Goal: Information Seeking & Learning: Find specific fact

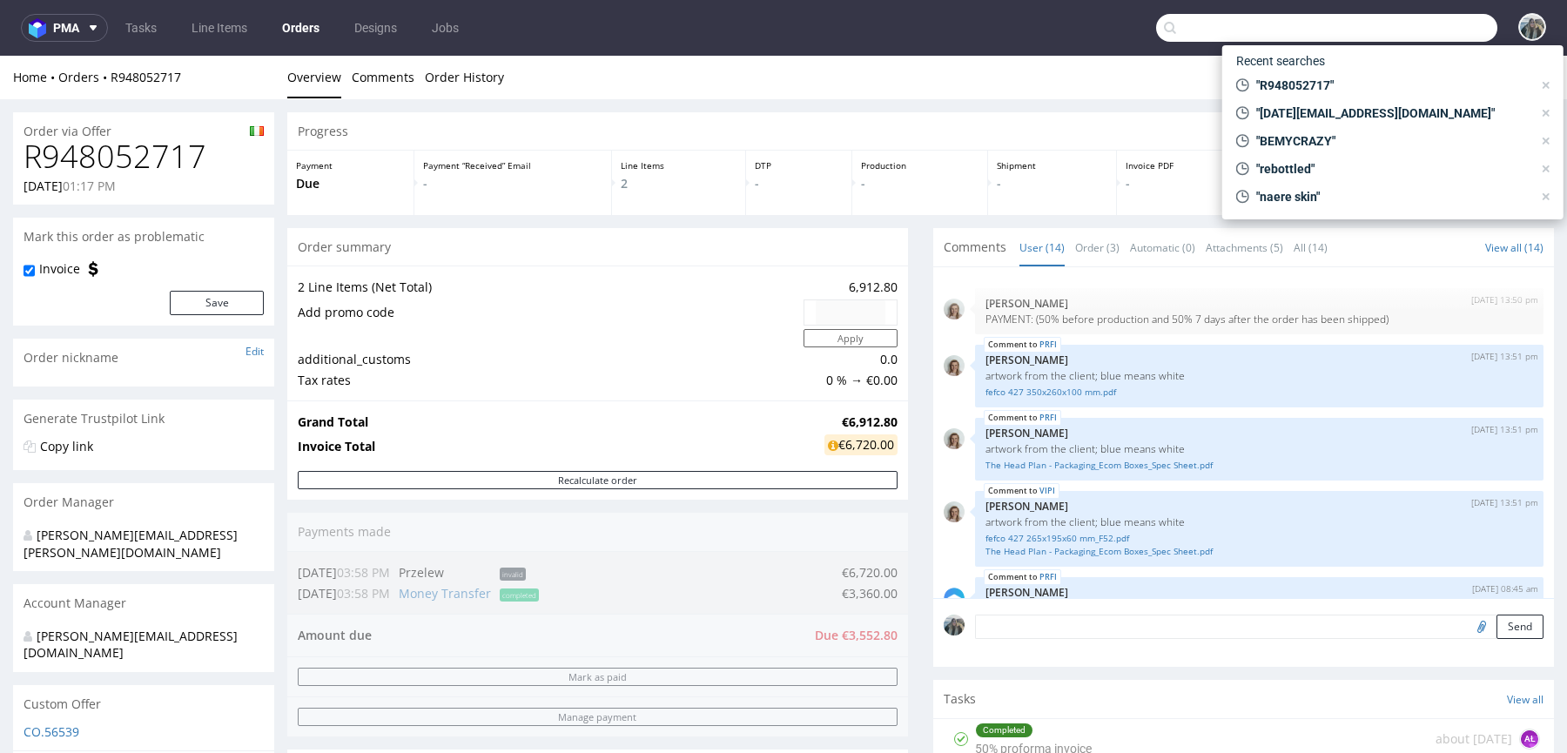
type input "R059086651"
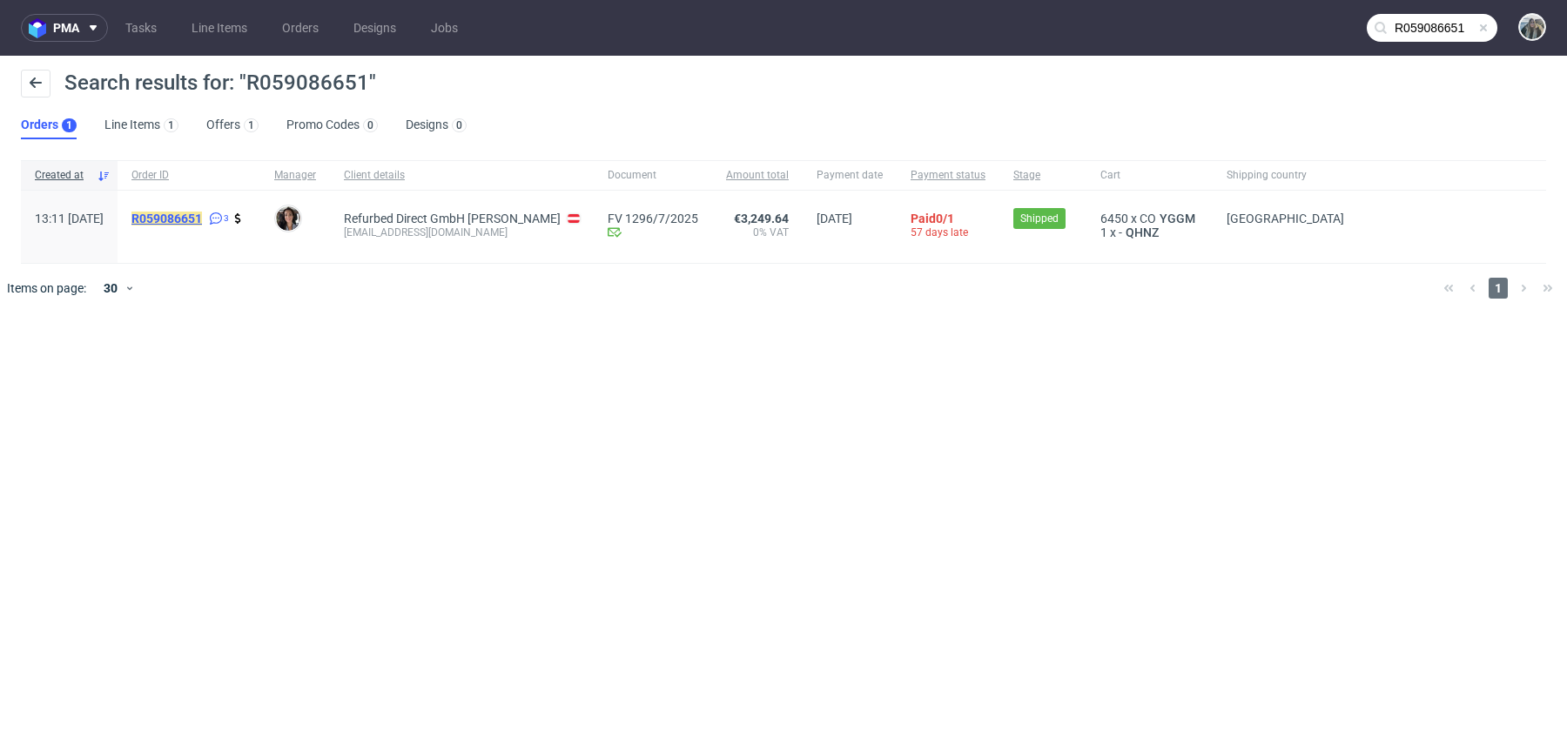
click at [202, 212] on mark "R059086651" at bounding box center [166, 219] width 71 height 14
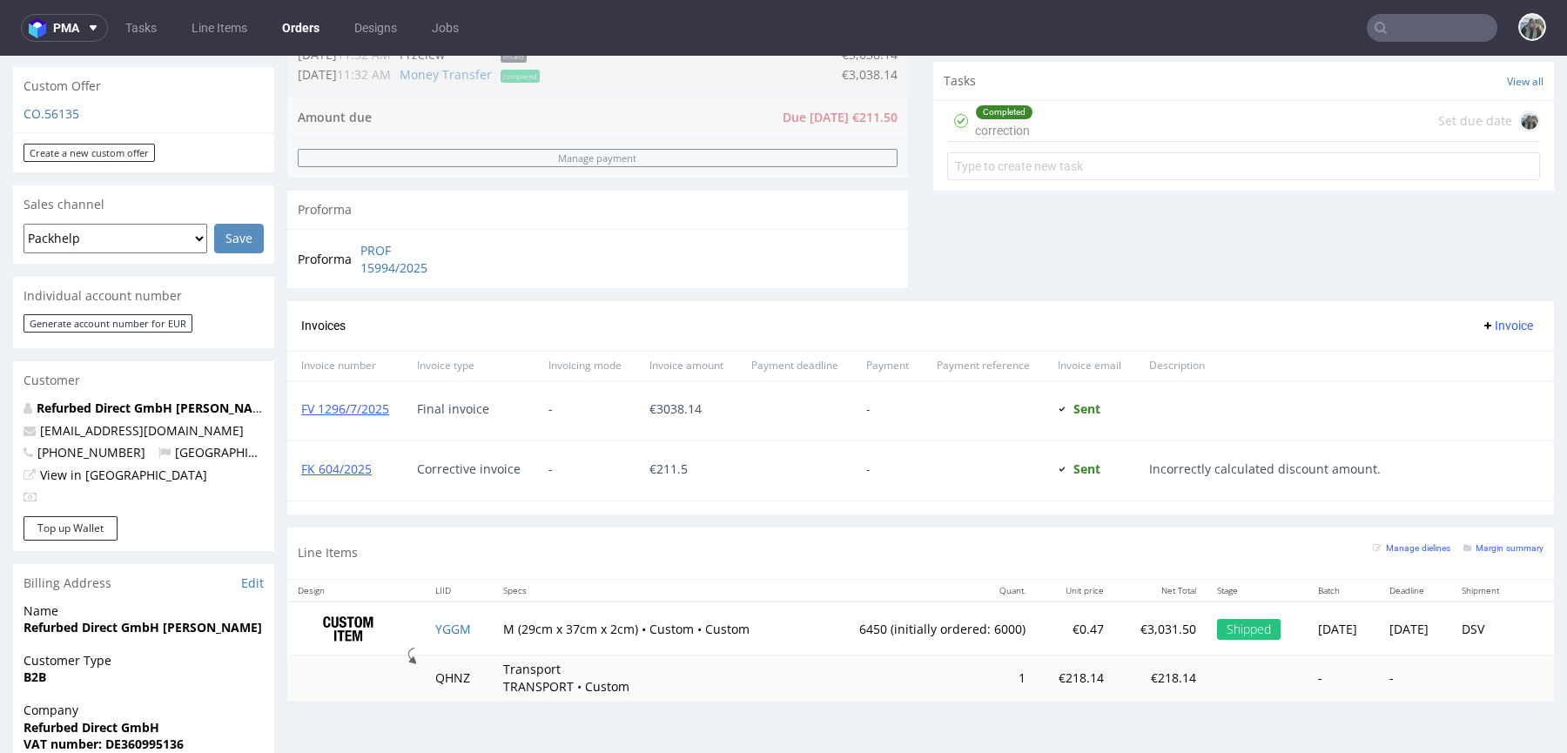
scroll to position [534, 0]
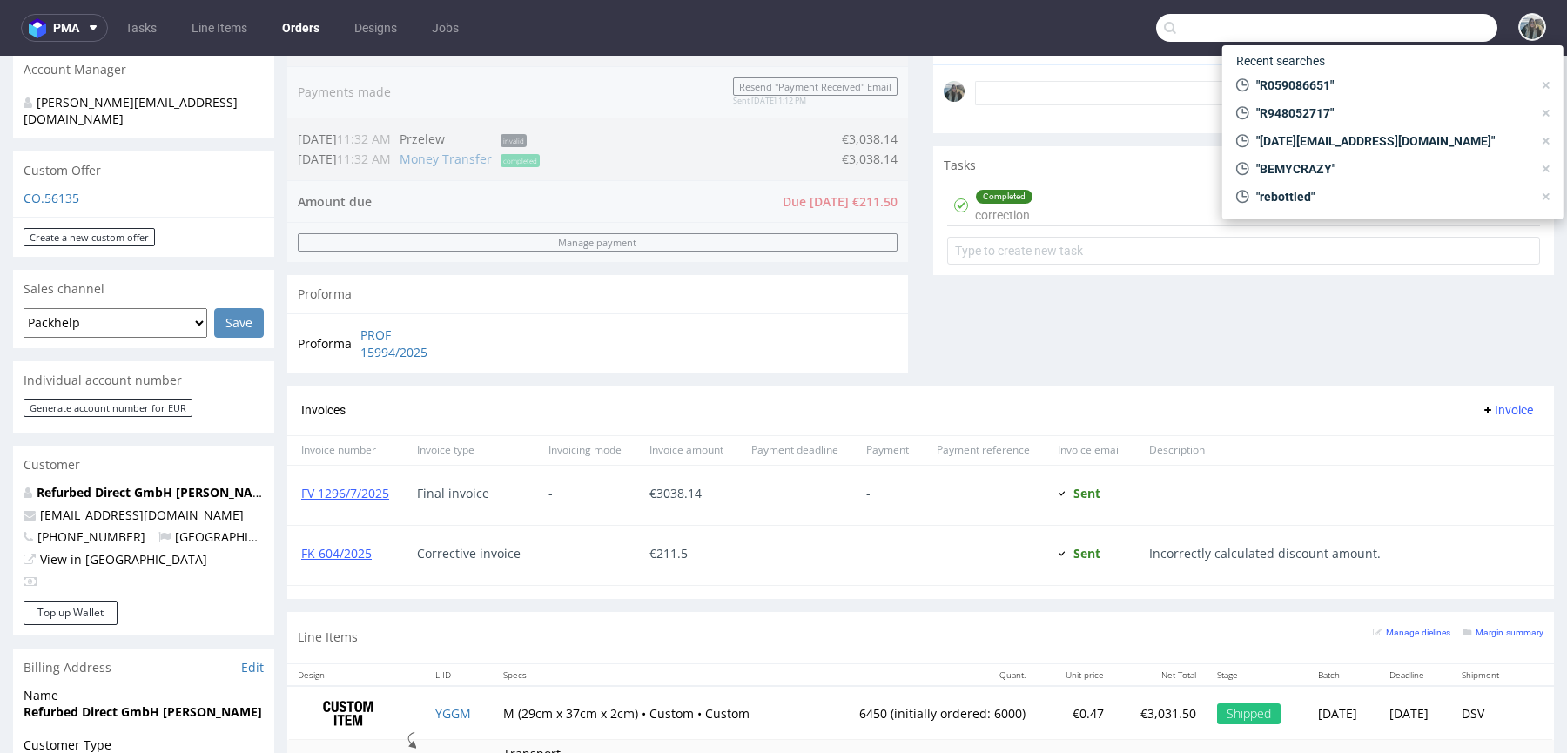
click at [1409, 22] on input "text" at bounding box center [1326, 28] width 341 height 28
paste input "R991655589"
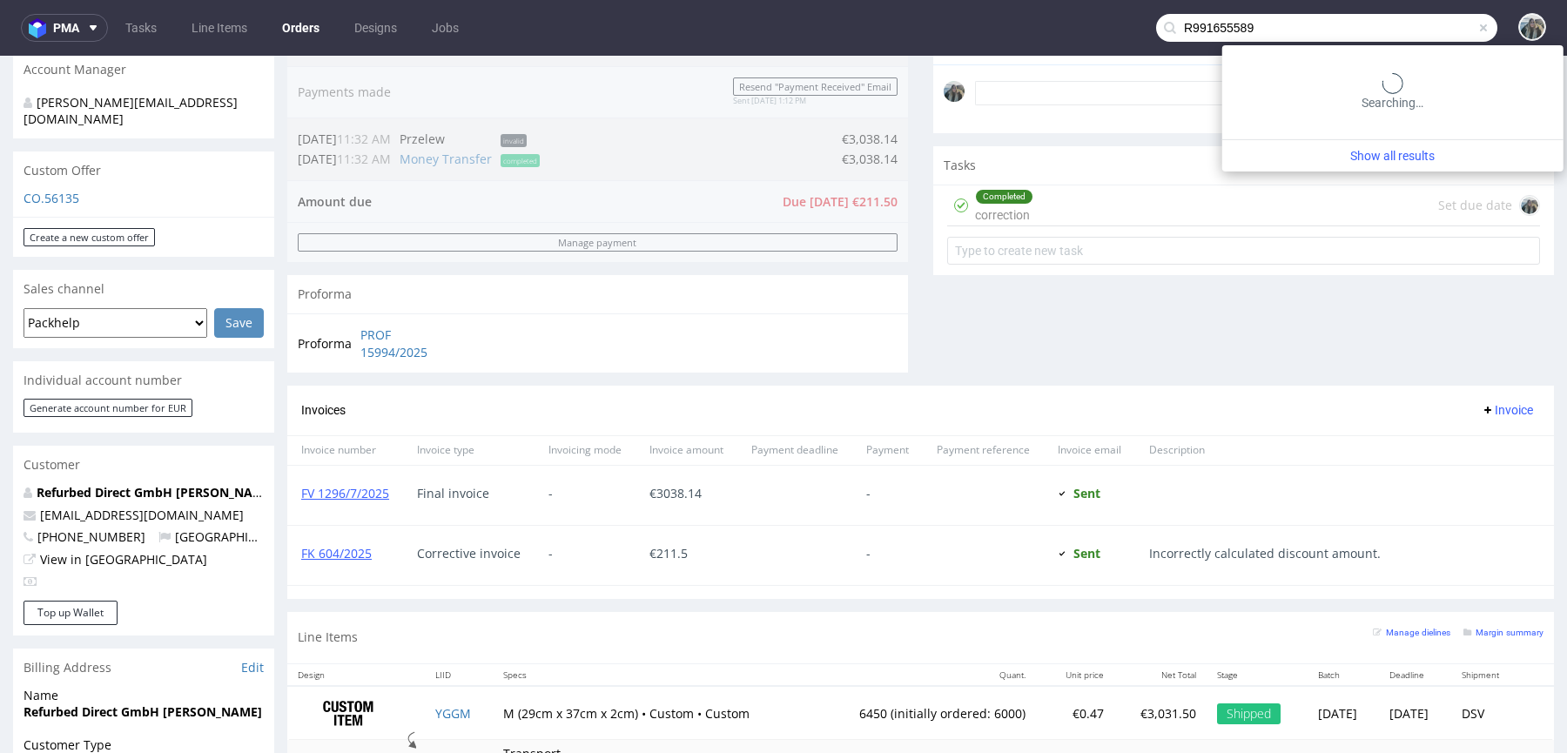
type input "R991655589"
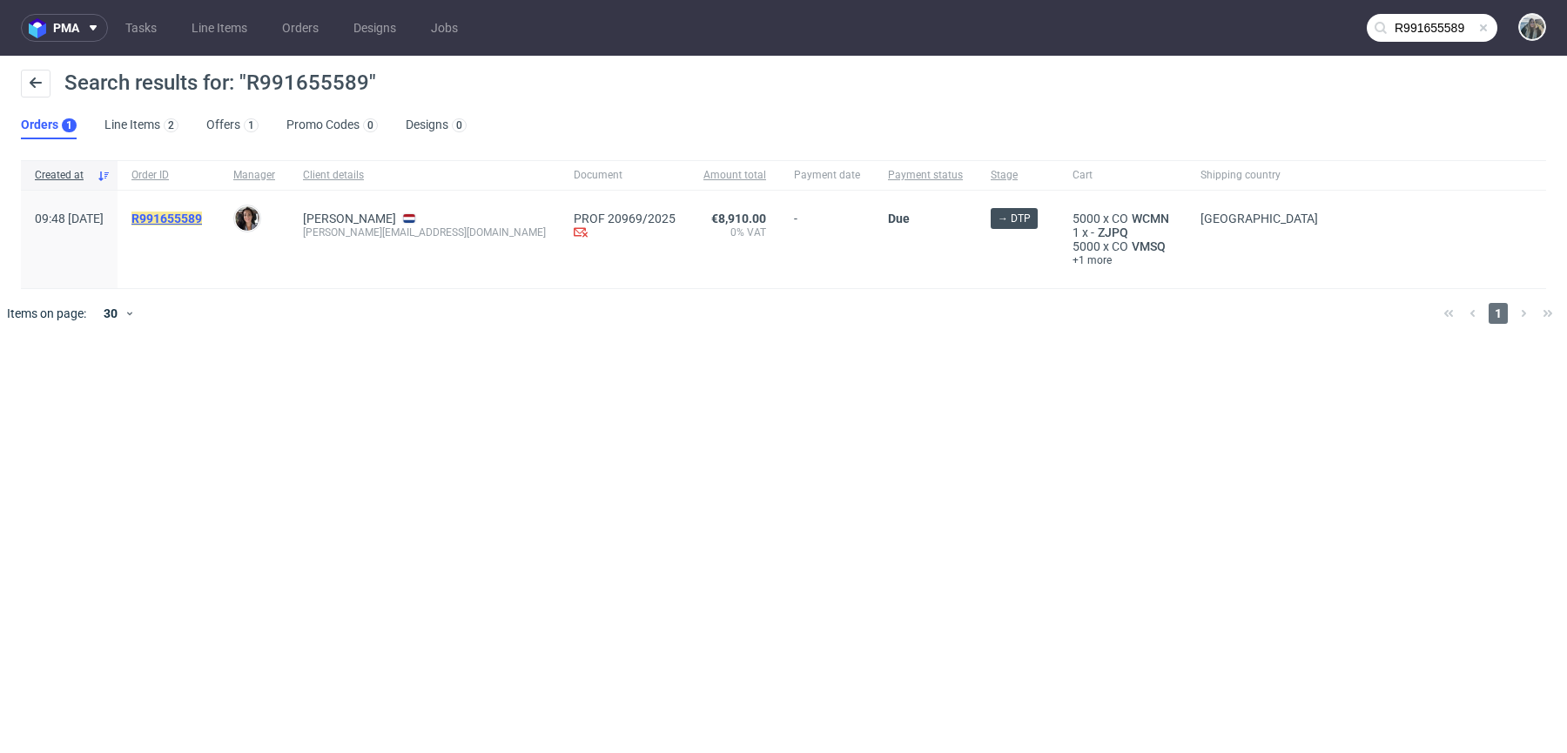
click at [202, 212] on mark "R991655589" at bounding box center [166, 219] width 71 height 14
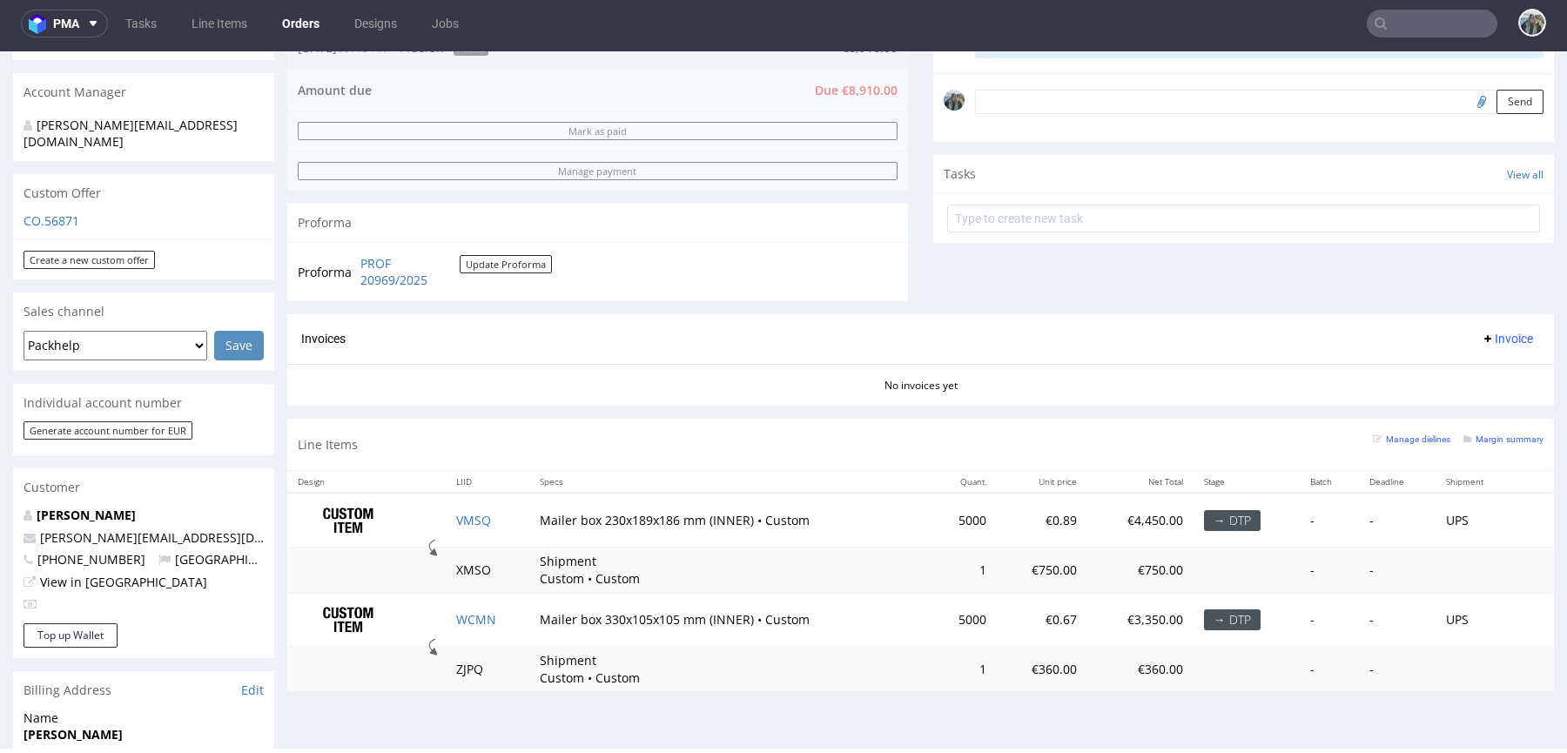
scroll to position [509, 0]
click at [507, 521] on td "VMSQ" at bounding box center [488, 517] width 84 height 55
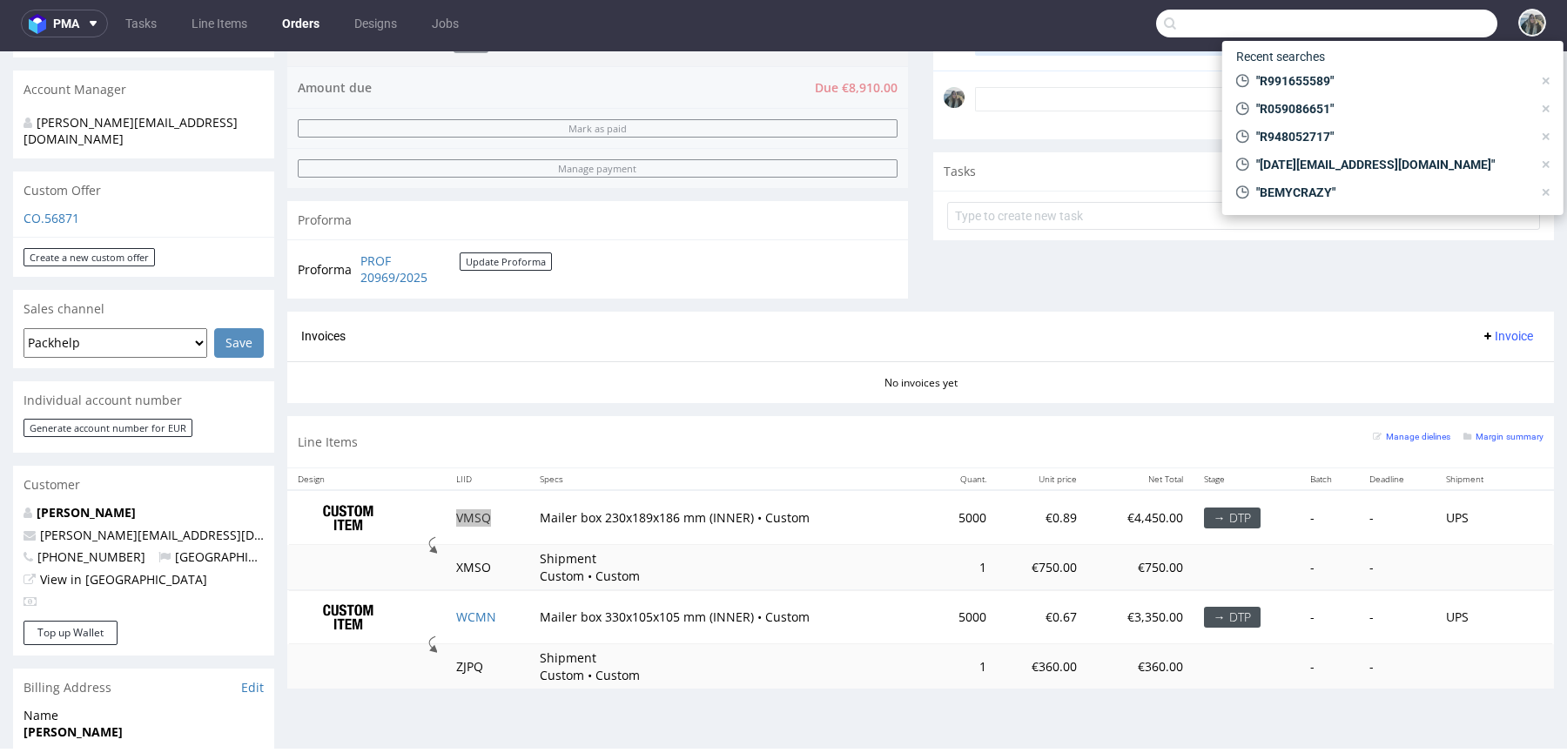
click at [1414, 16] on input "text" at bounding box center [1326, 24] width 341 height 28
paste input "R631673716"
type input "R631673716"
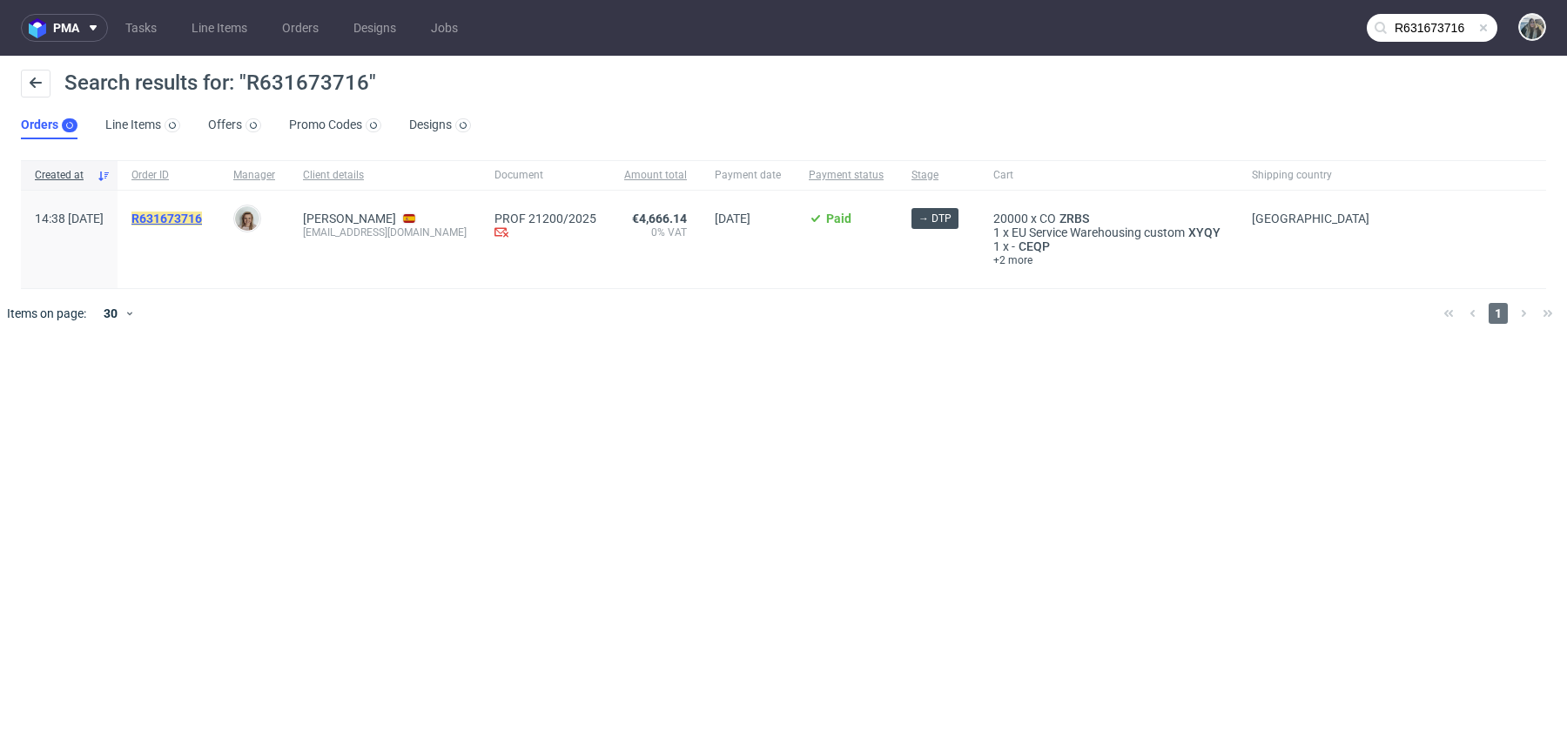
click at [202, 215] on mark "R631673716" at bounding box center [166, 219] width 71 height 14
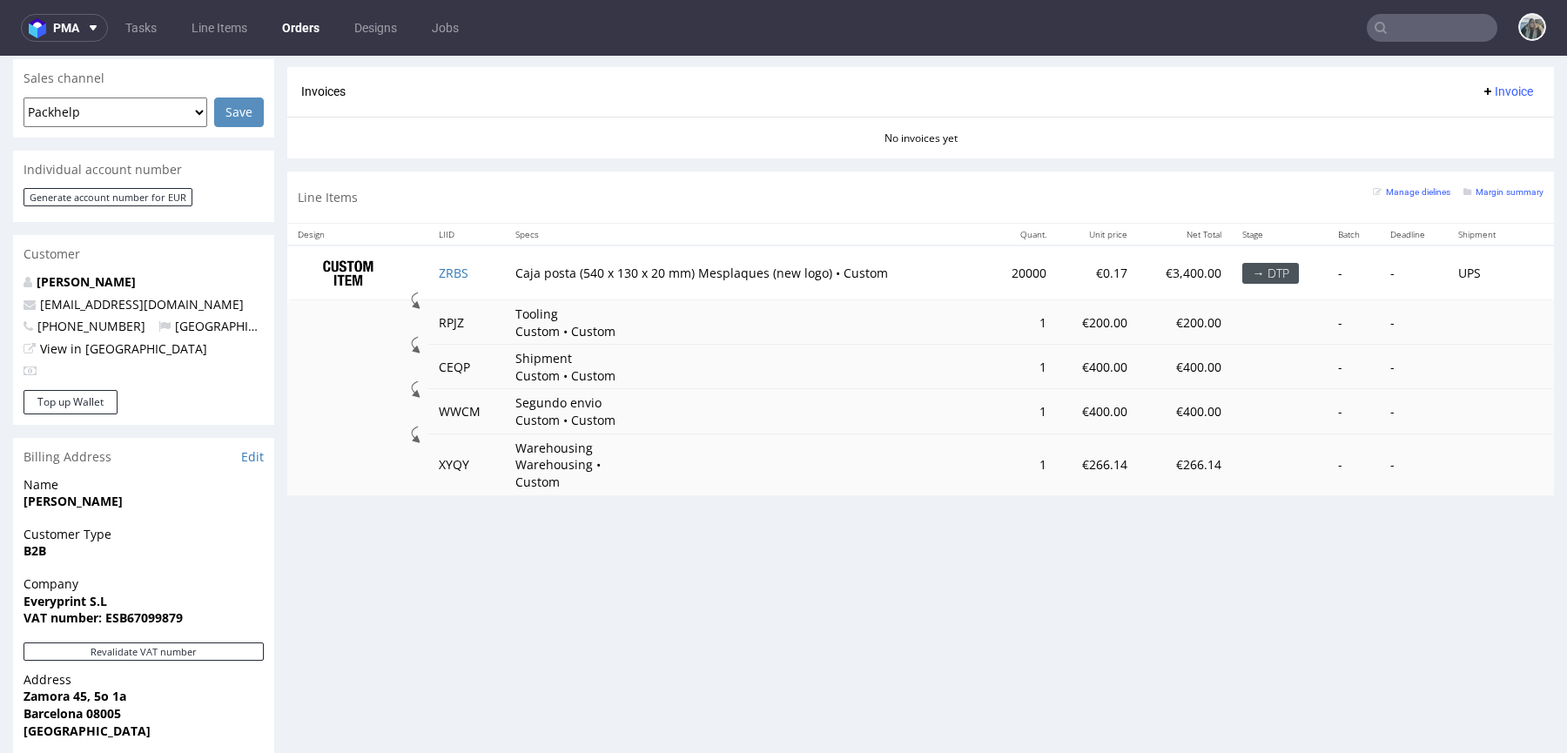
scroll to position [745, 0]
click at [488, 283] on td "ZRBS" at bounding box center [466, 272] width 77 height 55
click at [1374, 28] on icon at bounding box center [1381, 28] width 14 height 14
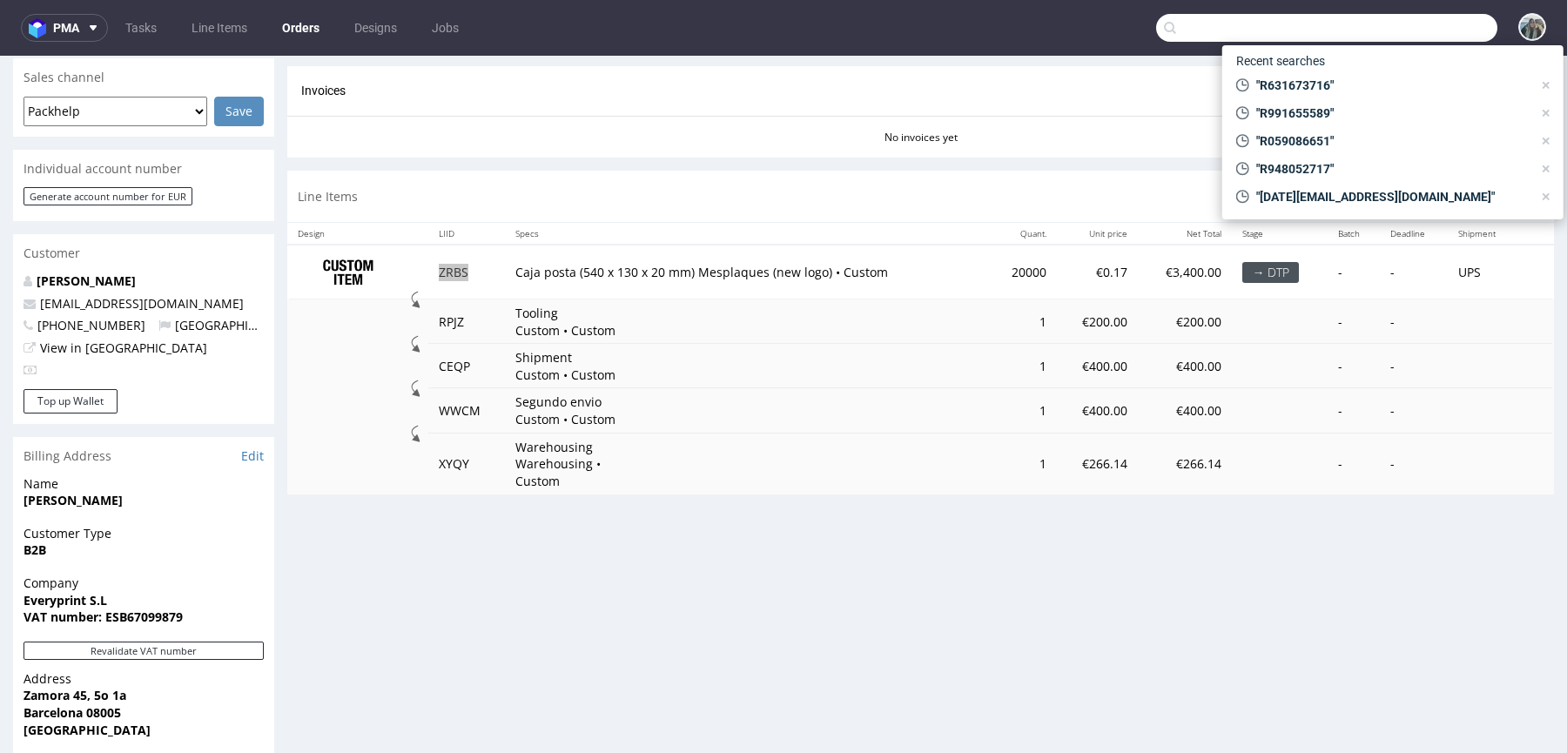
click at [1379, 28] on input "text" at bounding box center [1326, 28] width 341 height 28
paste input "R252443896"
type input "R252443896"
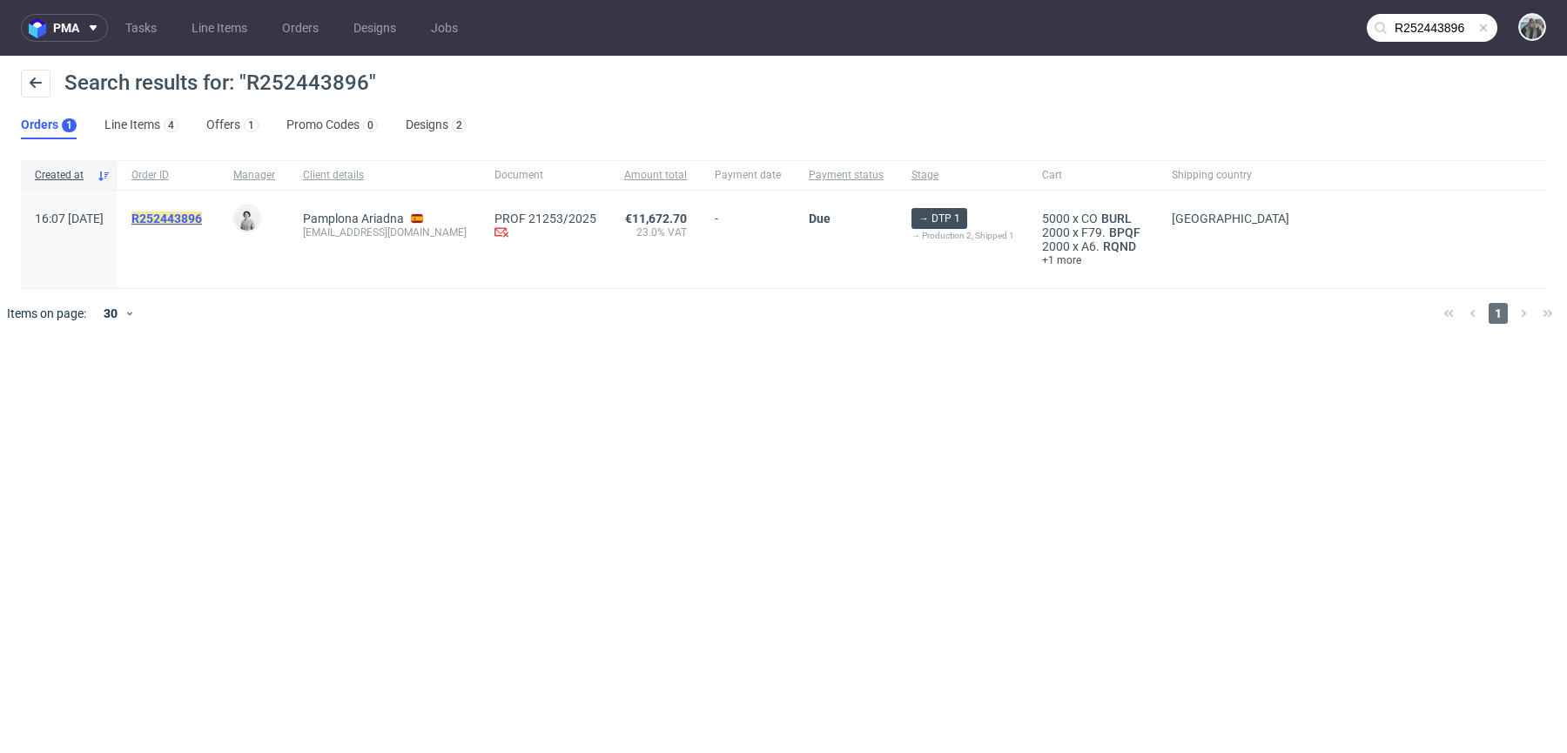
click at [202, 216] on mark "R252443896" at bounding box center [166, 219] width 71 height 14
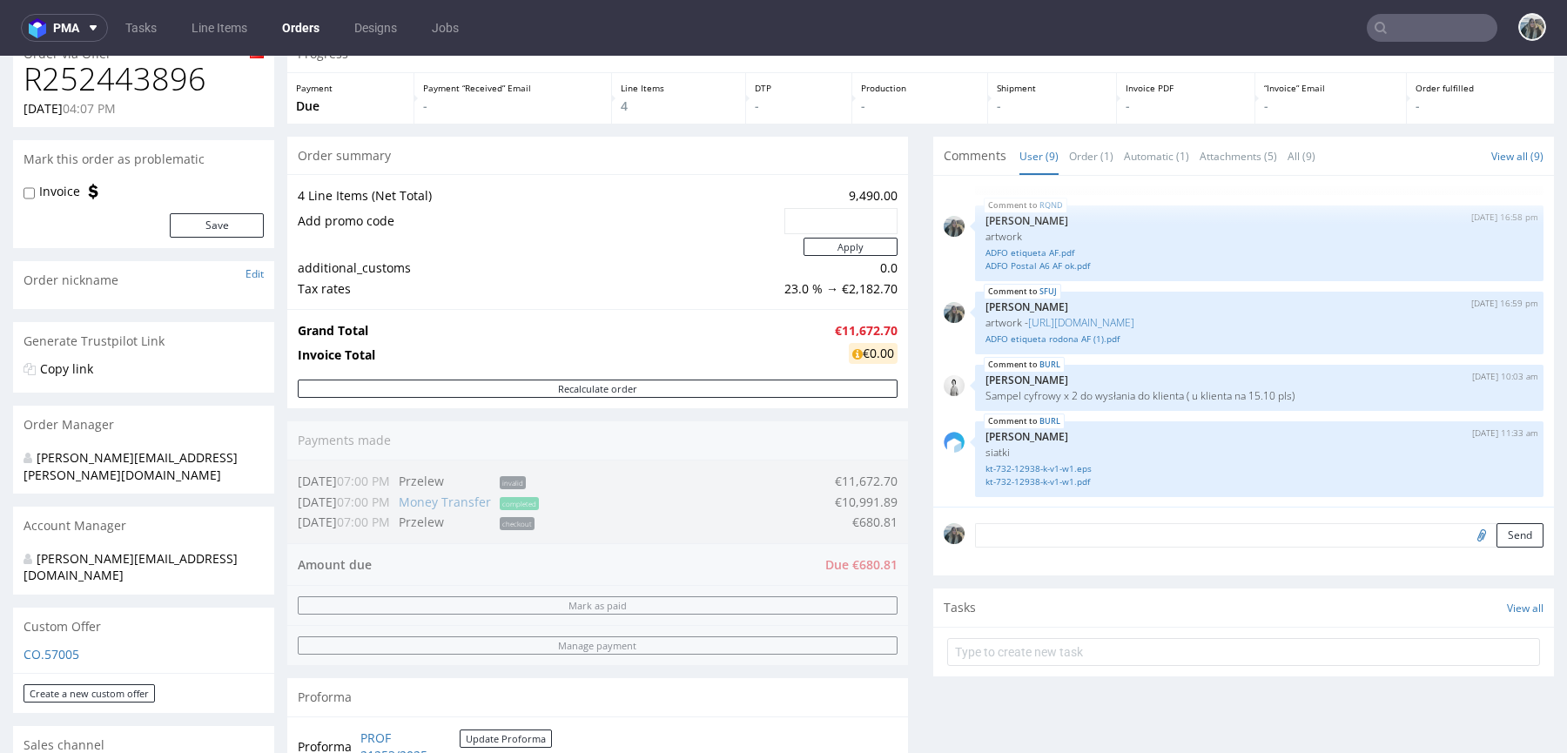
scroll to position [658, 0]
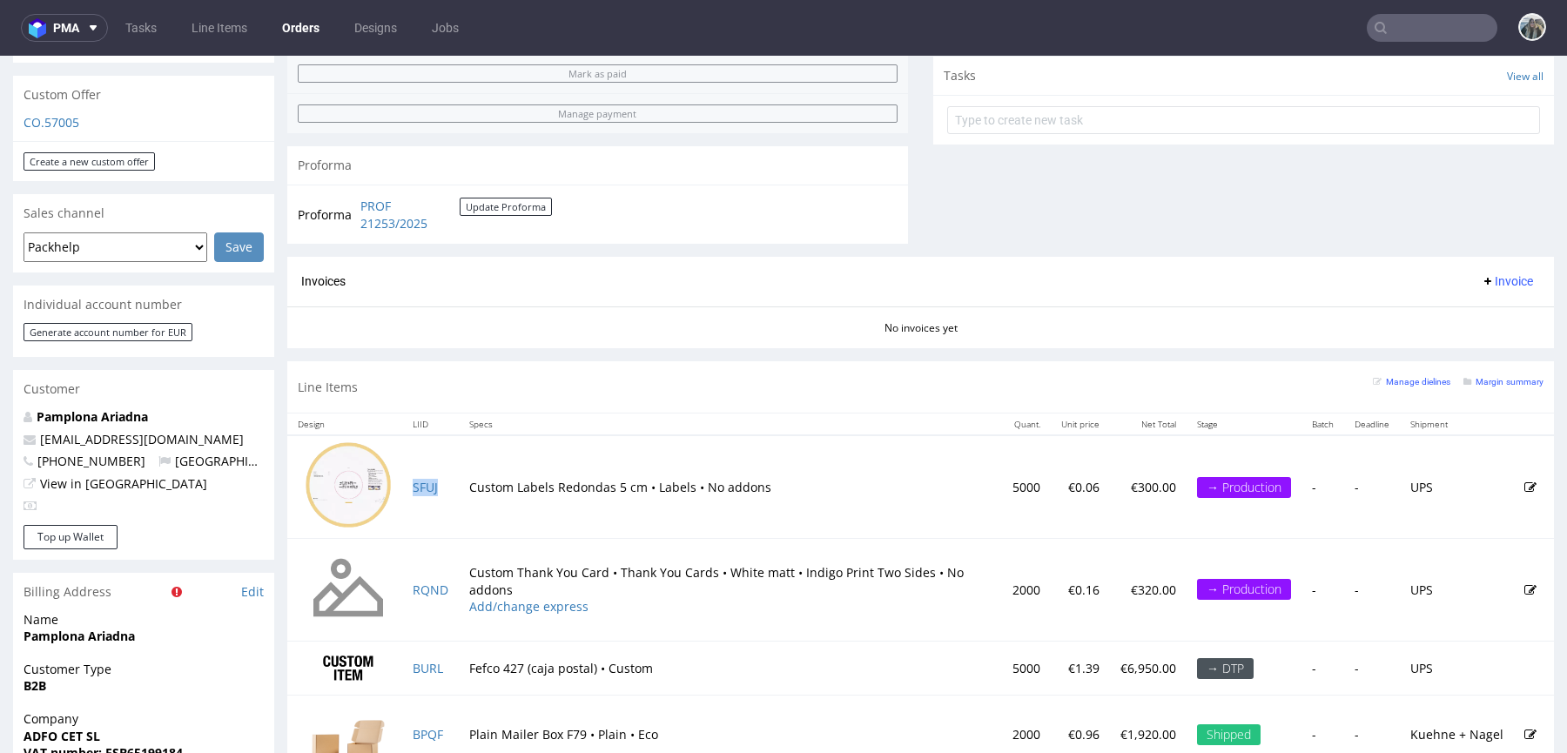
click at [454, 489] on td "SFUJ" at bounding box center [430, 486] width 57 height 103
click at [427, 485] on link "SFUJ" at bounding box center [425, 487] width 25 height 17
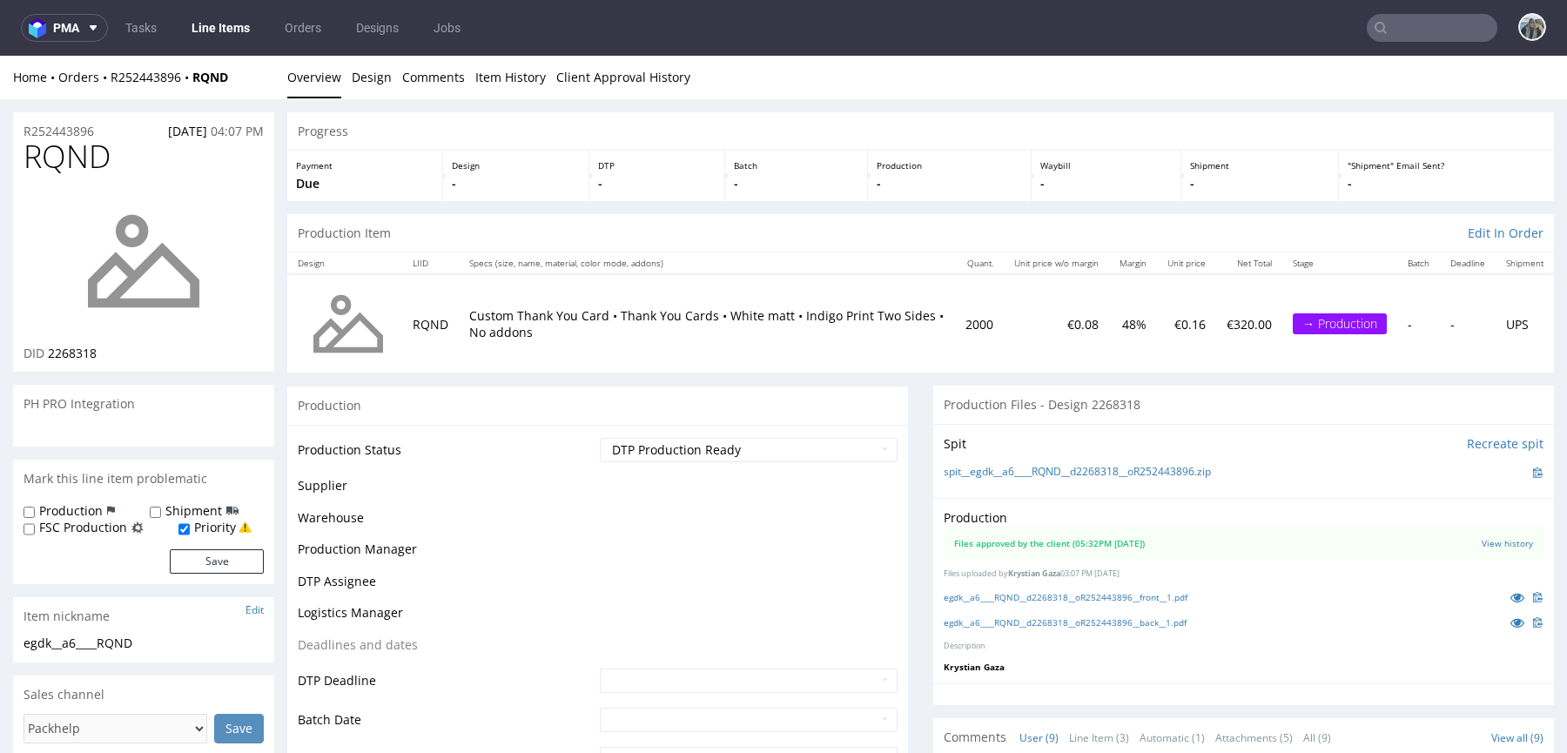
scroll to position [281, 0]
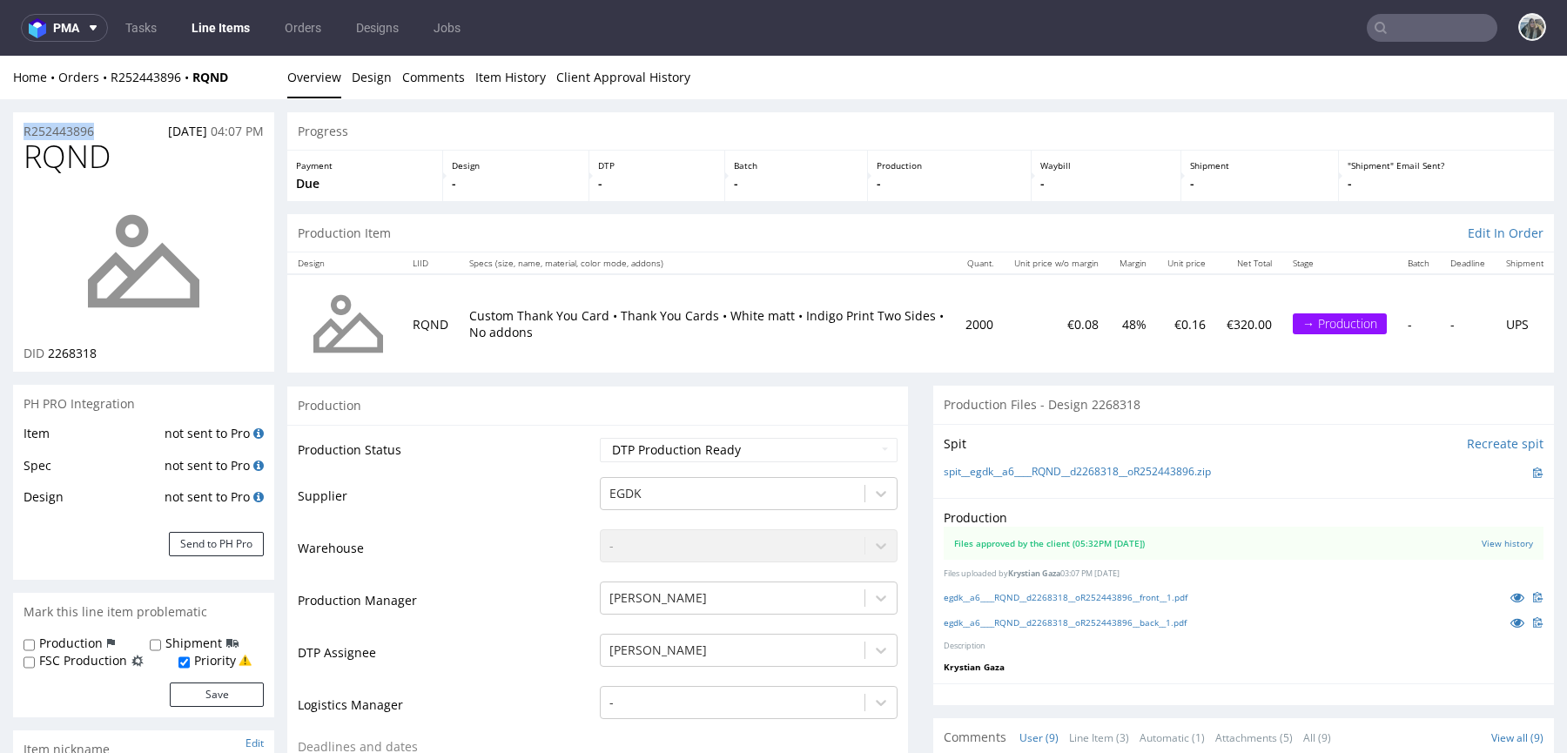
drag, startPoint x: 107, startPoint y: 131, endPoint x: 0, endPoint y: 131, distance: 107.1
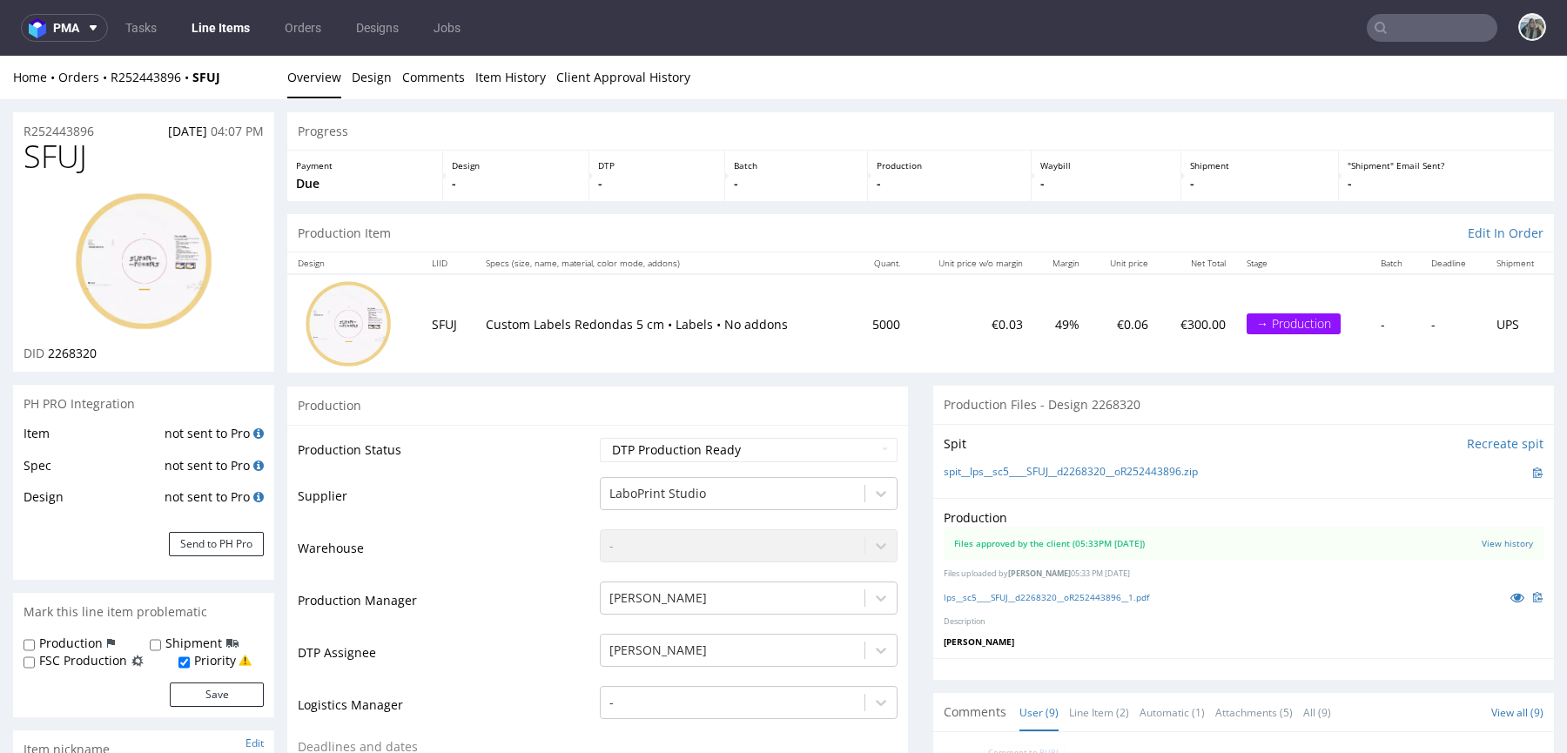
scroll to position [281, 0]
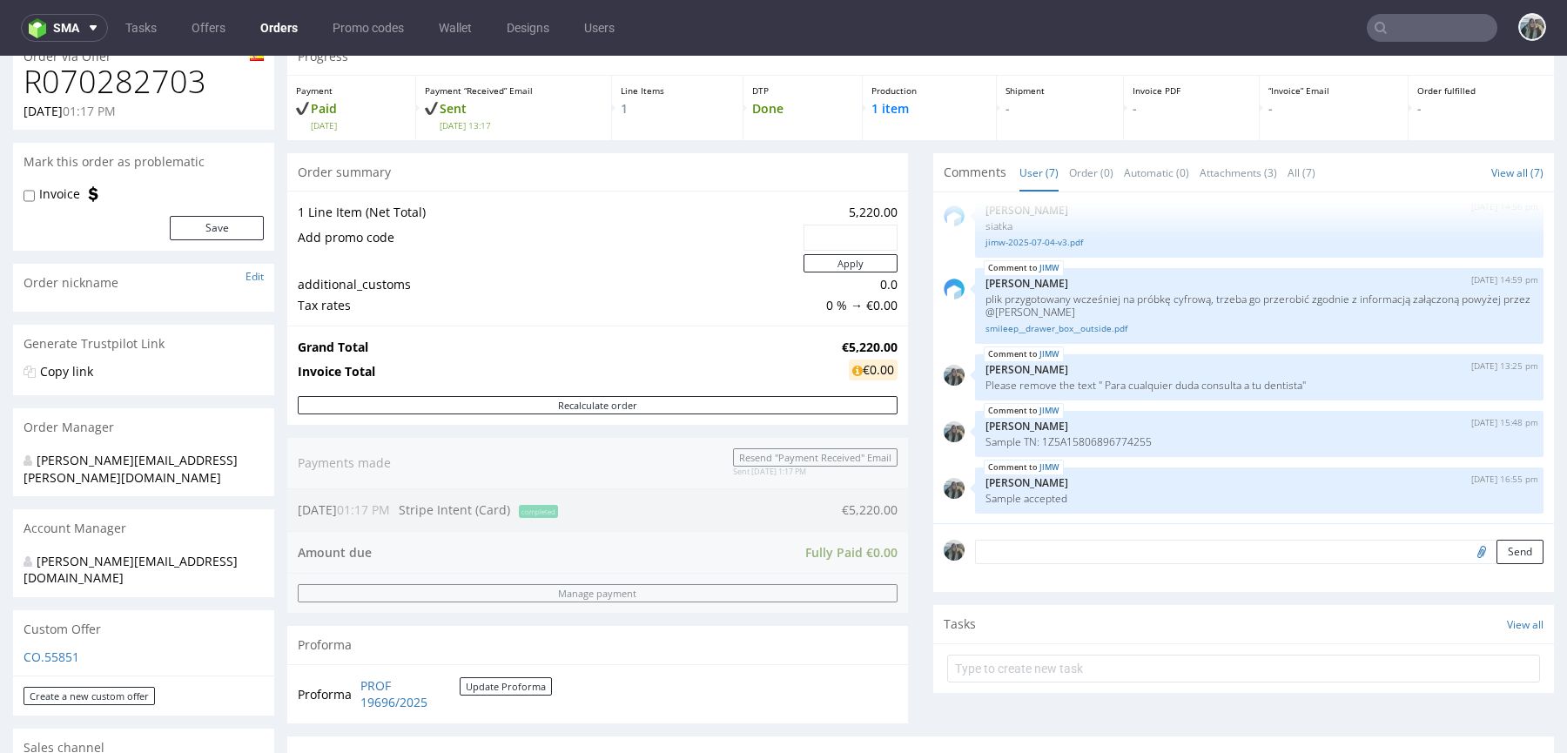
scroll to position [458, 0]
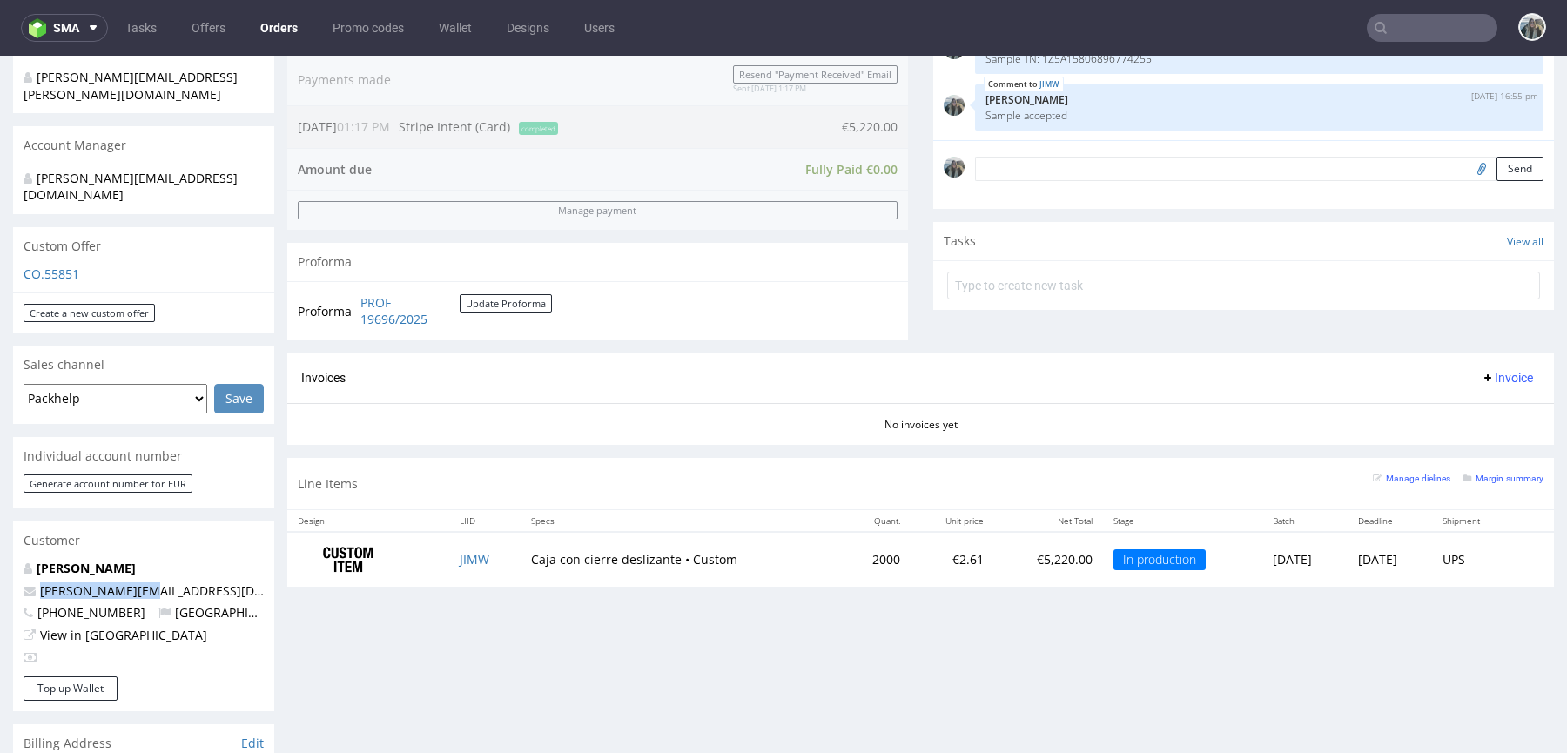
drag, startPoint x: 159, startPoint y: 560, endPoint x: 0, endPoint y: 560, distance: 159.3
click at [0, 560] on div "Order via Offer R070282703 05.09.2025 01:17 PM Mark this order as problematic I…" at bounding box center [783, 484] width 1567 height 1686
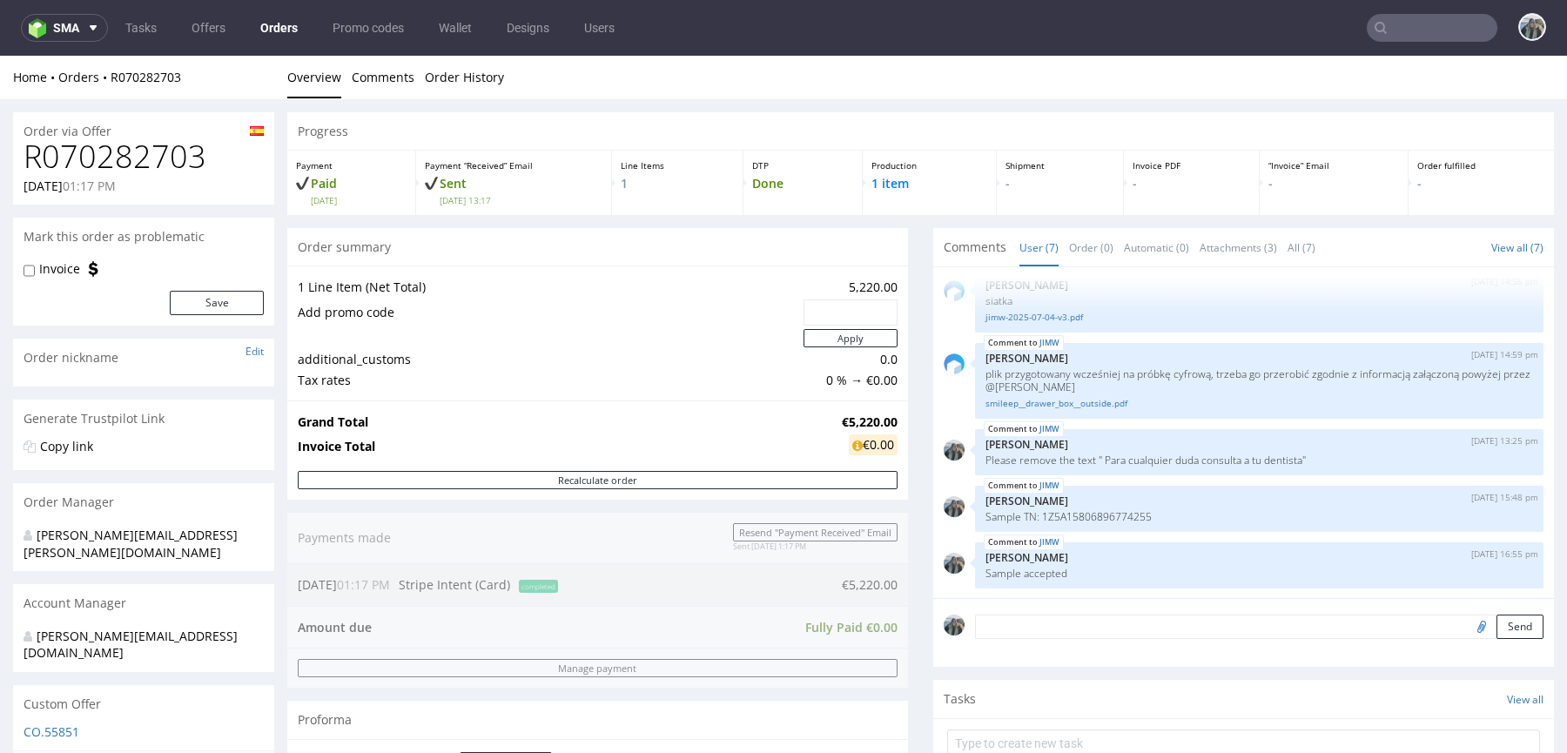
click at [118, 154] on h1 "R070282703" at bounding box center [144, 156] width 240 height 35
copy h1 "R070282703"
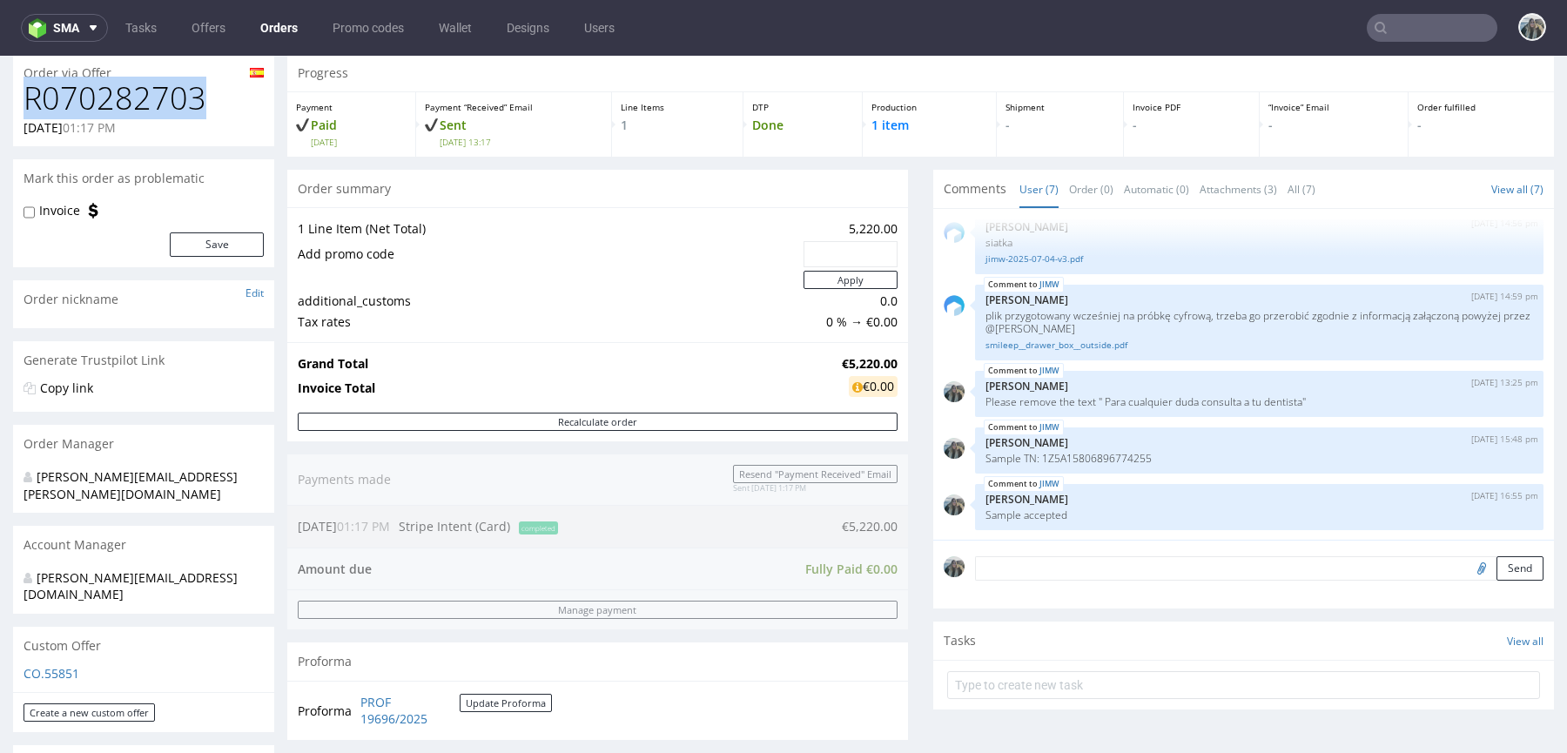
scroll to position [361, 0]
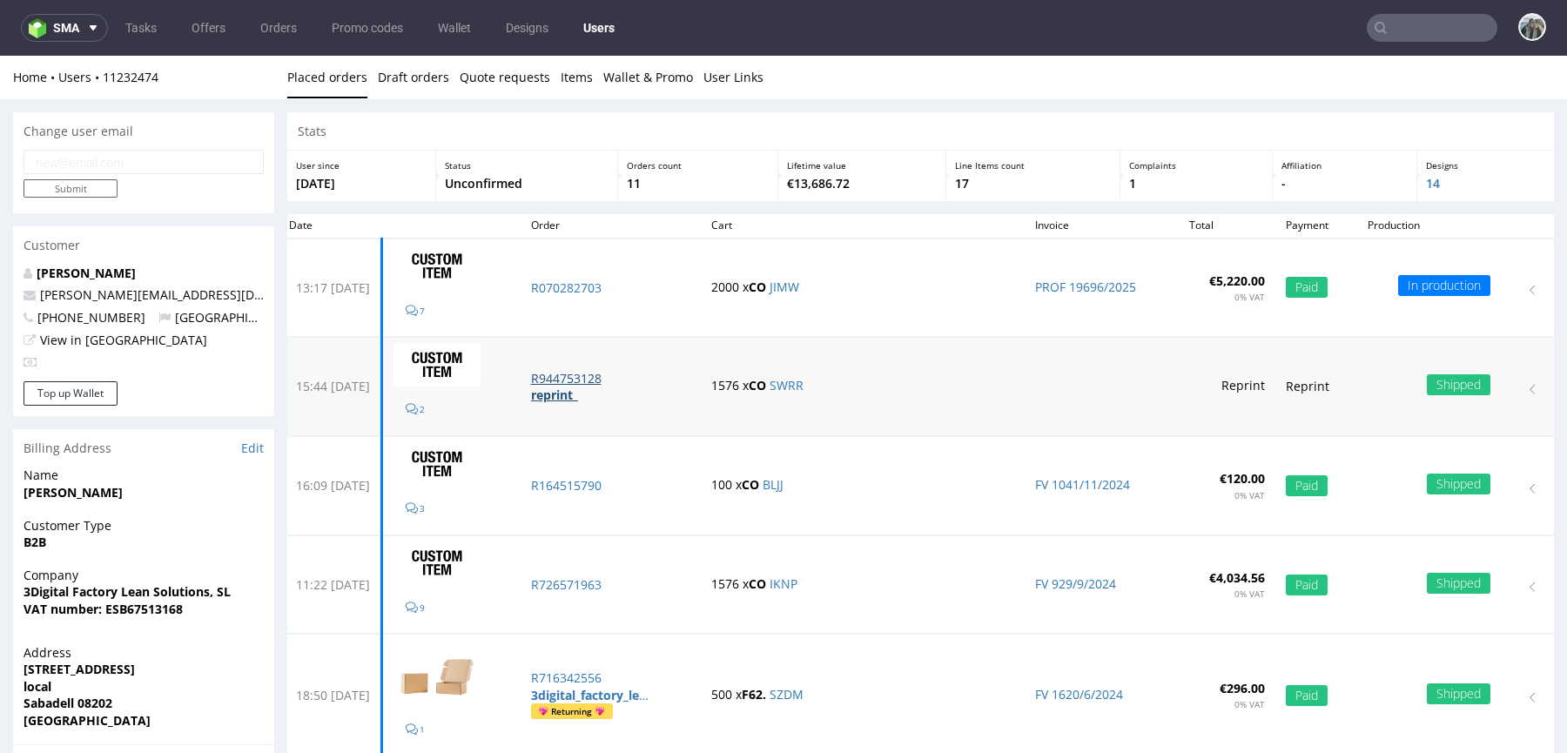
click at [578, 391] on strong "reprint_" at bounding box center [554, 395] width 47 height 17
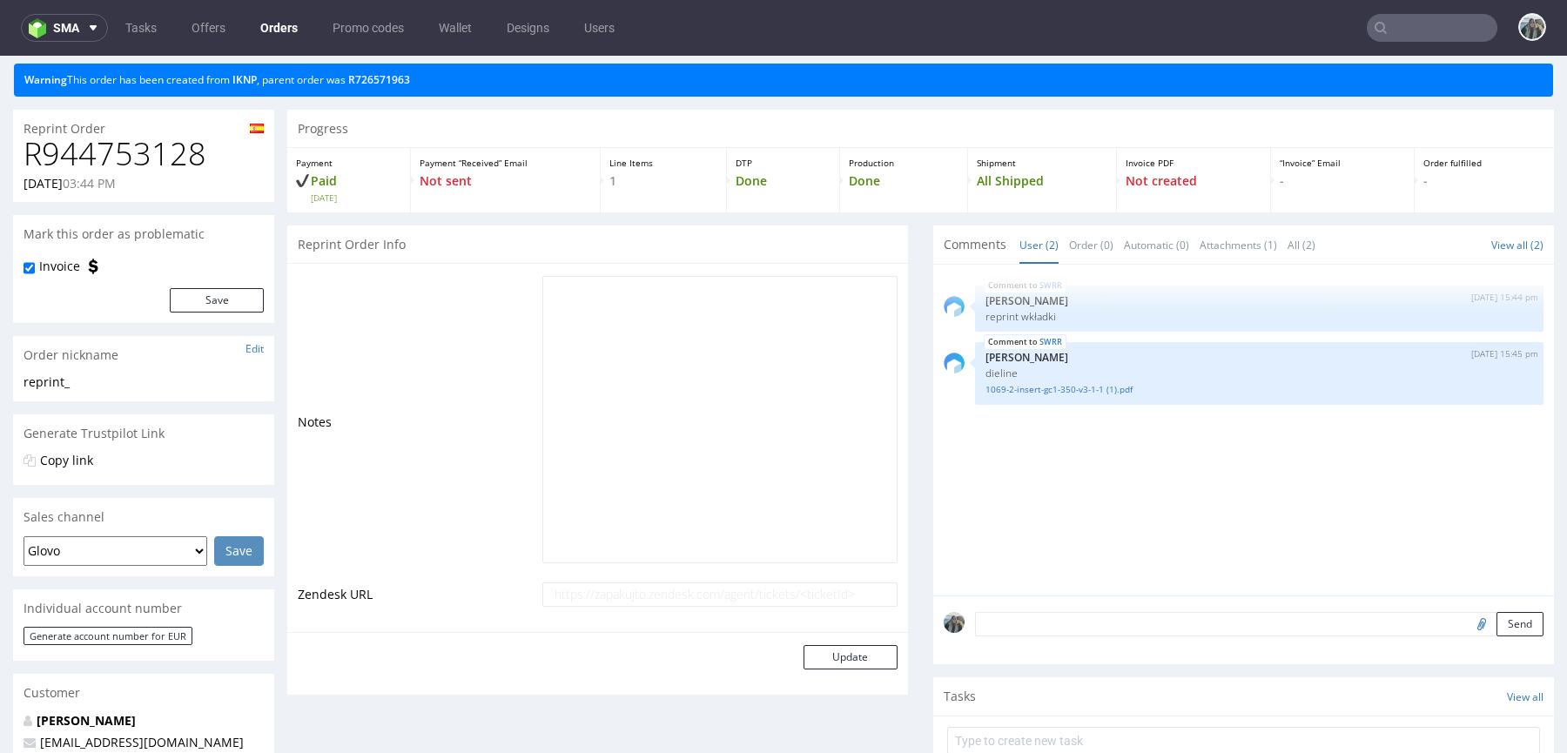
scroll to position [65, 0]
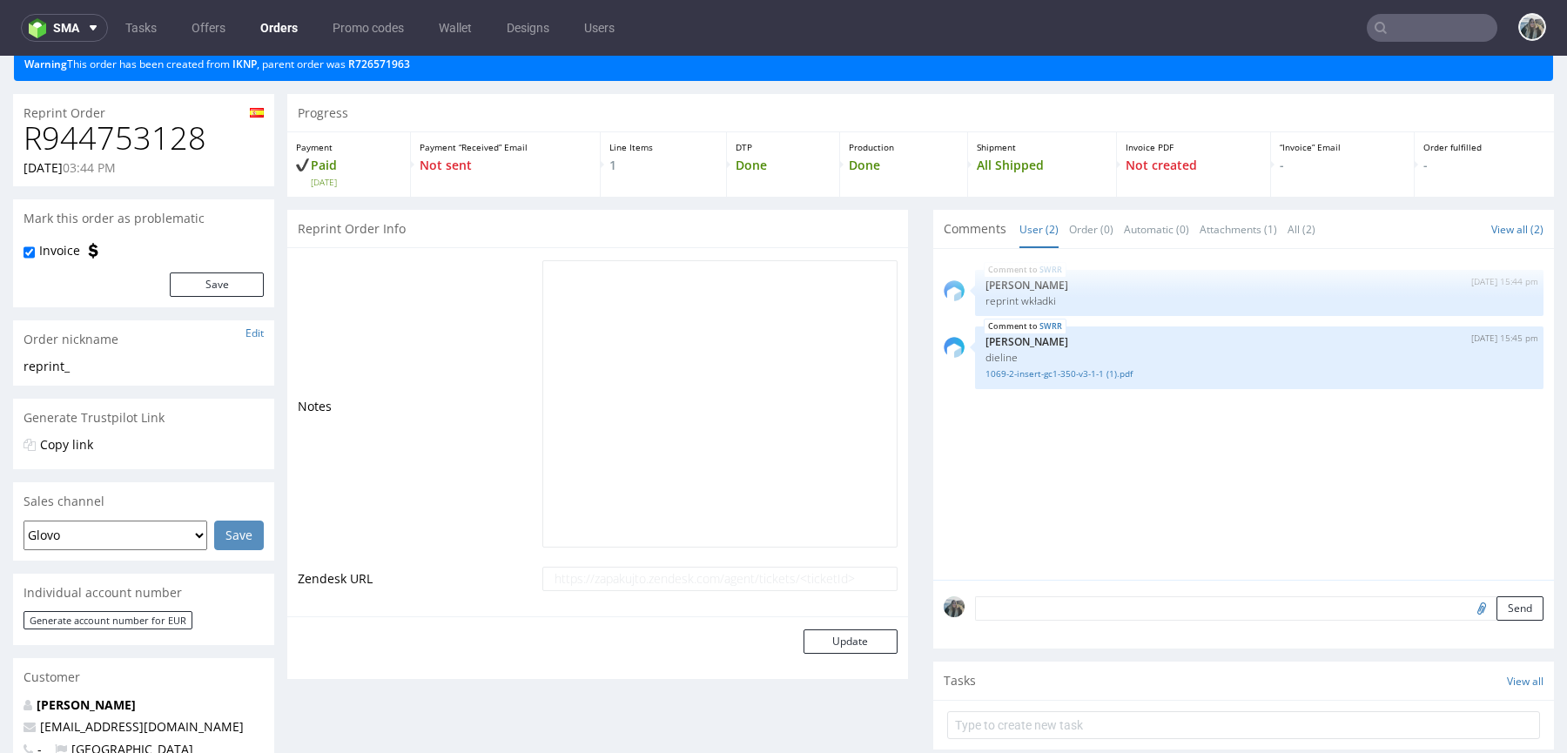
click at [151, 136] on h1 "R944753128" at bounding box center [144, 138] width 240 height 35
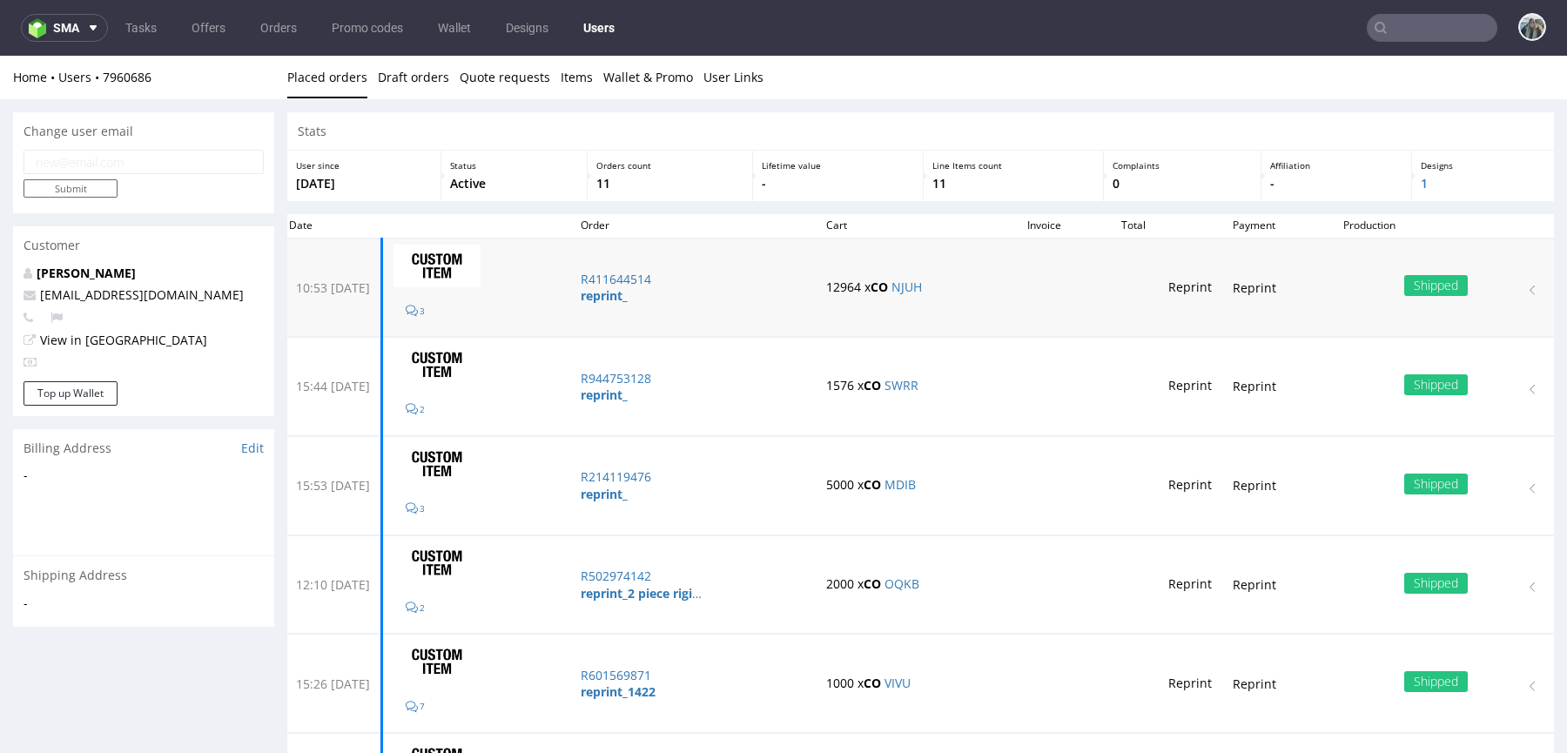
scroll to position [9, 0]
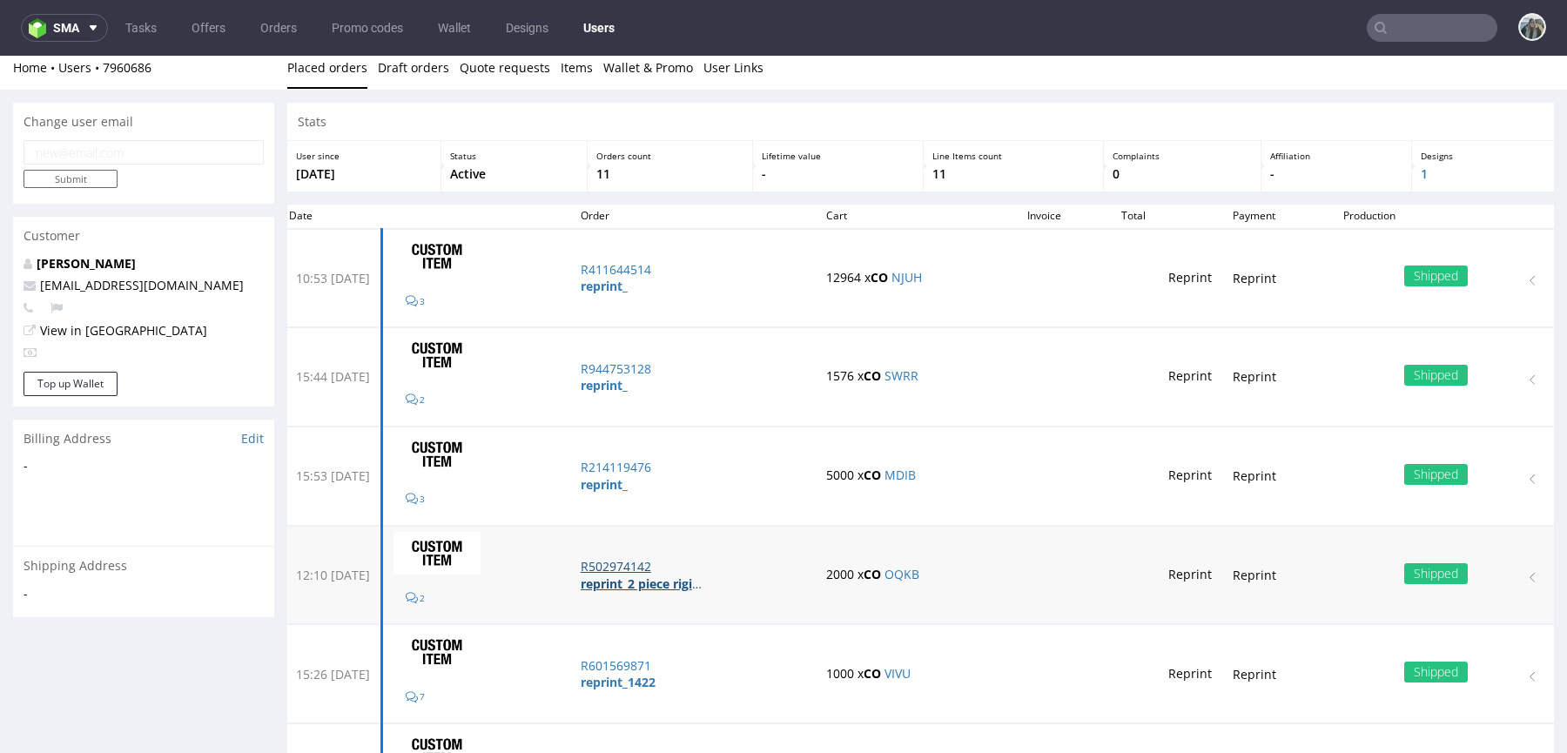
scroll to position [9, 0]
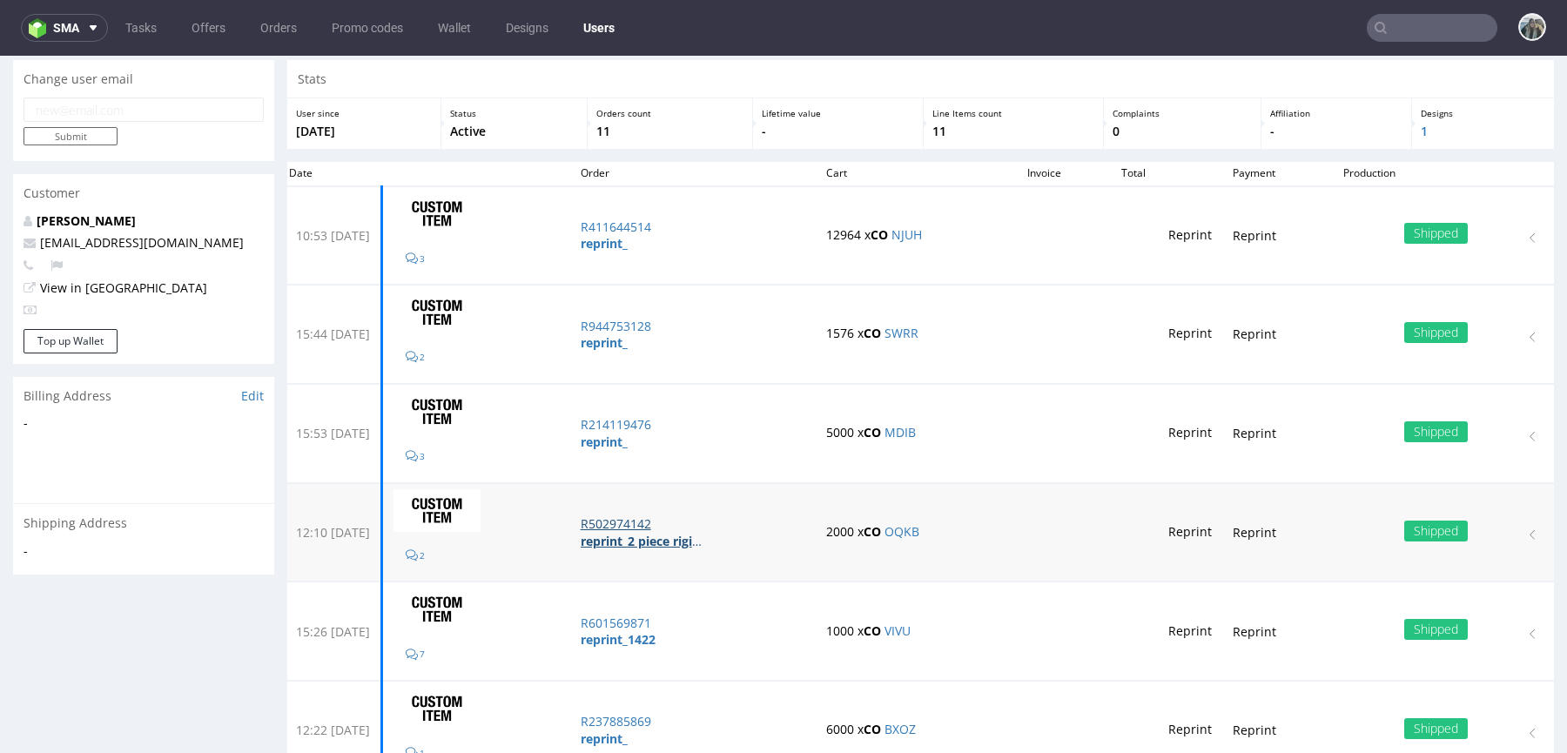
scroll to position [57, 0]
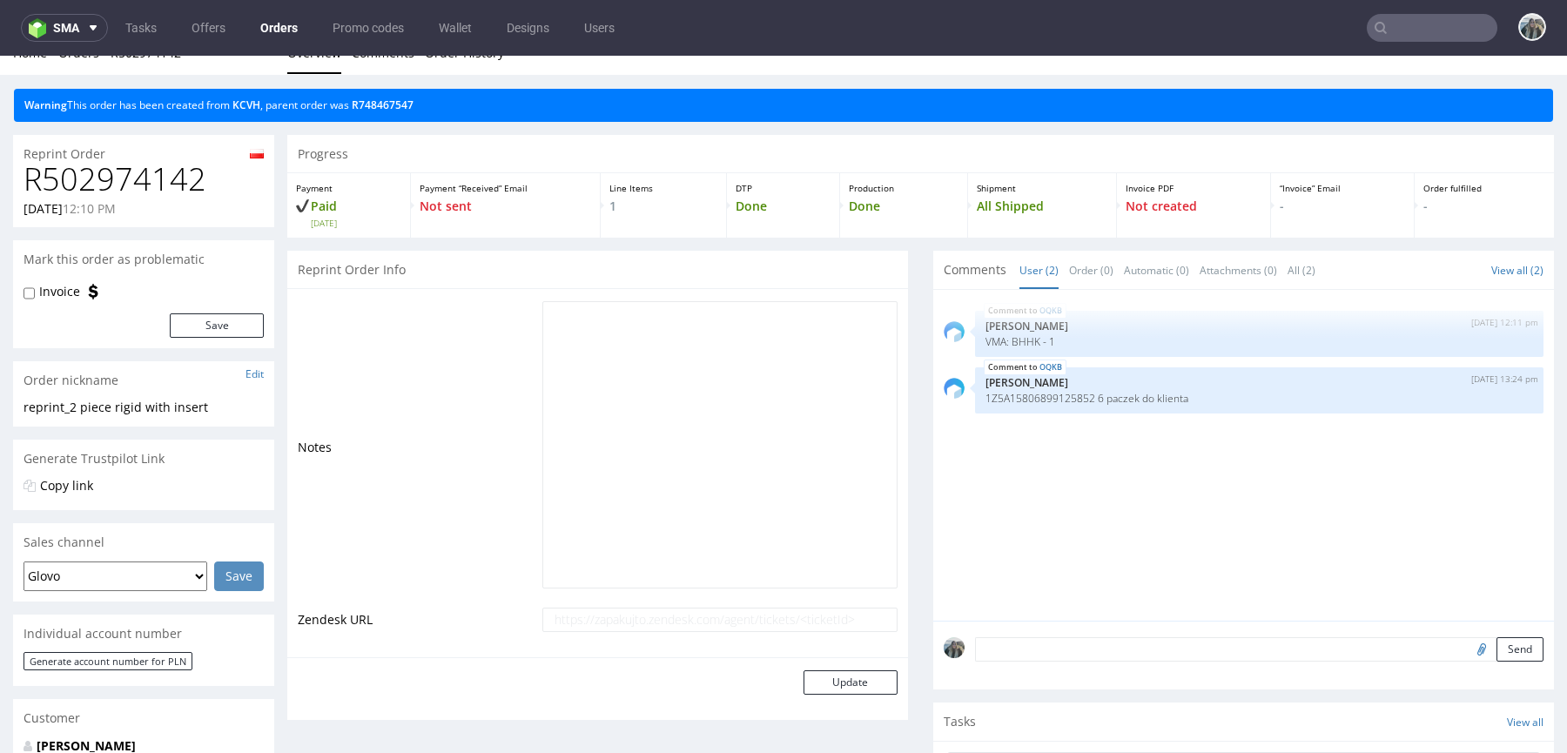
scroll to position [102, 0]
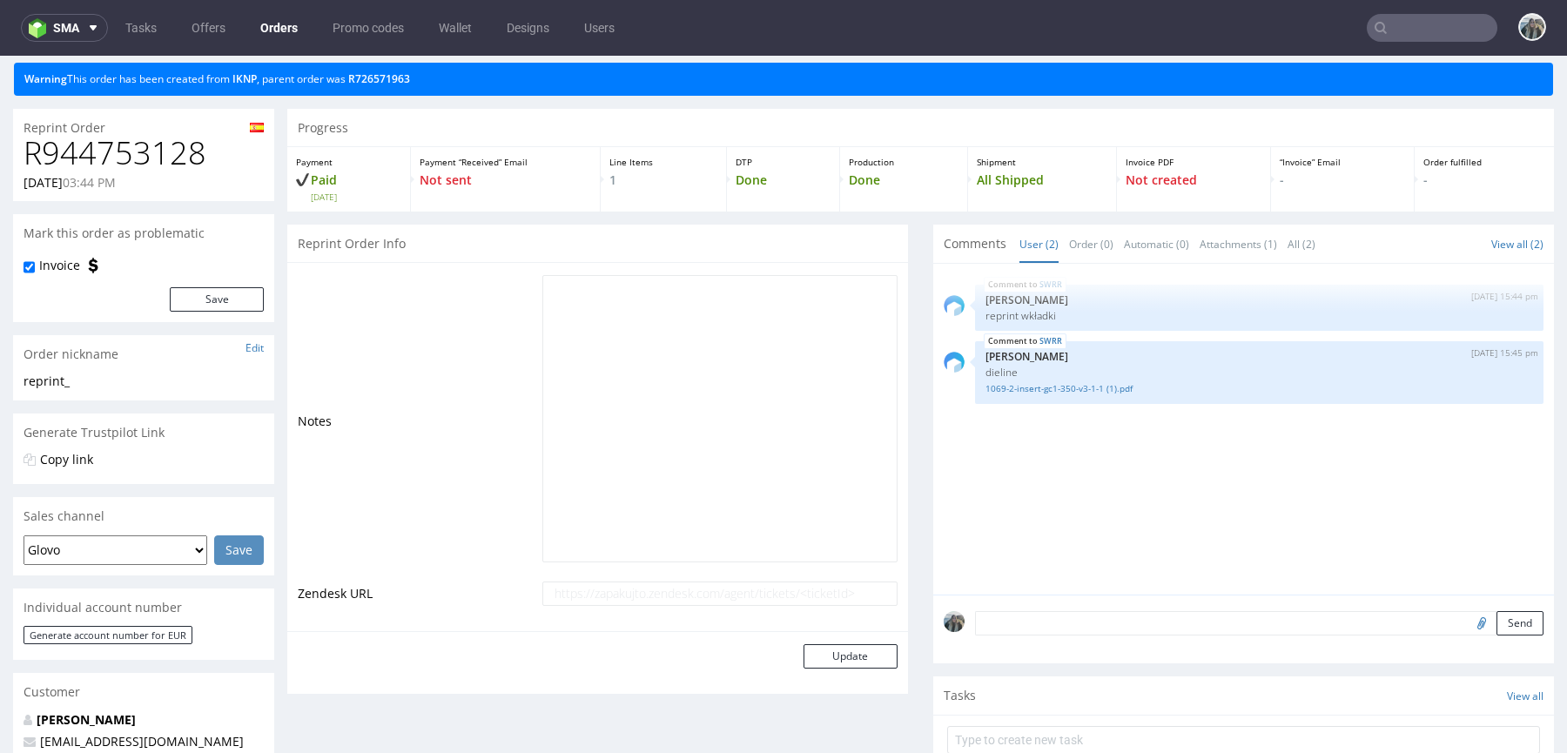
scroll to position [354, 0]
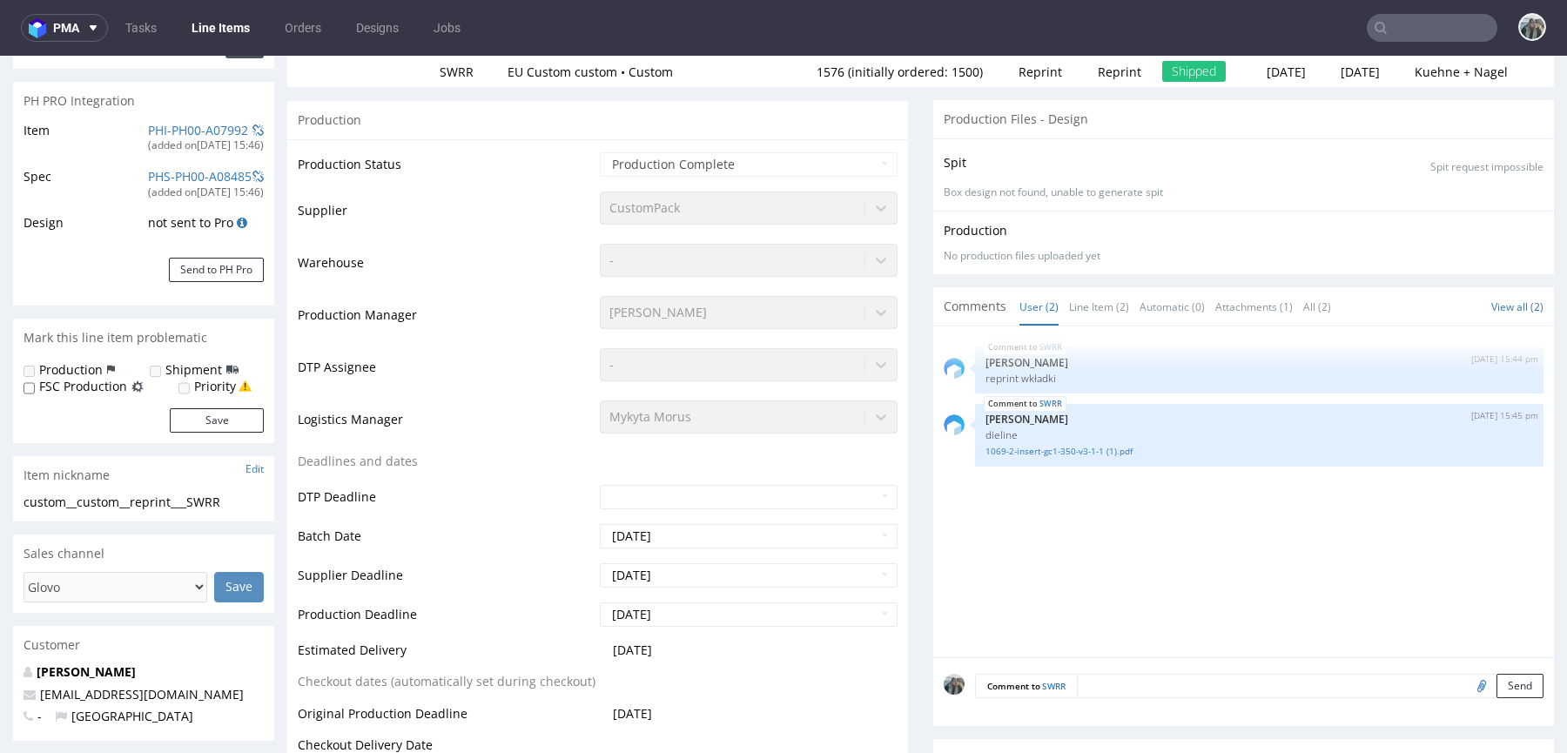
scroll to position [283, 0]
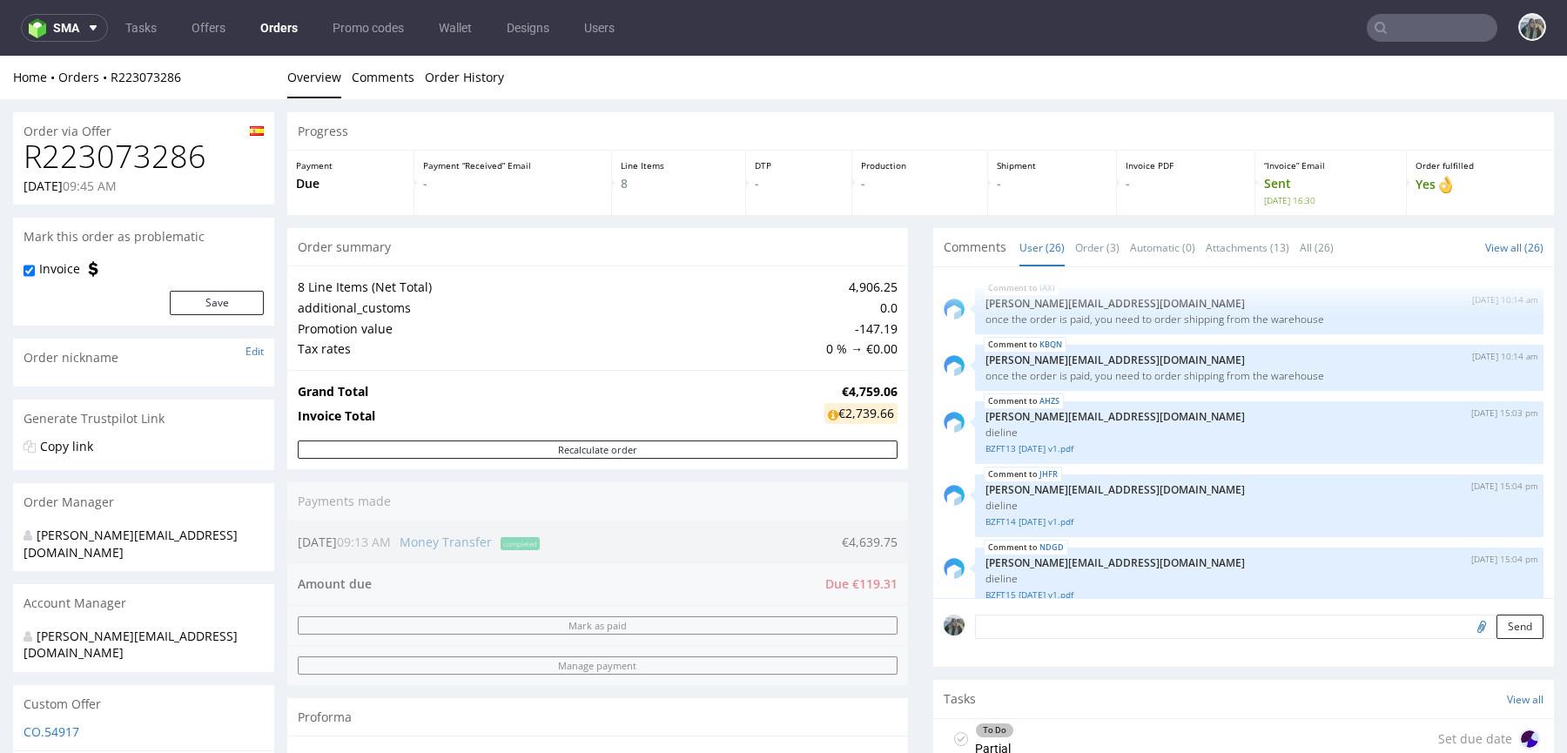
scroll to position [1581, 0]
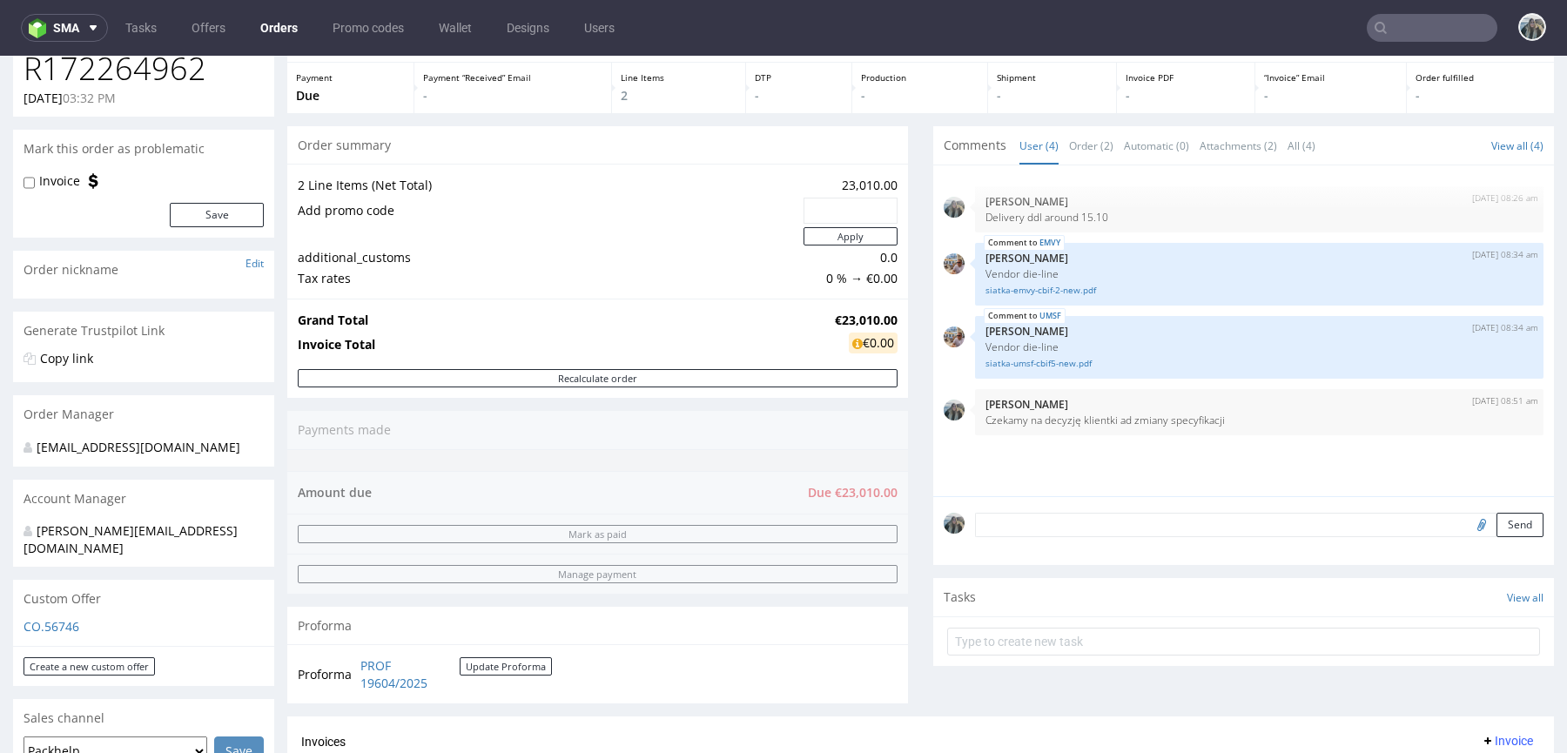
scroll to position [410, 0]
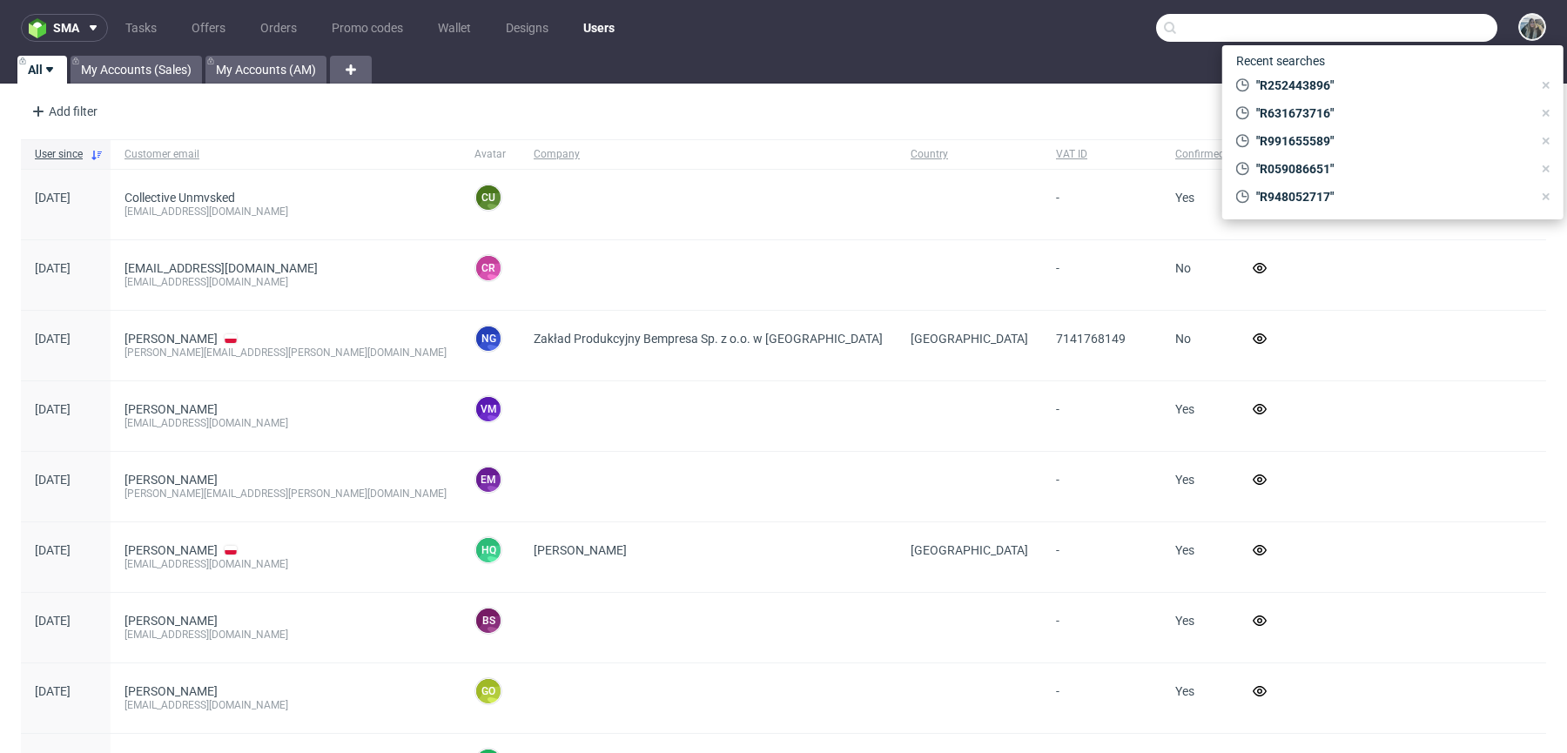
click at [1438, 29] on input "text" at bounding box center [1326, 28] width 341 height 28
paste input "smileep"
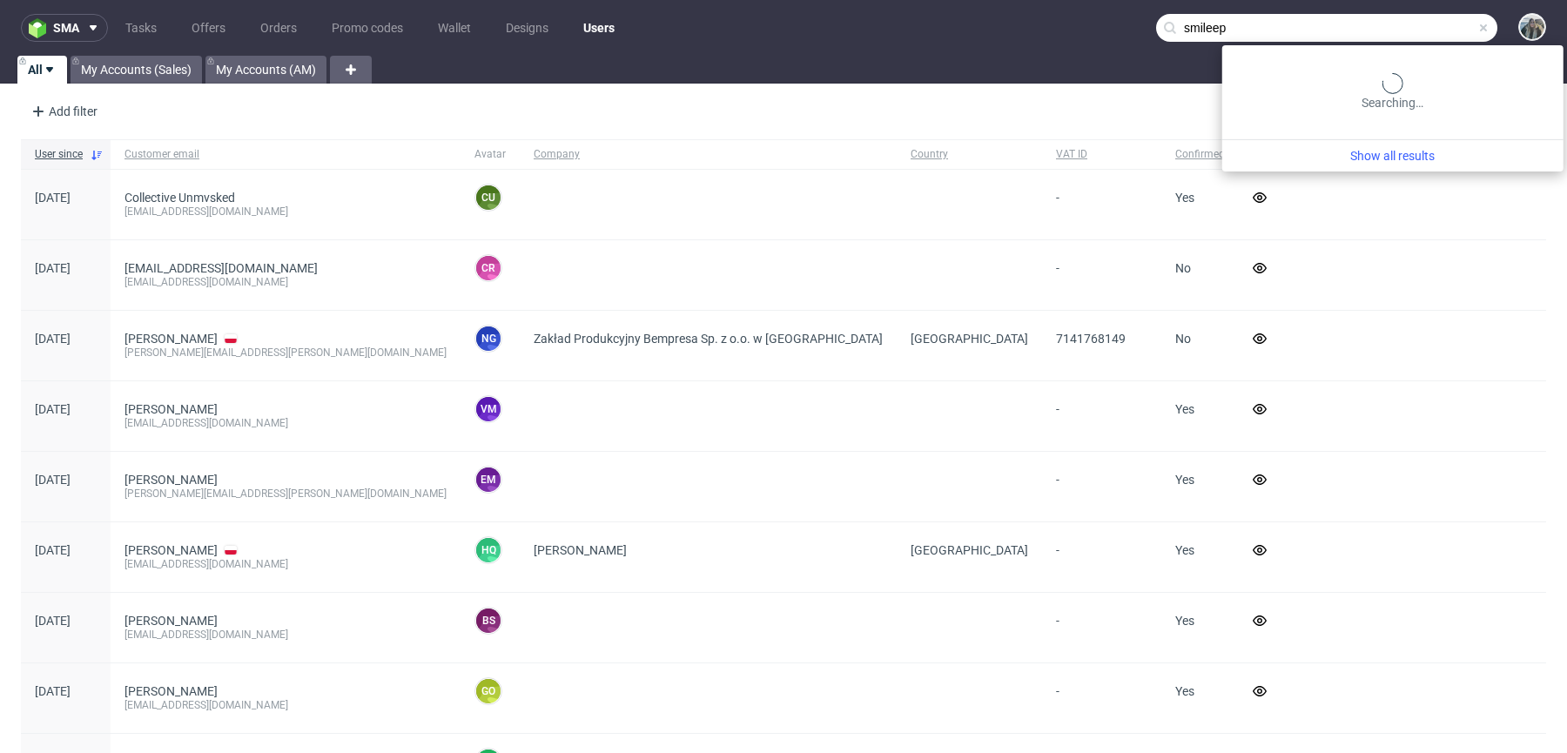
type input "smileep"
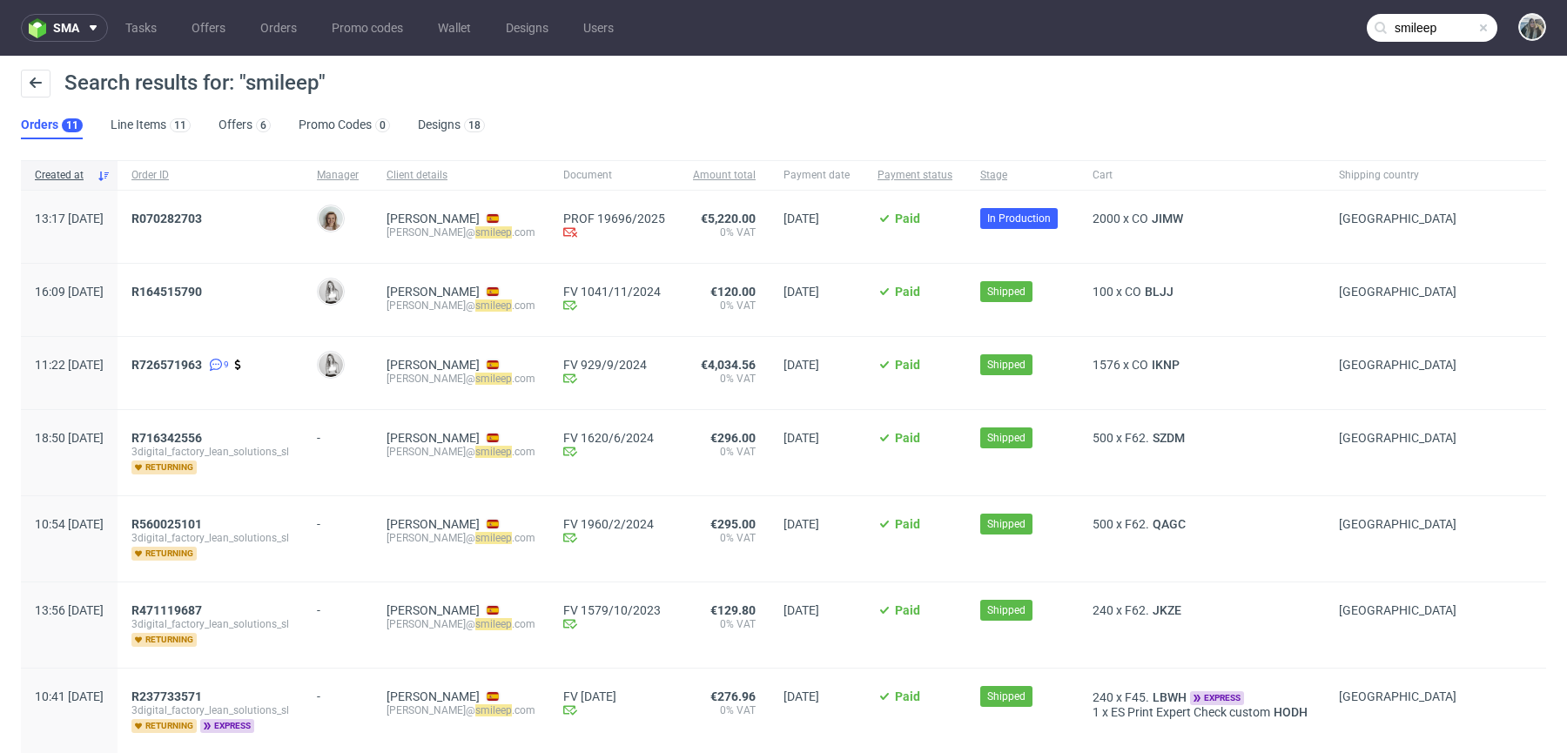
click at [204, 205] on div "R070282703" at bounding box center [210, 227] width 185 height 72
click at [202, 214] on span "R070282703" at bounding box center [166, 219] width 71 height 14
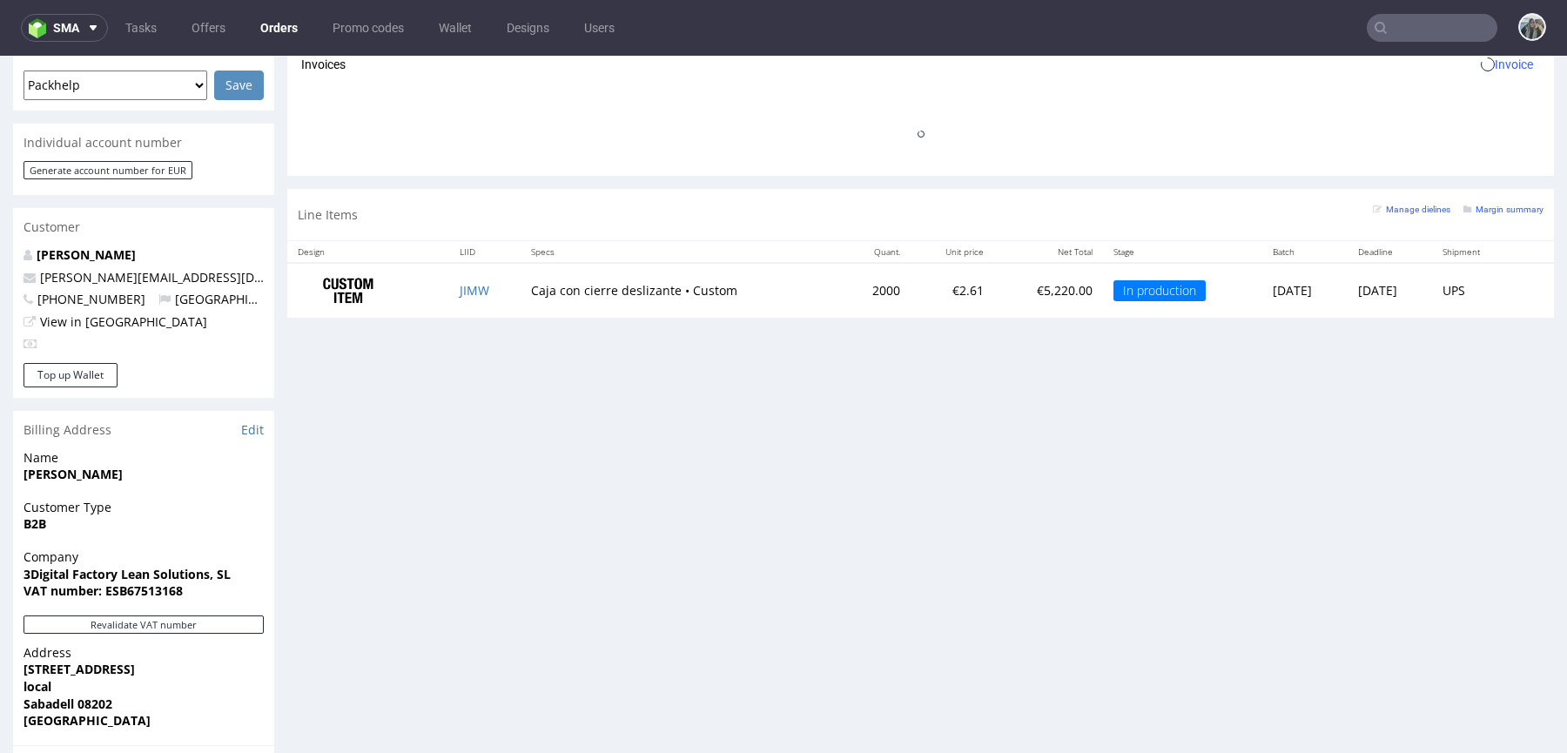
scroll to position [827, 0]
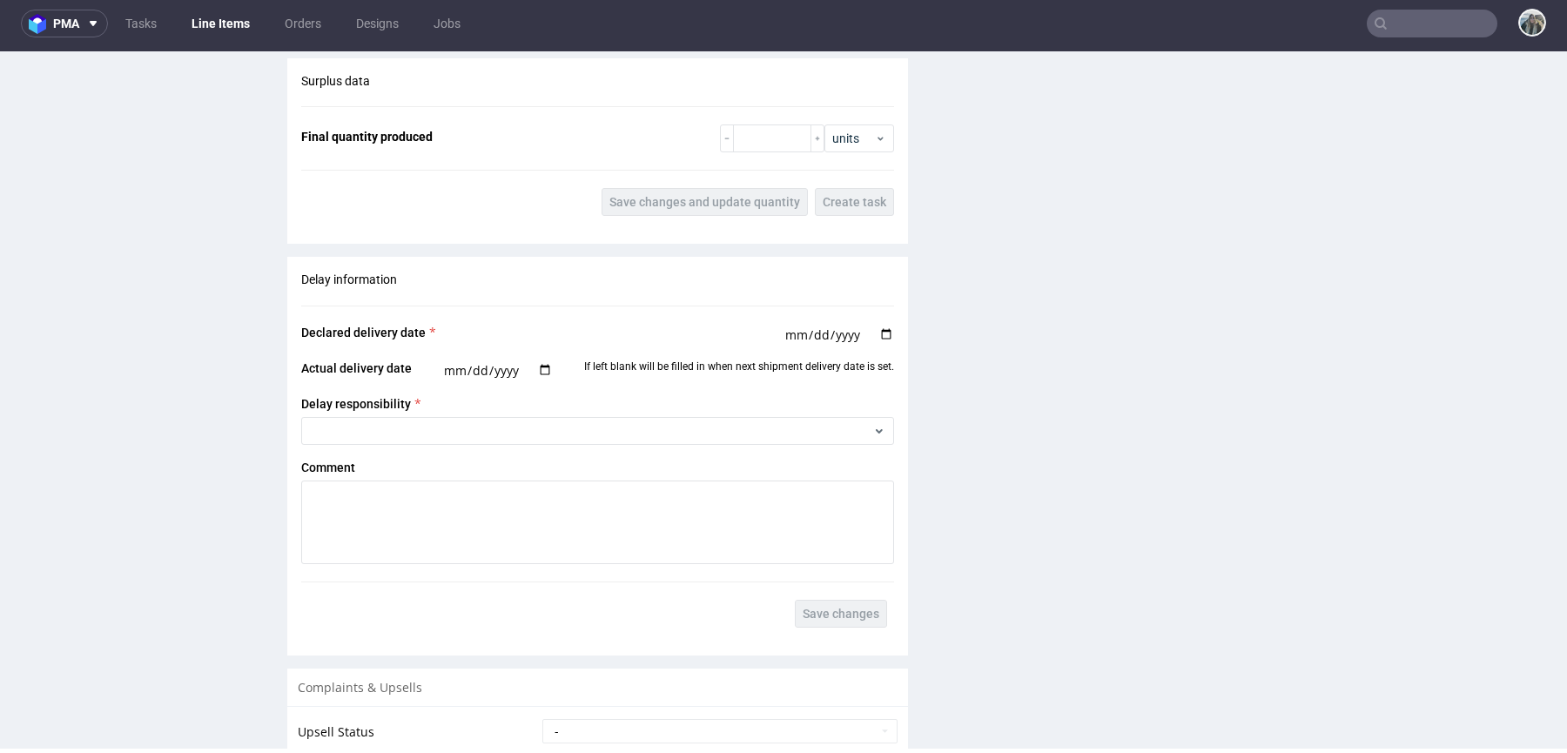
scroll to position [2285, 0]
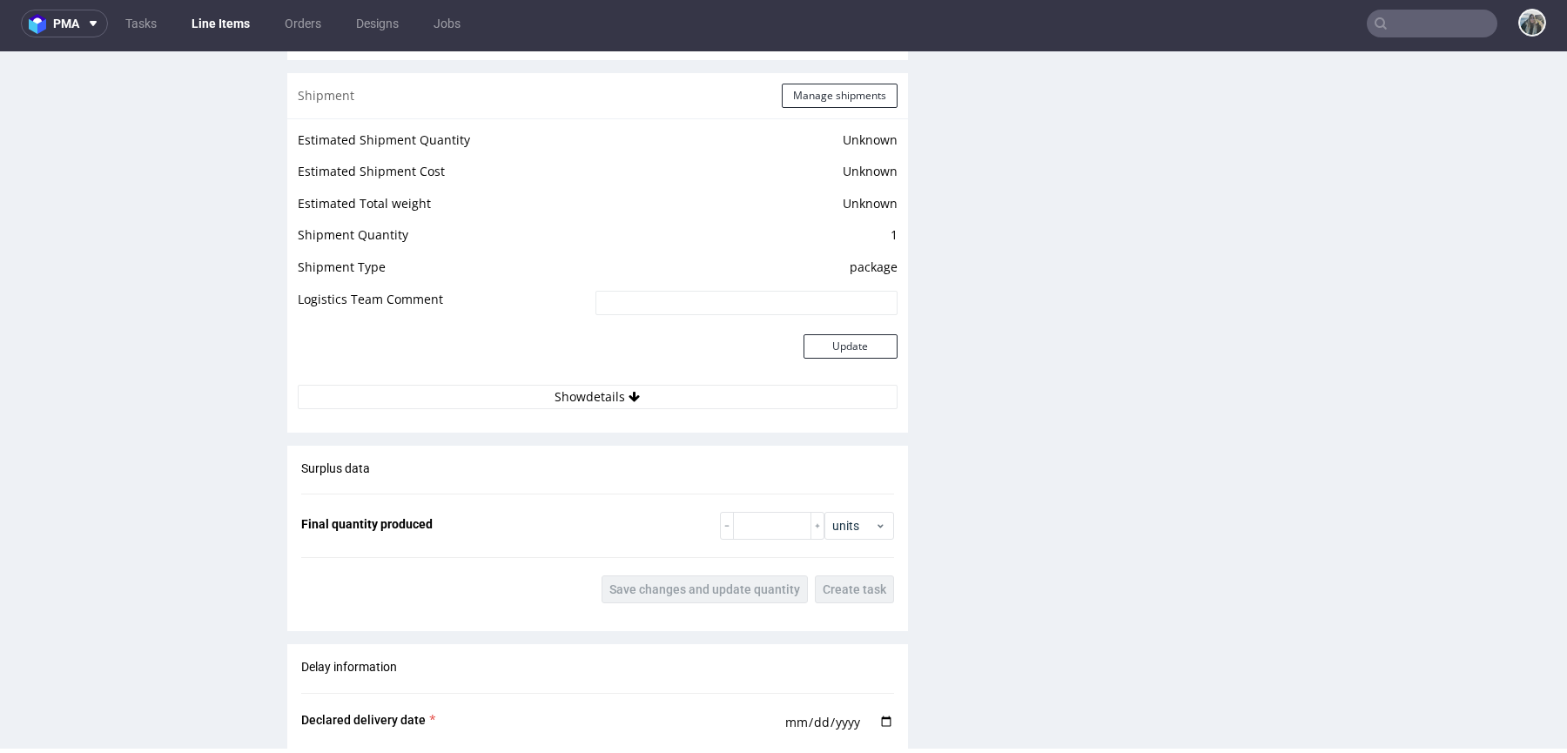
click at [556, 372] on td at bounding box center [444, 356] width 293 height 57
click at [570, 403] on button "Show details" at bounding box center [598, 397] width 600 height 24
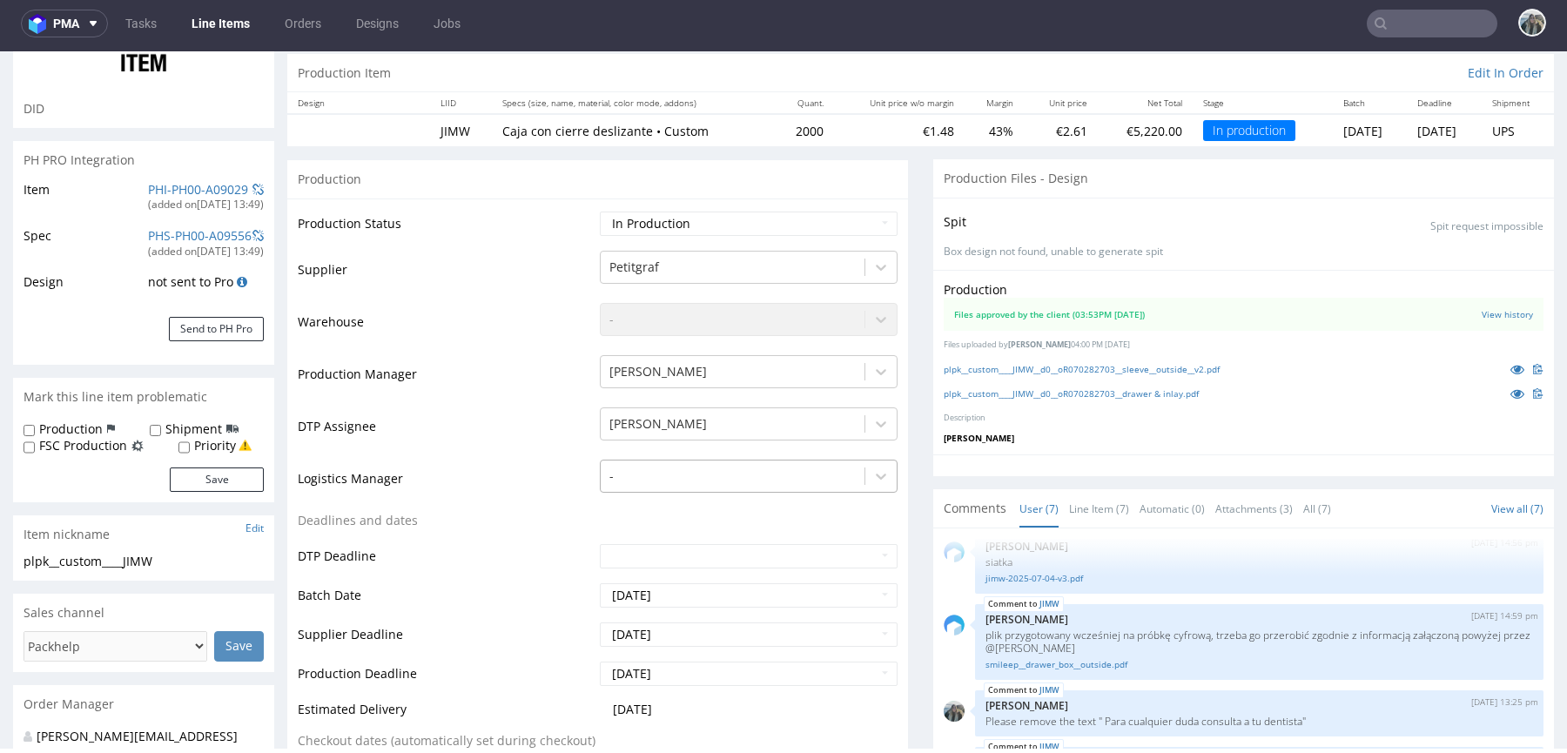
scroll to position [0, 0]
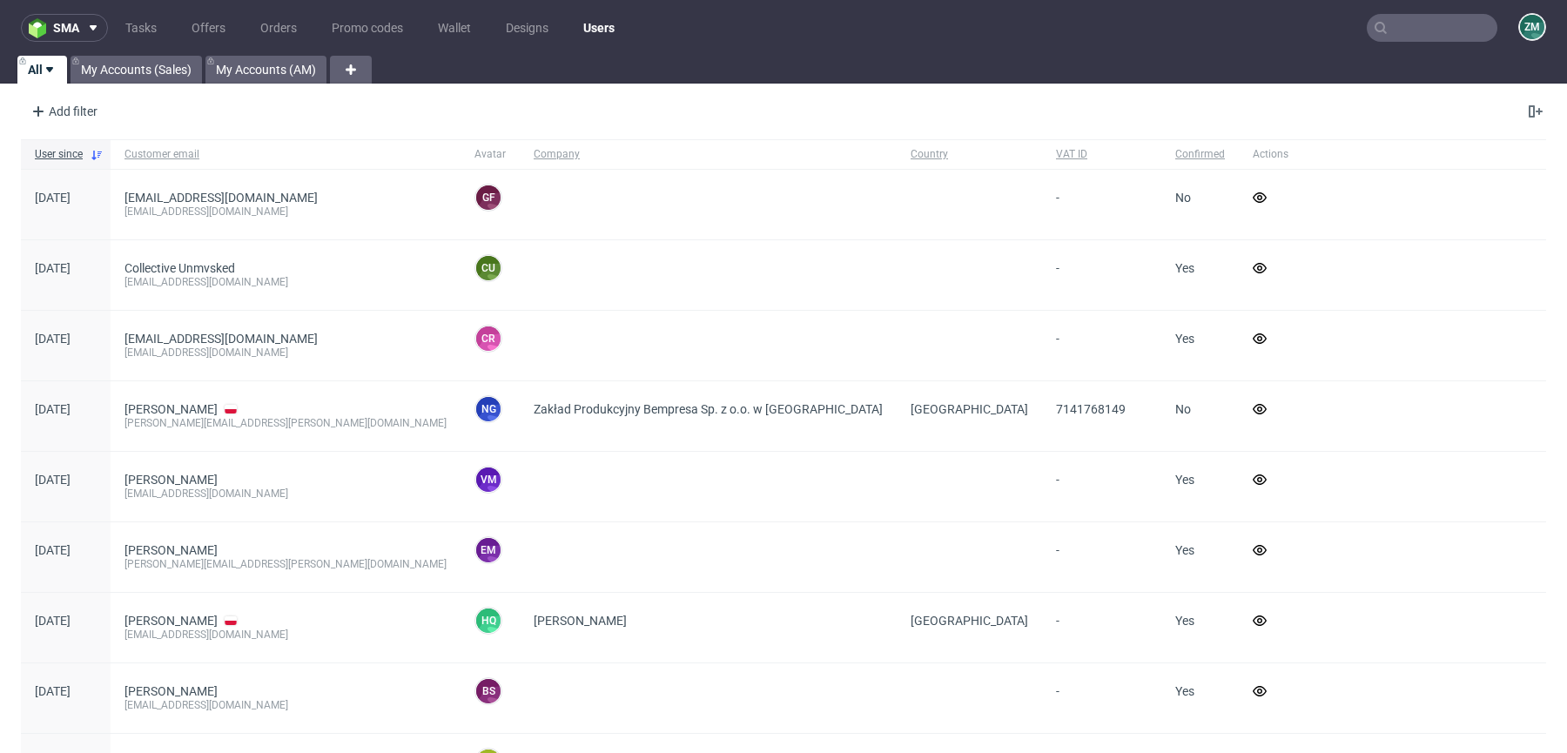
click at [1408, 27] on input "text" at bounding box center [1432, 28] width 131 height 28
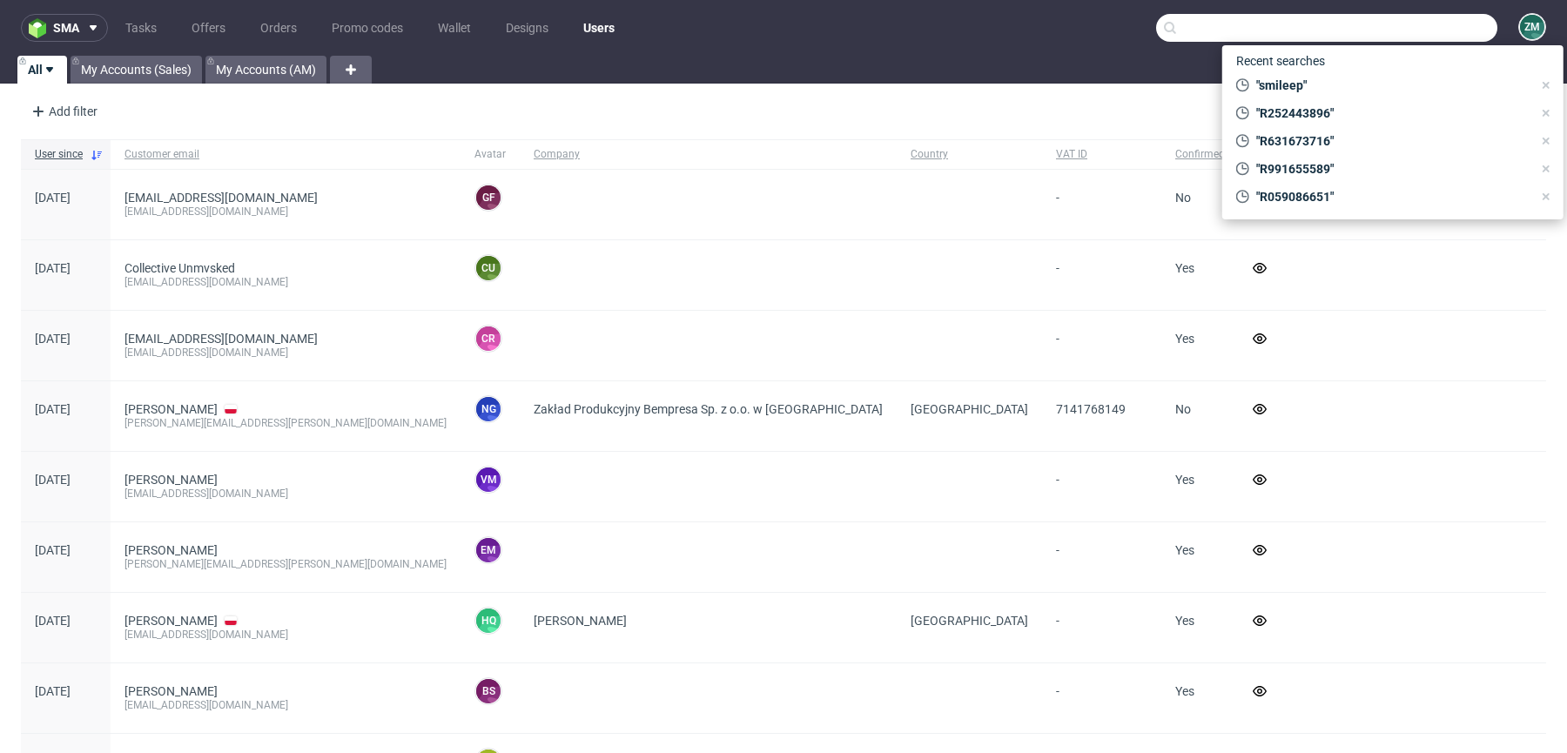
paste input "Fountique"
type input "Fountique"
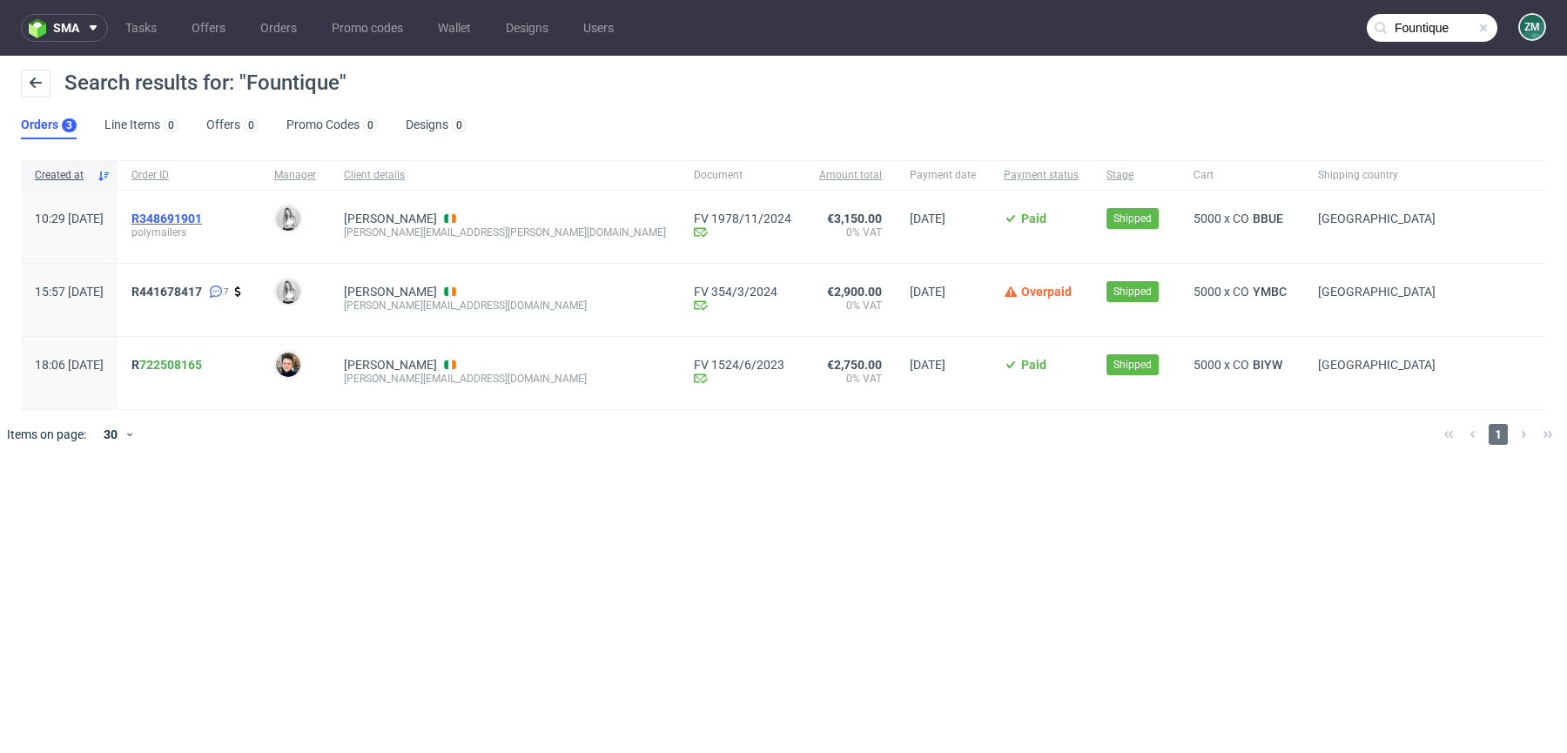
click at [202, 221] on span "R348691901" at bounding box center [166, 219] width 71 height 14
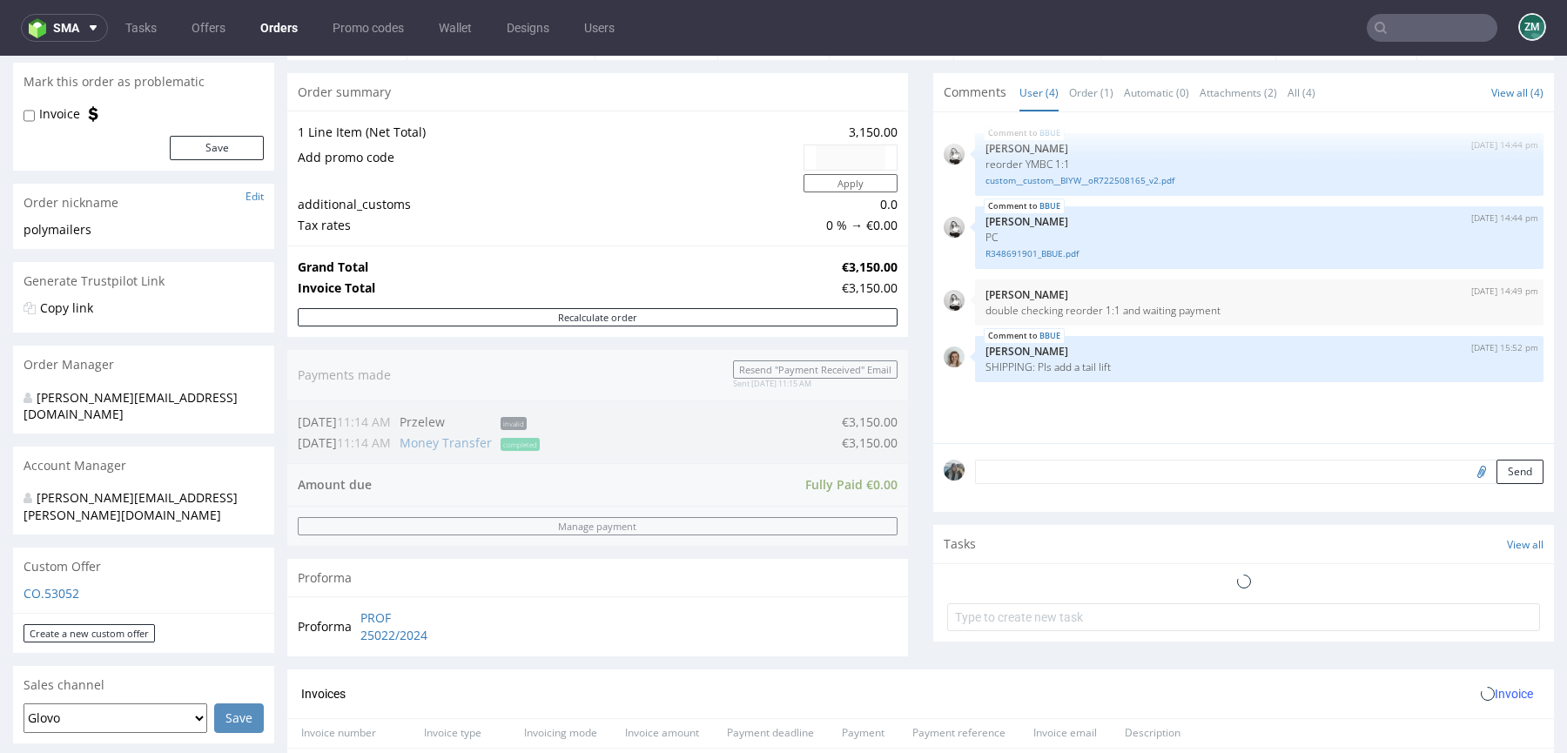
scroll to position [828, 0]
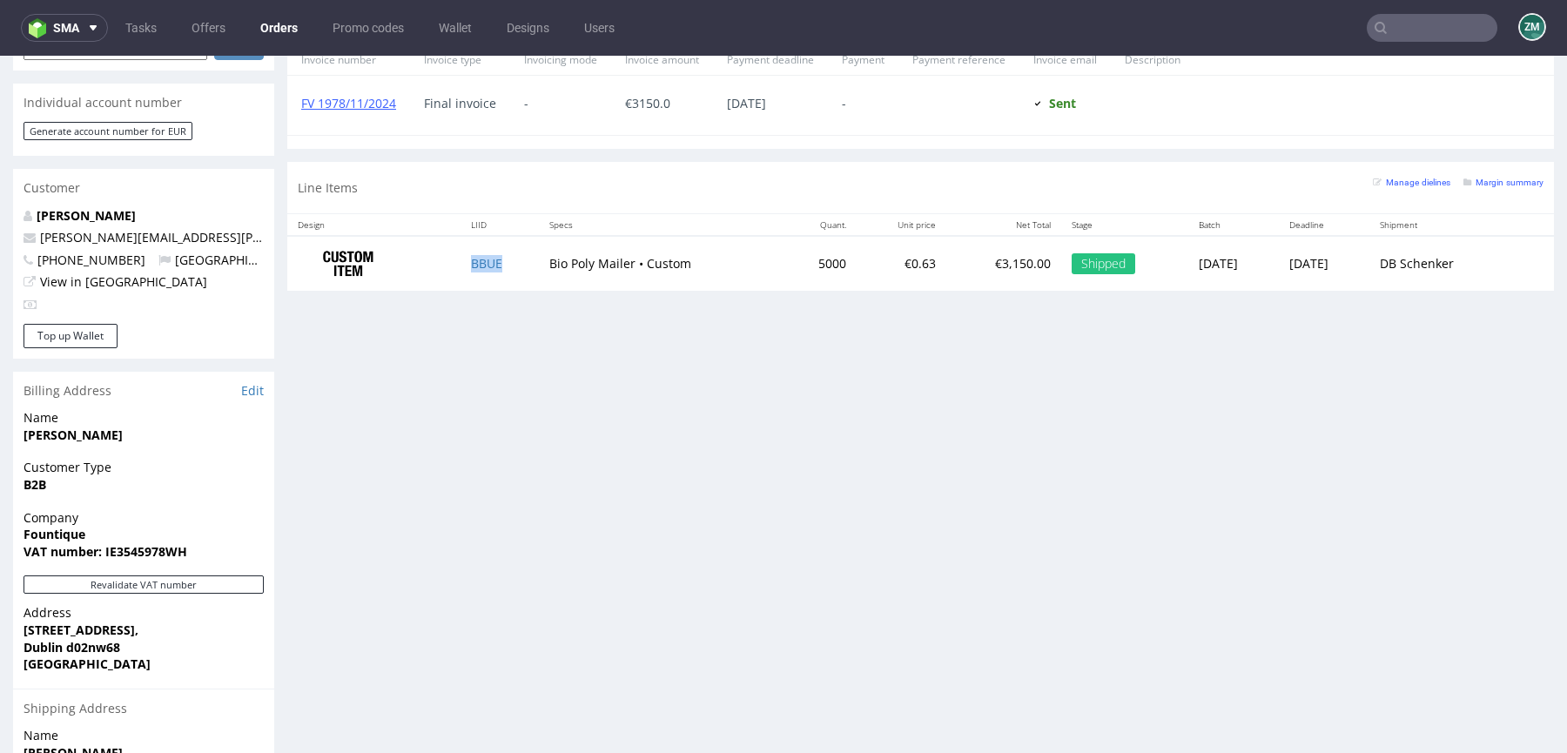
click at [468, 273] on td "BBUE" at bounding box center [500, 263] width 78 height 55
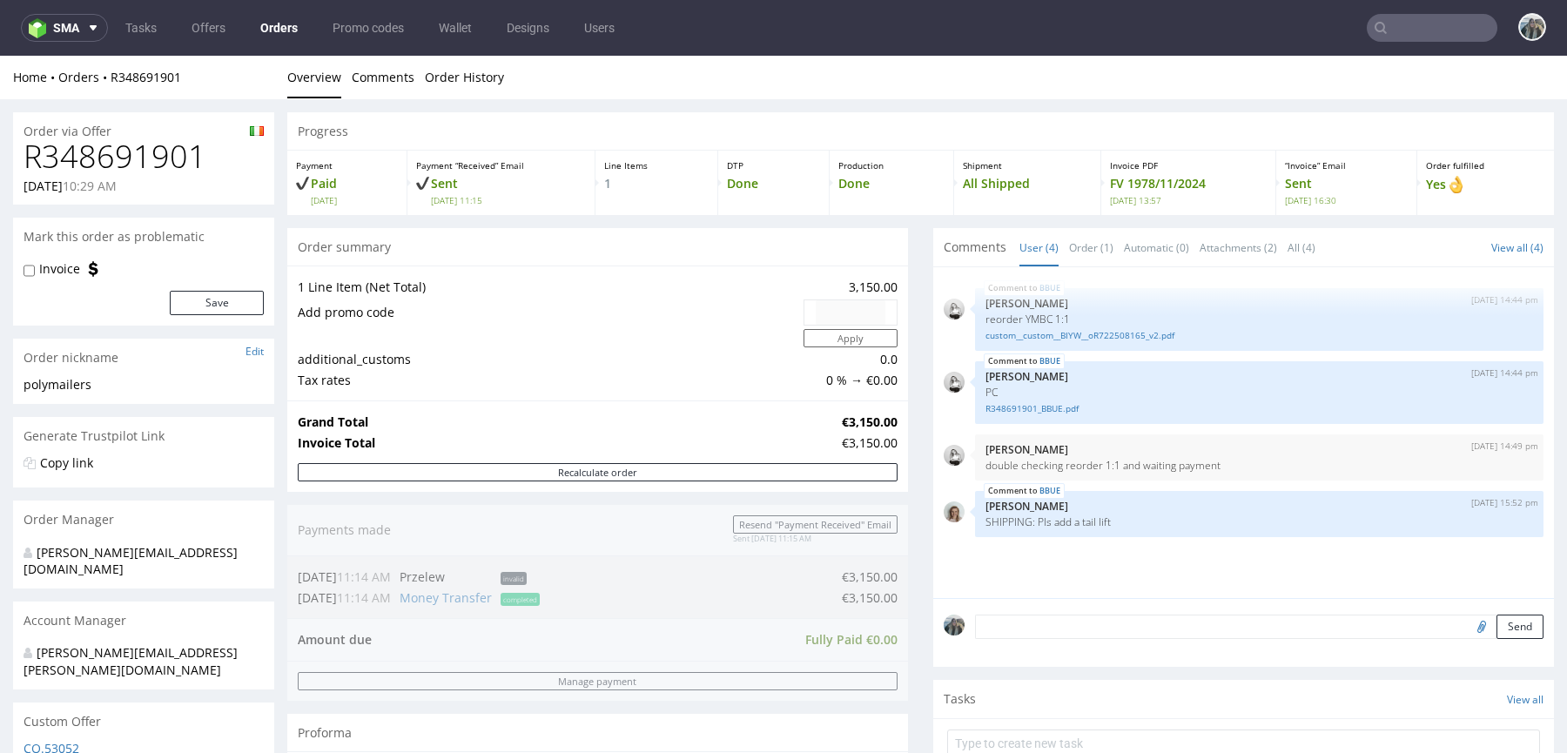
type input "Fountique"
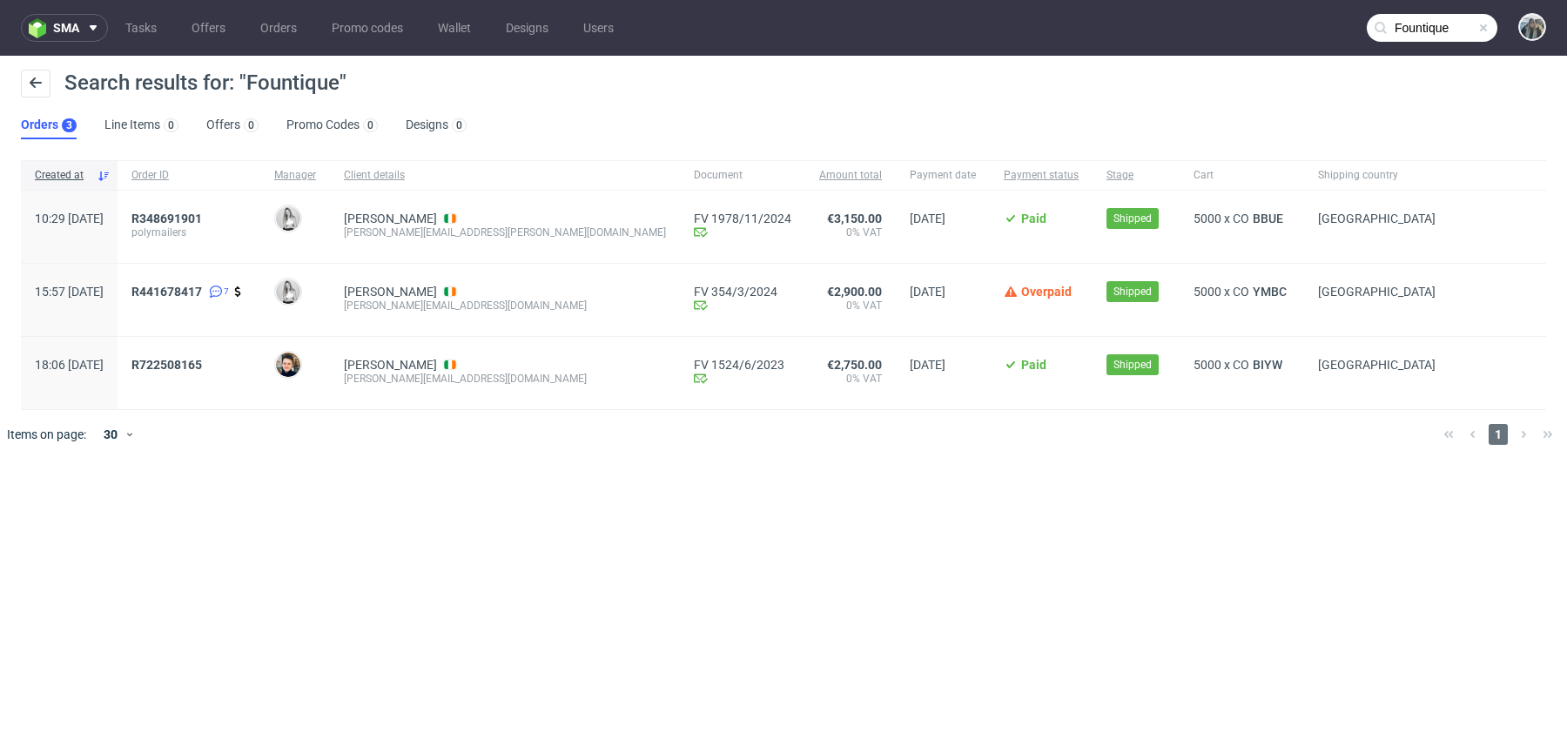
click at [211, 279] on div "R441678417 7" at bounding box center [189, 300] width 143 height 72
click at [202, 292] on span "R441678417" at bounding box center [166, 292] width 71 height 14
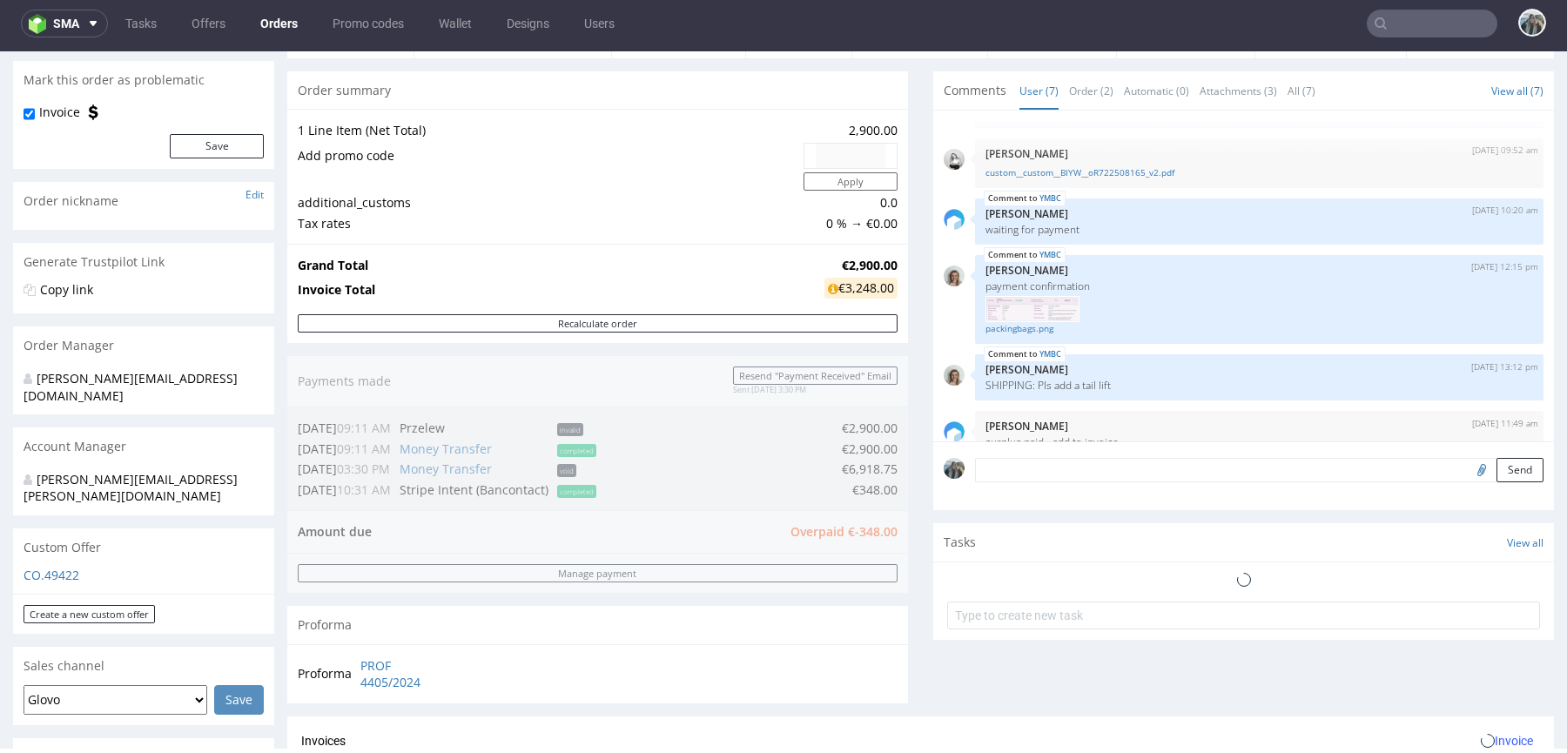
scroll to position [654, 0]
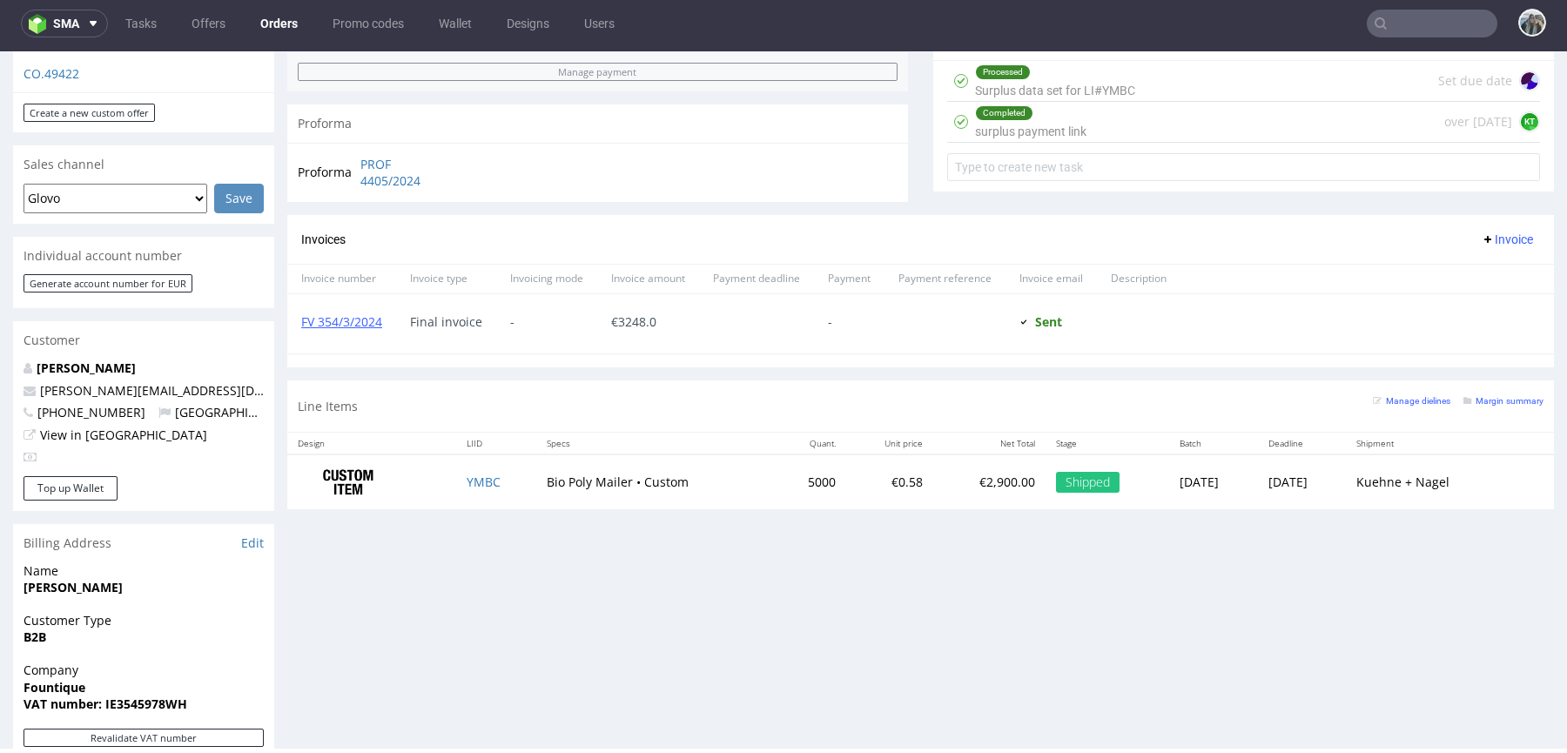
type input "Fountique"
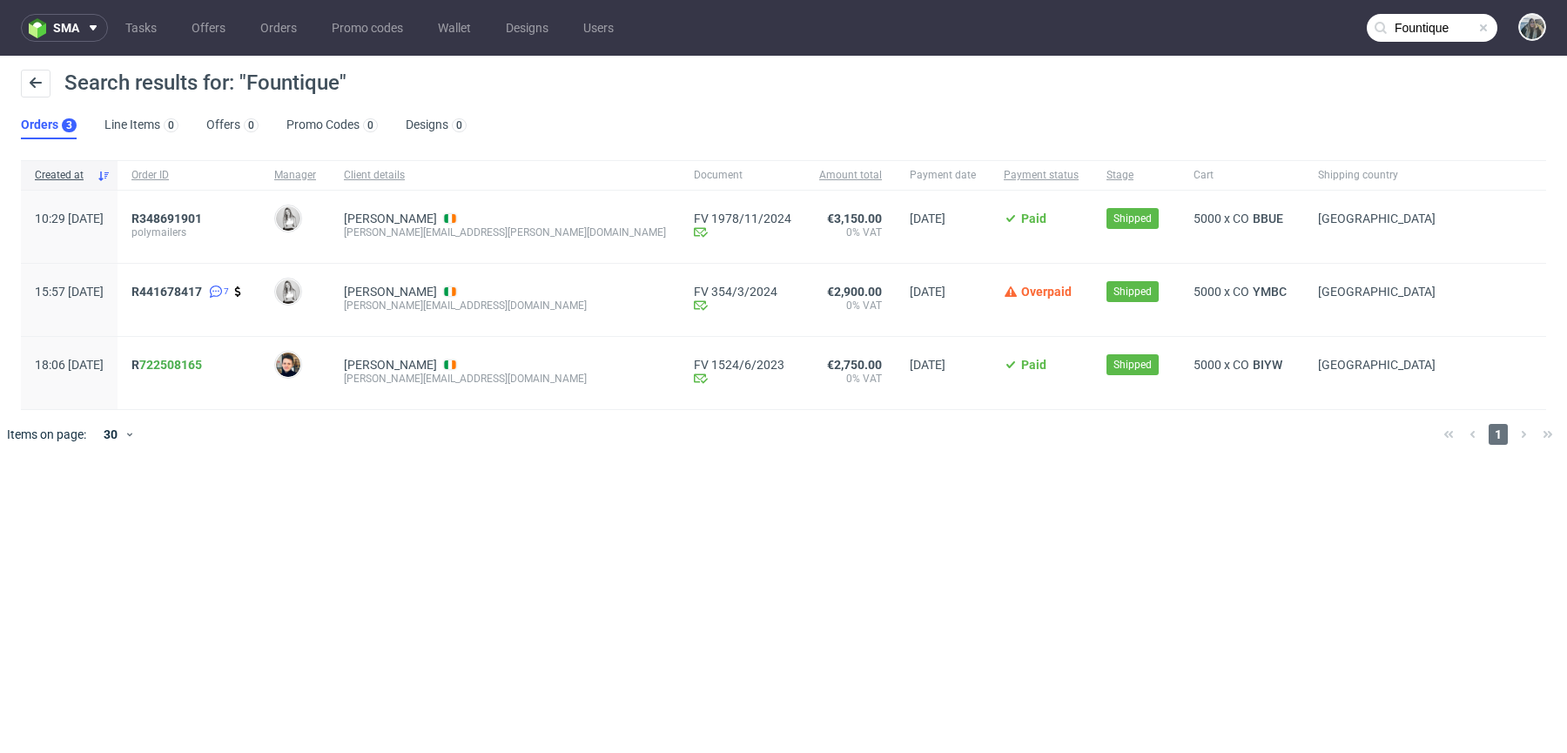
click at [225, 371] on span "R 722508165" at bounding box center [188, 373] width 115 height 30
click at [202, 360] on link "722508165" at bounding box center [170, 365] width 63 height 14
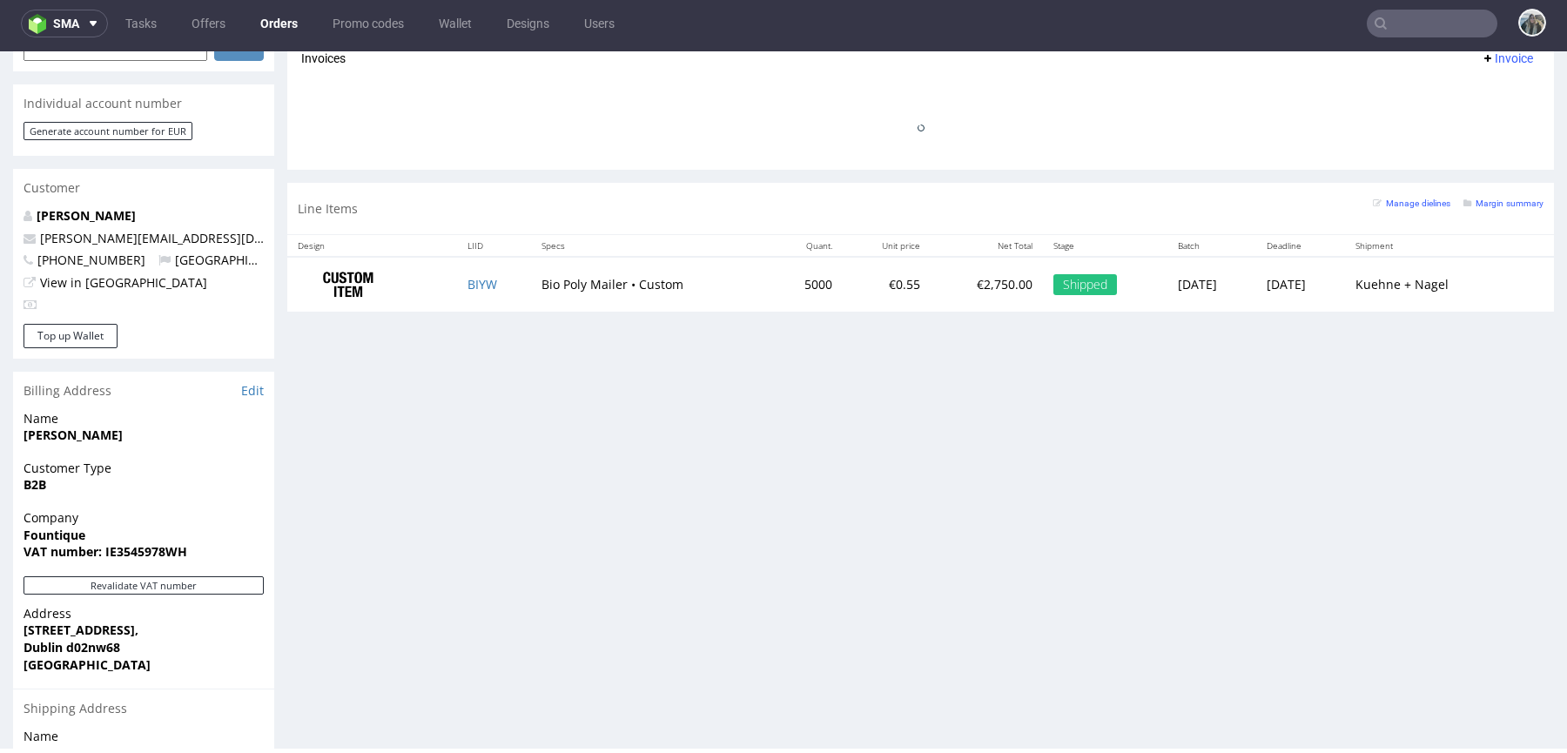
scroll to position [131, 0]
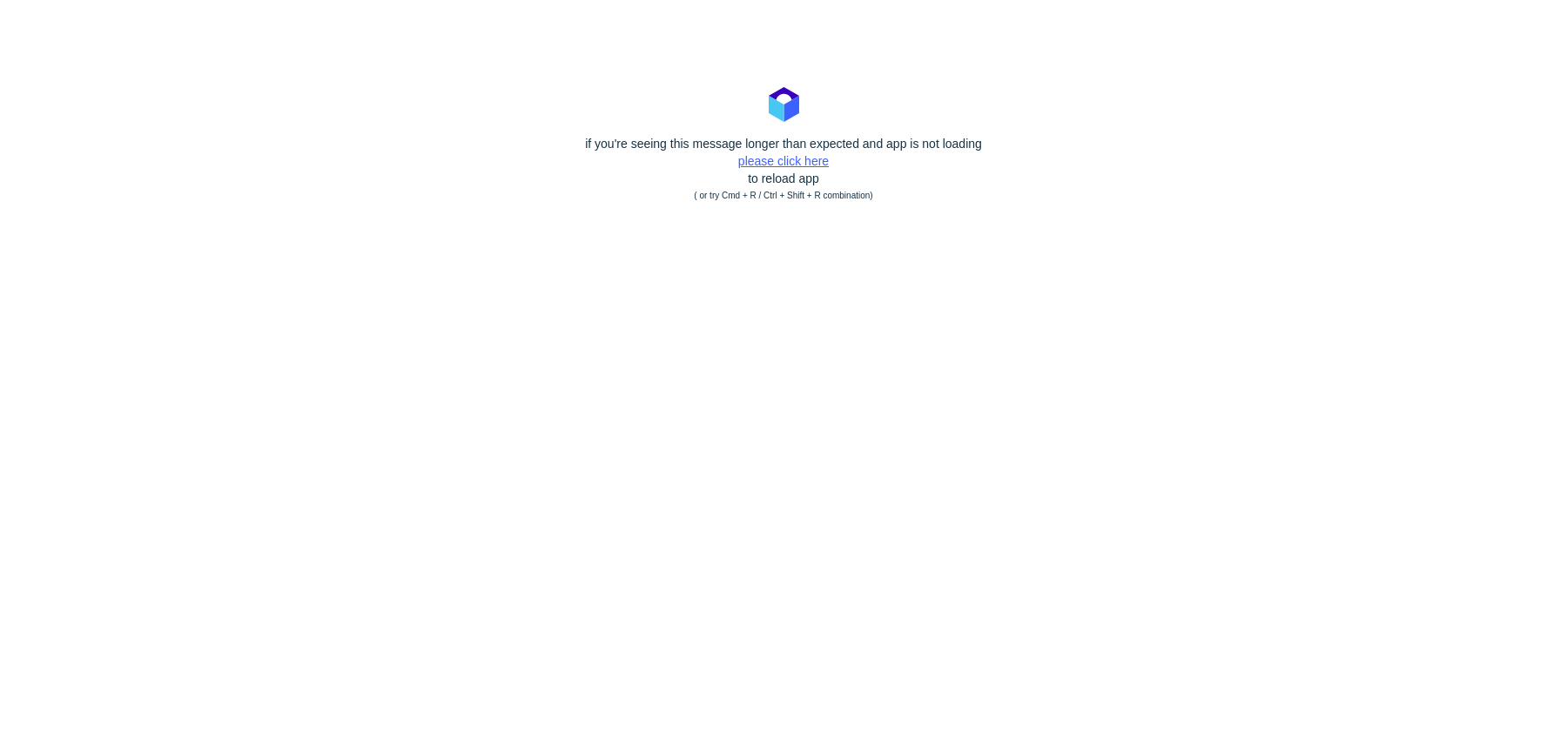
click at [800, 156] on link "please click here" at bounding box center [783, 161] width 91 height 14
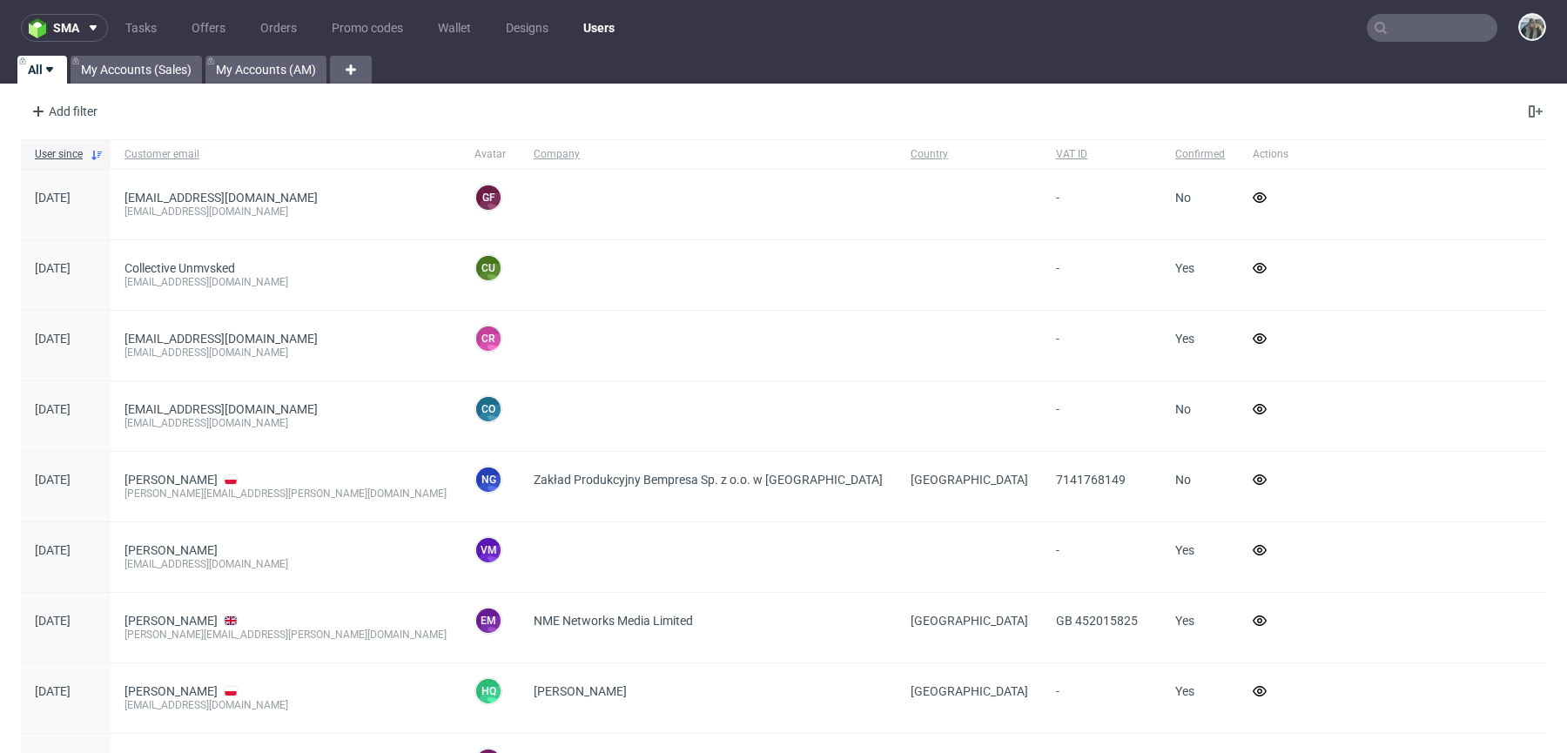
click at [1404, 32] on input "text" at bounding box center [1432, 28] width 131 height 28
paste input "[EMAIL_ADDRESS][DOMAIN_NAME]"
type input "[EMAIL_ADDRESS][DOMAIN_NAME]"
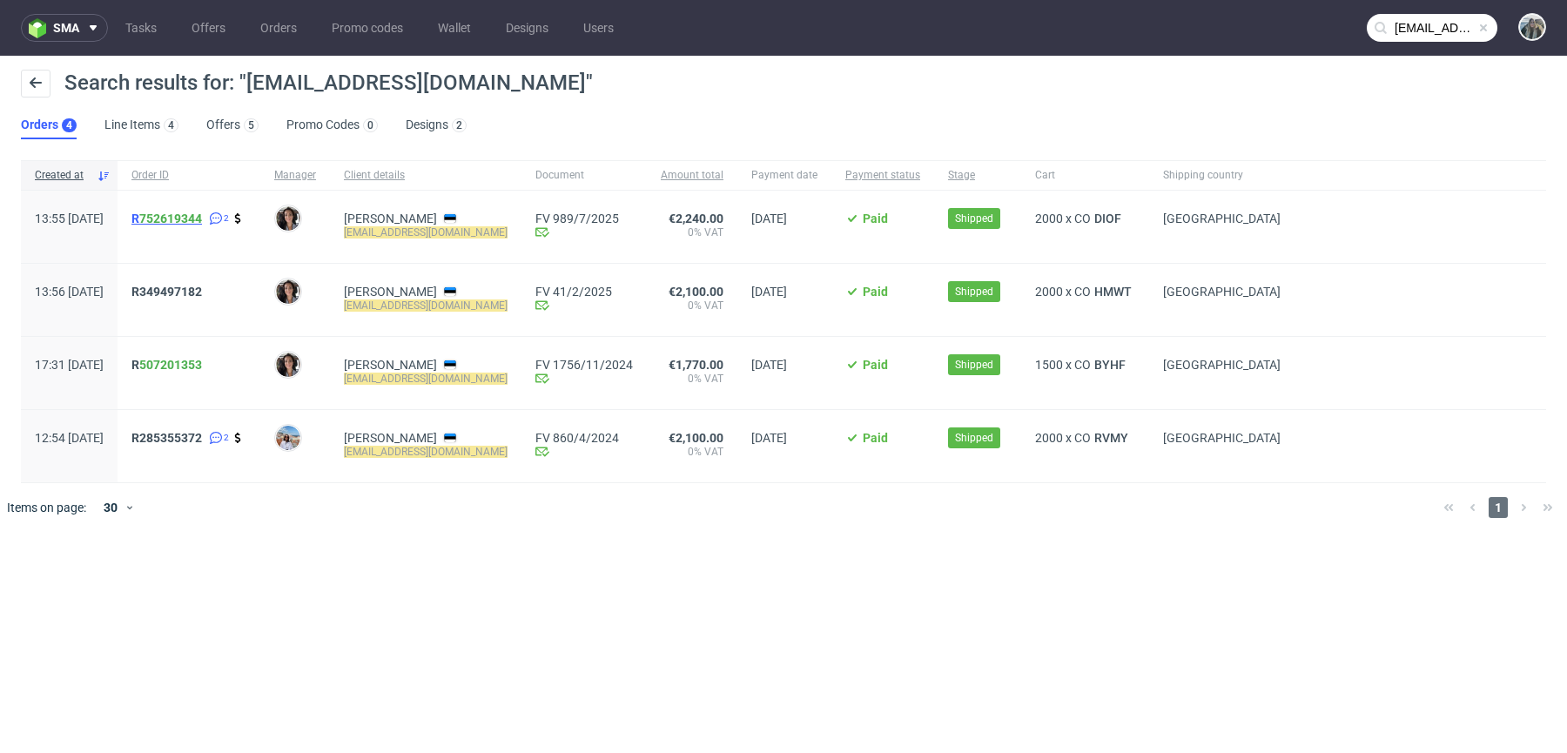
click at [193, 222] on link "752619344" at bounding box center [170, 219] width 63 height 14
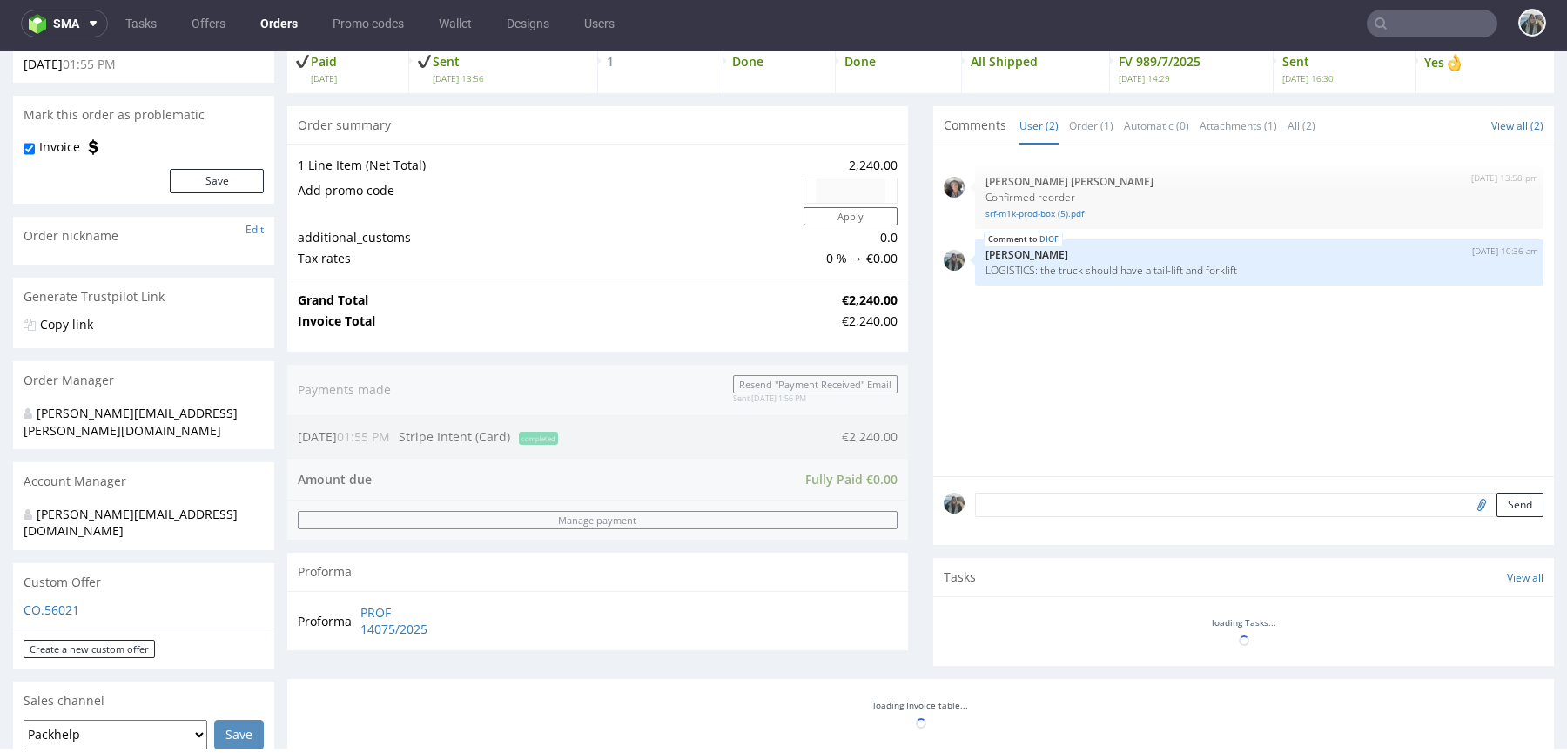
scroll to position [410, 0]
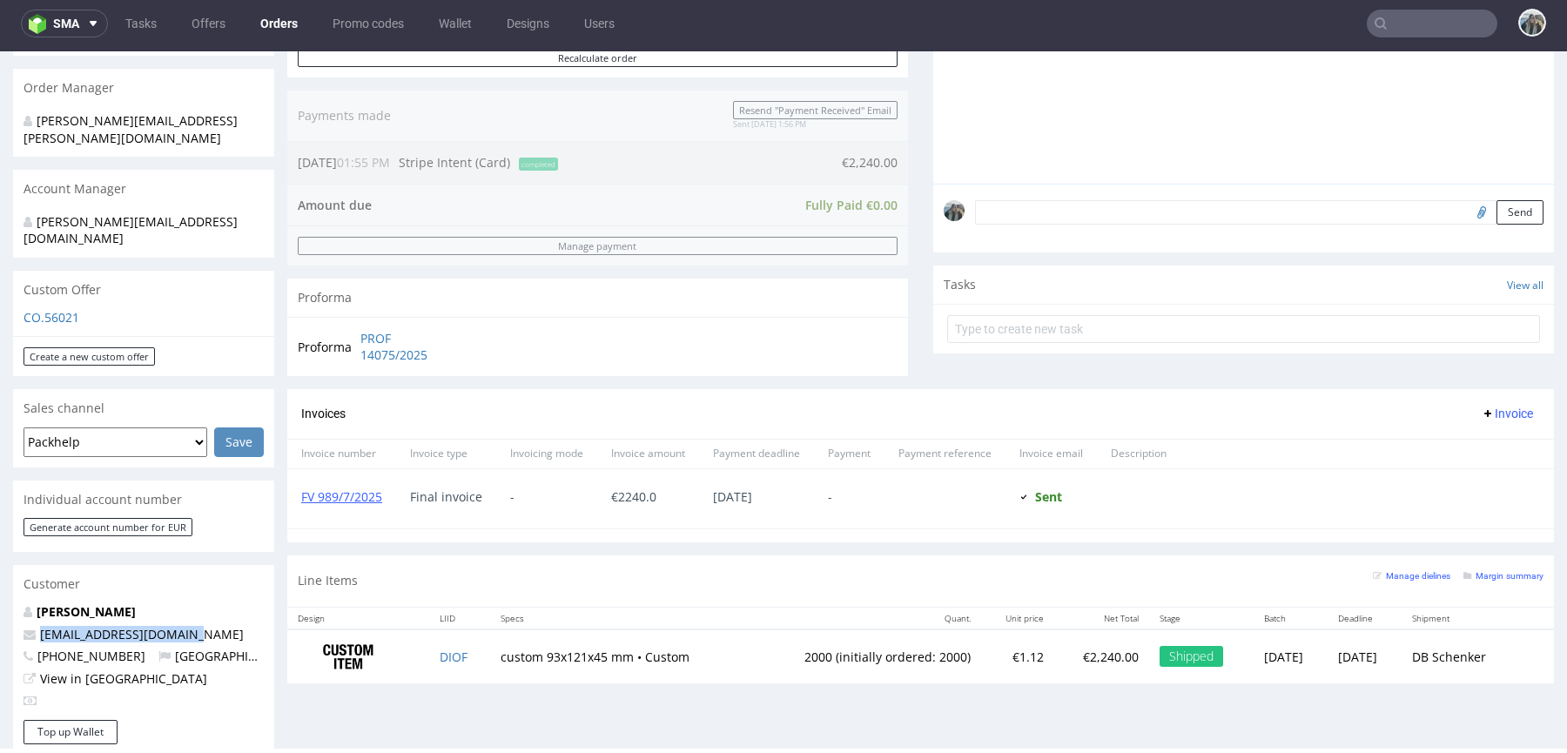
drag, startPoint x: 210, startPoint y: 607, endPoint x: 1203, endPoint y: 63, distance: 1132.7
click at [0, 605] on div "Order via Offer R752619344 [DATE] 01:55 PM [PERSON_NAME] this order as problema…" at bounding box center [783, 519] width 1567 height 1668
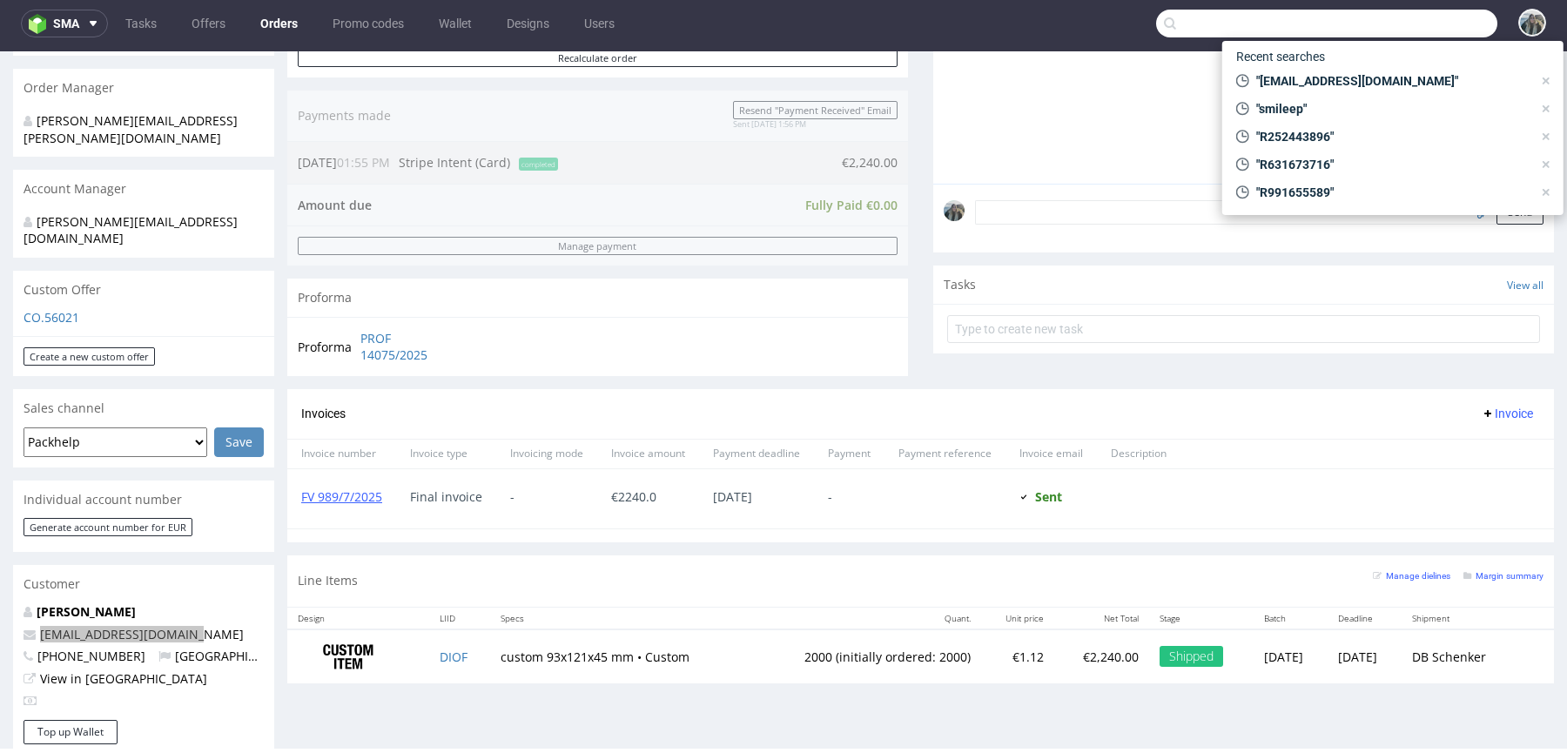
click at [1412, 20] on input "text" at bounding box center [1326, 24] width 341 height 28
paste input "Physikit"
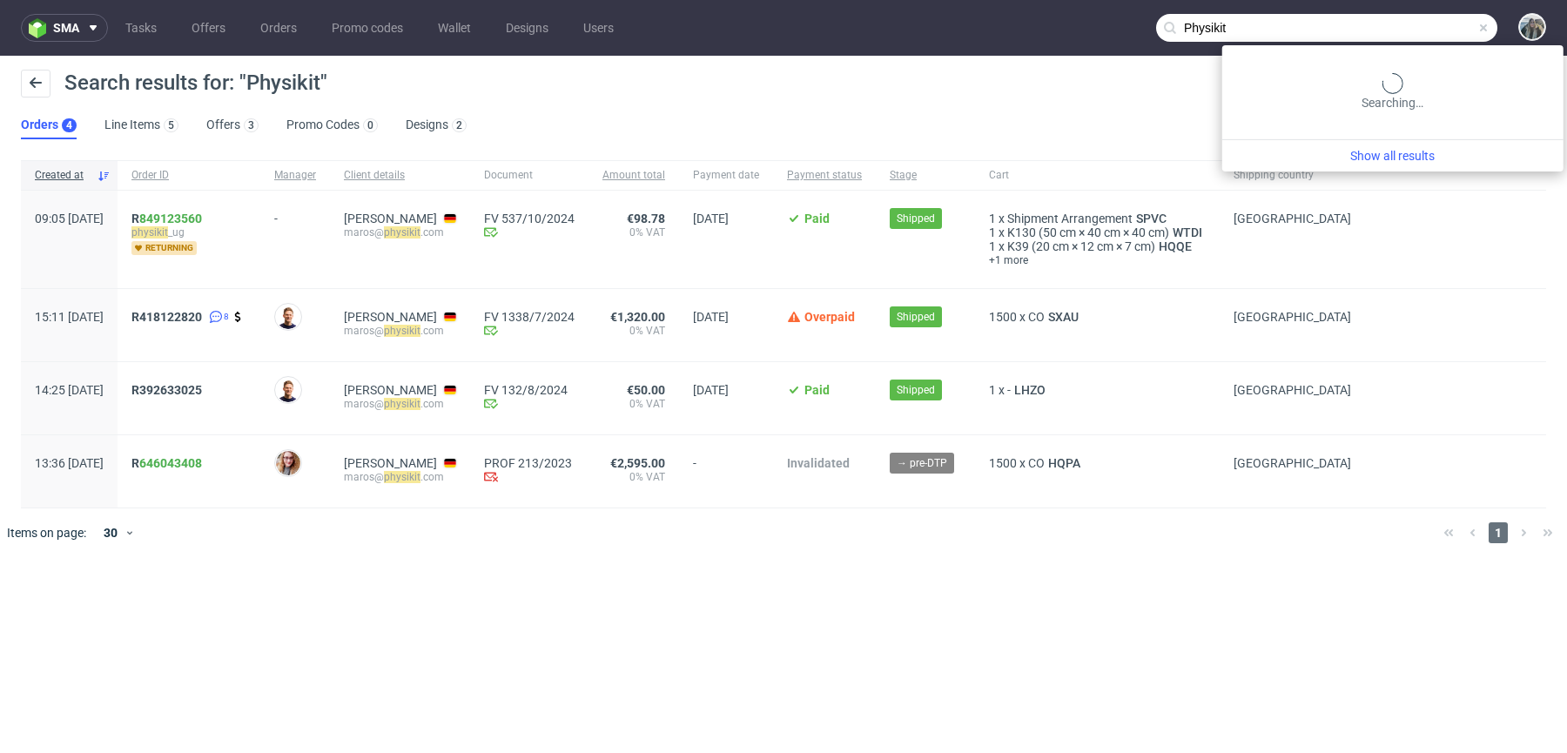
click at [1450, 32] on input "Physikit" at bounding box center [1326, 28] width 341 height 28
paste input "Beautinow"
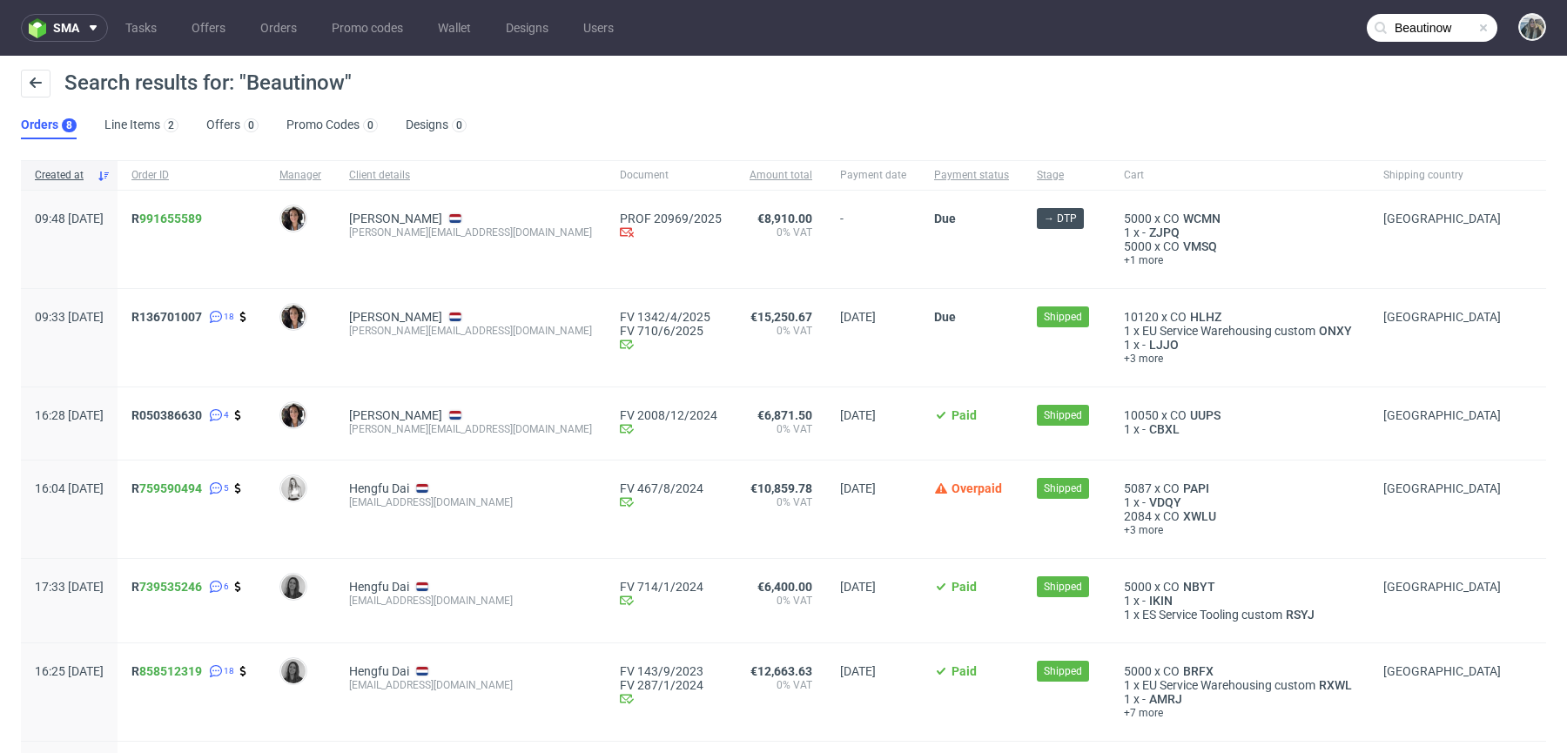
click at [1430, 25] on input "Beautinow" at bounding box center [1432, 28] width 131 height 28
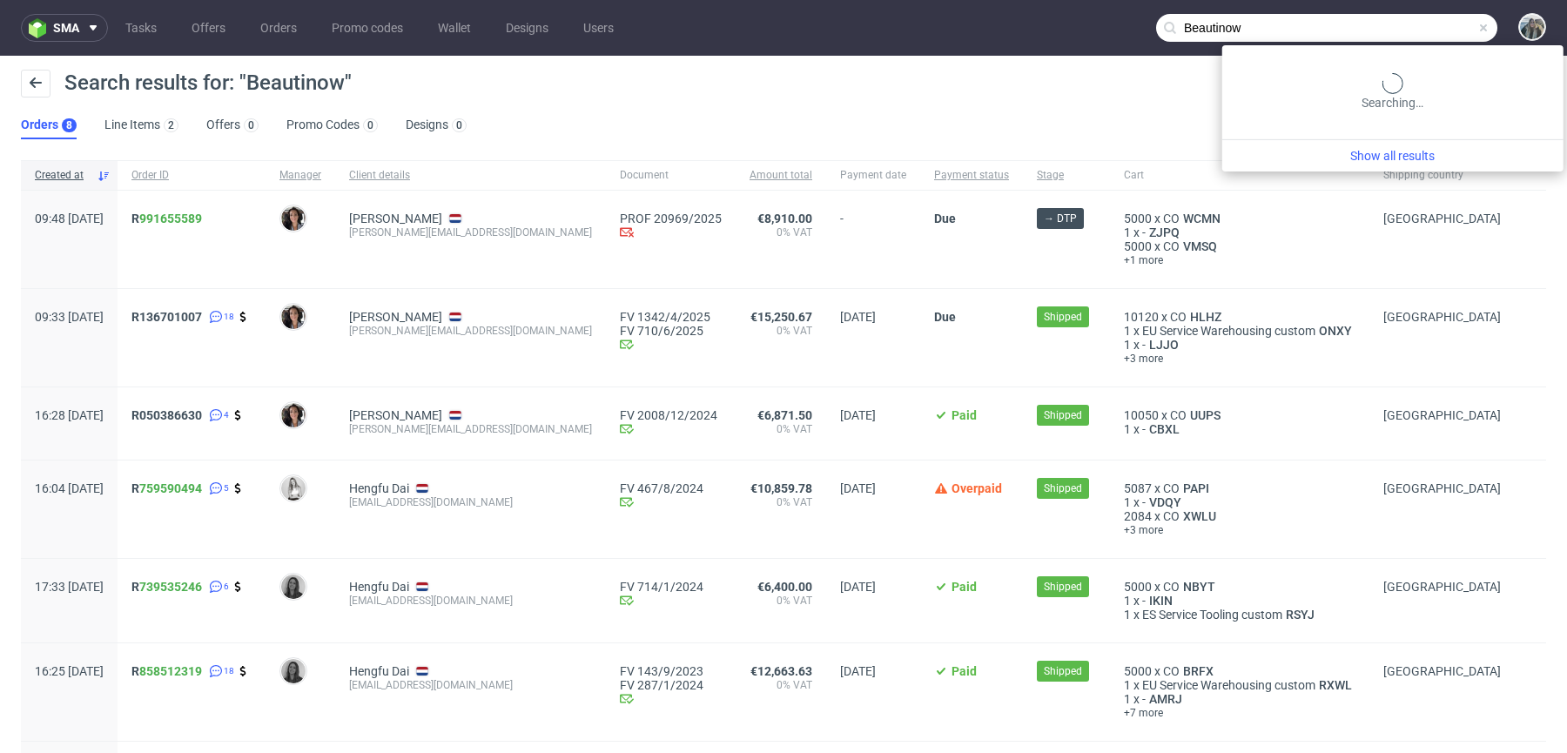
paste input "INFLUPOL"
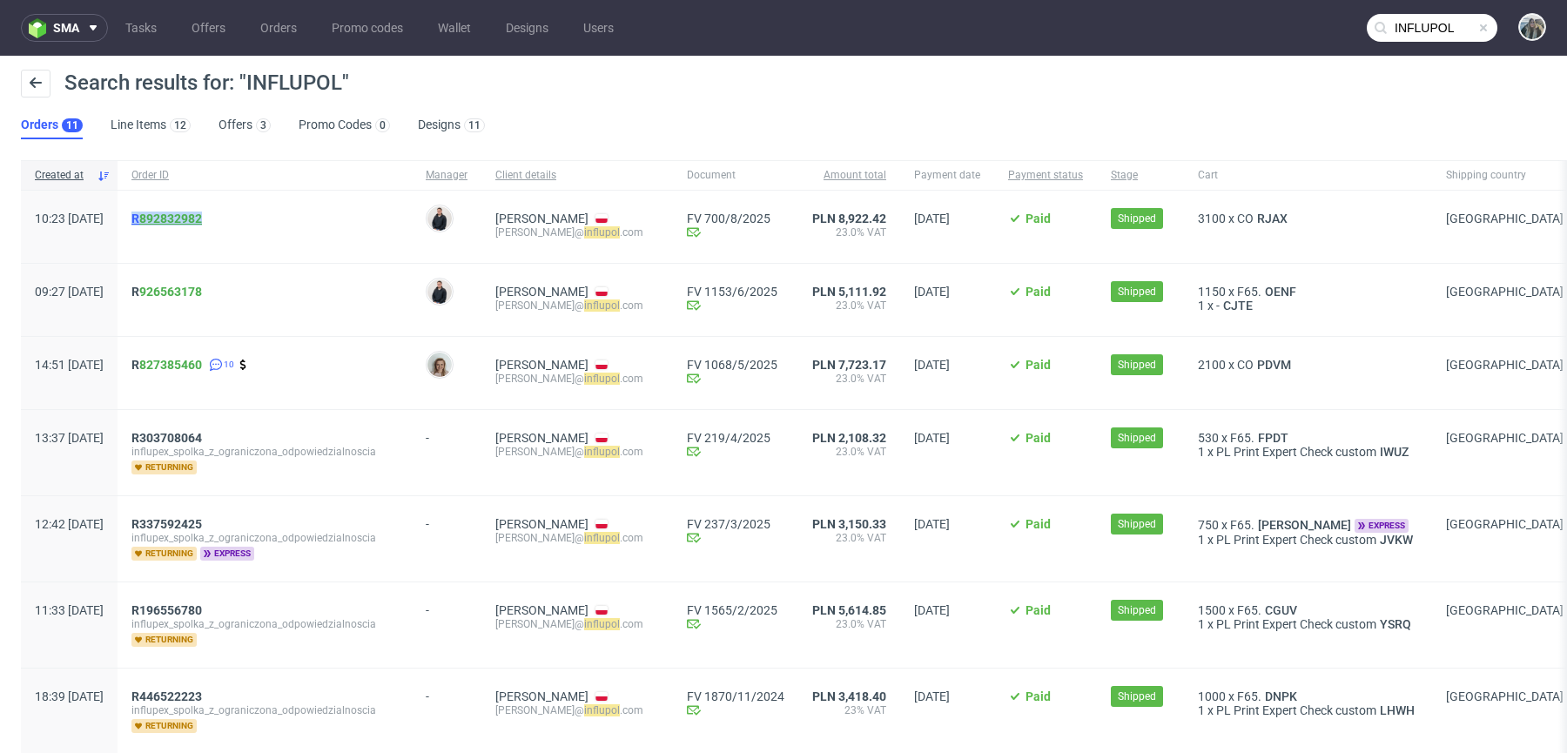
drag, startPoint x: 190, startPoint y: 243, endPoint x: 185, endPoint y: 224, distance: 19.9
click at [185, 224] on div "R 892832982" at bounding box center [265, 227] width 294 height 72
copy span "R 892832982"
click at [568, 25] on ul "Tasks Offers Orders Promo codes Wallet Designs Users" at bounding box center [369, 28] width 523 height 28
click at [1405, 30] on input "INFLUPOL" at bounding box center [1432, 28] width 131 height 28
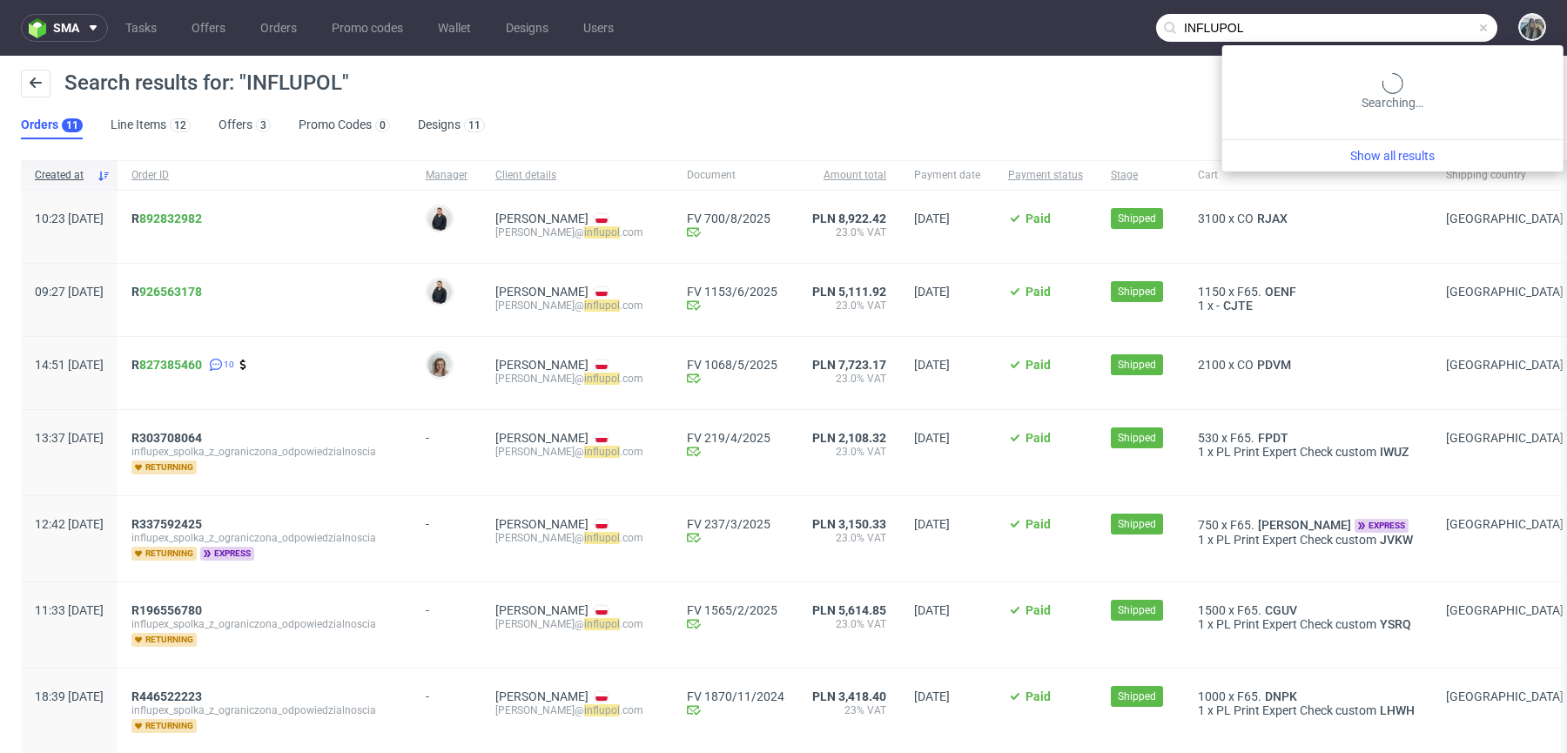
paste input "vchiminelli@inpost.it"
type input "vchiminelli@inpost.it"
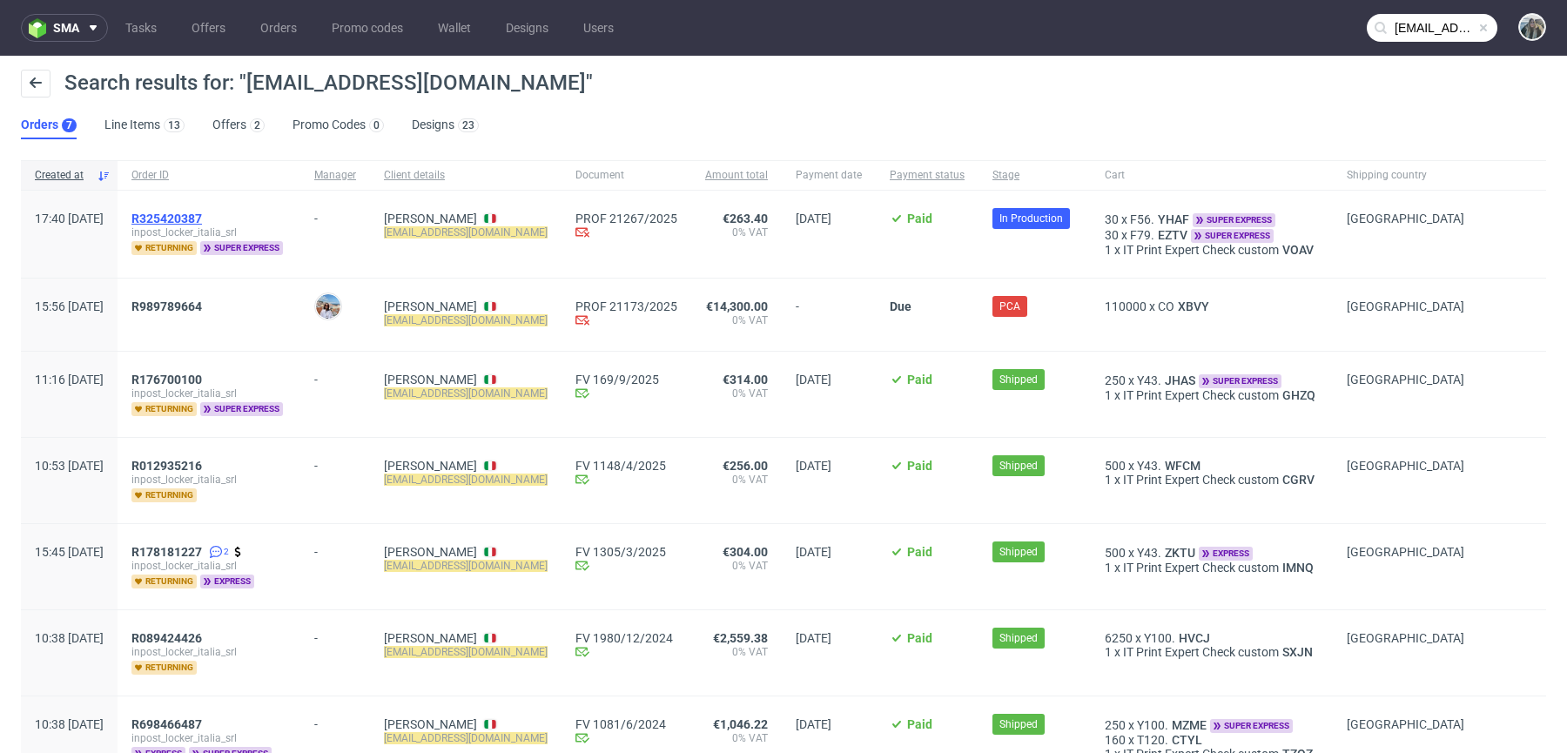
click at [202, 214] on span "R325420387" at bounding box center [166, 219] width 71 height 14
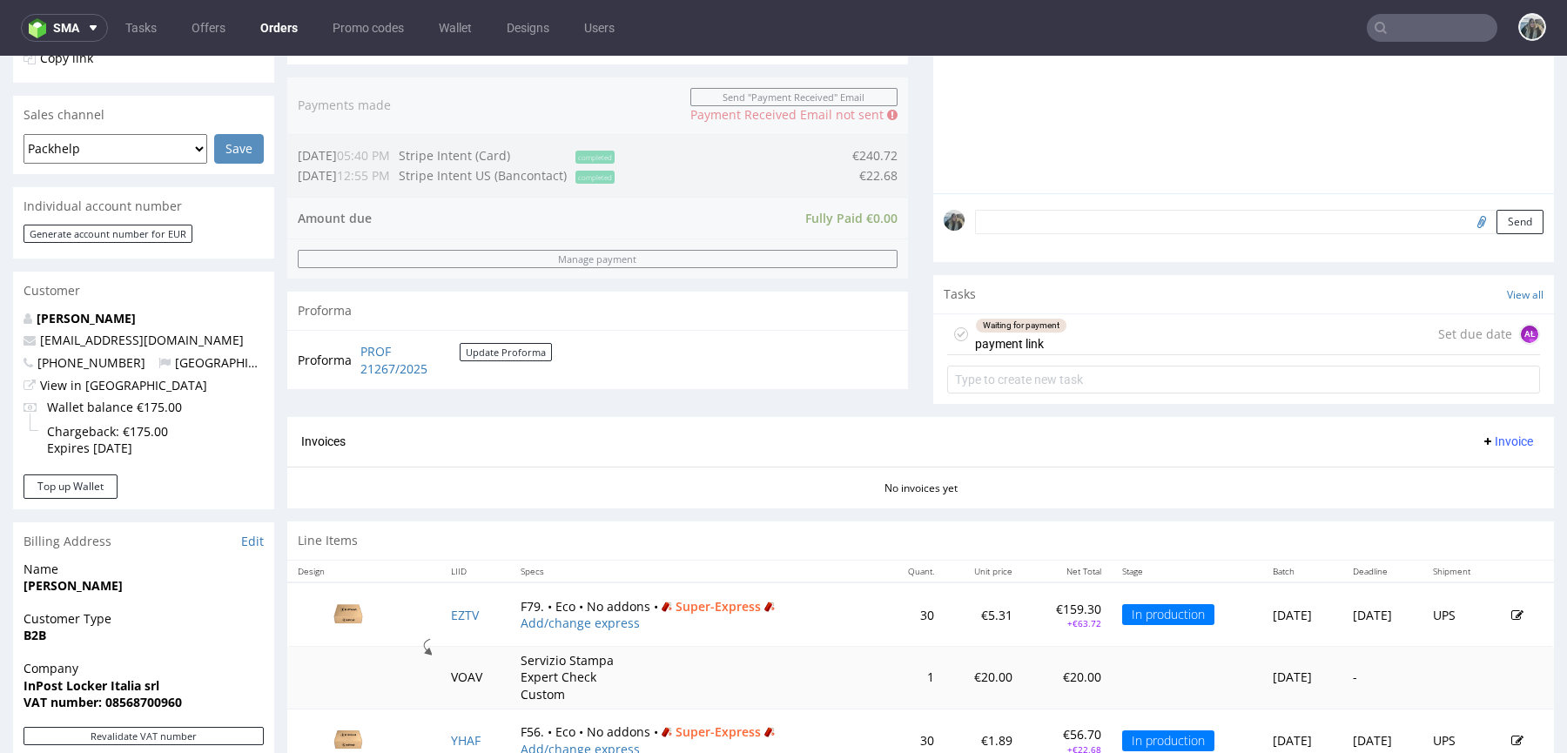
scroll to position [406, 0]
click at [1397, 27] on input "text" at bounding box center [1432, 28] width 131 height 28
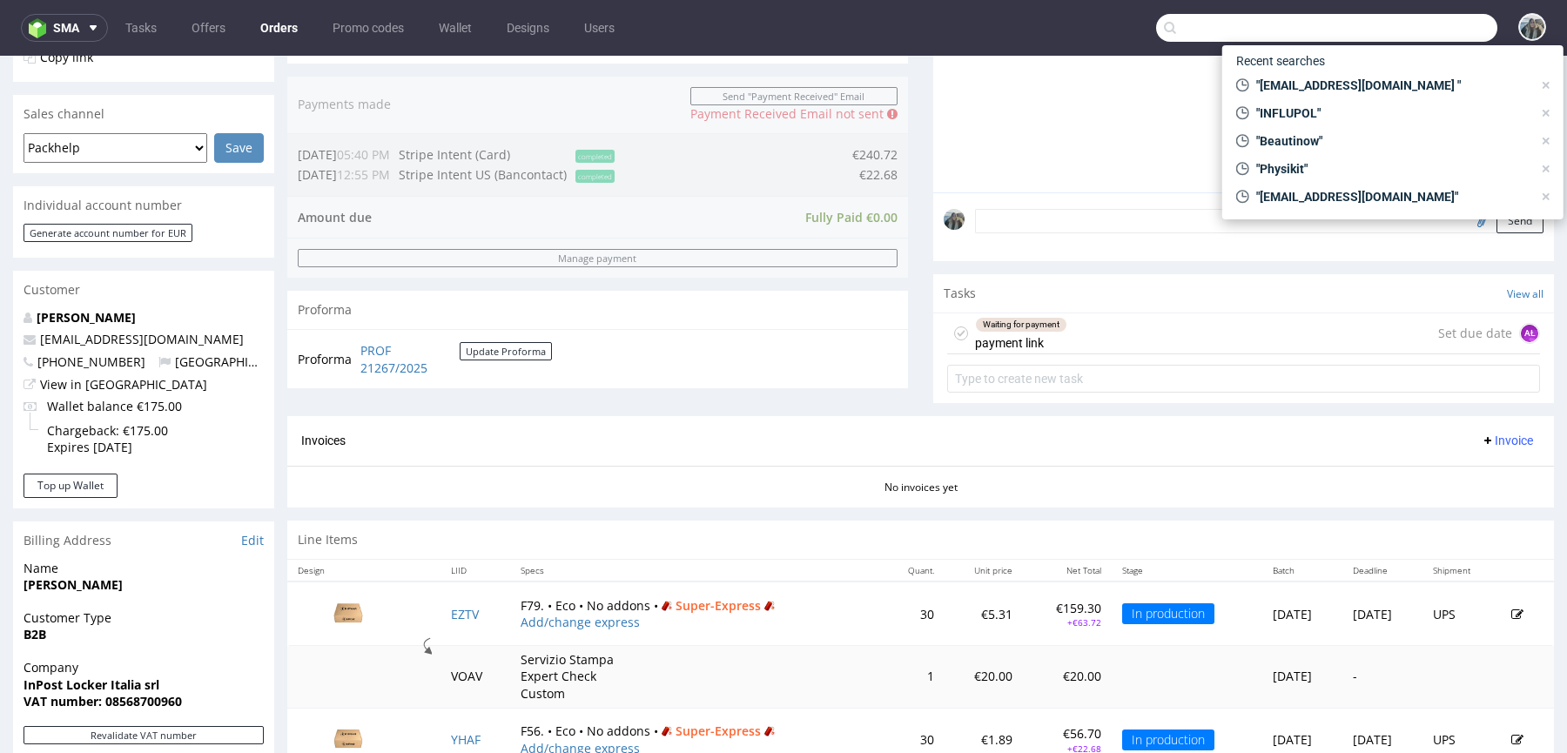
paste input "chiminelli@inpost.it"
type input "chiminelli@inpost.it"
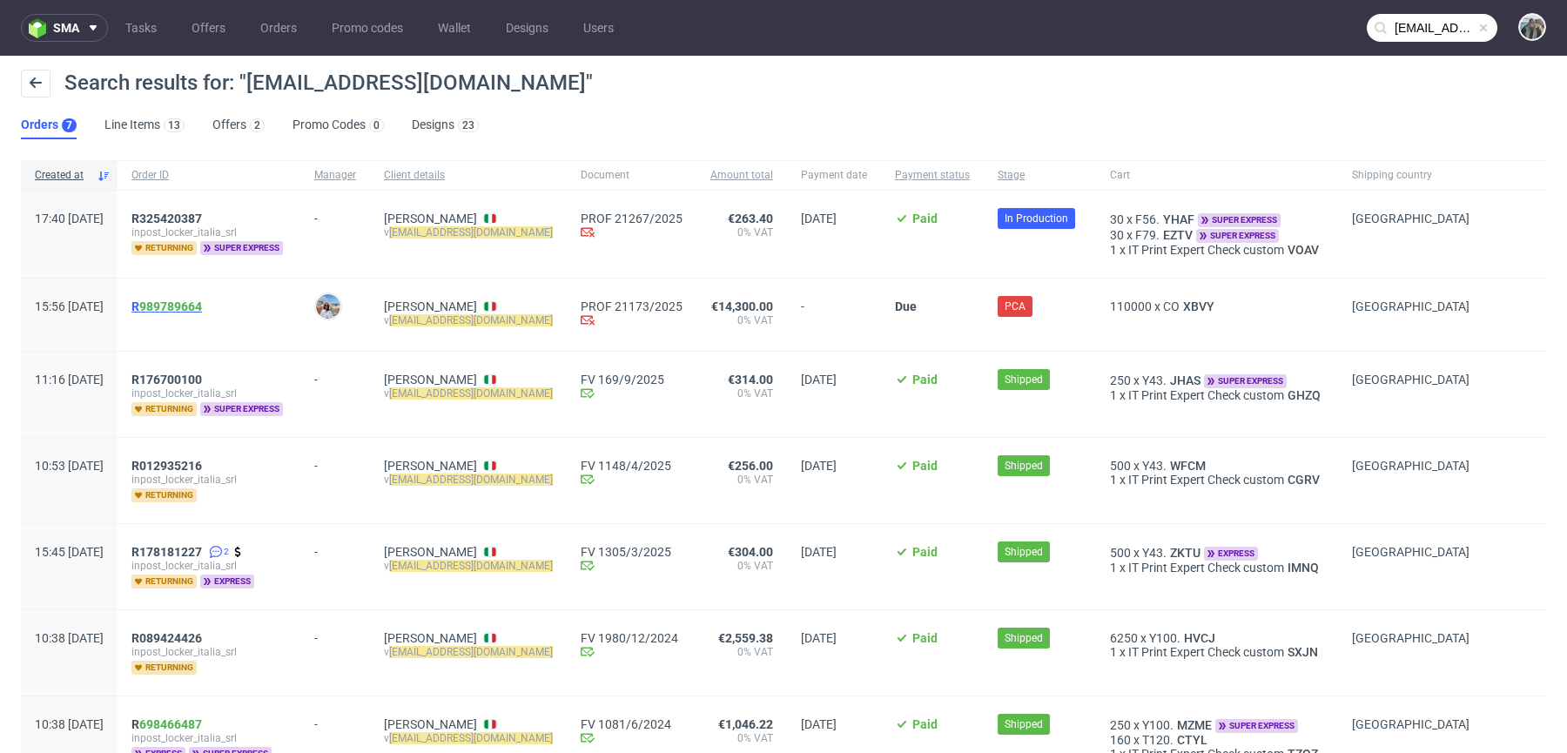
click at [189, 300] on span "R 989789664" at bounding box center [166, 307] width 71 height 14
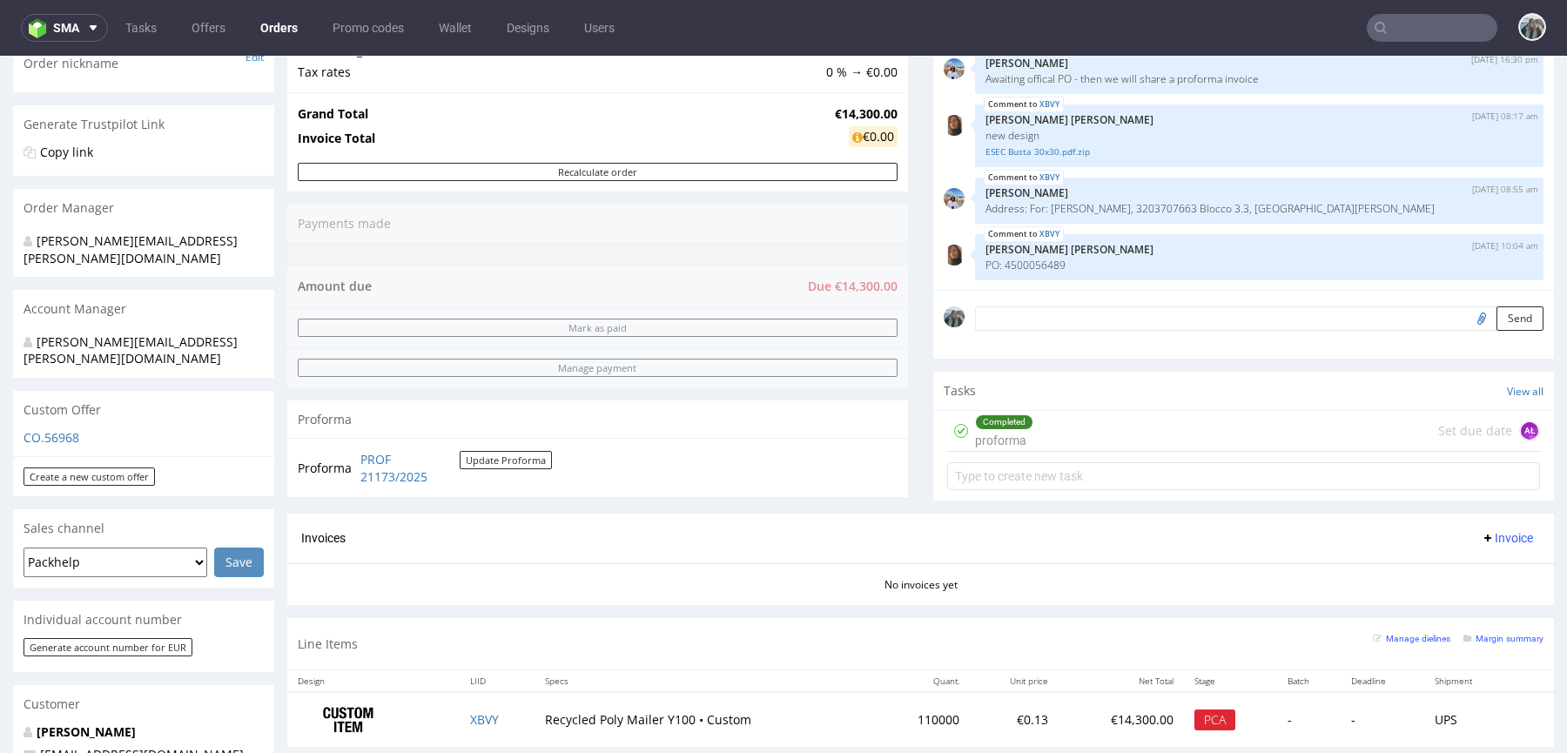
scroll to position [501, 0]
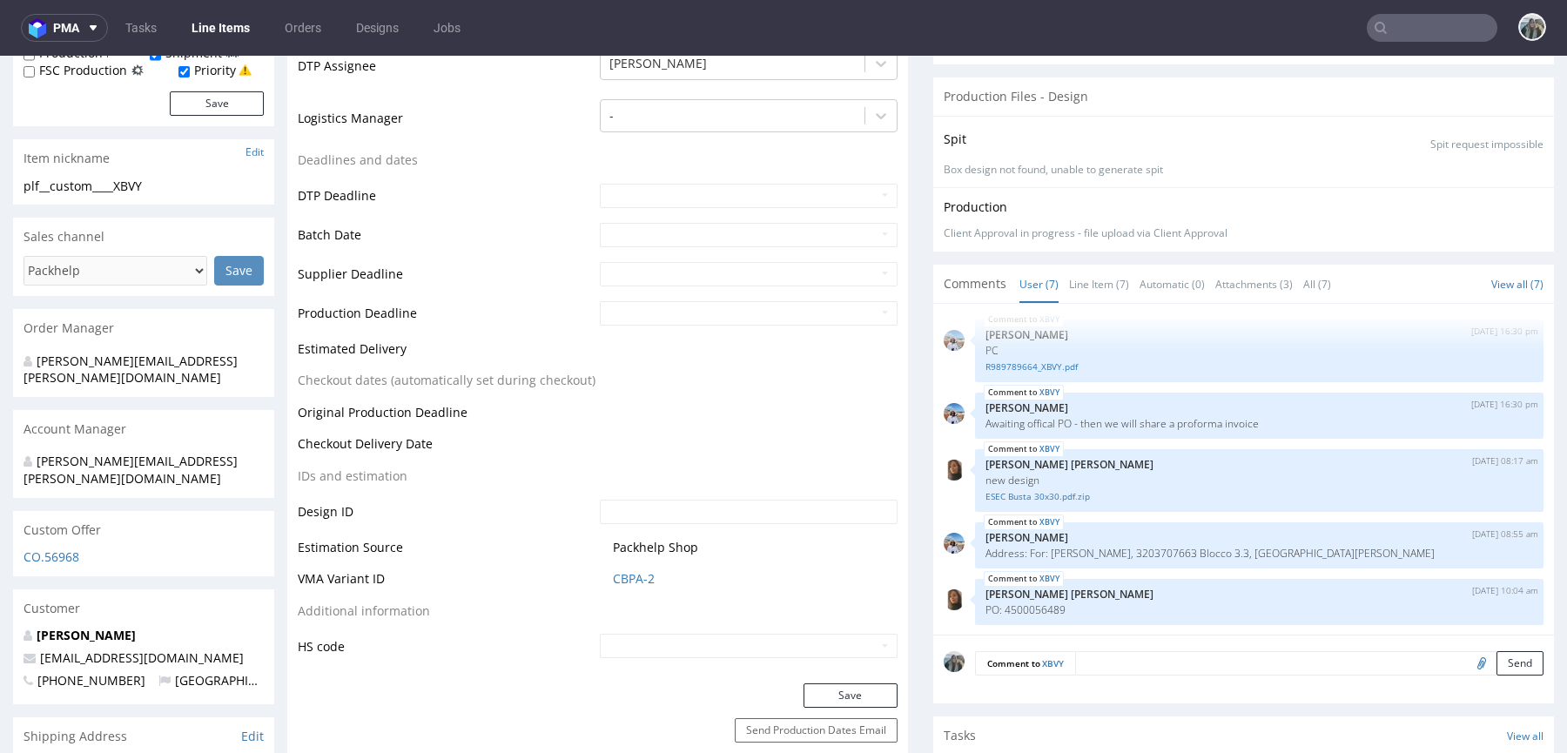
scroll to position [523, 0]
click at [1467, 656] on input "file" at bounding box center [1479, 660] width 24 height 23
type input "C:\fakepath\ESEC Busta 30x30 ottobre 2025.pdf"
click at [1144, 649] on textarea at bounding box center [1309, 661] width 468 height 24
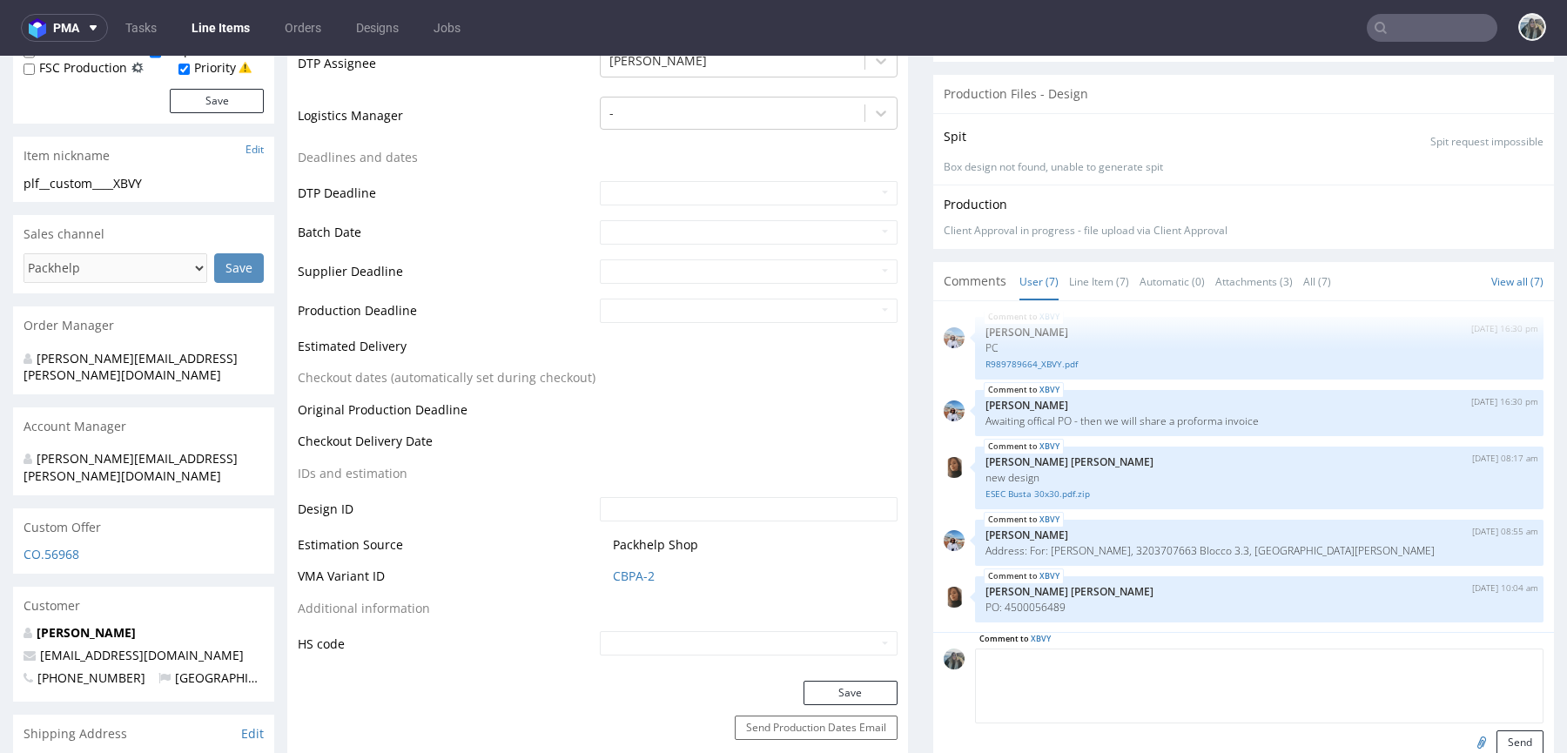
paste textarea "there was a mistake i the previous file, please accept these new one. Thanks a …"
drag, startPoint x: 1185, startPoint y: 659, endPoint x: 1507, endPoint y: 658, distance: 322.1
click at [1507, 658] on textarea "there was a mistake i the previous file, please accept these new one. Thanks a …" at bounding box center [1259, 686] width 569 height 75
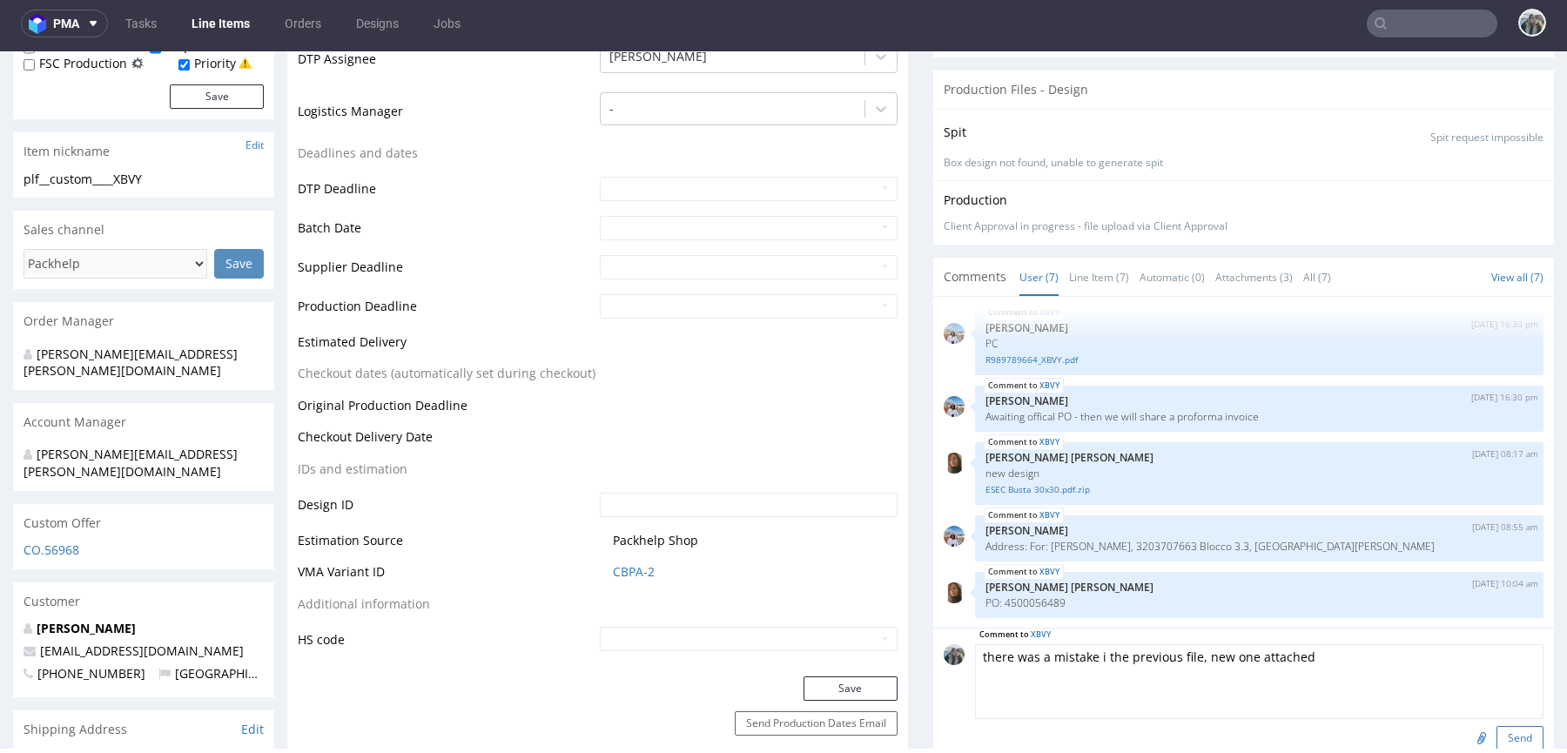
type textarea "there was a mistake i the previous file, new one attached"
click at [1511, 732] on button "Send" at bounding box center [1520, 738] width 47 height 24
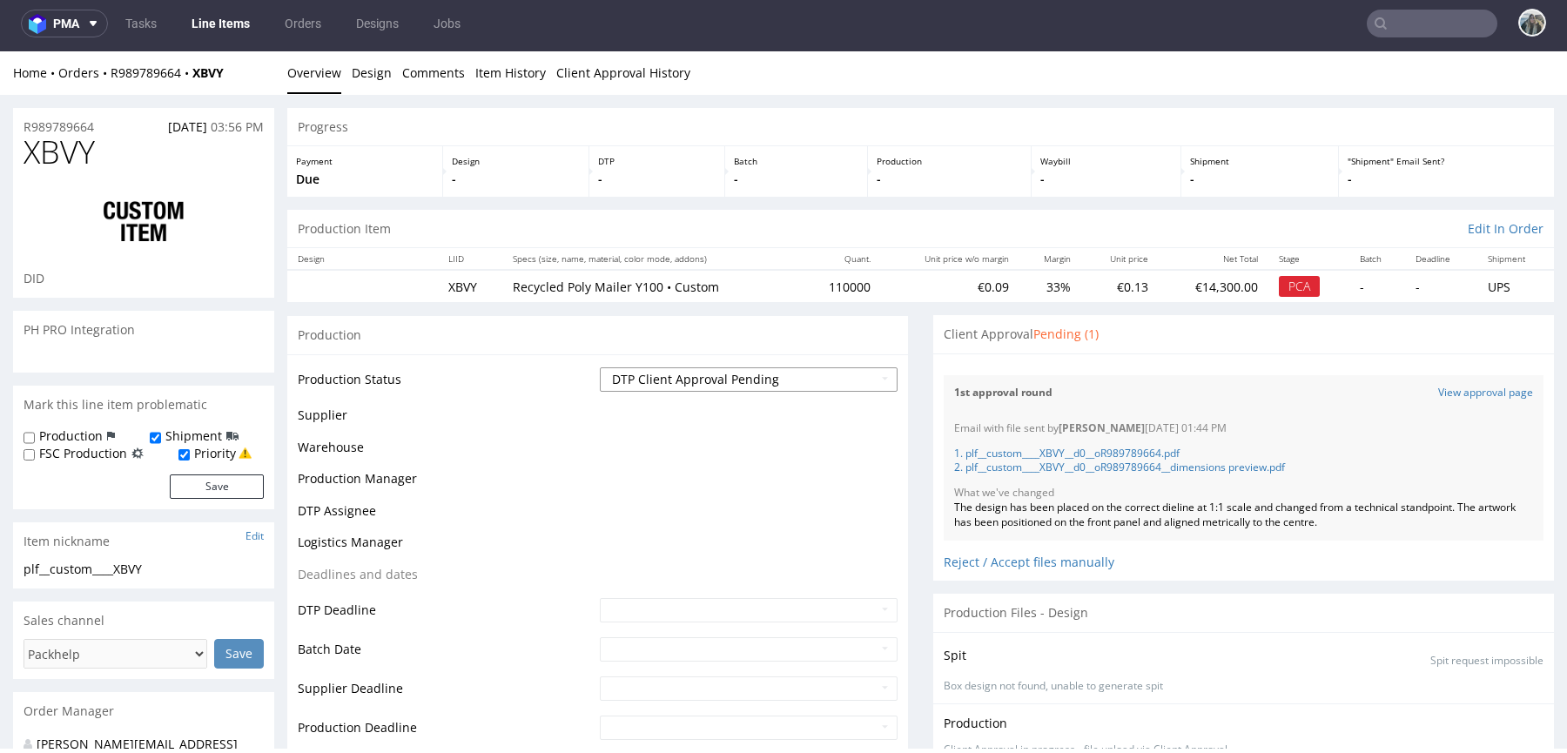
scroll to position [209, 0]
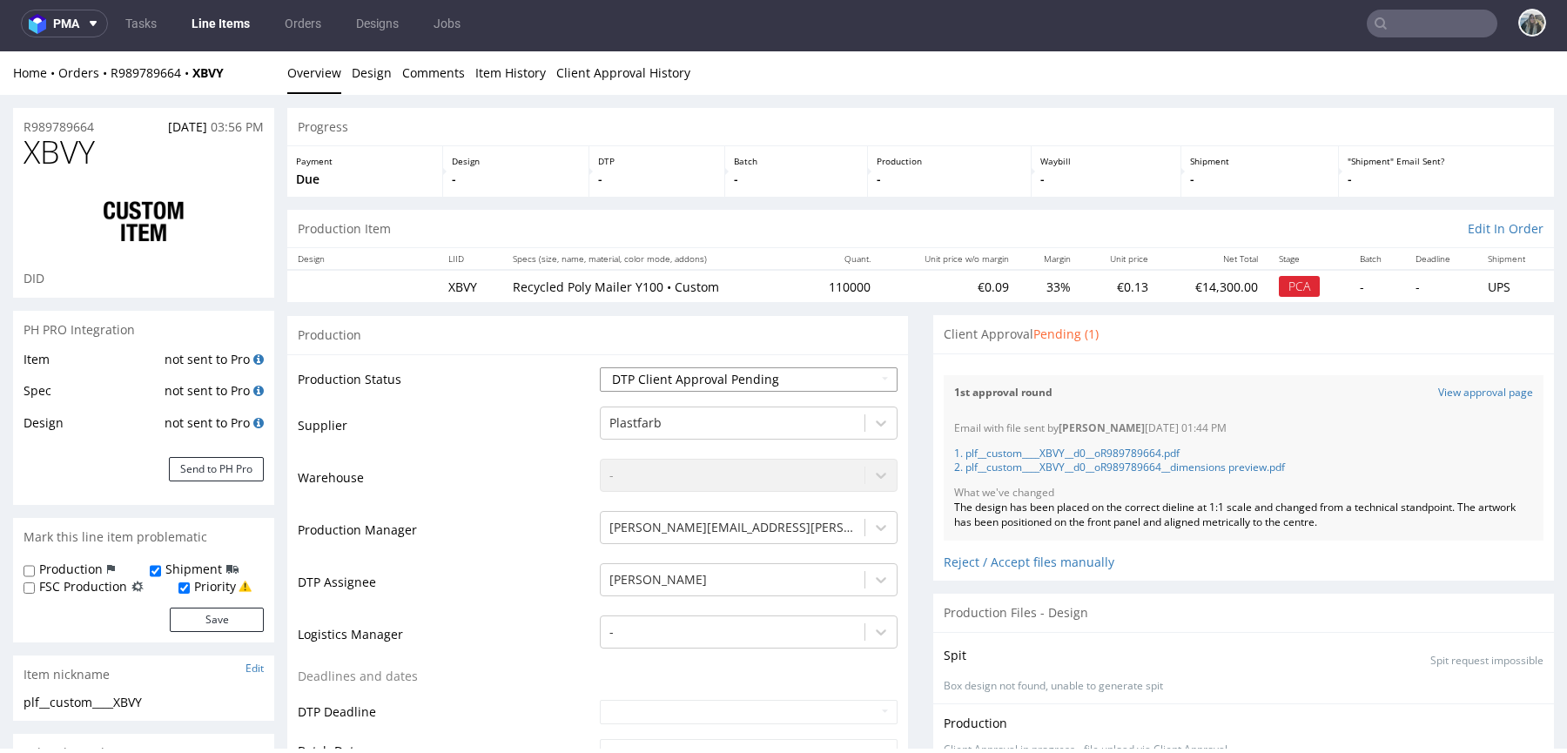
click at [634, 372] on select "Waiting for Artwork Waiting for Diecut Waiting for Mockup Waiting for DTP Waiti…" at bounding box center [749, 379] width 298 height 24
select select "back_for_dtp"
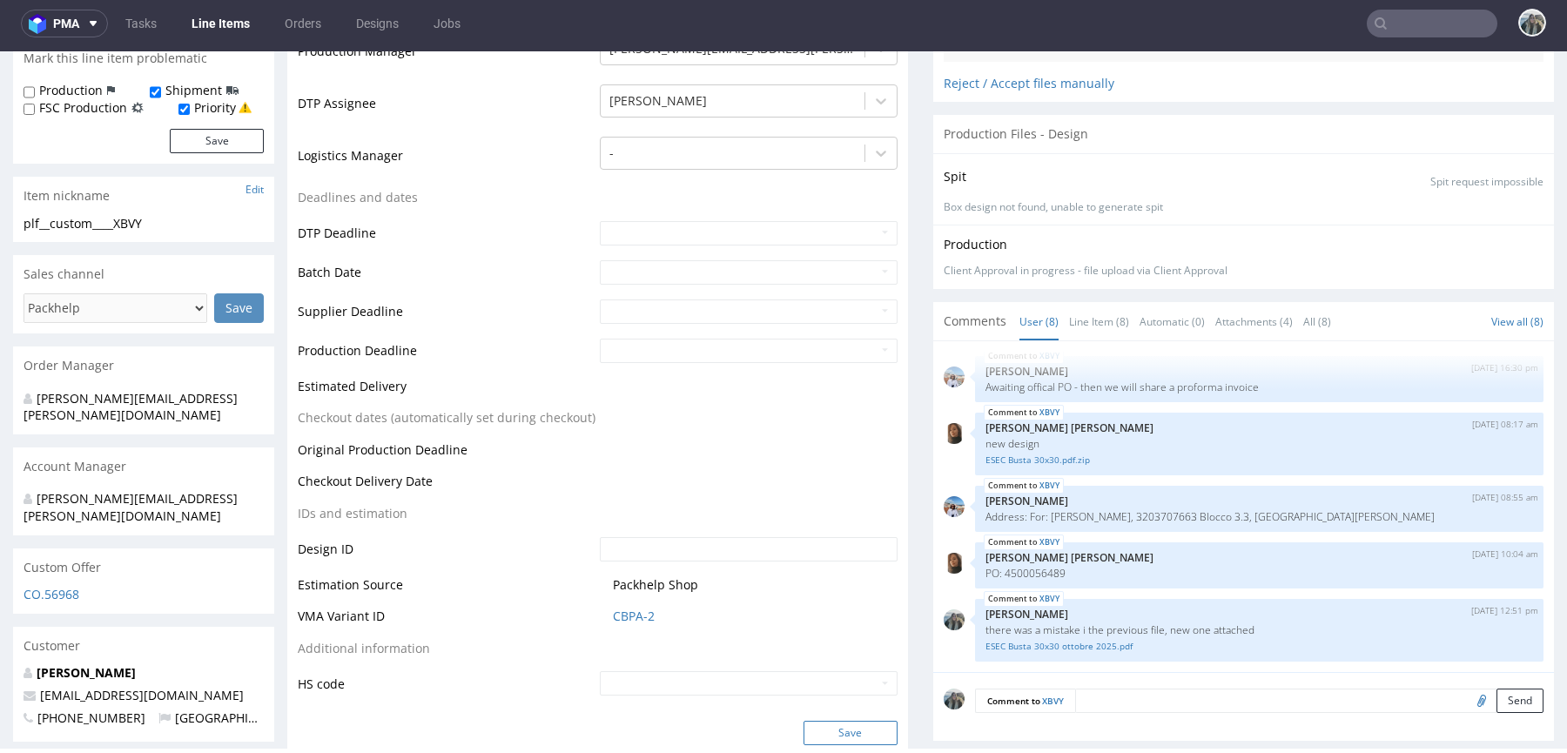
click at [861, 734] on button "Save" at bounding box center [851, 733] width 94 height 24
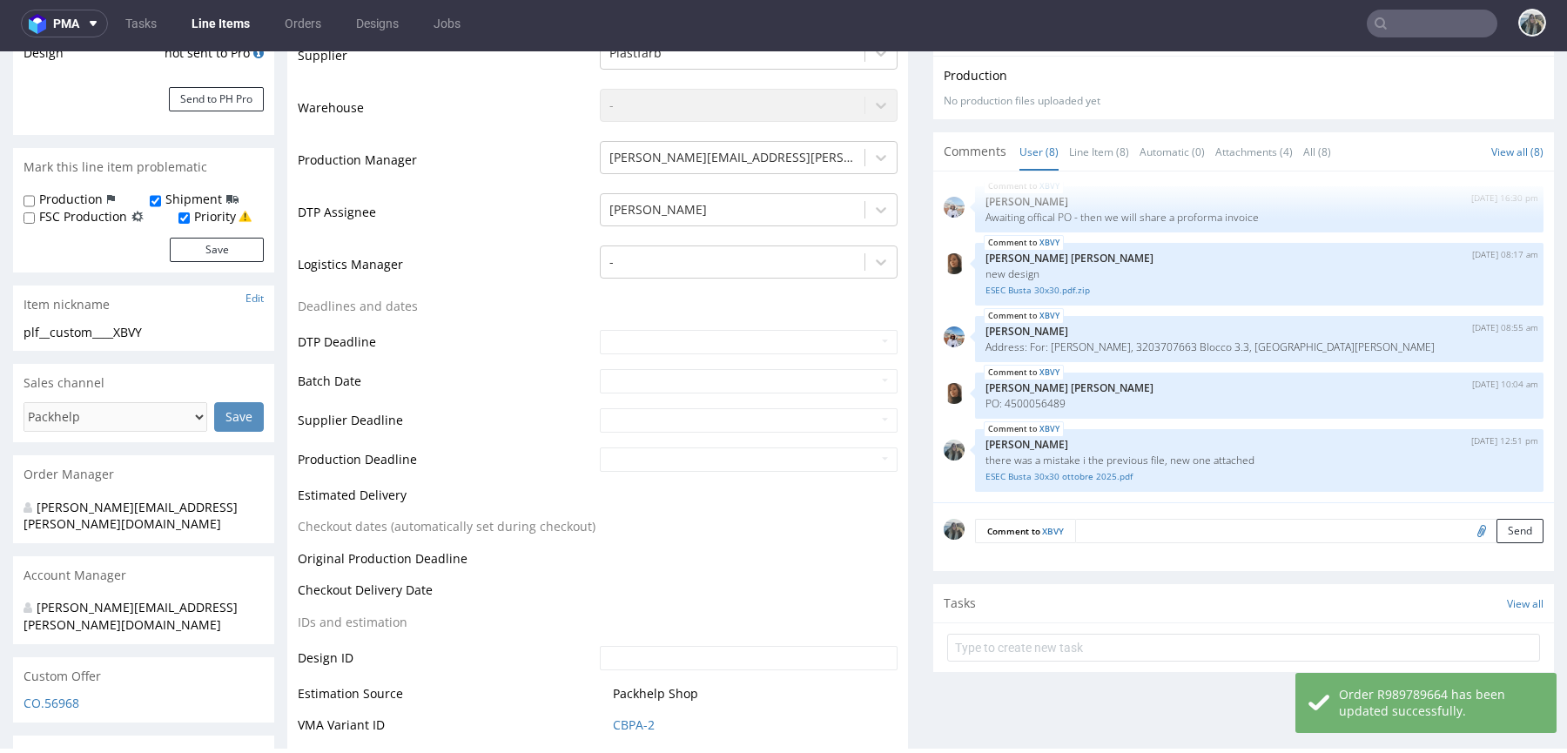
scroll to position [23, 0]
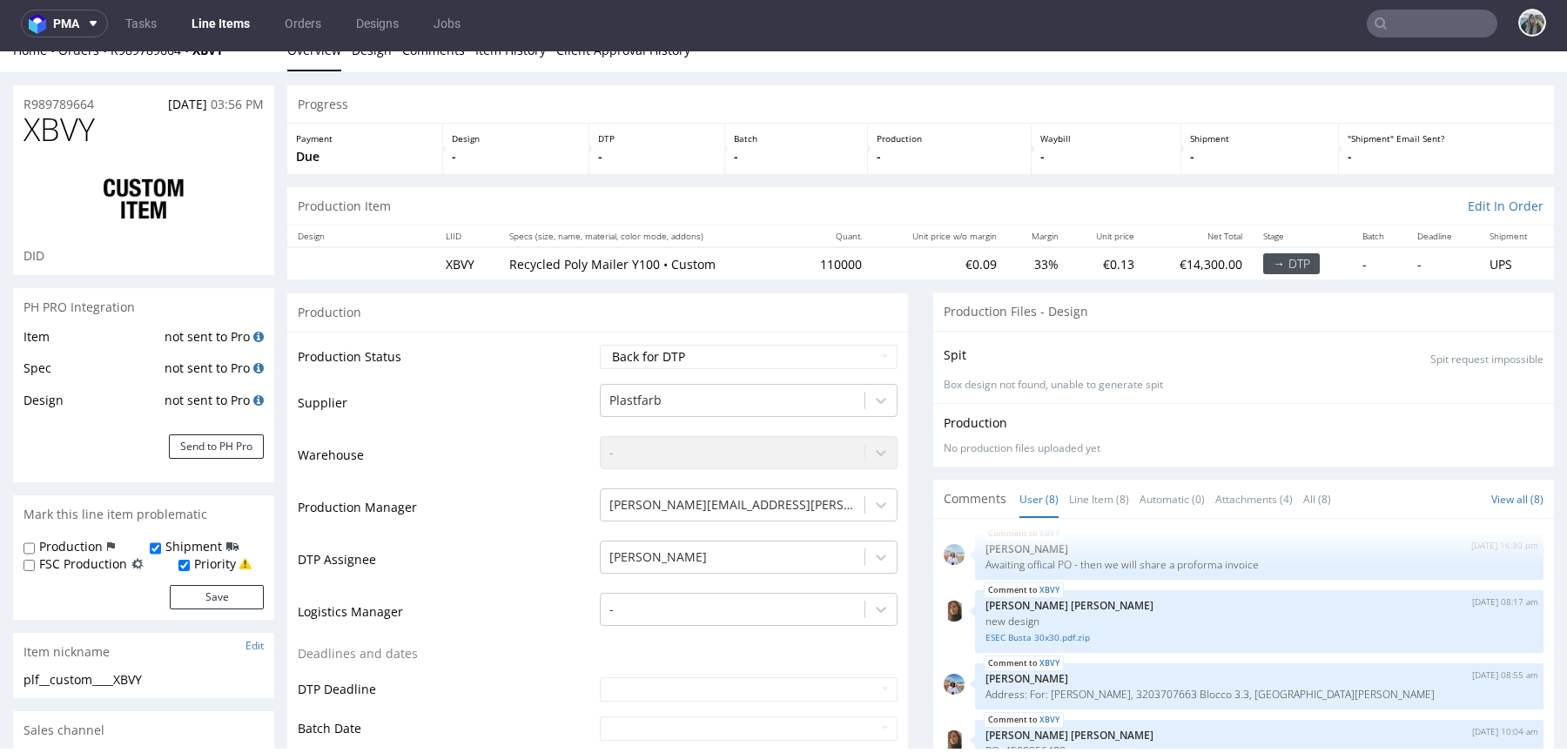
click at [115, 105] on div "R989789664 01.10.2025 03:56 PM" at bounding box center [143, 99] width 261 height 28
drag, startPoint x: 115, startPoint y: 105, endPoint x: 0, endPoint y: 105, distance: 114.9
copy p "R989789664"
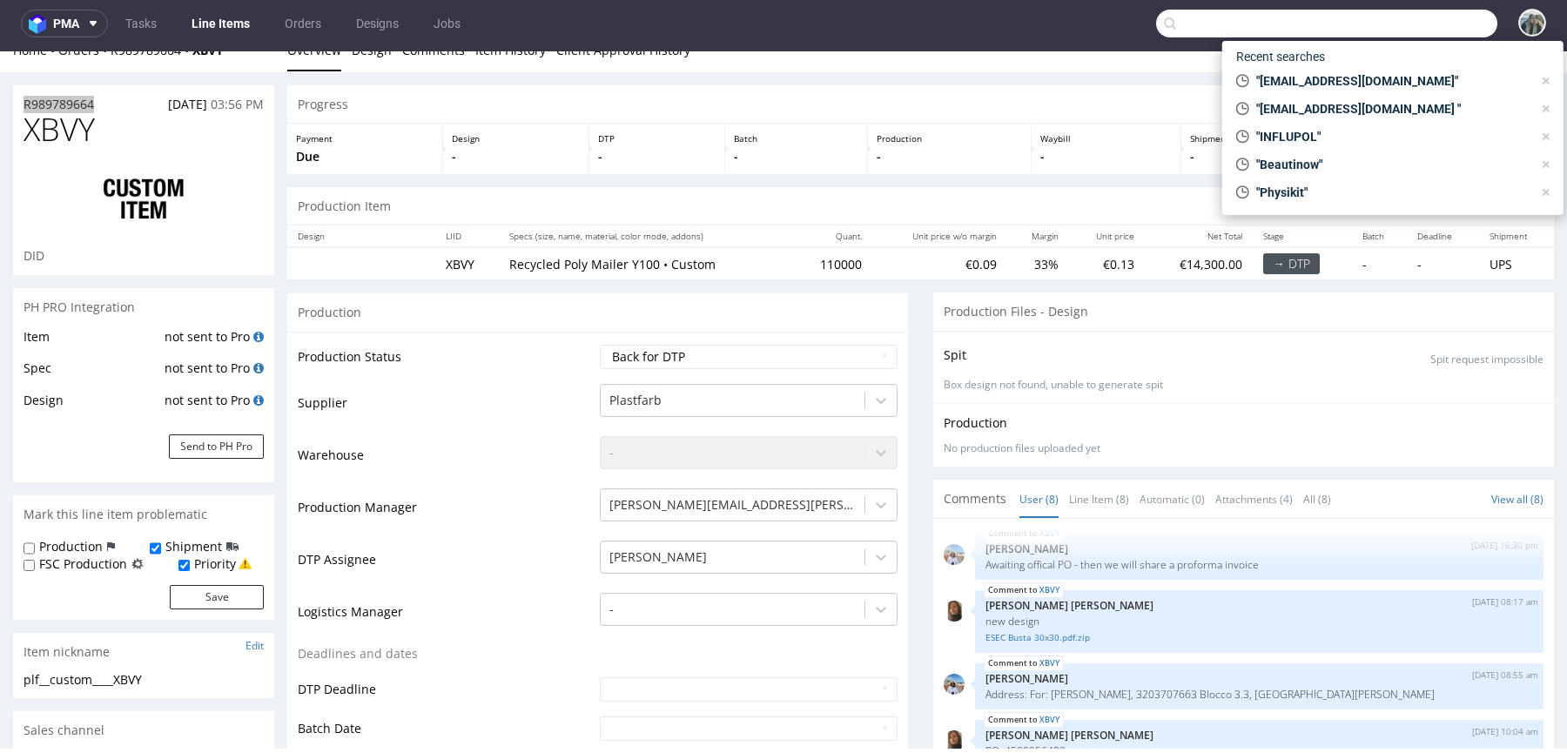
click at [1423, 30] on input "text" at bounding box center [1326, 24] width 341 height 28
paste input "andopen"
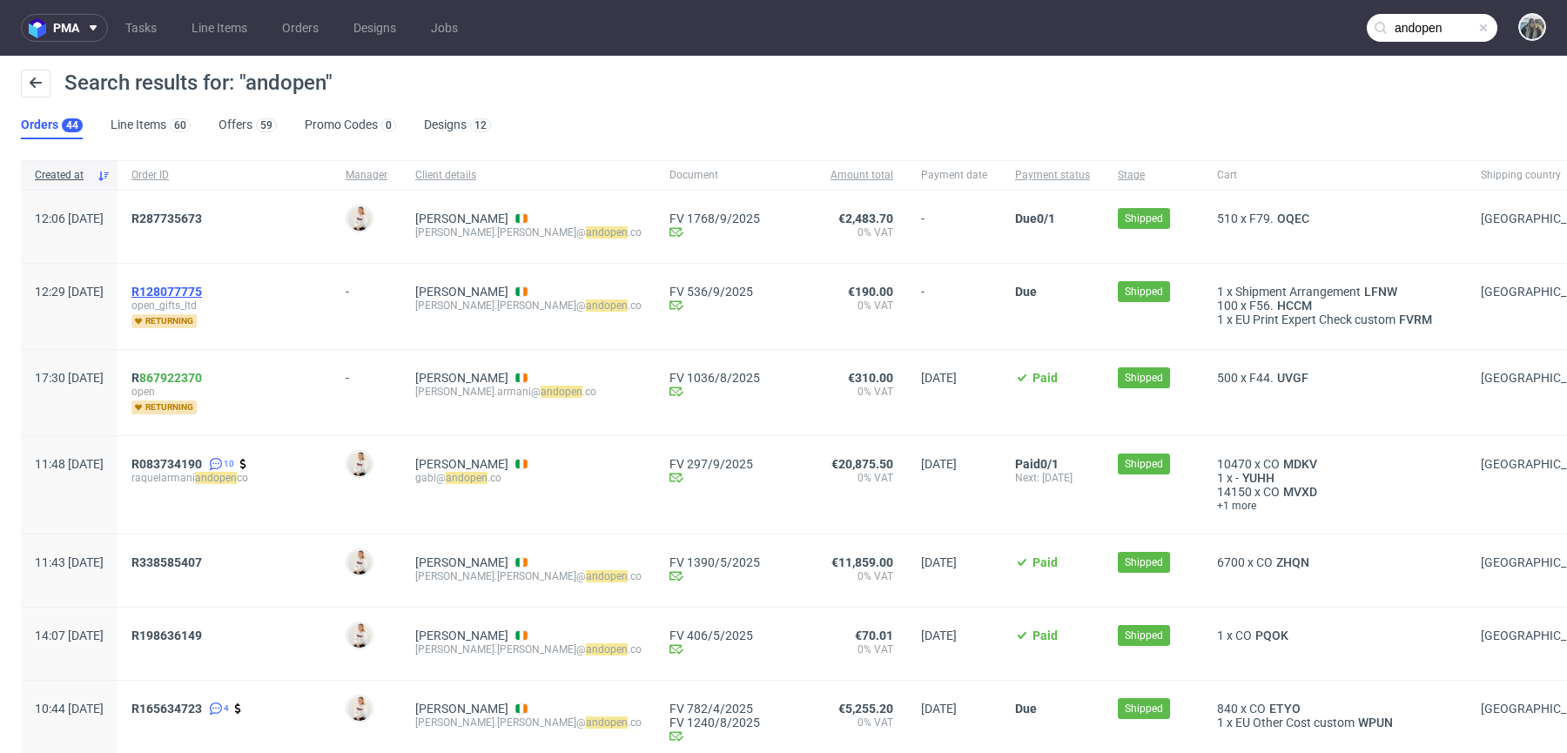
click at [202, 293] on span "R128077775" at bounding box center [166, 292] width 71 height 14
click at [202, 212] on span "R287735673" at bounding box center [166, 219] width 71 height 14
drag, startPoint x: 439, startPoint y: 250, endPoint x: 412, endPoint y: 235, distance: 30.8
click at [412, 235] on div "Mulligan Alison alison.mulligan@ andopen .co" at bounding box center [528, 227] width 254 height 72
copy div "alison.mulligan@ andopen .co"
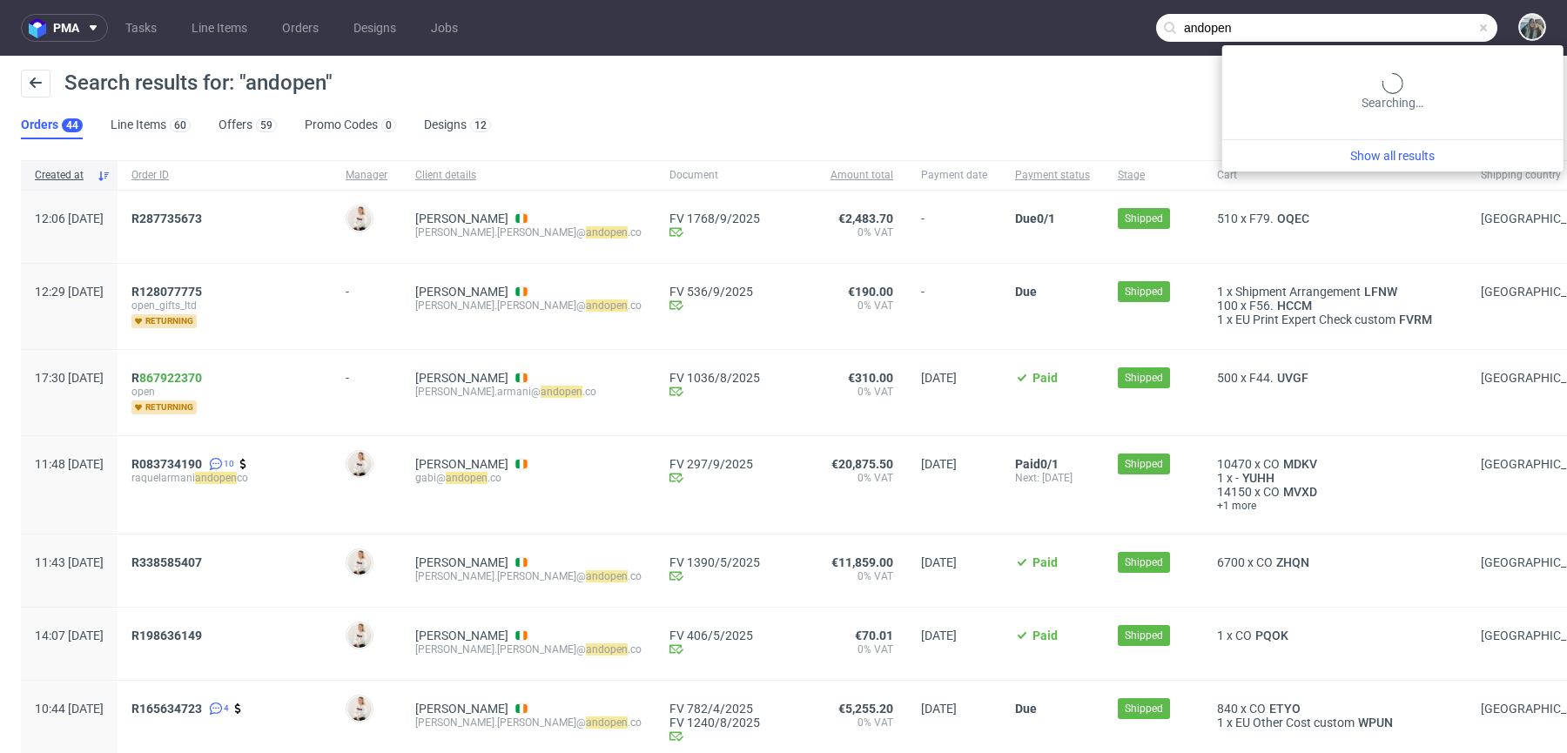
click at [1398, 27] on input "andopen" at bounding box center [1326, 28] width 341 height 28
paste input "Strolletics"
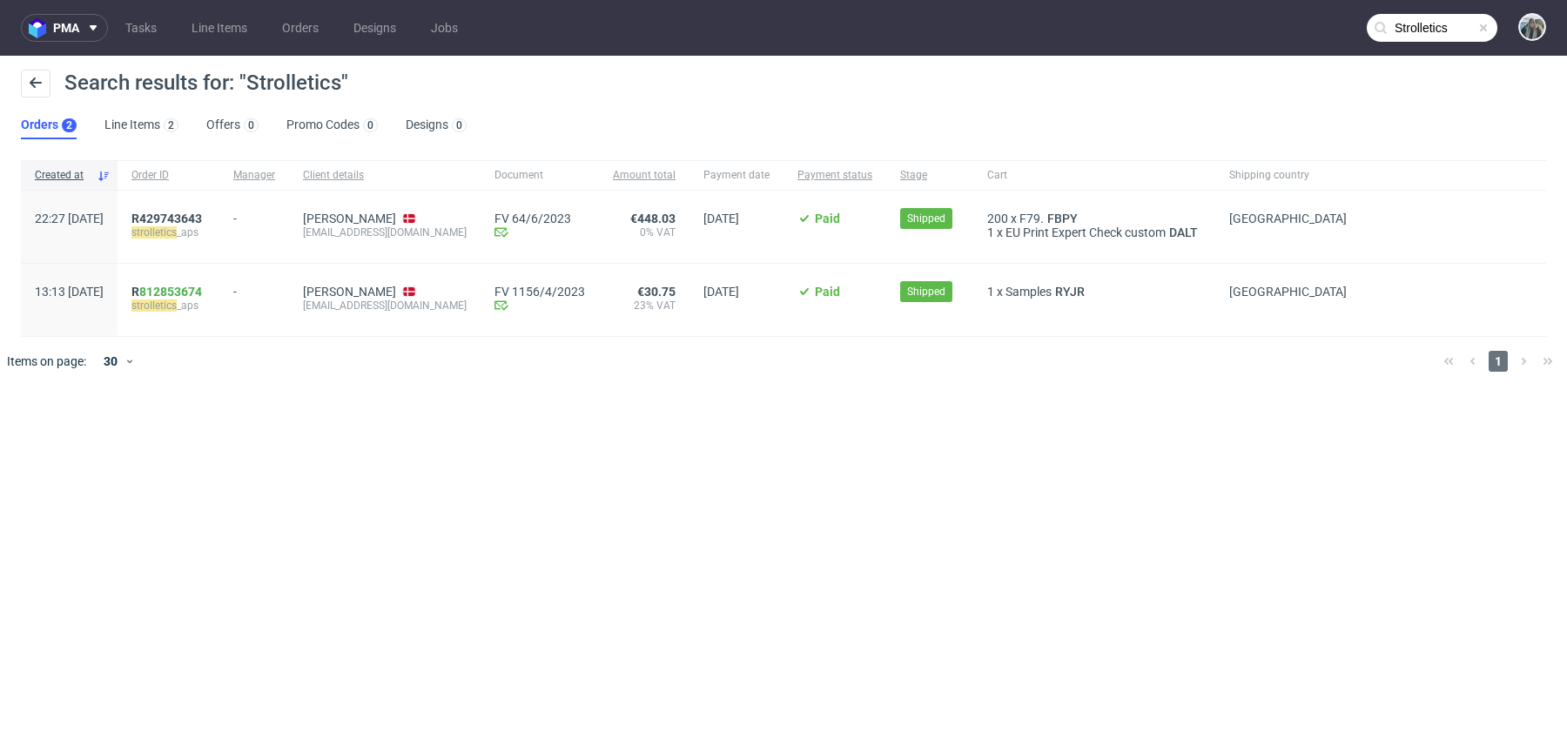
click at [1416, 36] on input "Strolletics" at bounding box center [1432, 28] width 131 height 28
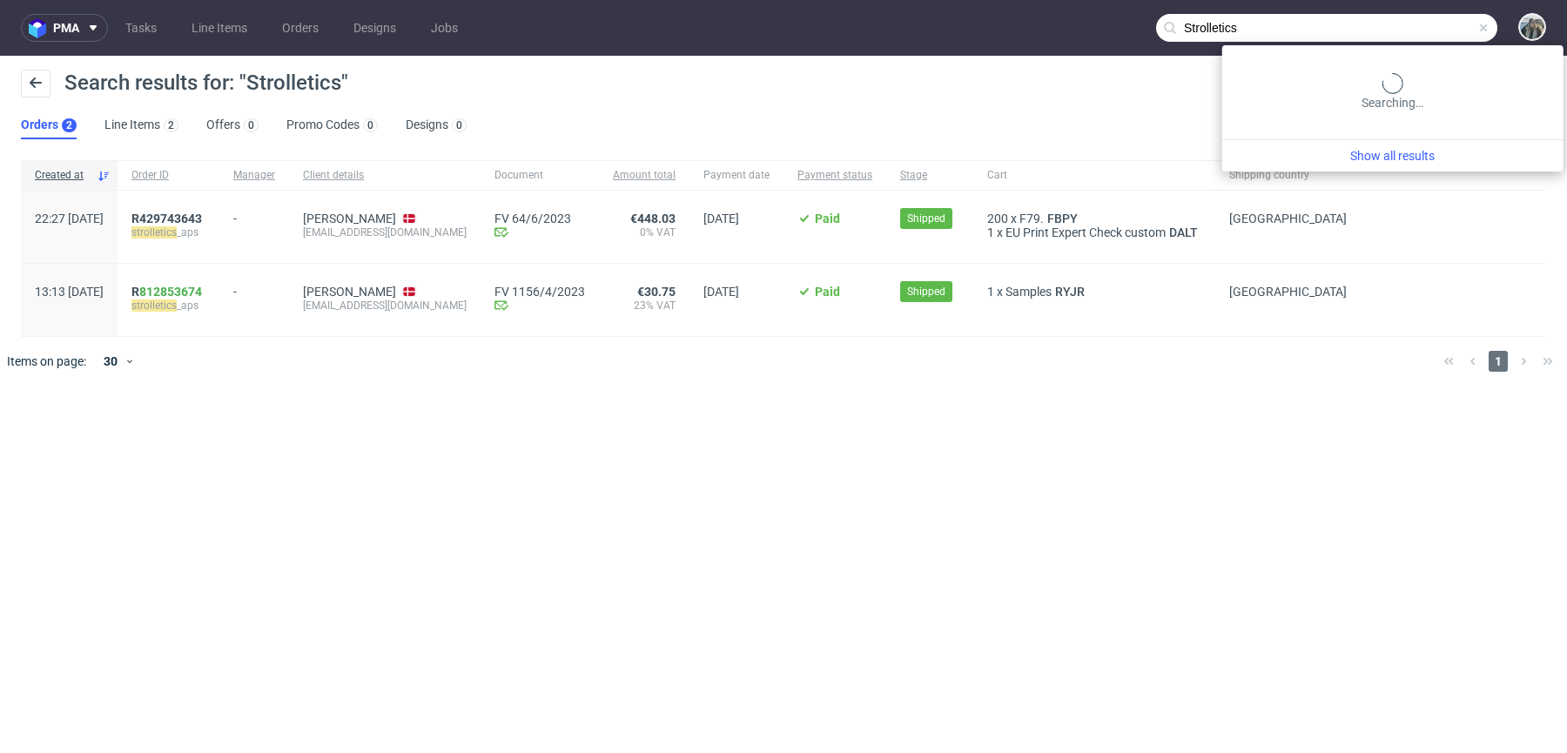
paste input "asmeilsoe@gmail.com"
type input "asmeilsoe@gmail.com"
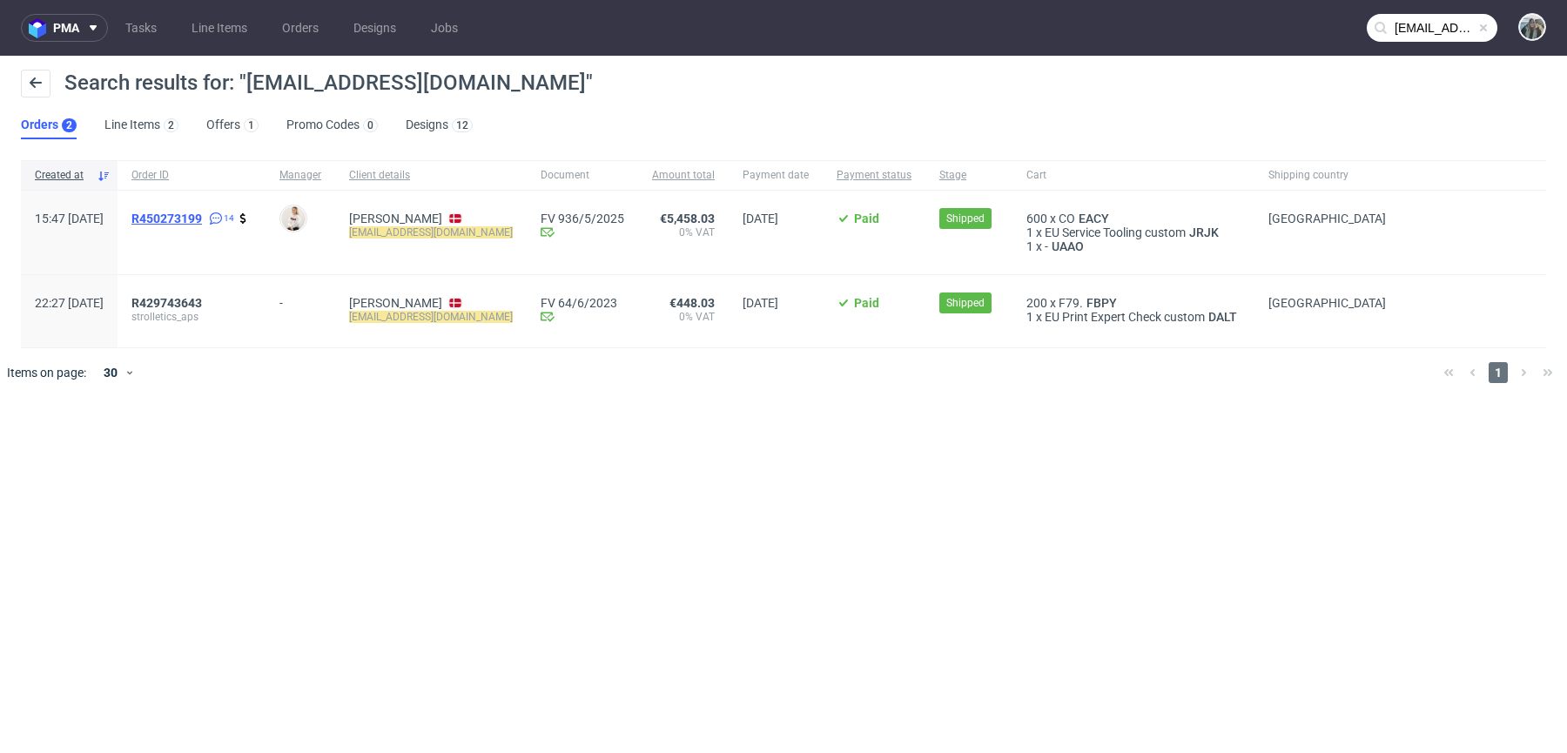
click at [202, 214] on span "R450273199" at bounding box center [166, 219] width 71 height 14
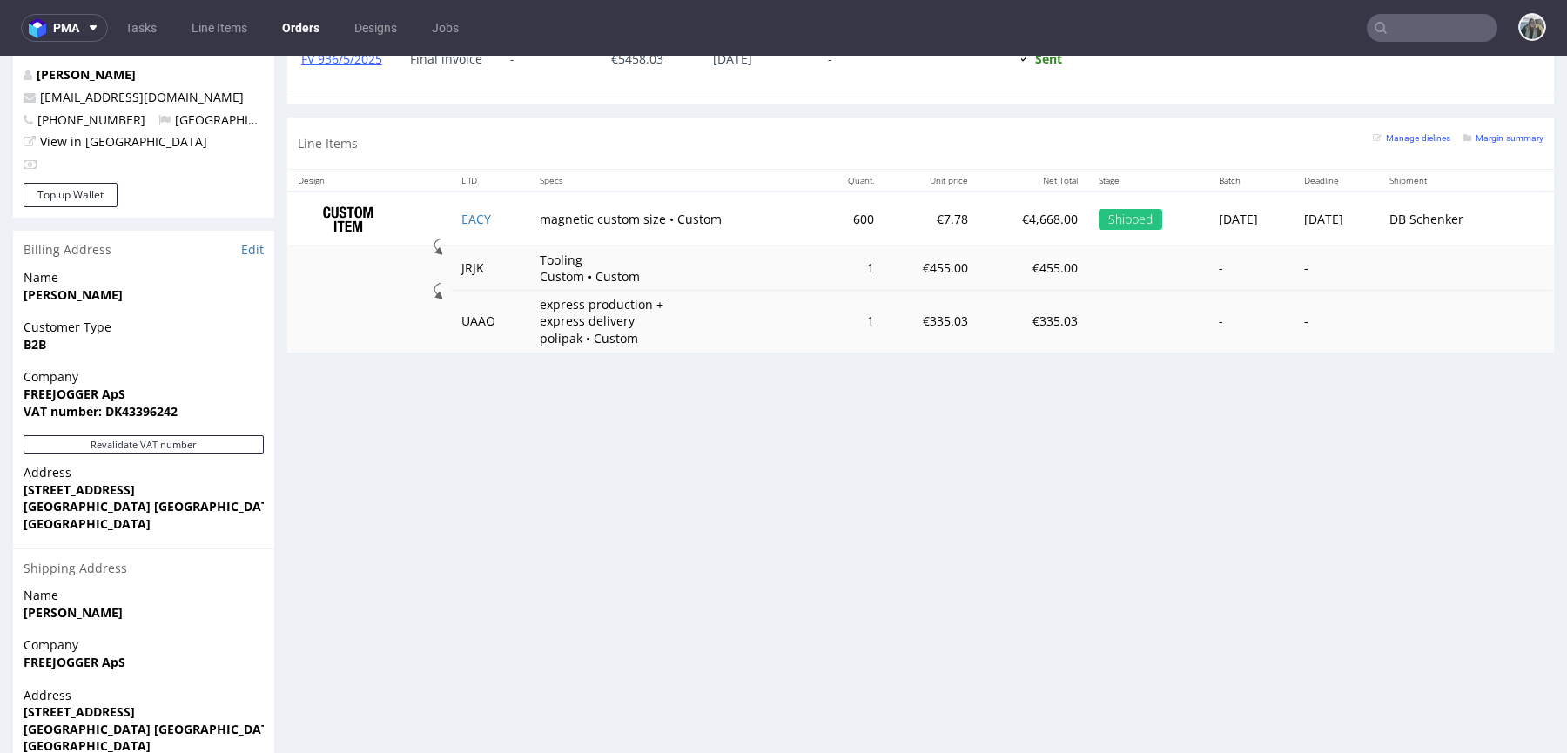
scroll to position [939, 0]
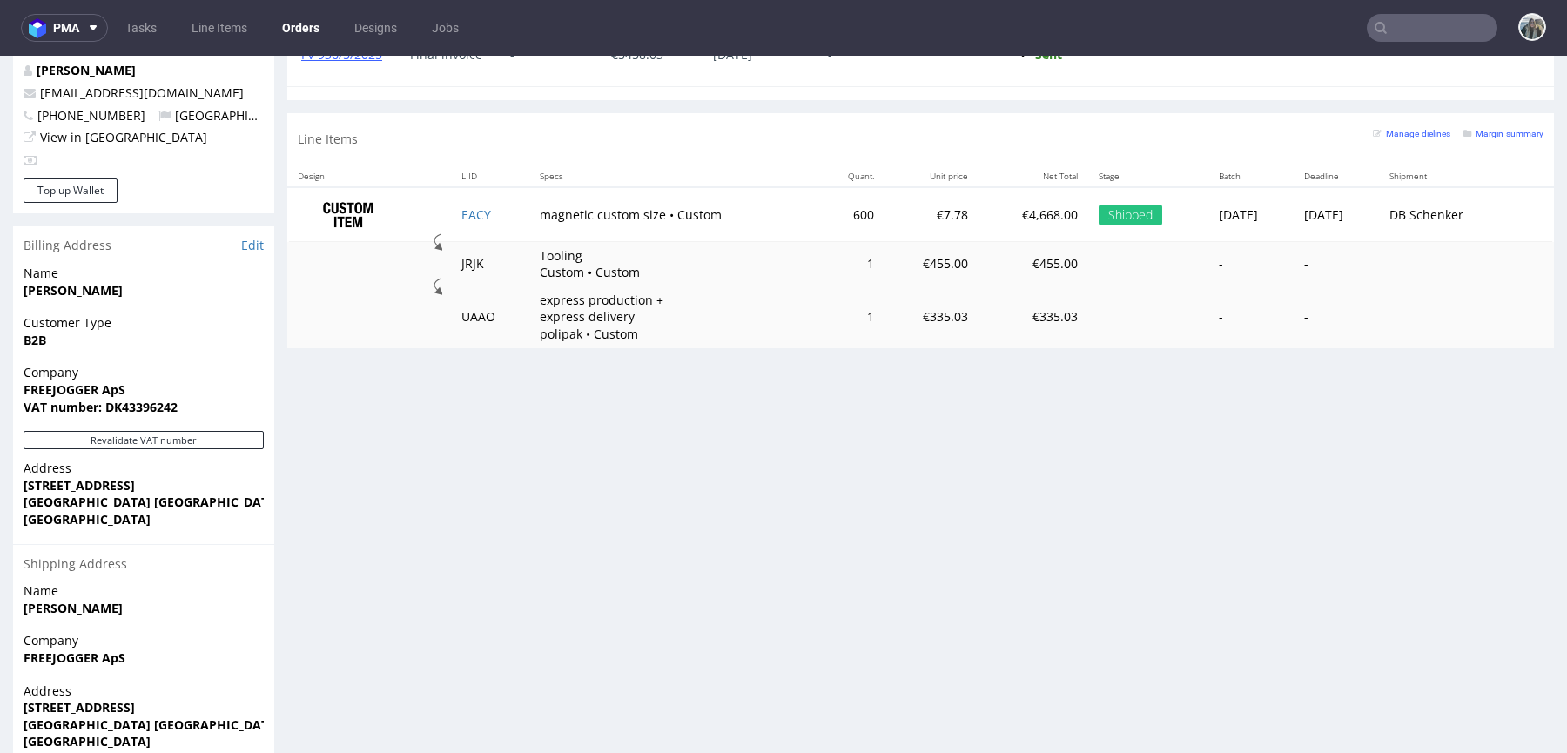
click at [82, 381] on strong "FREEJOGGER ApS" at bounding box center [75, 389] width 102 height 17
copy strong "FREEJOGGER"
click at [1407, 25] on input "text" at bounding box center [1432, 28] width 131 height 28
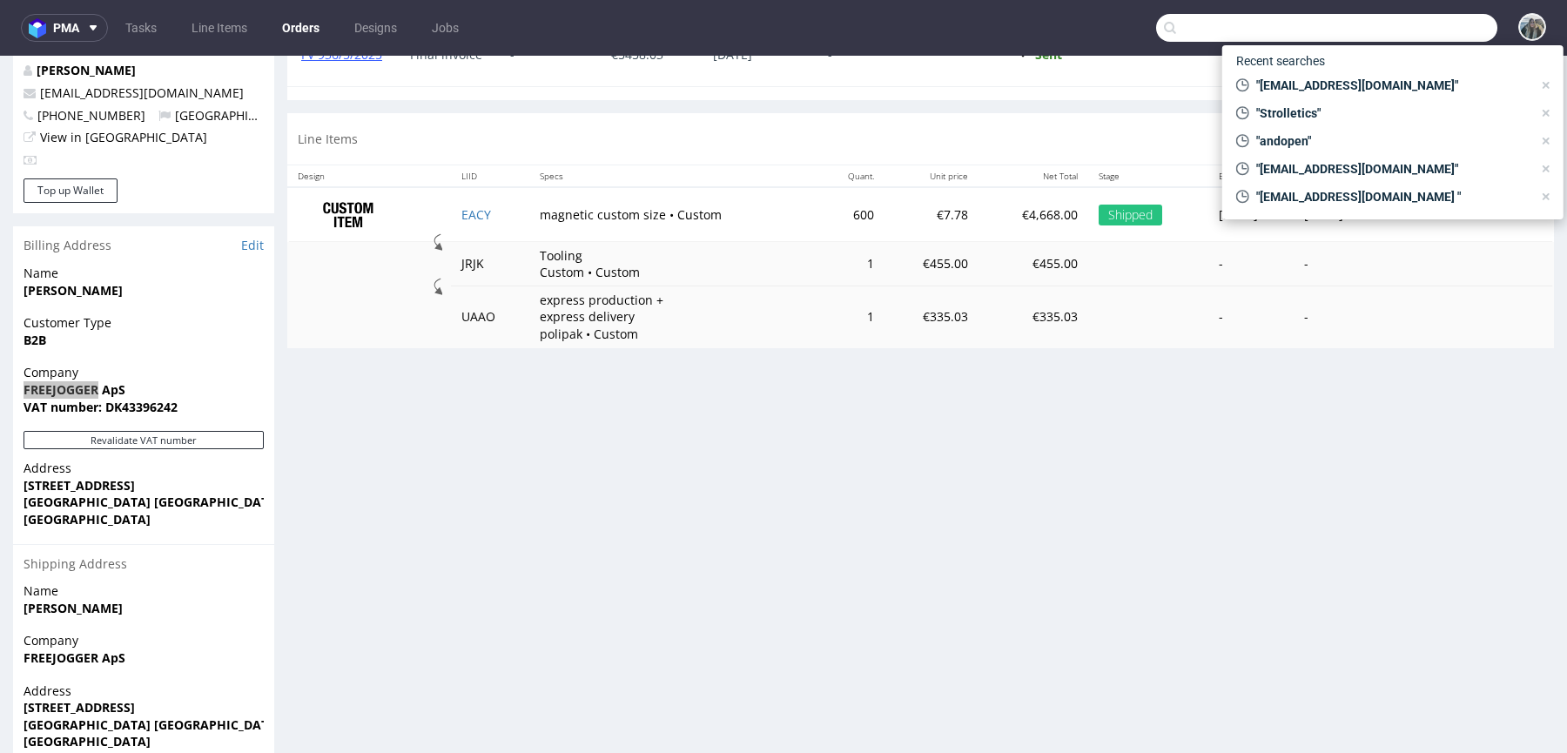
paste input "[EMAIL_ADDRESS][DOMAIN_NAME]"
type input "[EMAIL_ADDRESS][DOMAIN_NAME]"
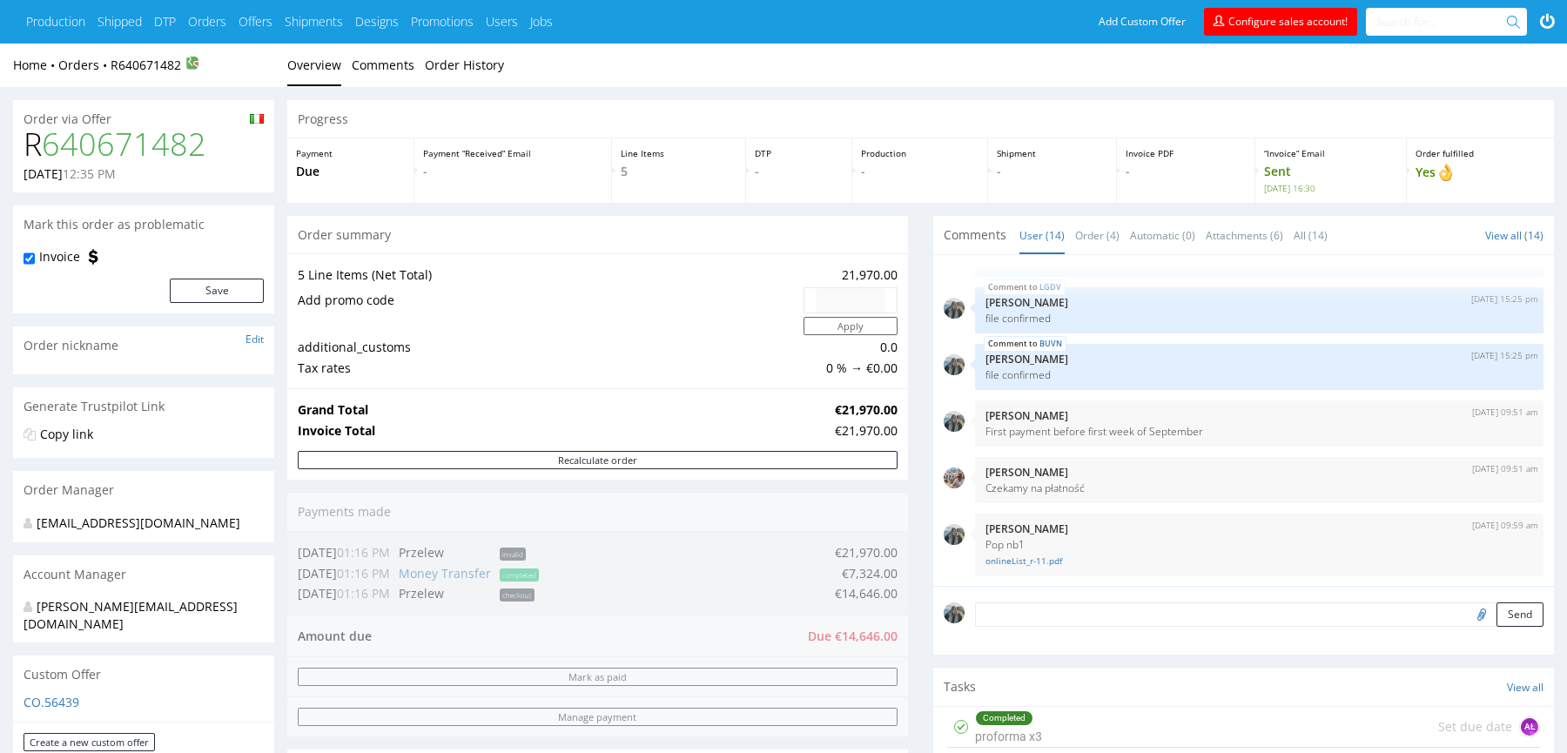
scroll to position [451, 0]
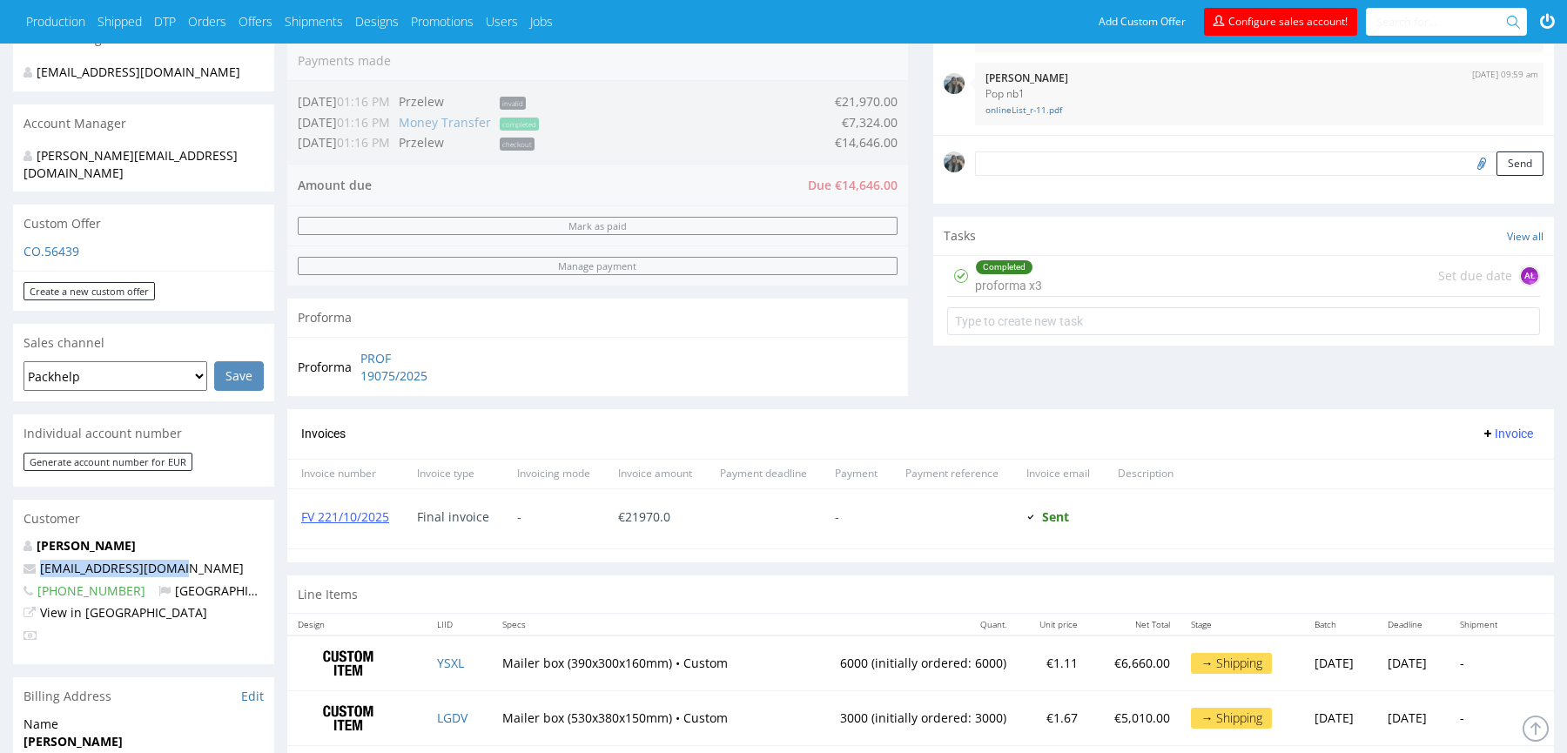
drag, startPoint x: 190, startPoint y: 552, endPoint x: 0, endPoint y: 552, distance: 189.8
click at [0, 552] on div "Order via Offer R 640671482 13.08.2025 12:35 PM Mark this order as problematic …" at bounding box center [783, 449] width 1567 height 1627
copy span "[EMAIL_ADDRESS][DOMAIN_NAME]"
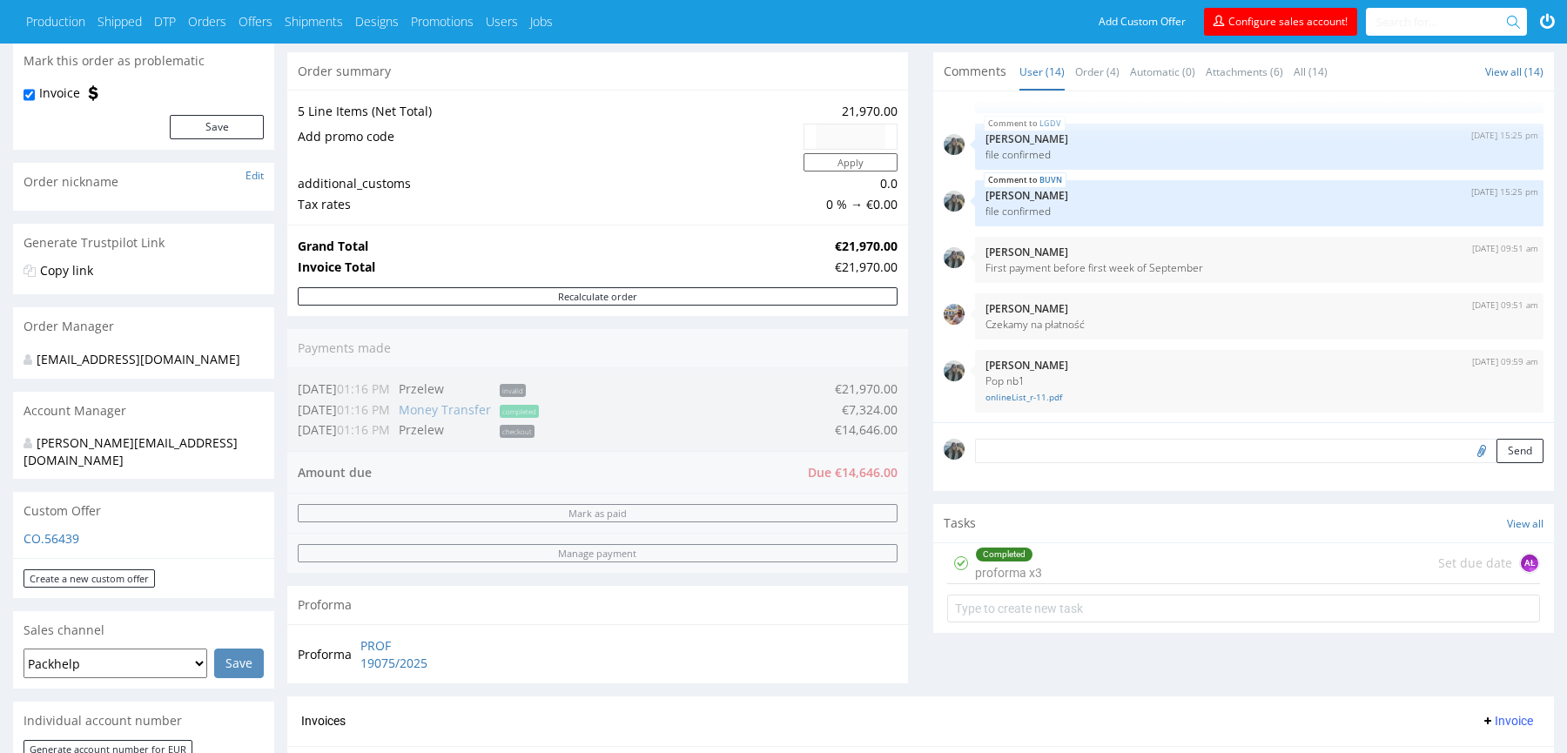
scroll to position [325, 0]
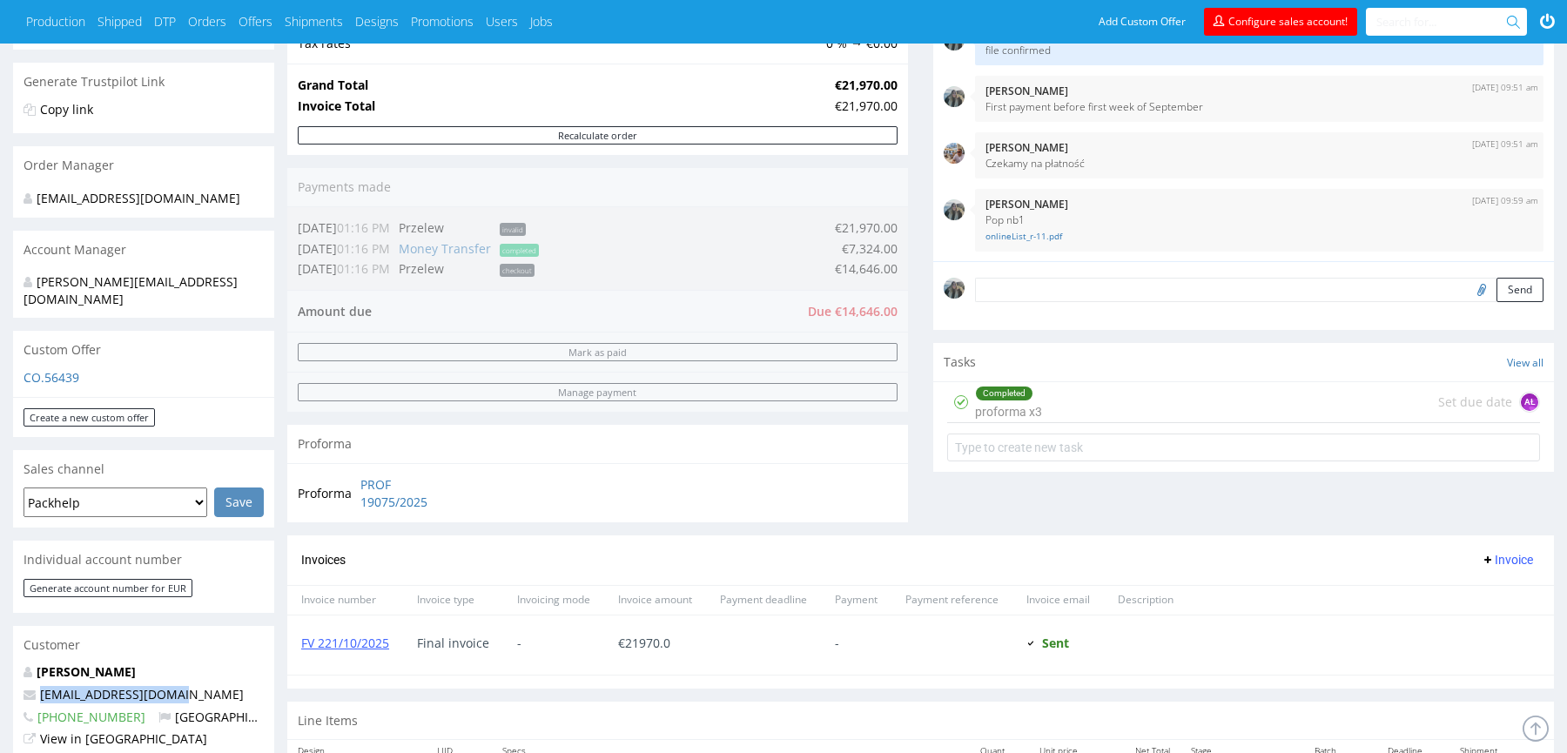
copy span "[EMAIL_ADDRESS][DOMAIN_NAME]"
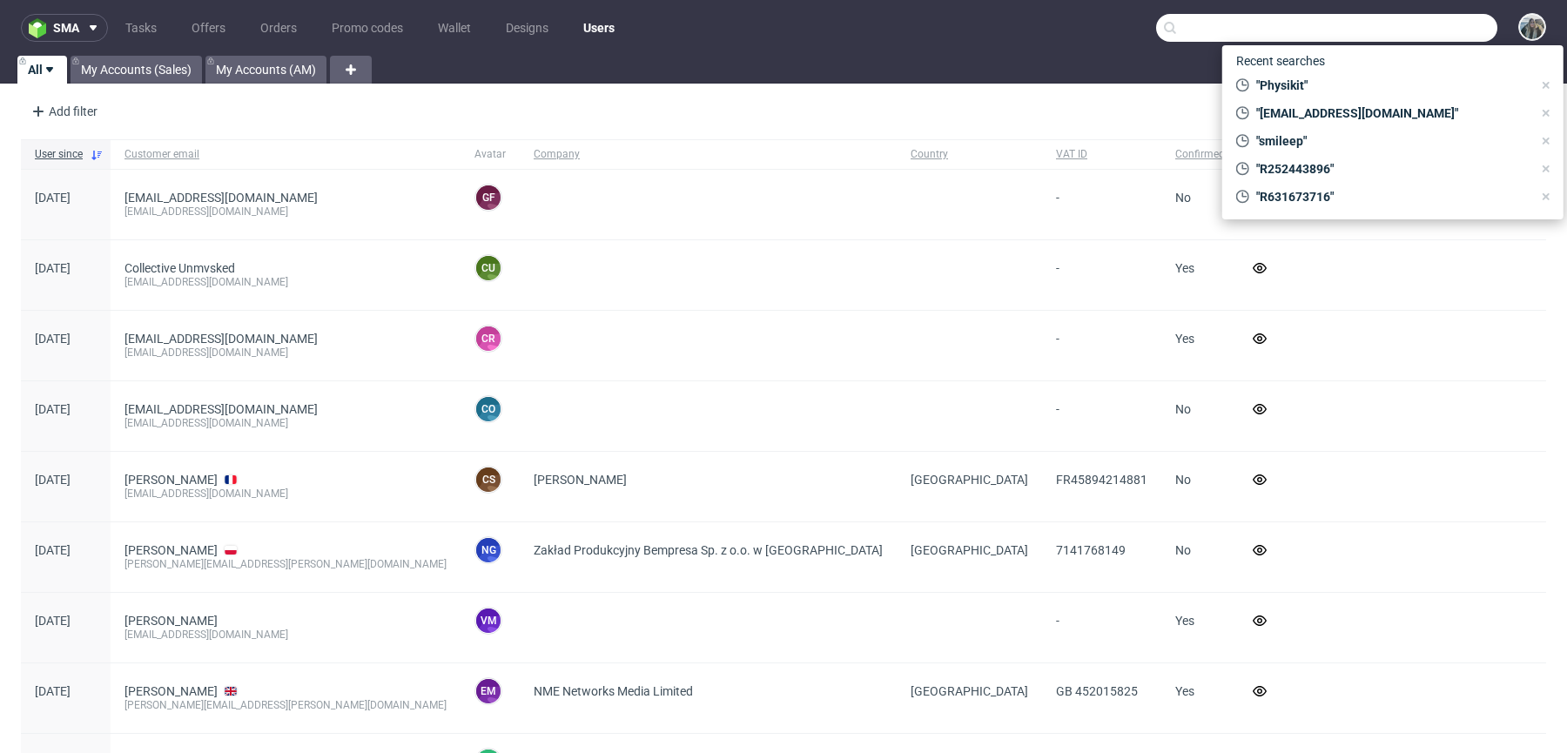
click at [1401, 36] on input "text" at bounding box center [1326, 28] width 341 height 28
paste input "[EMAIL_ADDRESS][DOMAIN_NAME]"
type input "[EMAIL_ADDRESS][DOMAIN_NAME]"
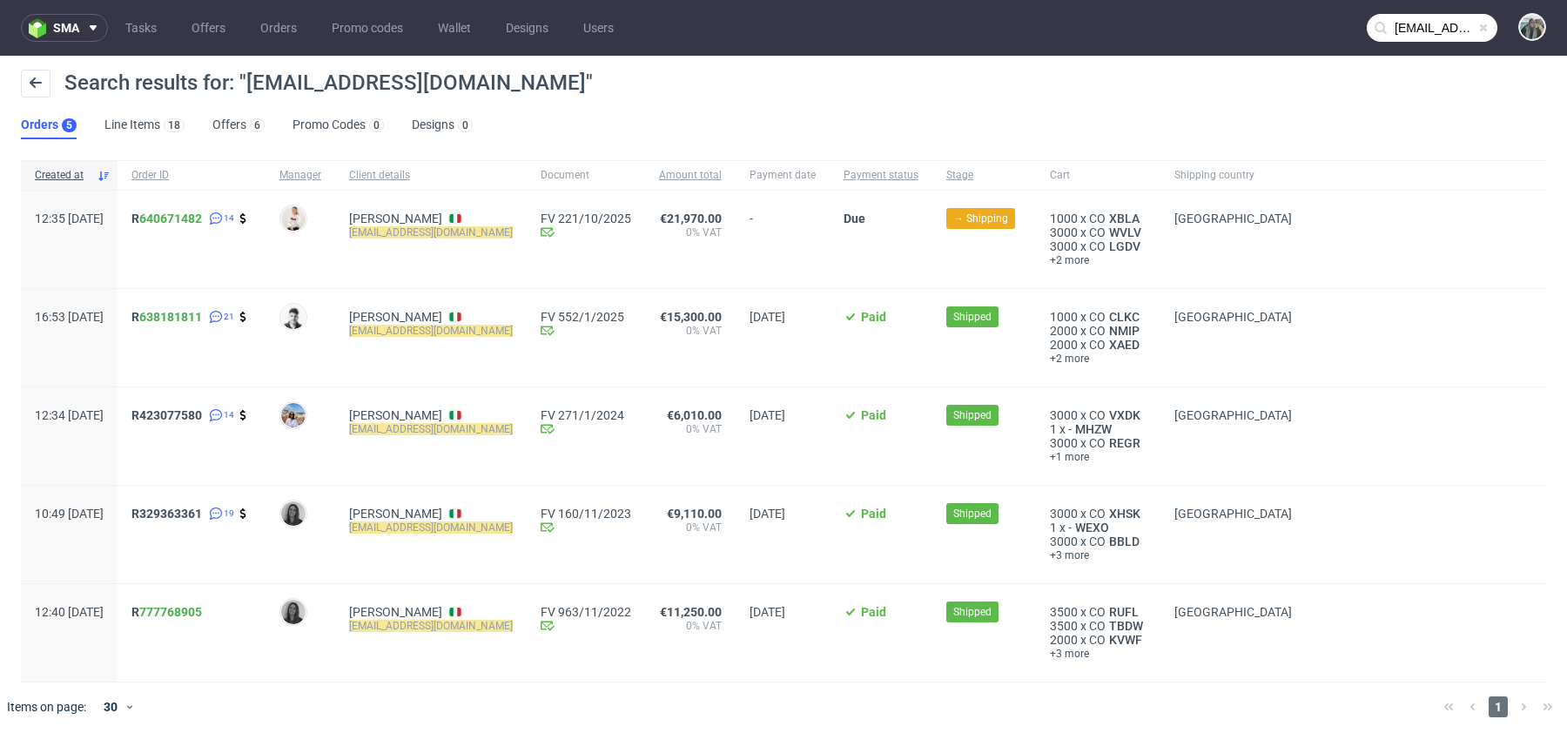
click at [192, 323] on span "R 638181811 21" at bounding box center [191, 338] width 120 height 56
click at [189, 316] on span "R 638181811" at bounding box center [166, 317] width 71 height 14
click at [188, 221] on span "R 640671482" at bounding box center [166, 219] width 71 height 14
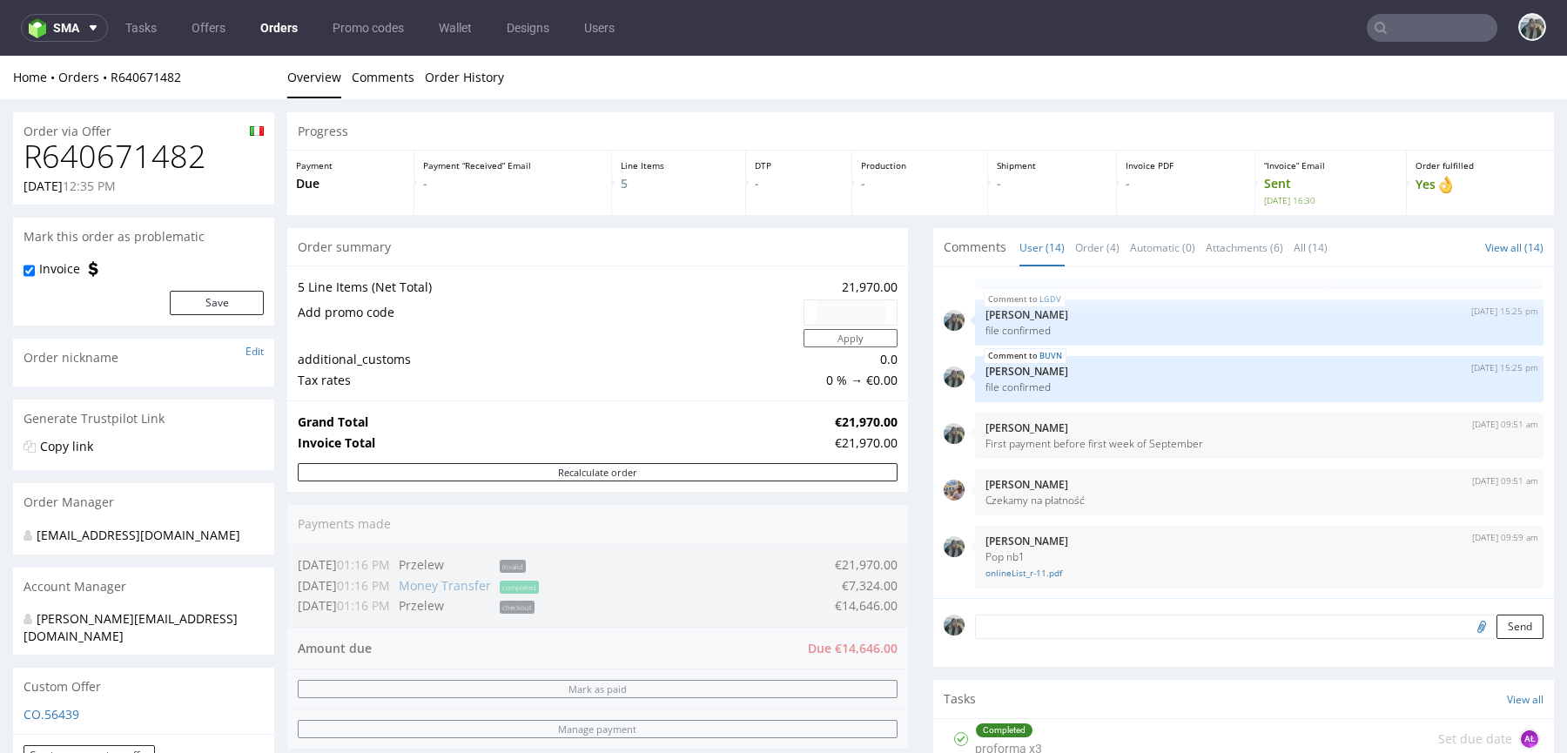
scroll to position [489, 0]
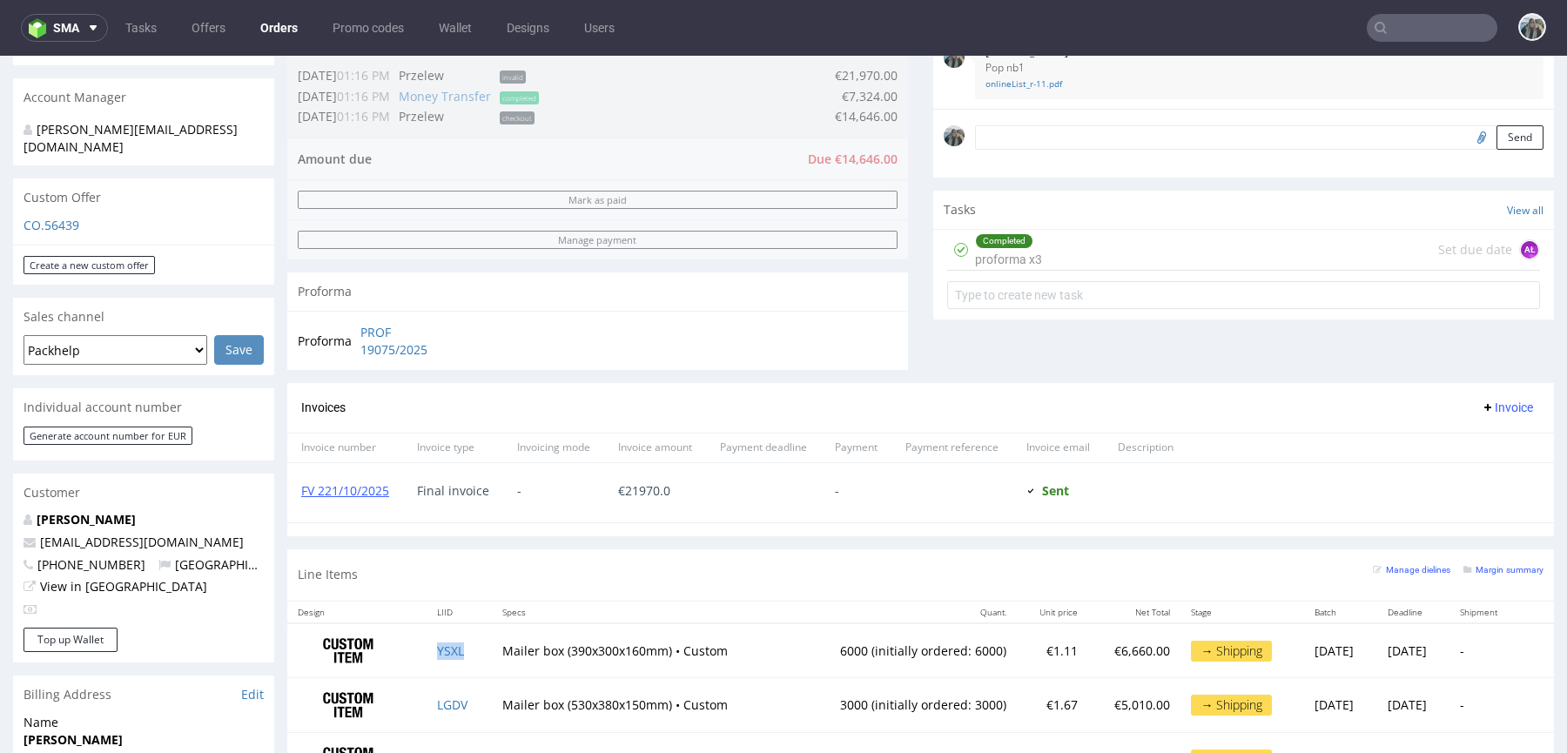
click at [440, 656] on td "YSXL" at bounding box center [459, 650] width 65 height 55
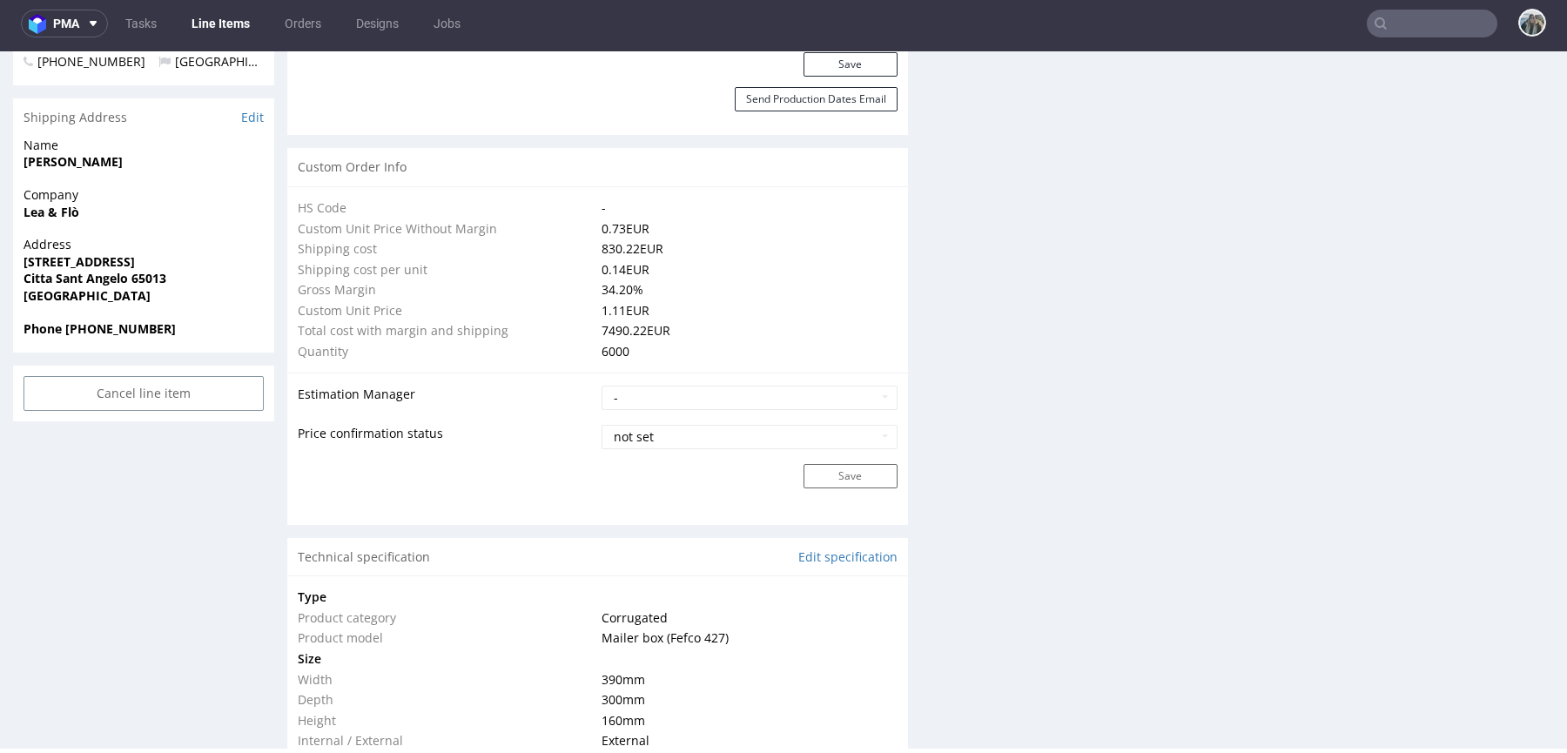
scroll to position [1127, 0]
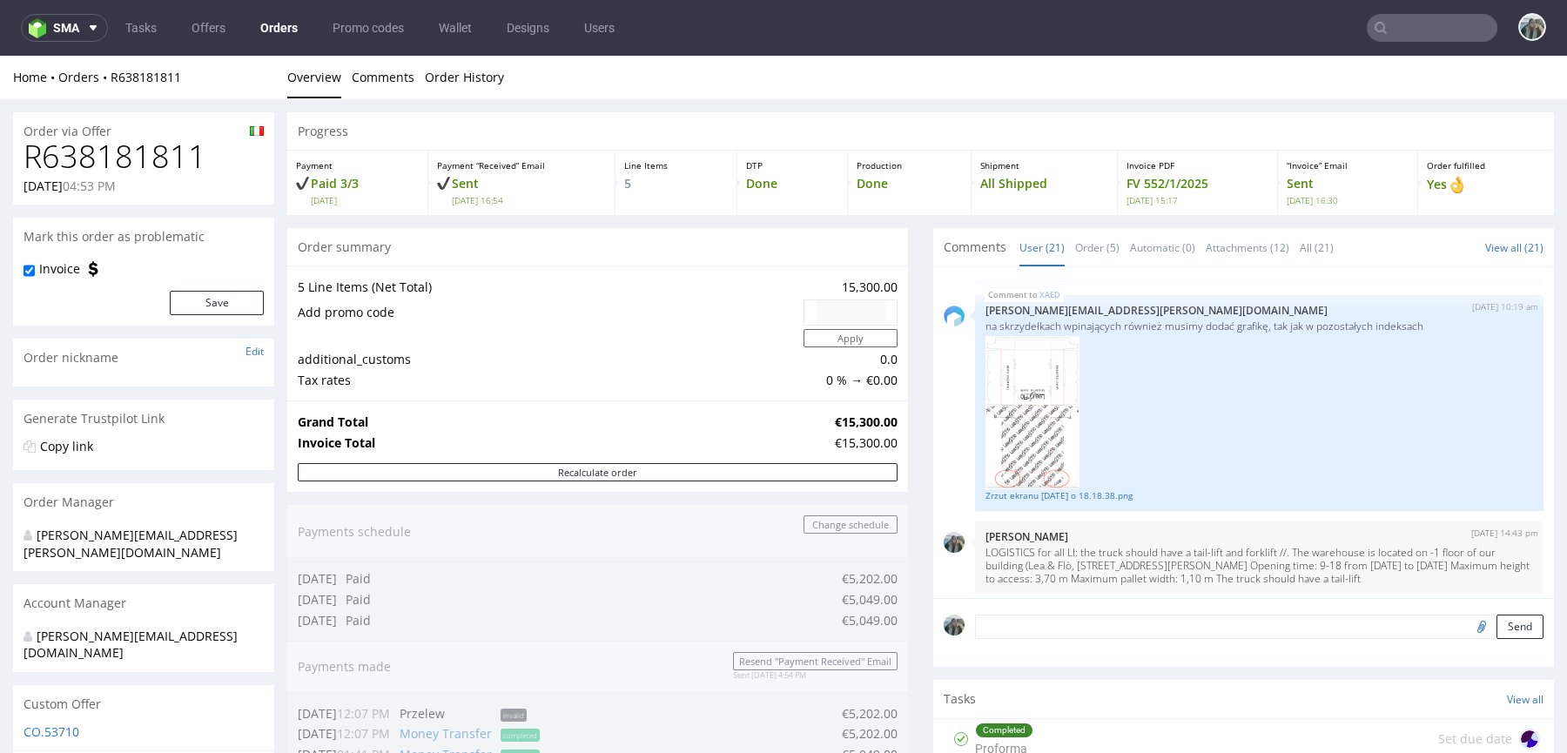
scroll to position [899, 0]
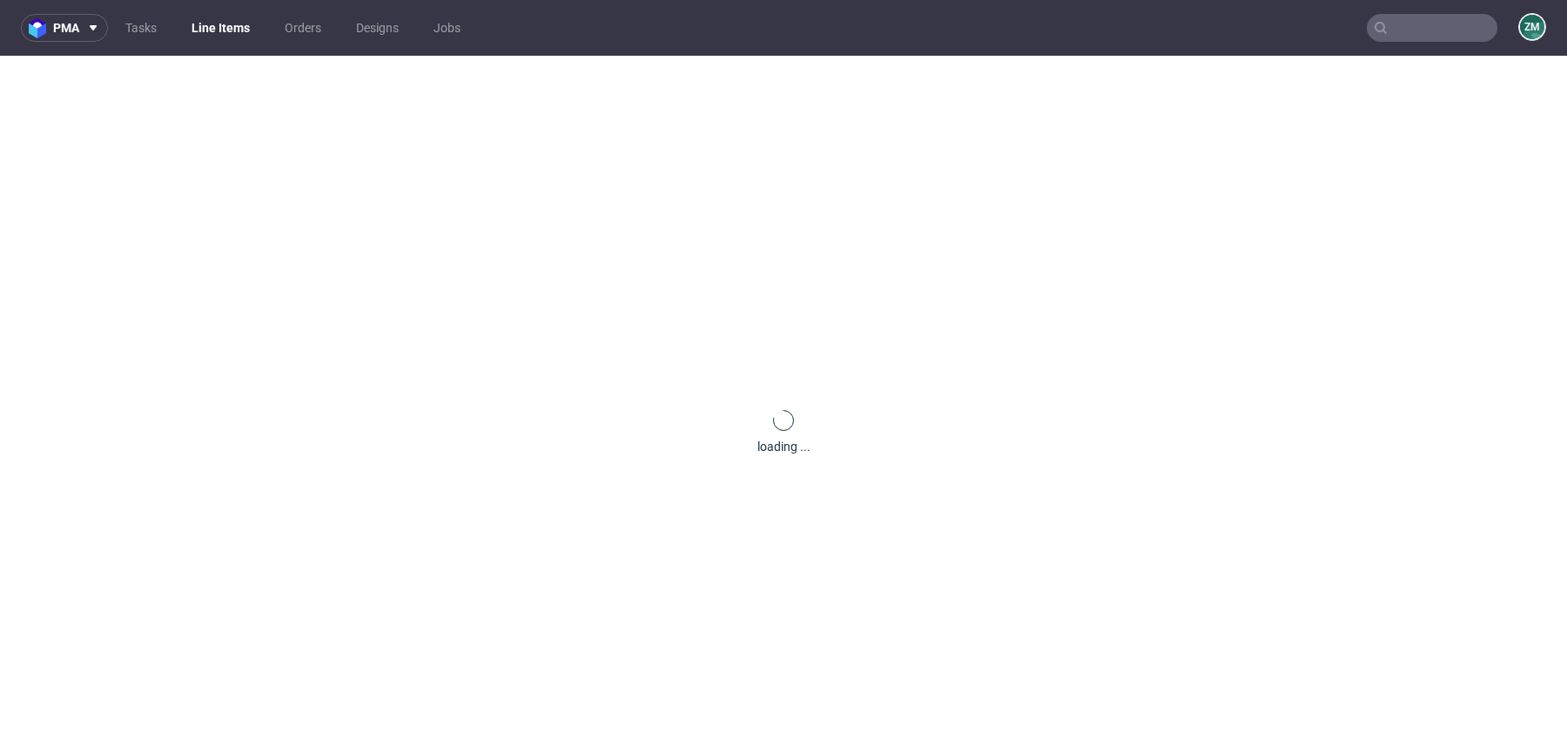
click at [462, 374] on div "loading ..." at bounding box center [783, 432] width 1567 height 753
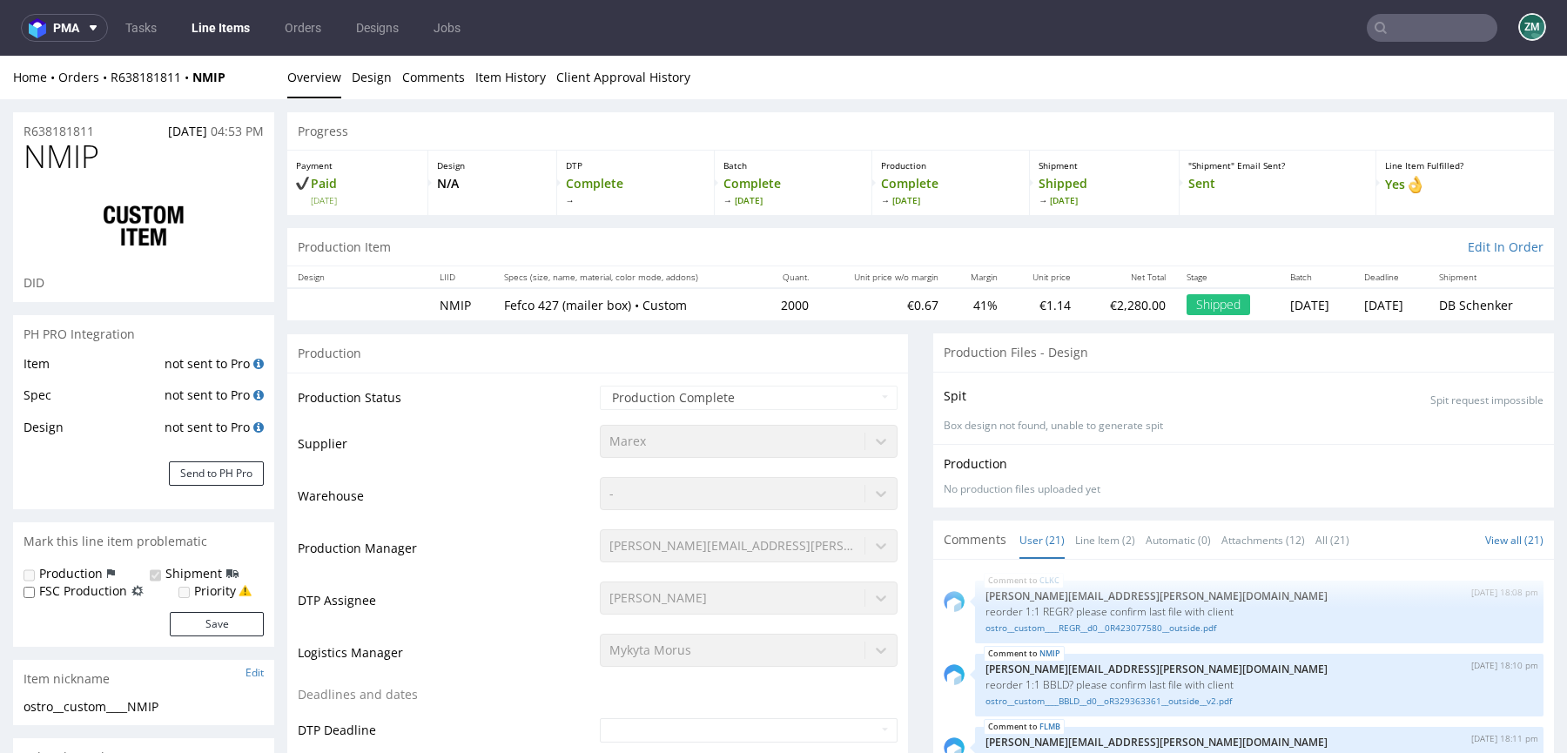
select select "in_progress"
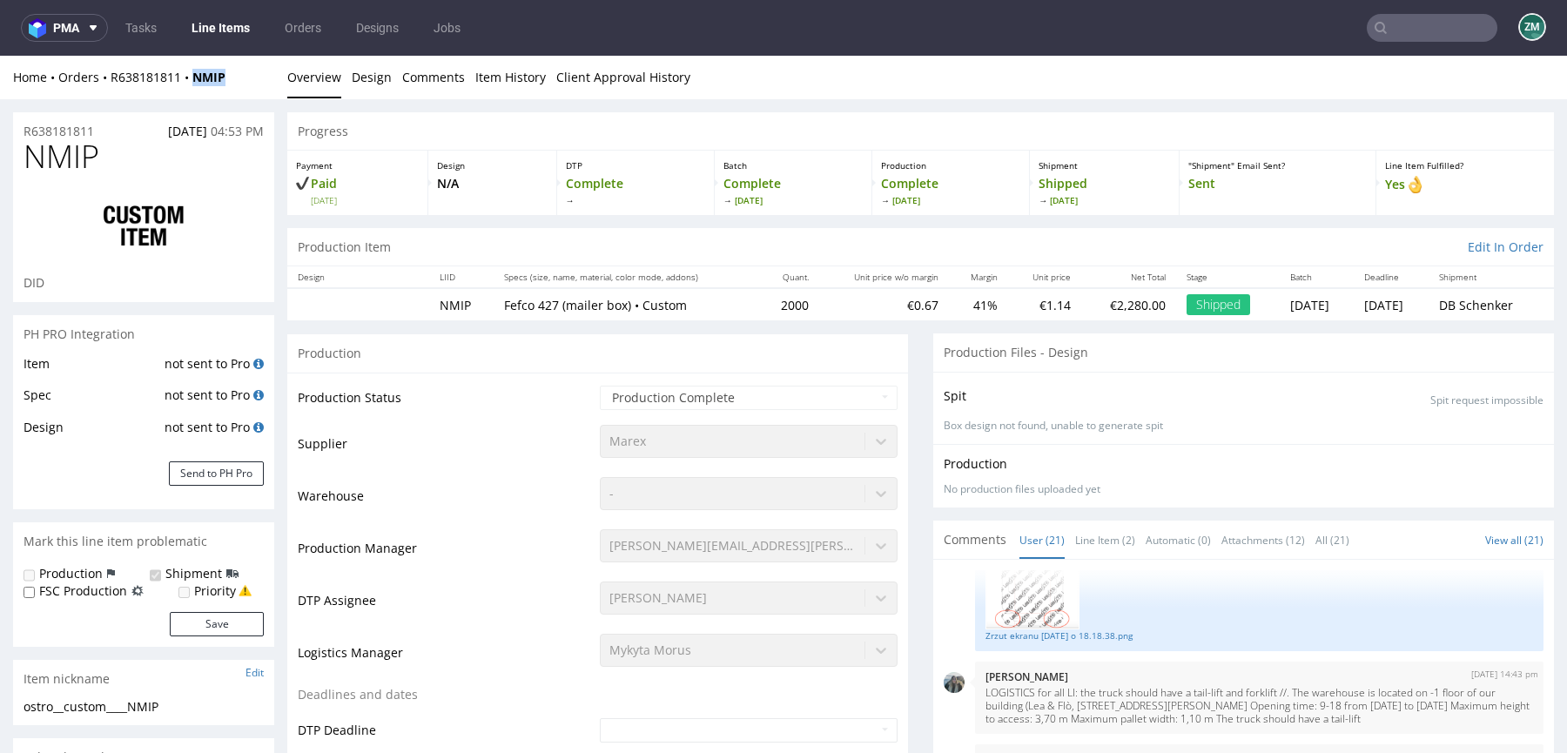
drag, startPoint x: 192, startPoint y: 92, endPoint x: 402, endPoint y: 200, distance: 236.0
click at [187, 79] on div "Home Orders R638181811 NMIP Overview Design Comments Item History Client Approv…" at bounding box center [783, 78] width 1567 height 44
copy strong "NMIP"
click at [76, 150] on span "NMIP" at bounding box center [62, 156] width 76 height 35
click at [76, 149] on span "NMIP" at bounding box center [62, 156] width 76 height 35
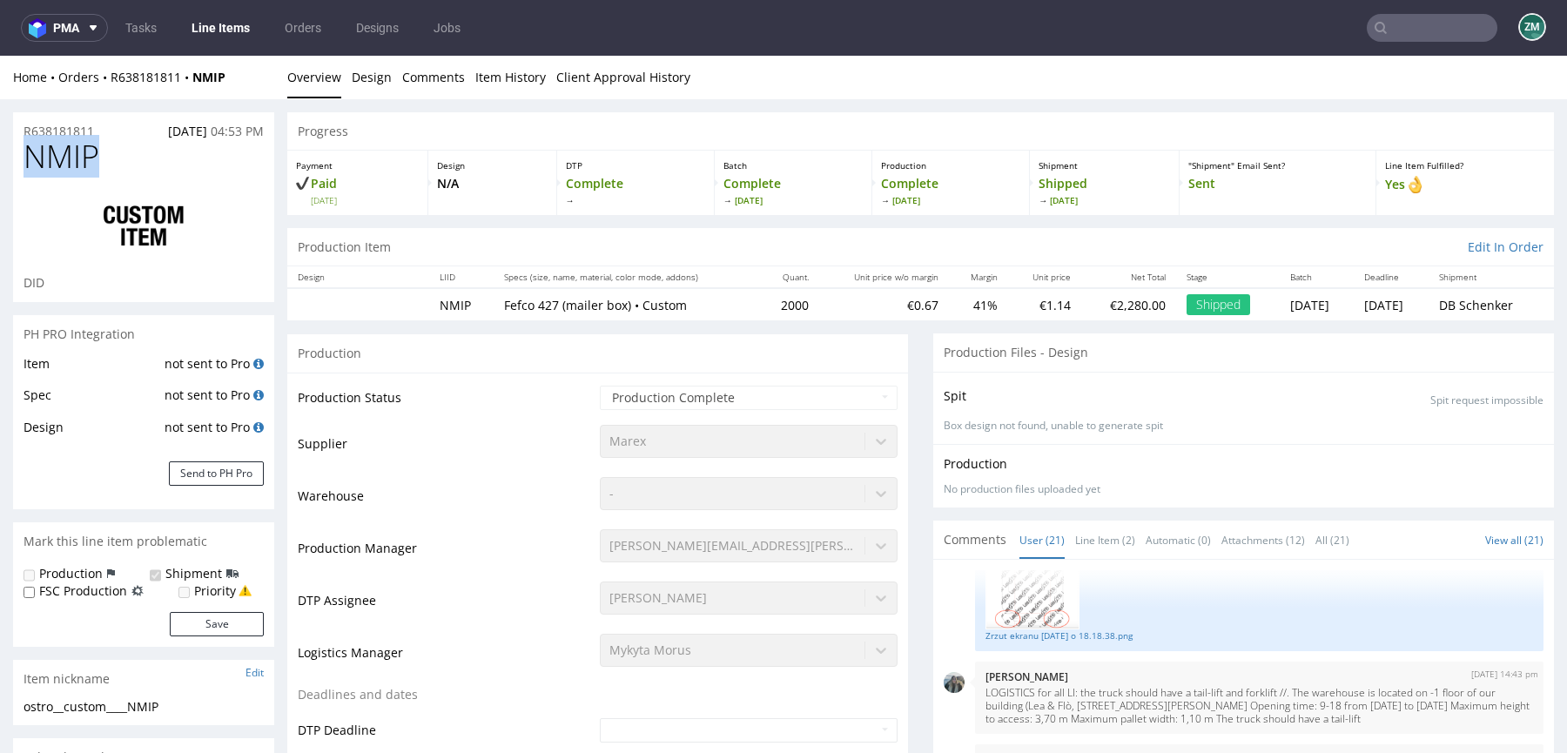
copy span "NMIP"
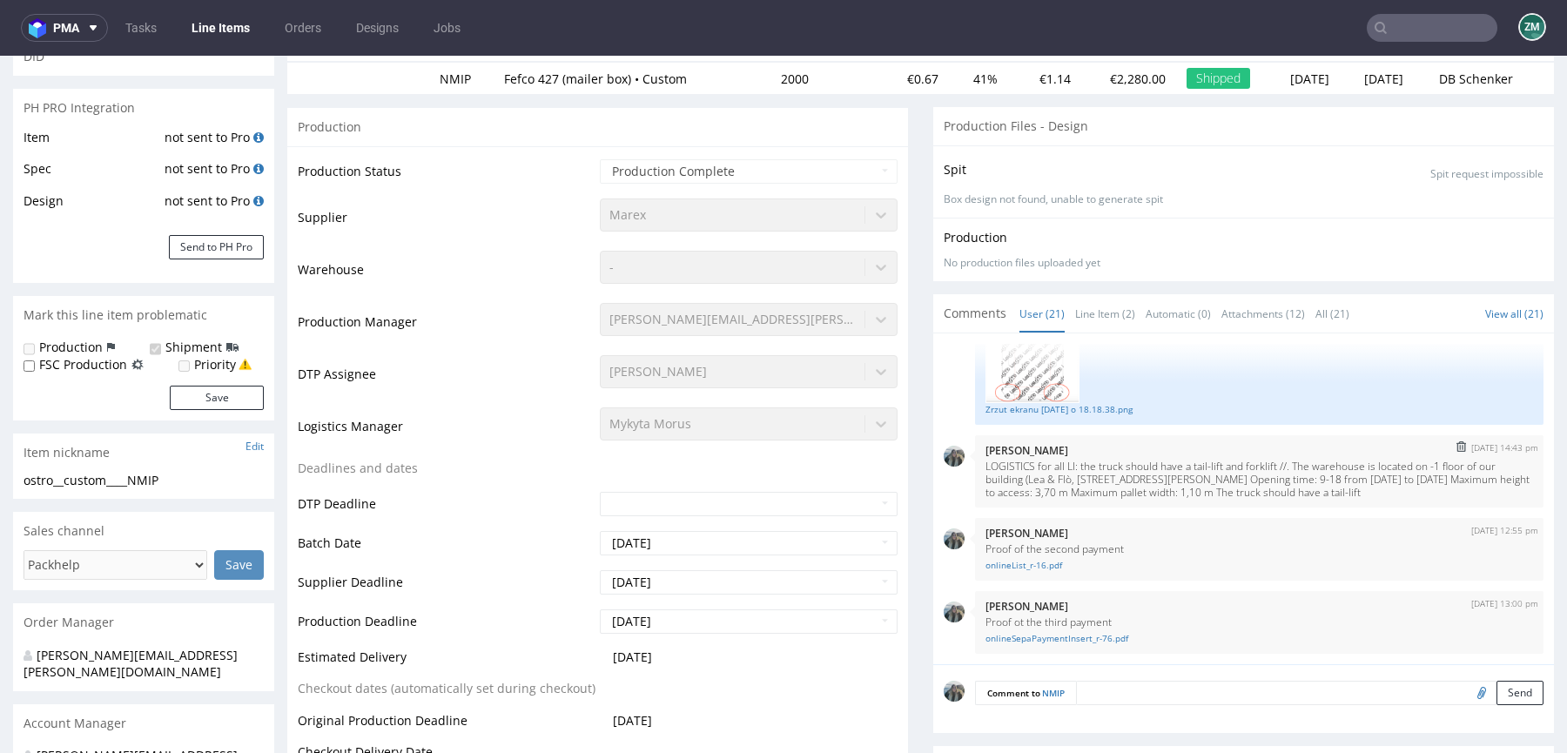
scroll to position [342, 0]
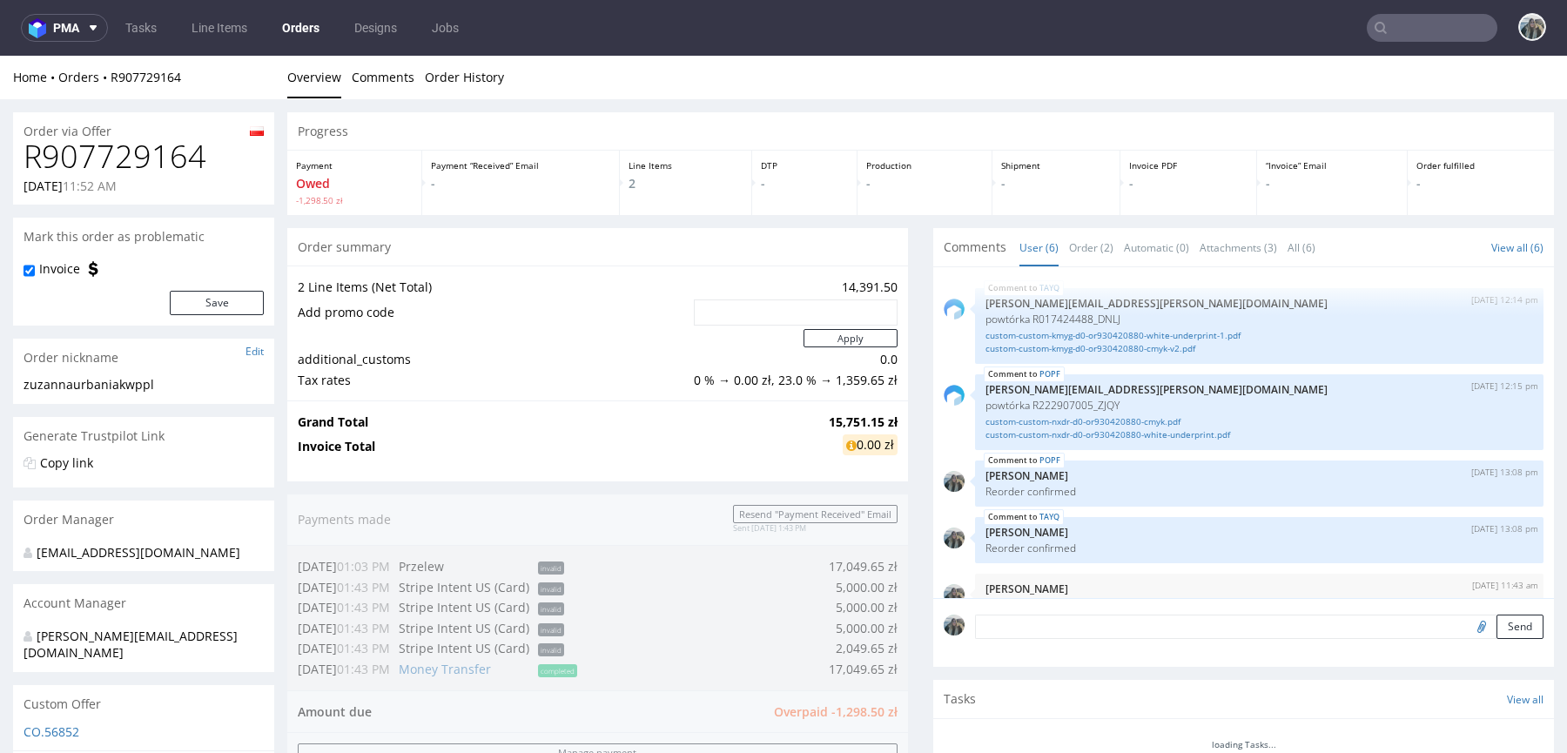
scroll to position [104, 0]
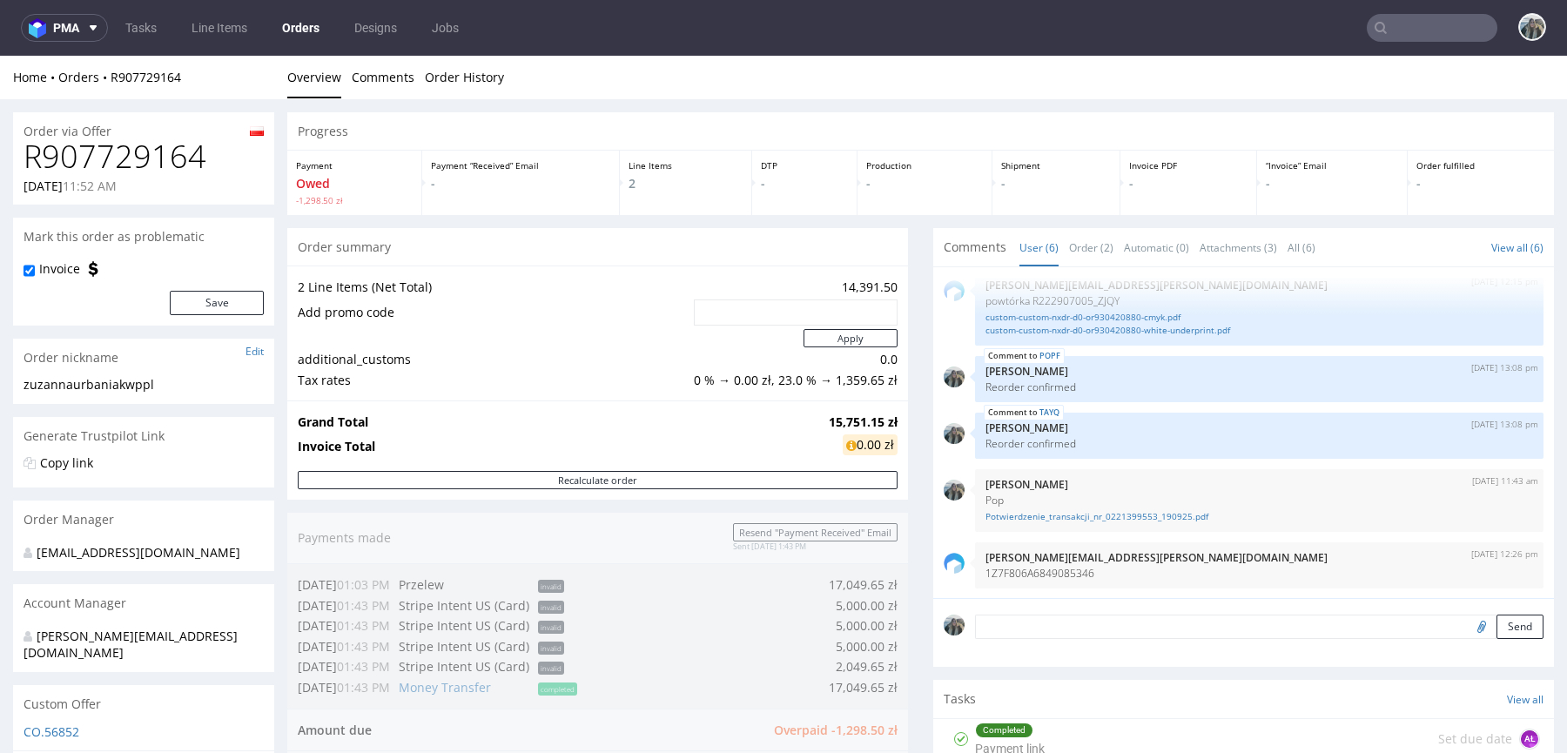
click at [126, 145] on h1 "R907729164" at bounding box center [144, 156] width 240 height 35
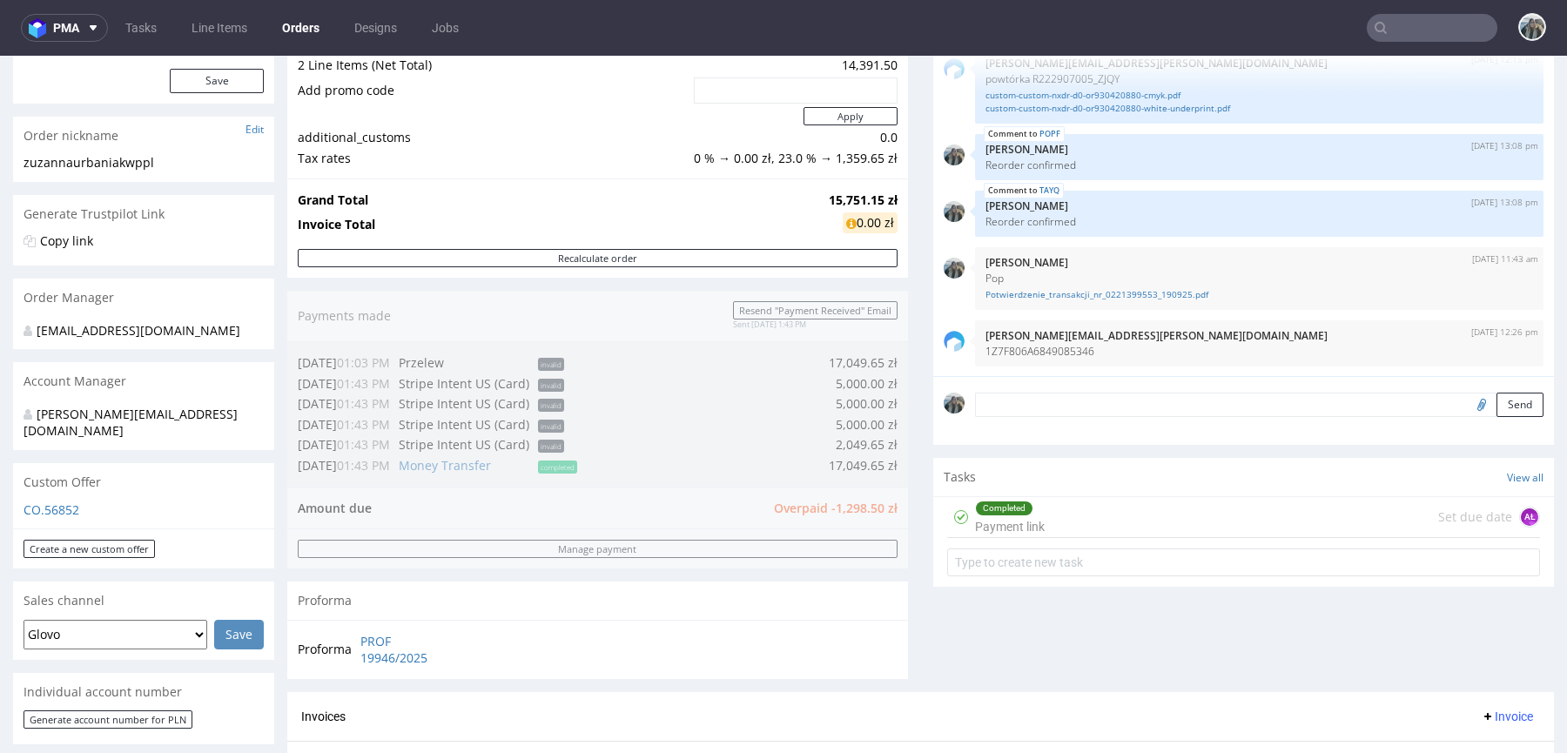
scroll to position [196, 0]
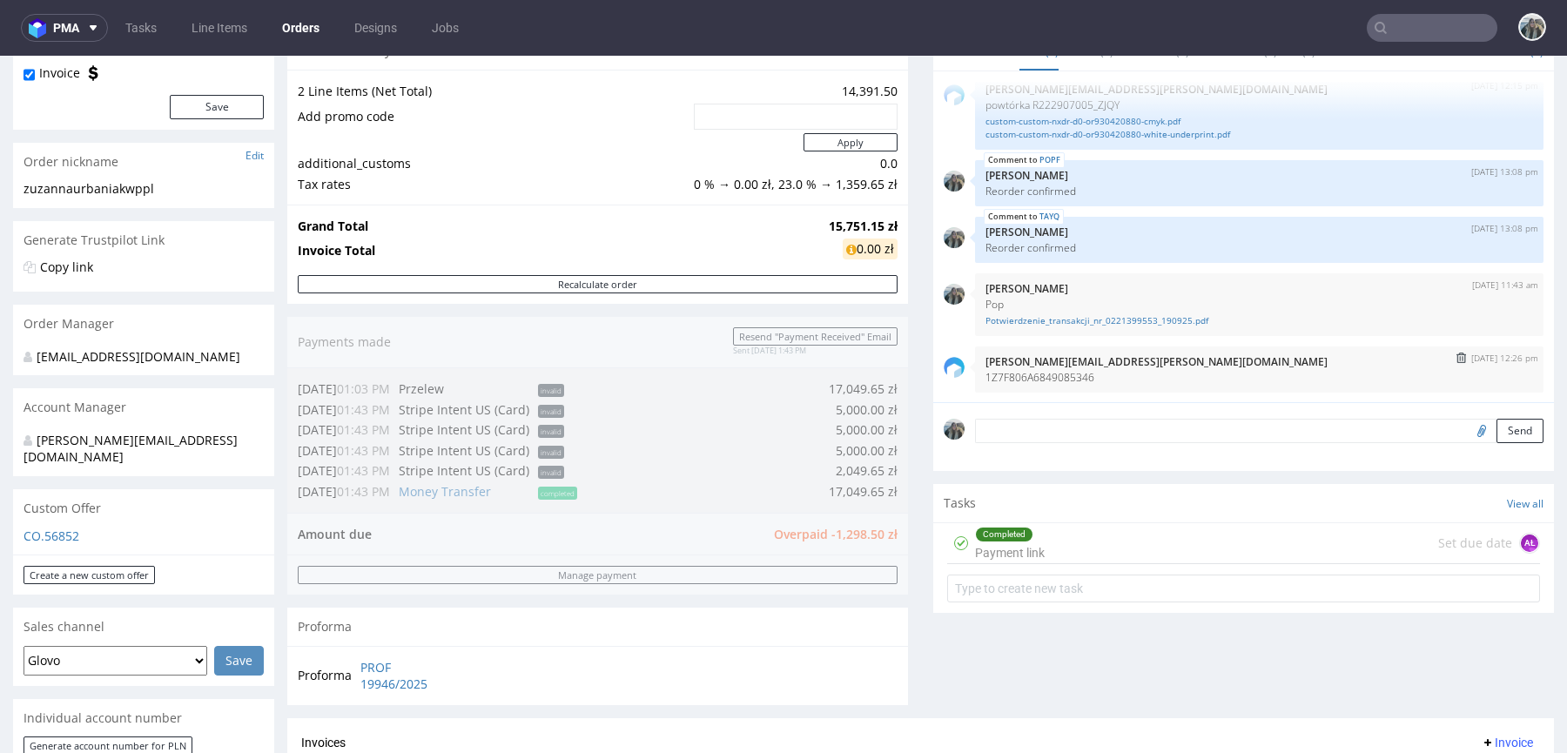
click at [1069, 374] on p "1Z7F806A6849085346" at bounding box center [1260, 377] width 548 height 13
copy p "1Z7F806A6849085346"
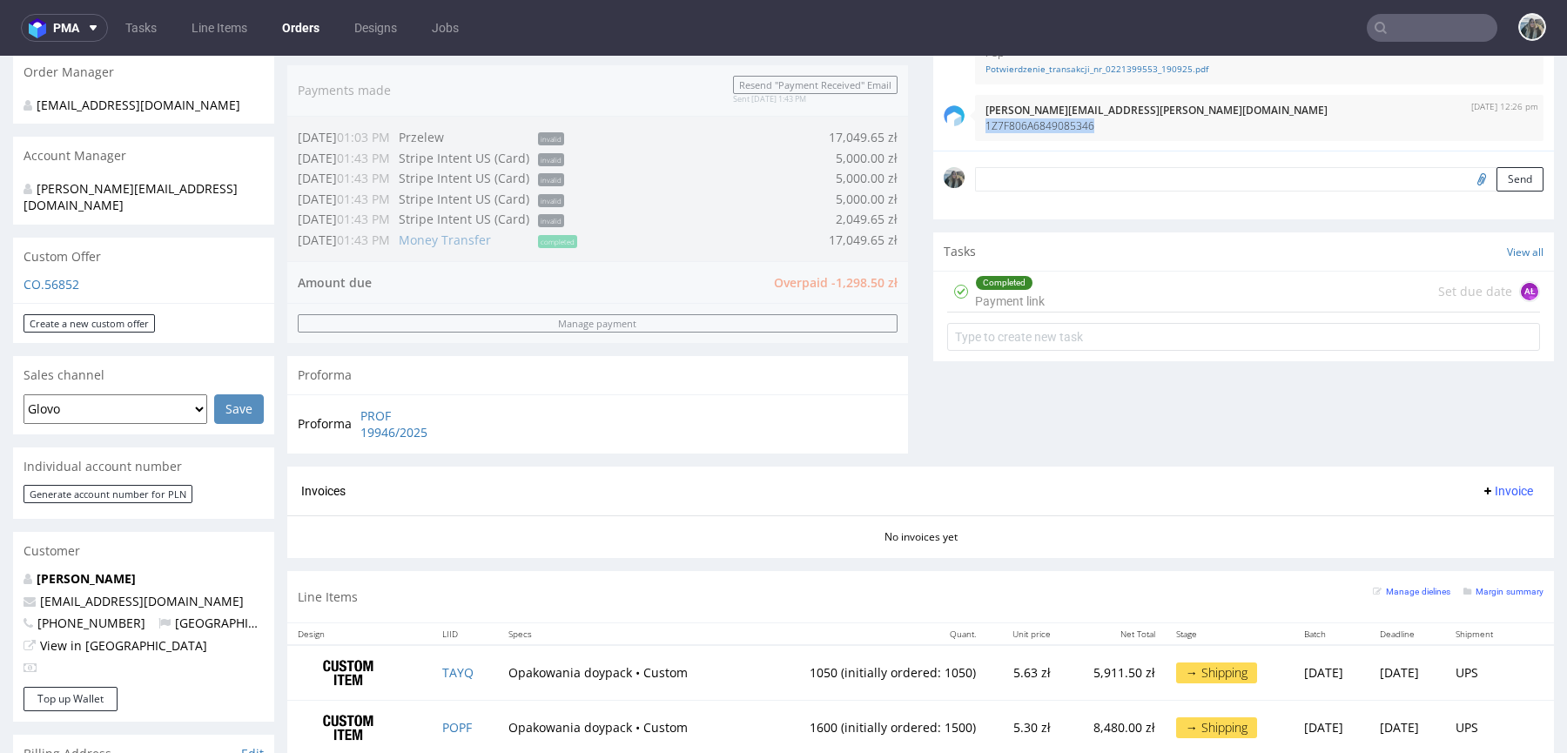
scroll to position [299, 0]
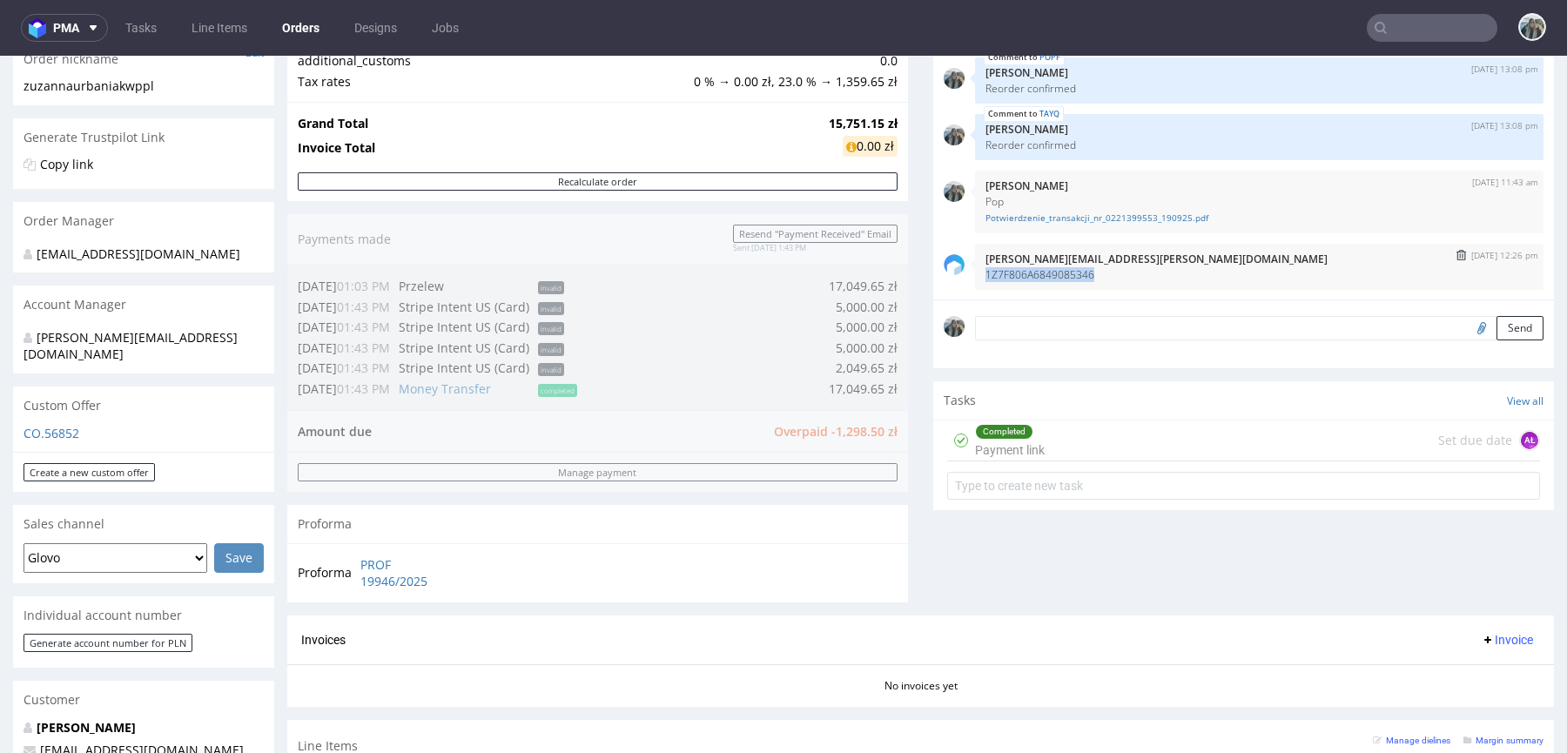
click at [1060, 273] on p "1Z7F806A6849085346" at bounding box center [1260, 274] width 548 height 13
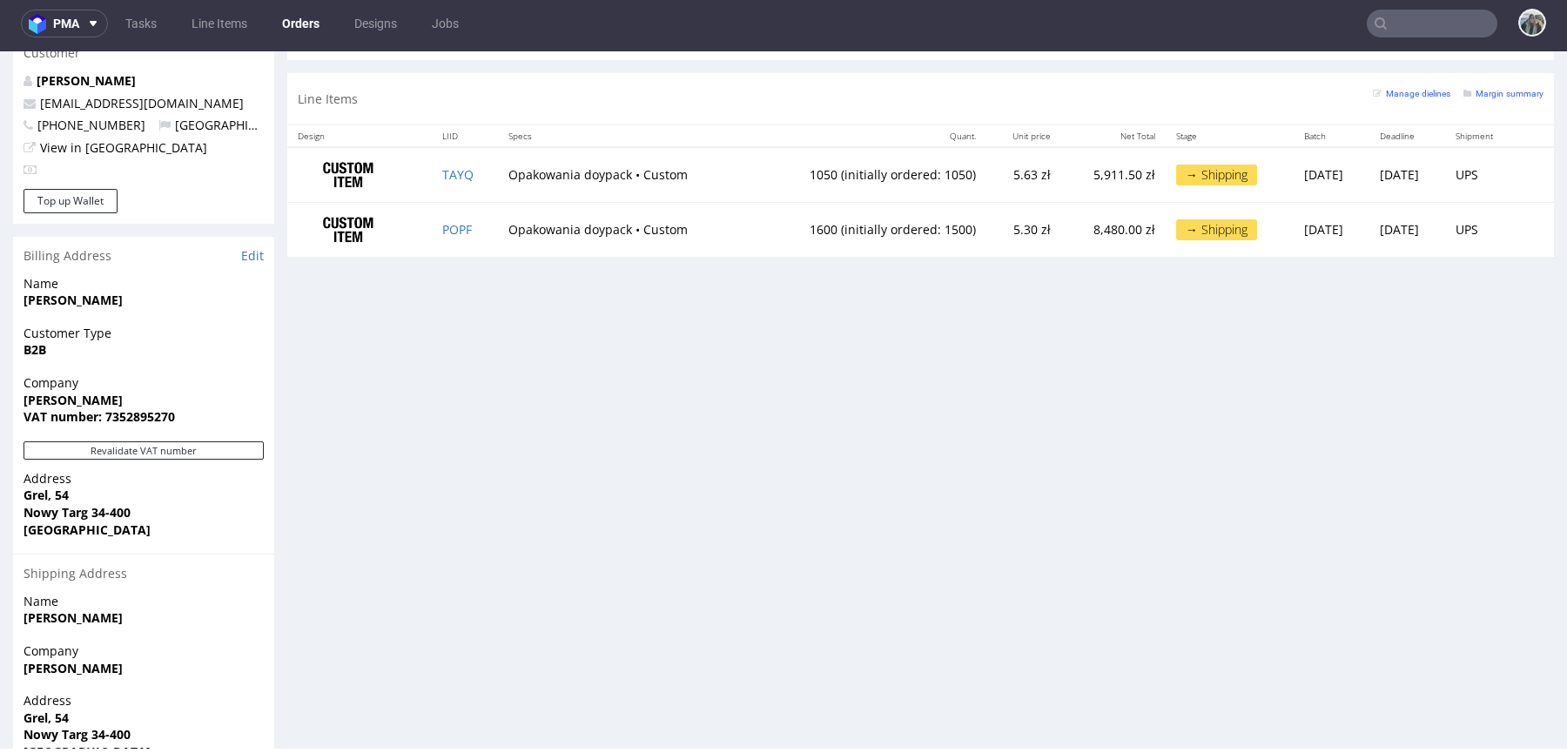
scroll to position [738, 0]
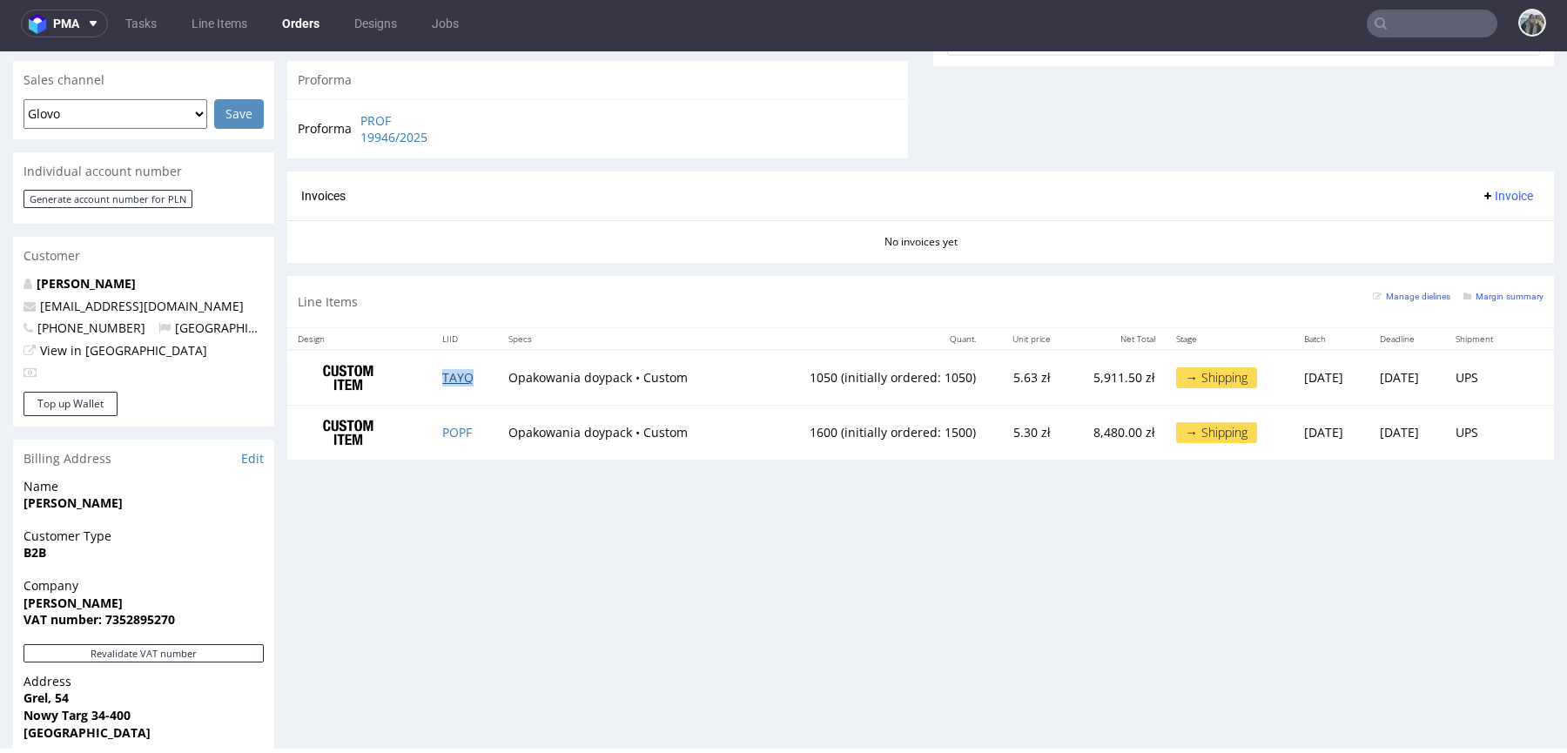
click at [455, 374] on link "TAYQ" at bounding box center [457, 377] width 31 height 17
drag, startPoint x: 449, startPoint y: 433, endPoint x: 929, endPoint y: 189, distance: 538.1
click at [449, 433] on link "POPF" at bounding box center [457, 432] width 30 height 17
drag, startPoint x: 194, startPoint y: 295, endPoint x: 0, endPoint y: 295, distance: 194.2
click at [0, 295] on div "Order via Offer R907729164 18.09.2025 11:52 AM Mark this order as problematic I…" at bounding box center [783, 191] width 1567 height 1668
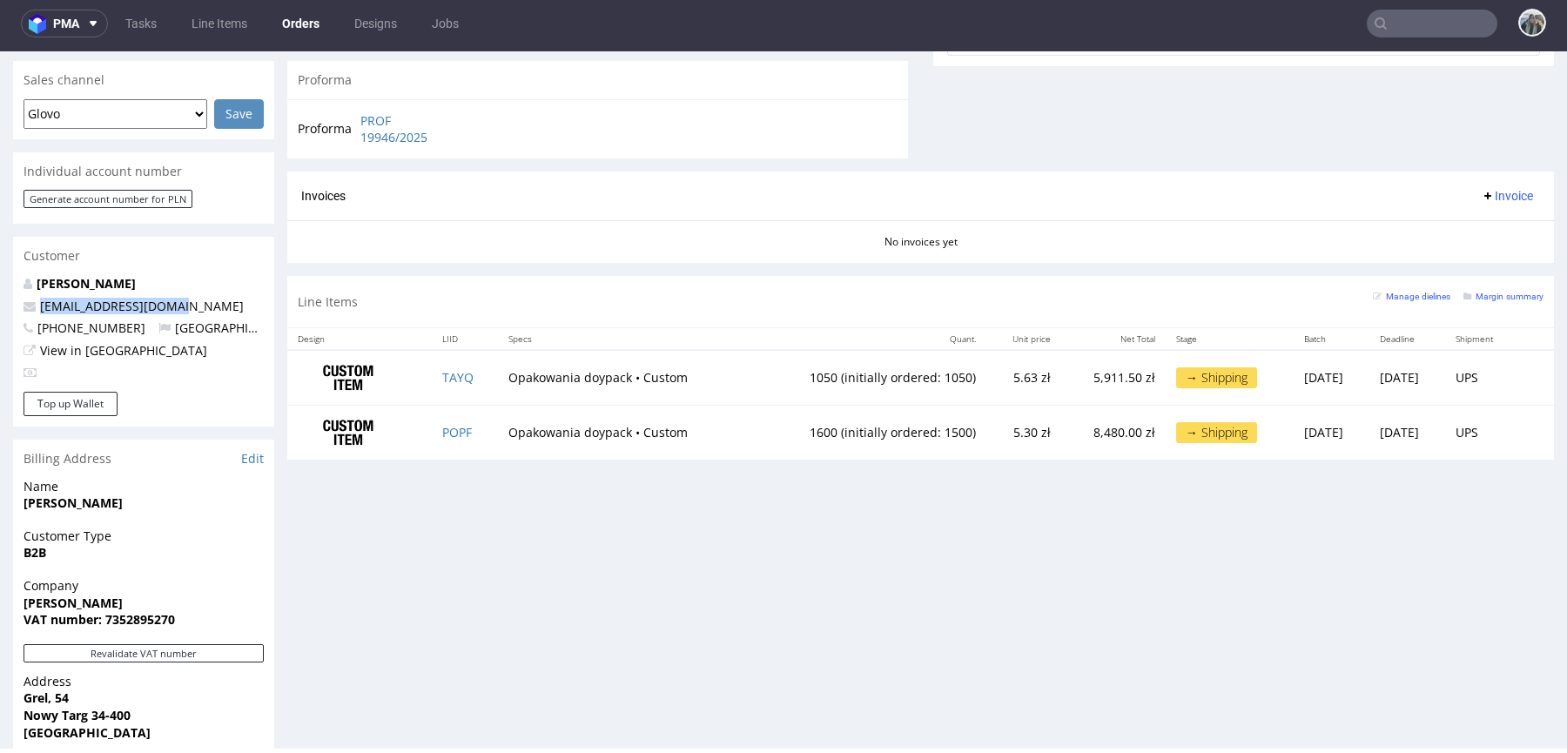
scroll to position [0, 0]
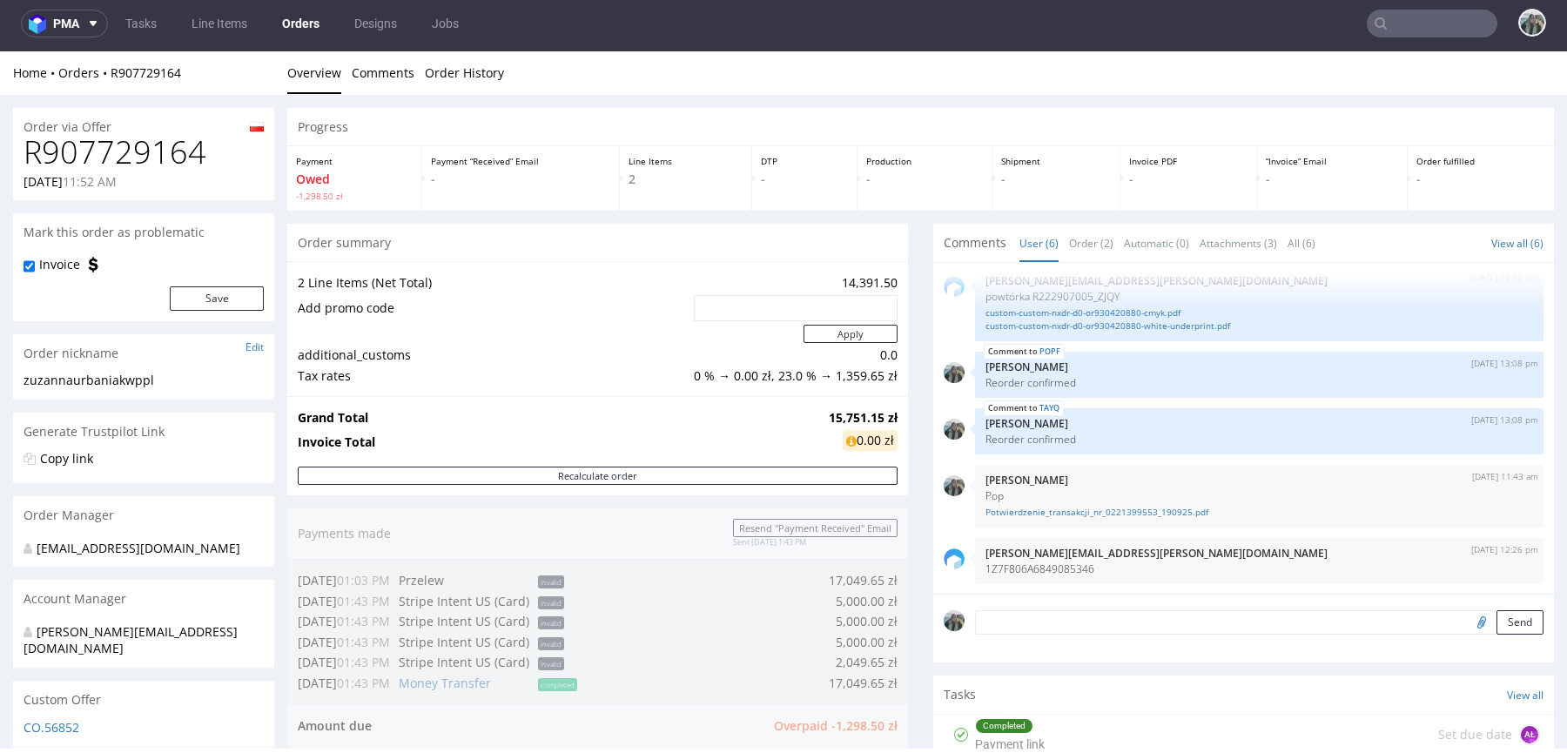
click at [151, 143] on h1 "R907729164" at bounding box center [144, 152] width 240 height 35
copy h1 "R907729164"
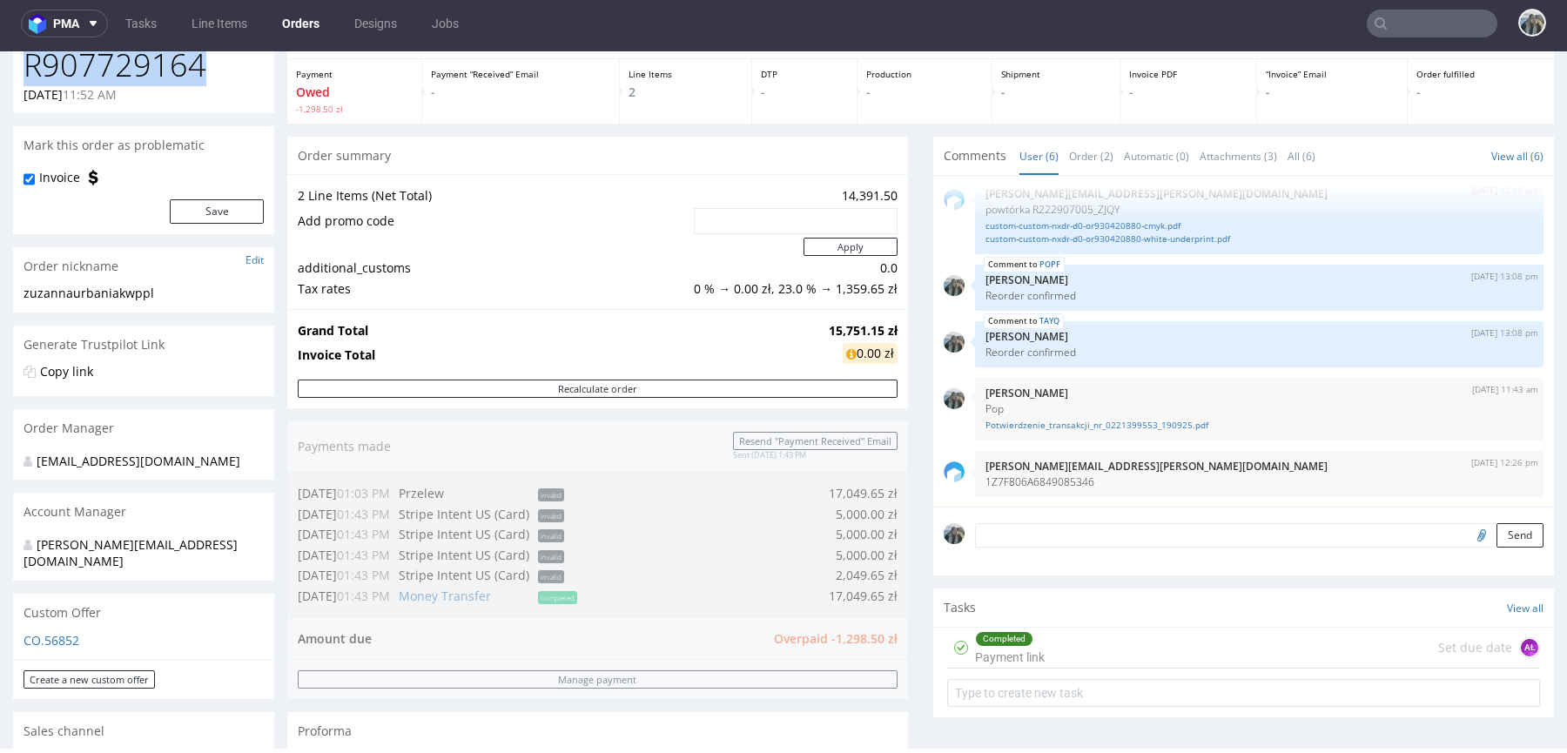
scroll to position [550, 0]
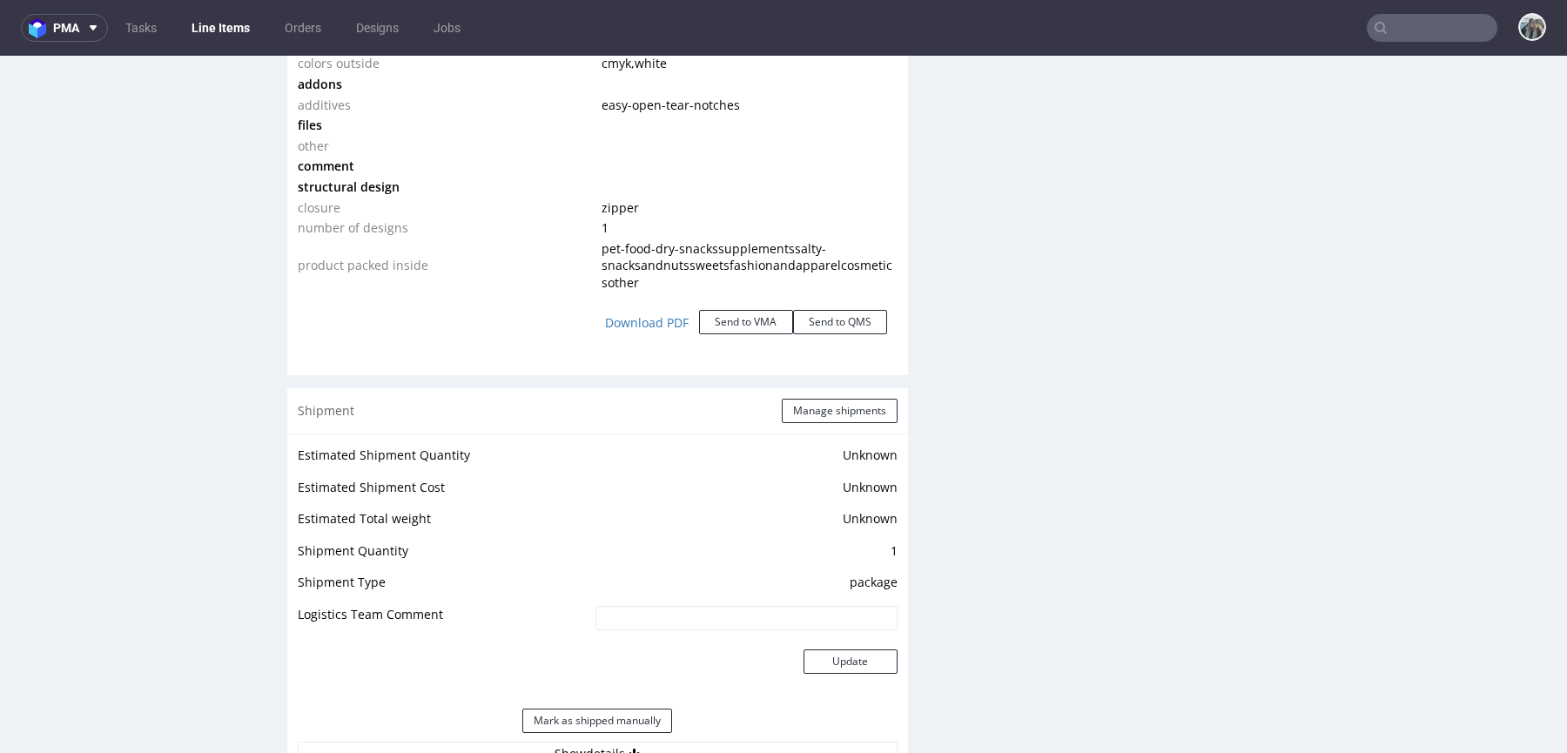
scroll to position [2352, 0]
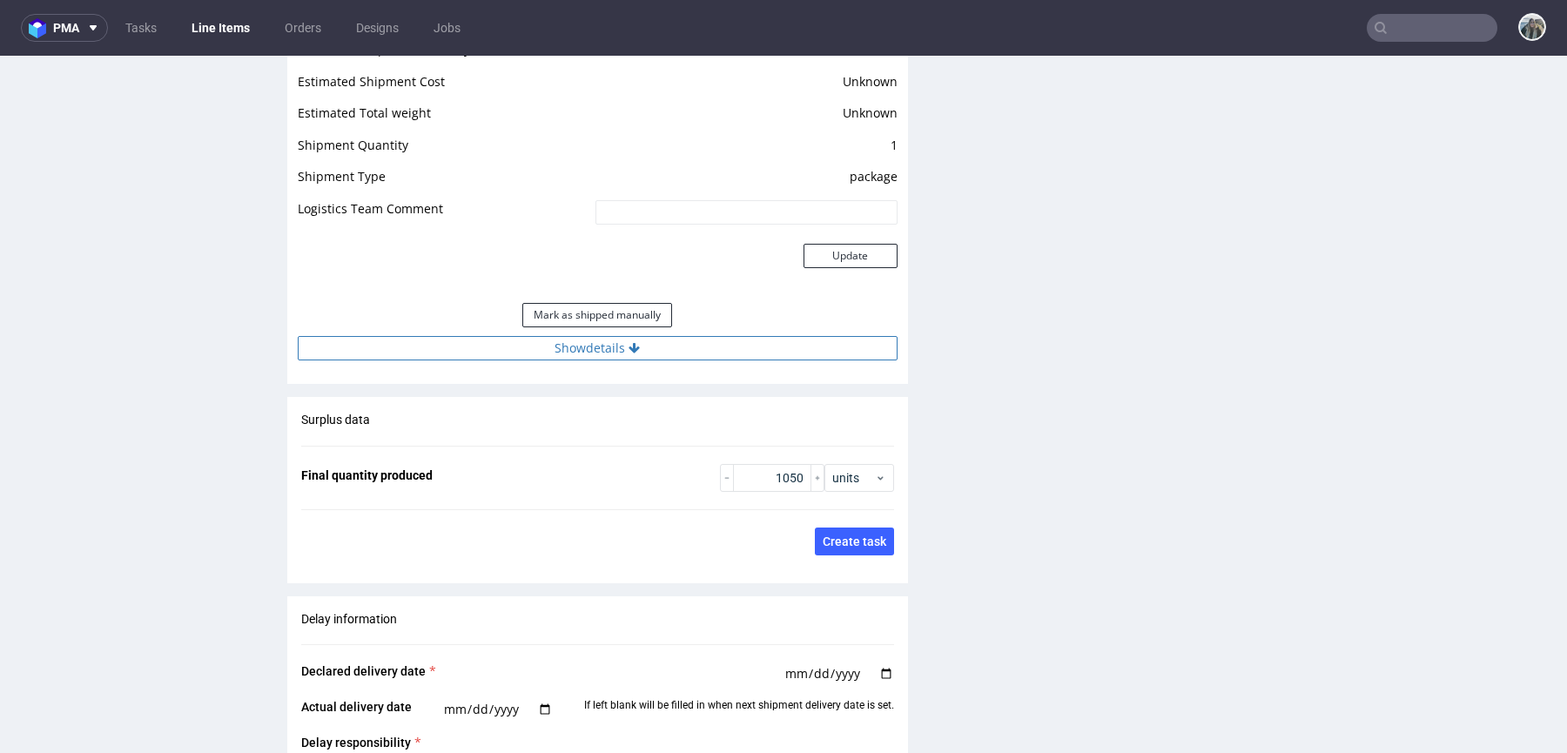
click at [752, 348] on button "Show details" at bounding box center [598, 348] width 600 height 24
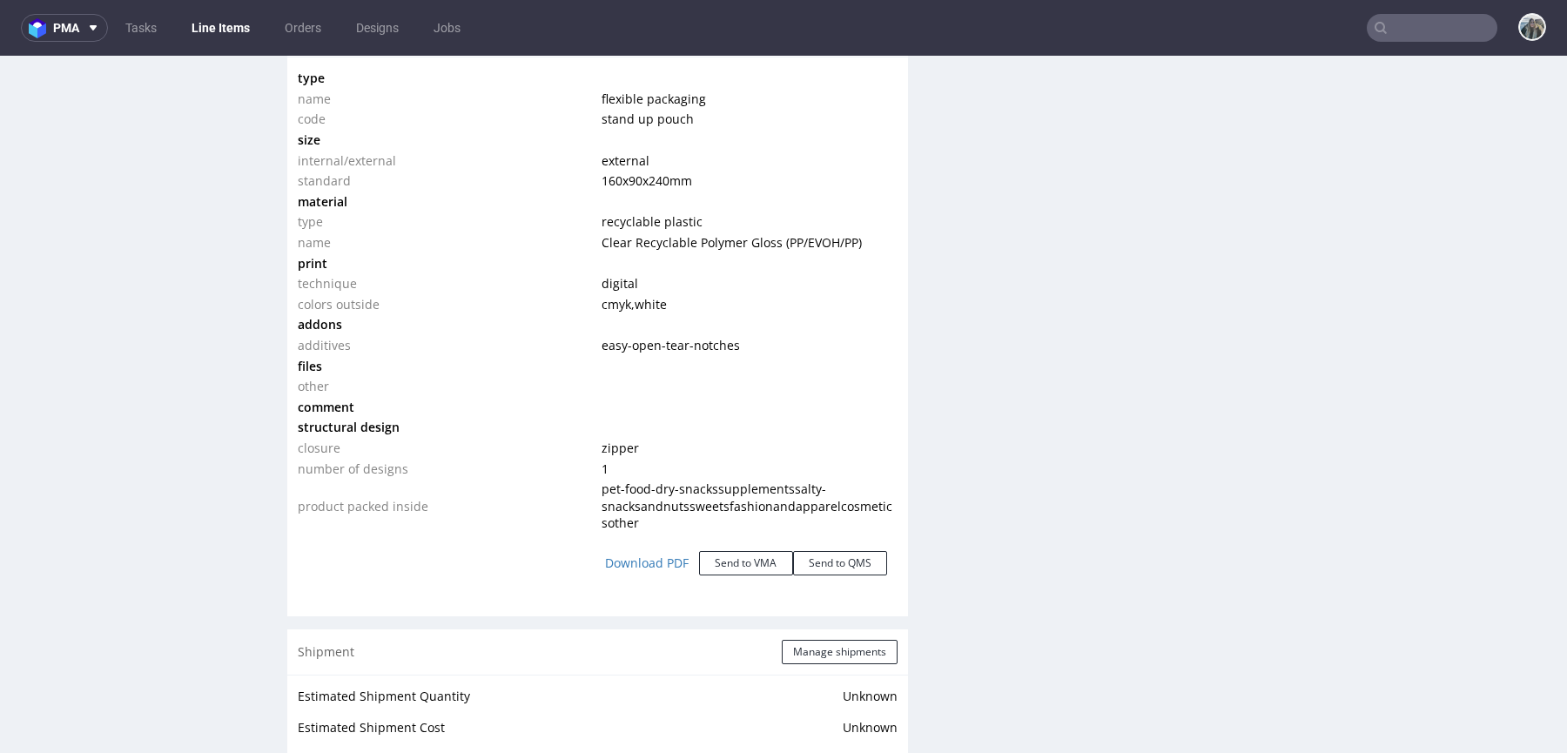
scroll to position [2242, 0]
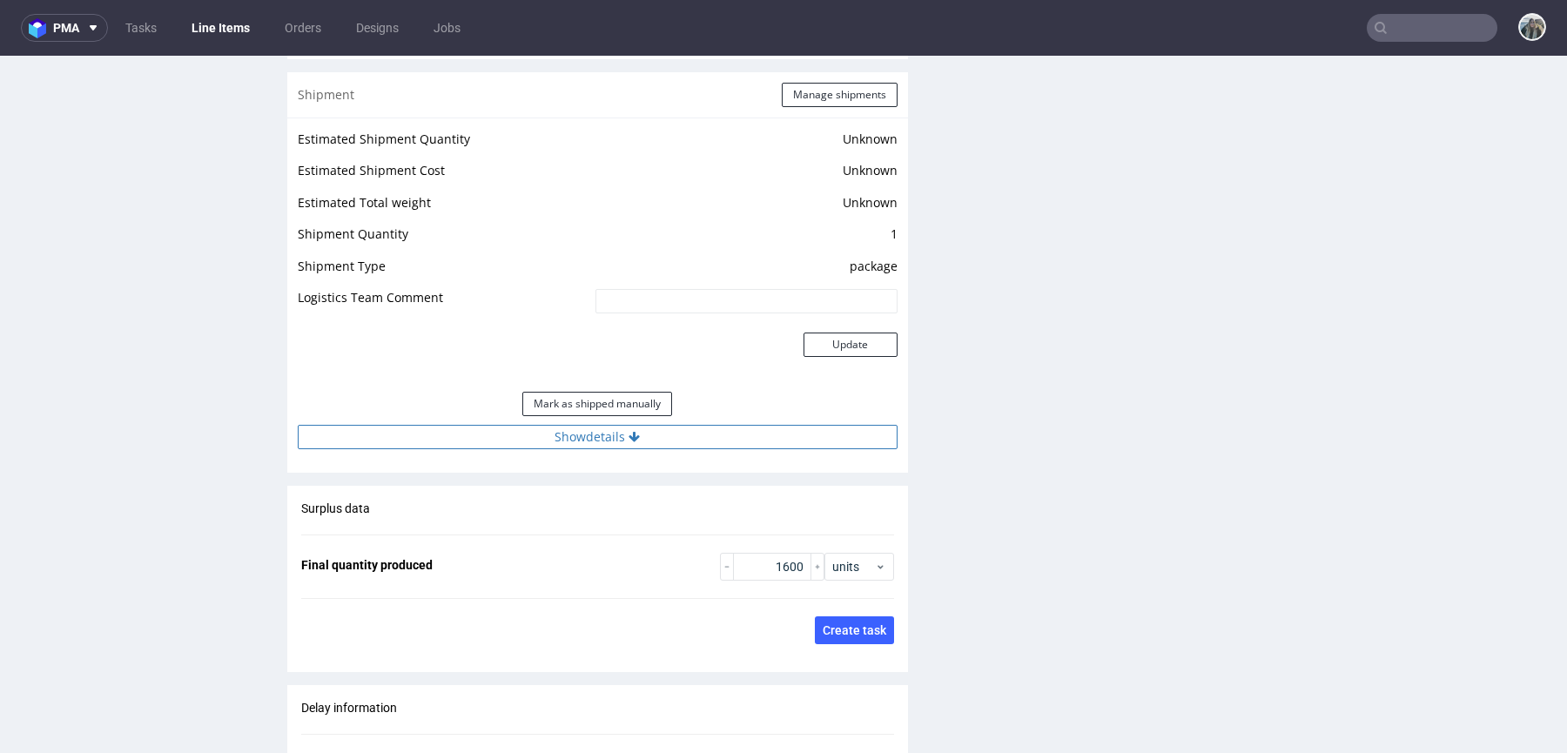
click at [672, 435] on button "Show details" at bounding box center [598, 437] width 600 height 24
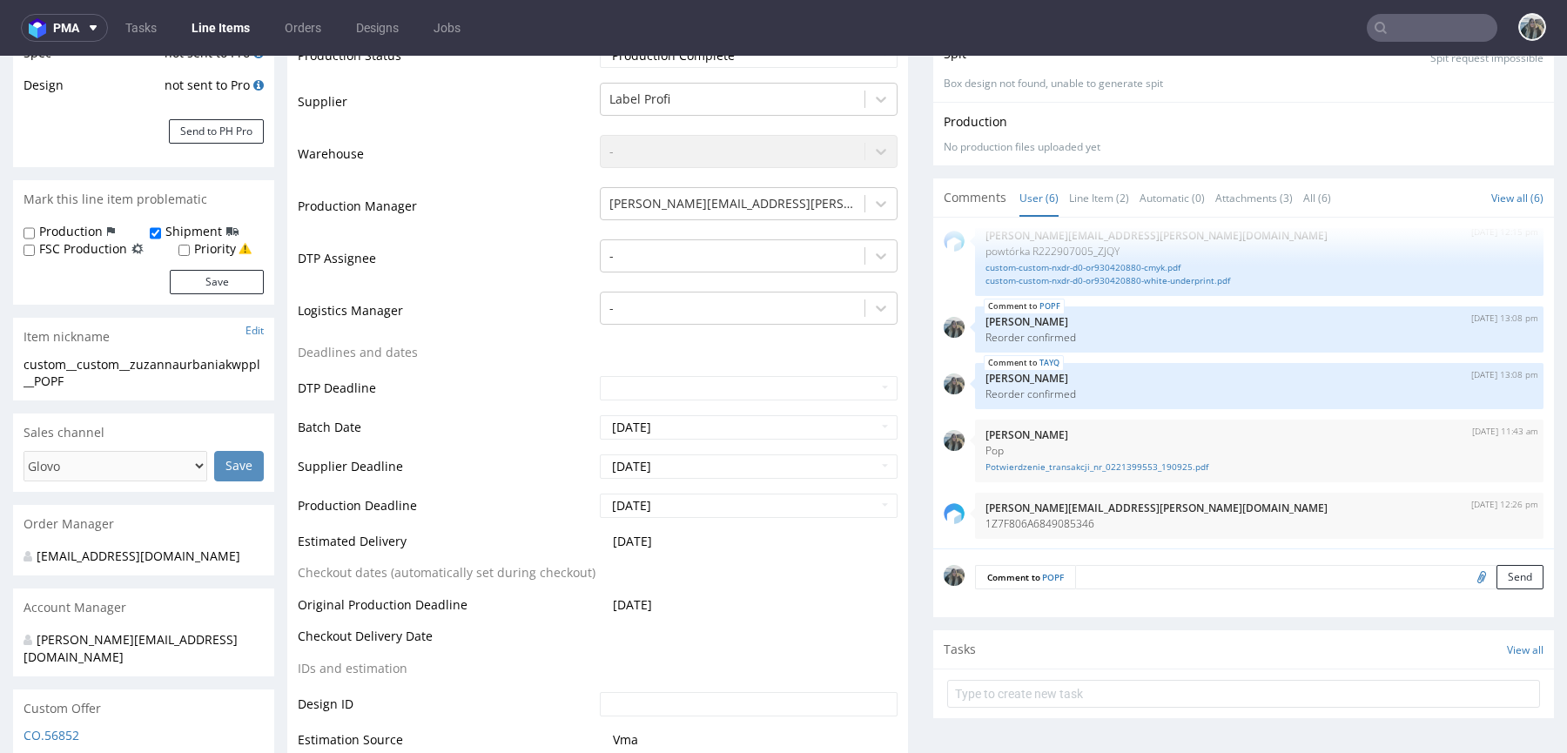
scroll to position [0, 0]
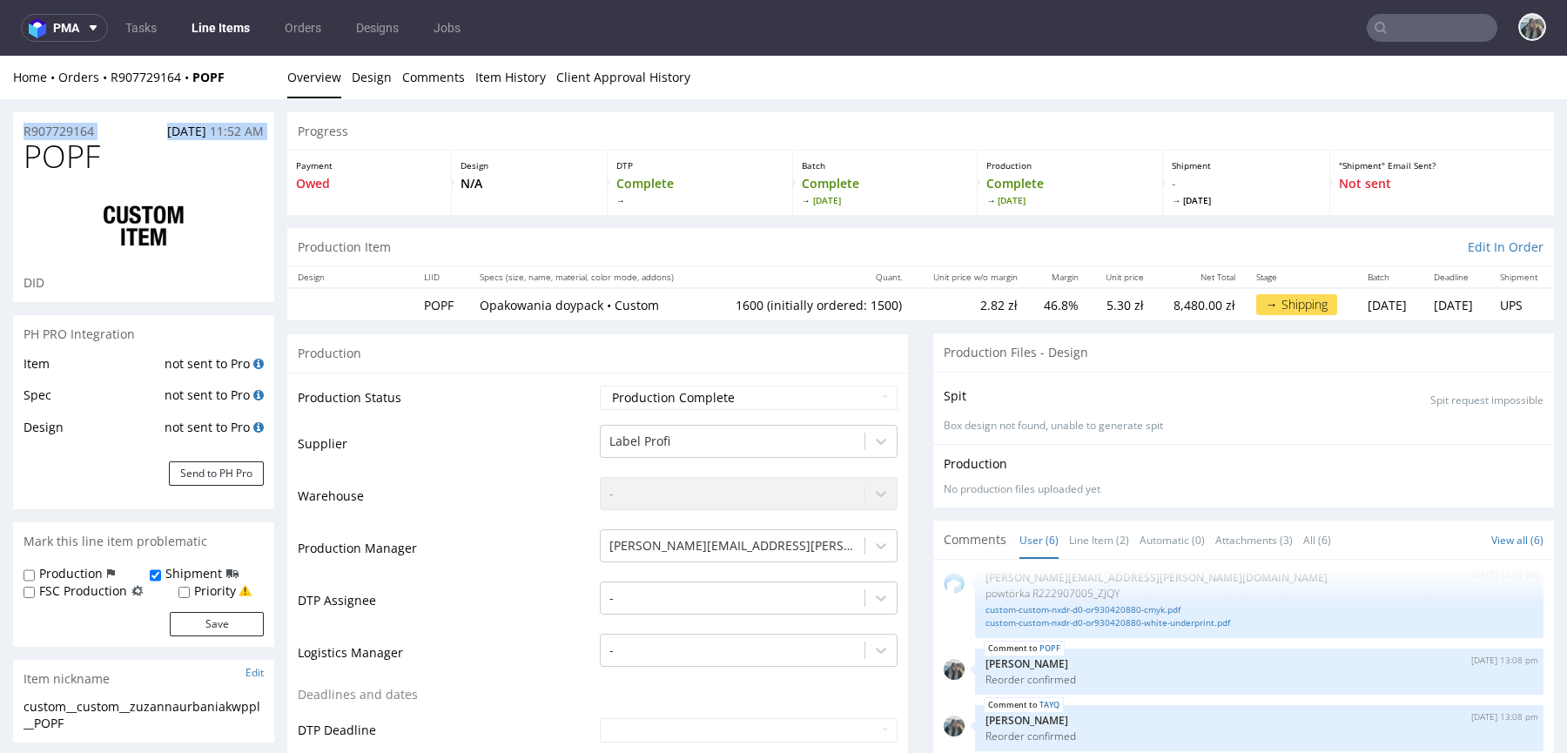
drag, startPoint x: 106, startPoint y: 138, endPoint x: 0, endPoint y: 138, distance: 106.2
copy div "R907729164 18.09.2025 11:52 AM"
click at [169, 165] on h1 "POPF" at bounding box center [144, 156] width 240 height 35
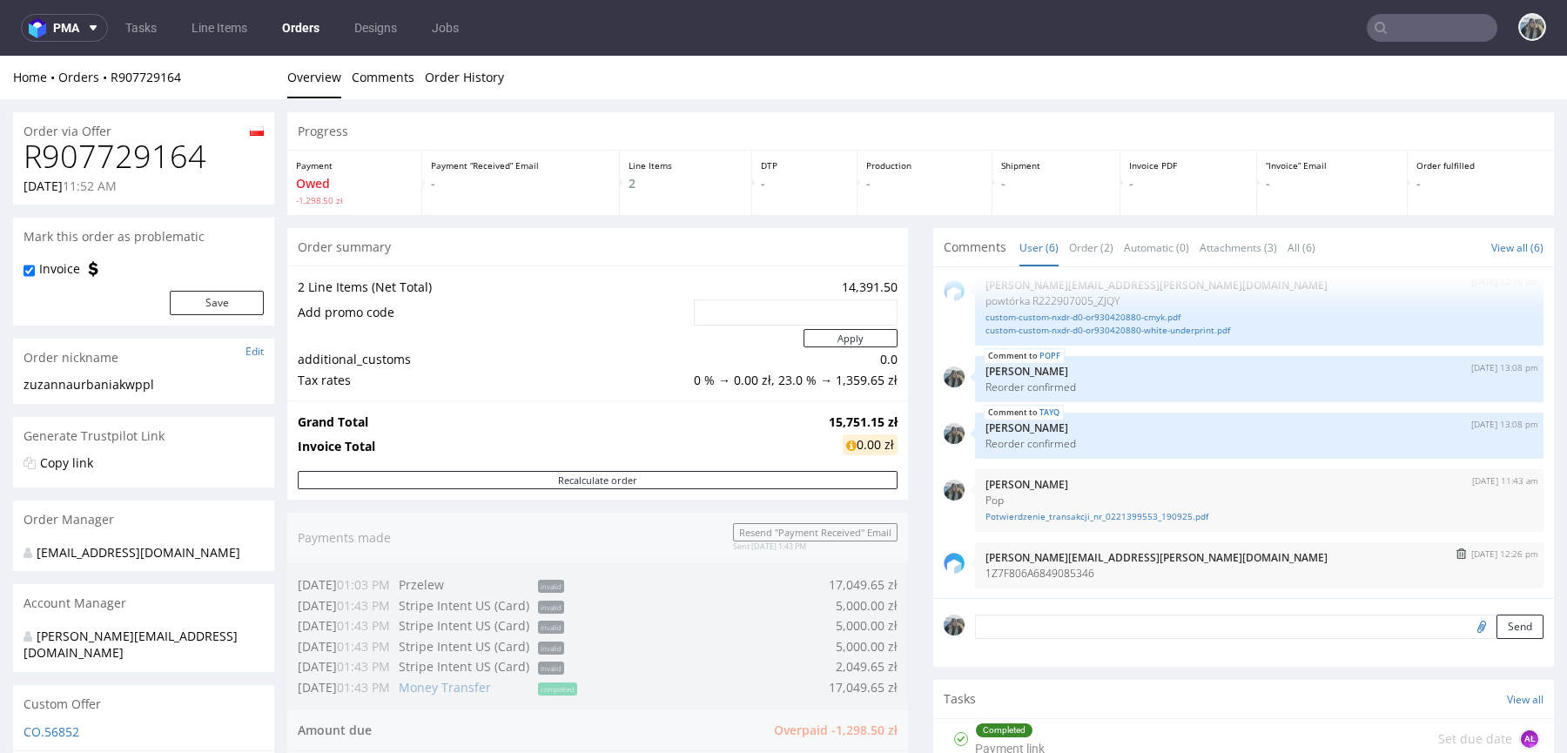
click at [1013, 575] on p "1Z7F806A6849085346" at bounding box center [1260, 573] width 548 height 13
copy p "1Z7F806A6849085346"
click at [158, 176] on div "R907729164 18.09.2025 11:52 AM" at bounding box center [143, 171] width 261 height 65
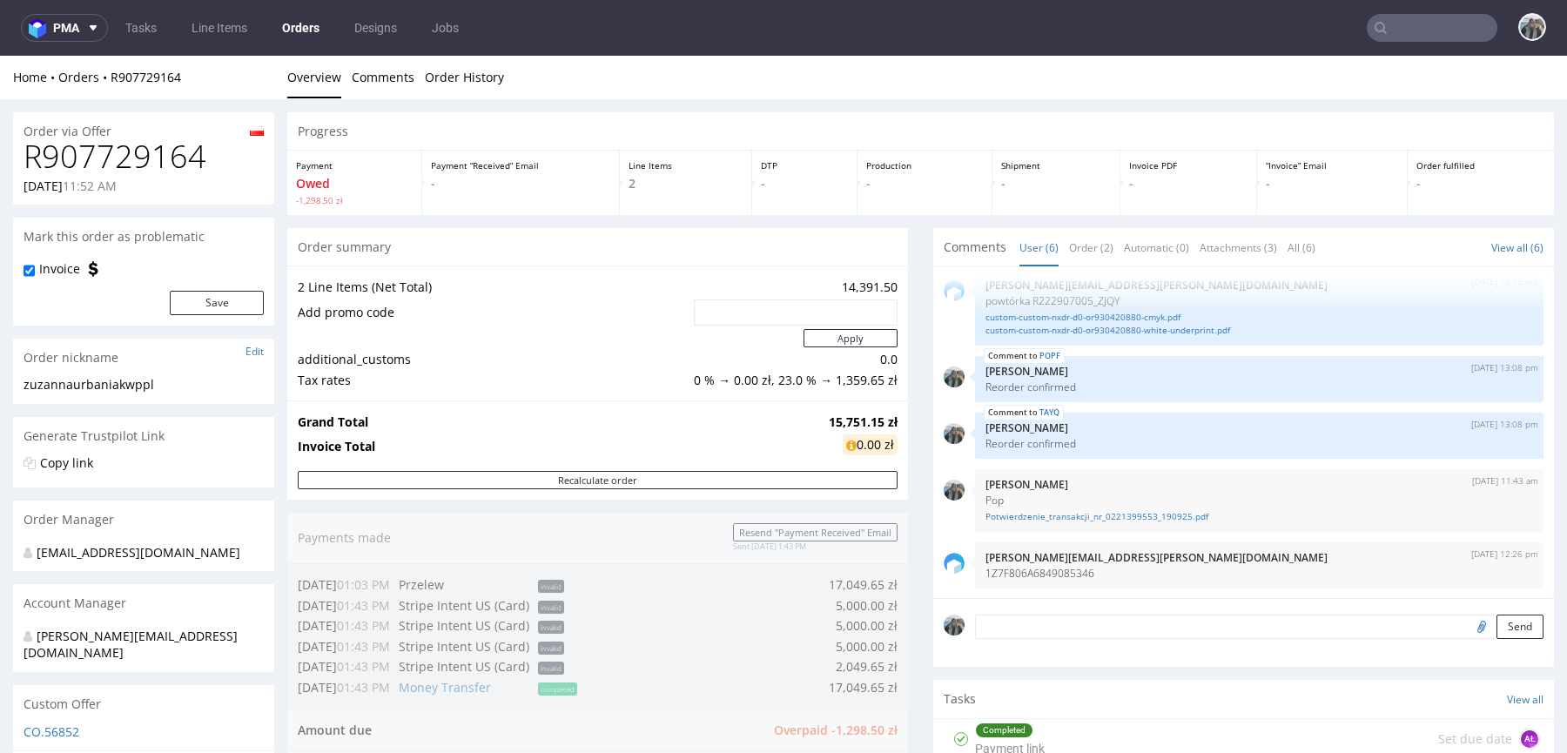
click at [165, 152] on h1 "R907729164" at bounding box center [144, 156] width 240 height 35
copy h1 "R907729164"
click at [1074, 577] on p "1Z7F806A6849085346" at bounding box center [1260, 573] width 548 height 13
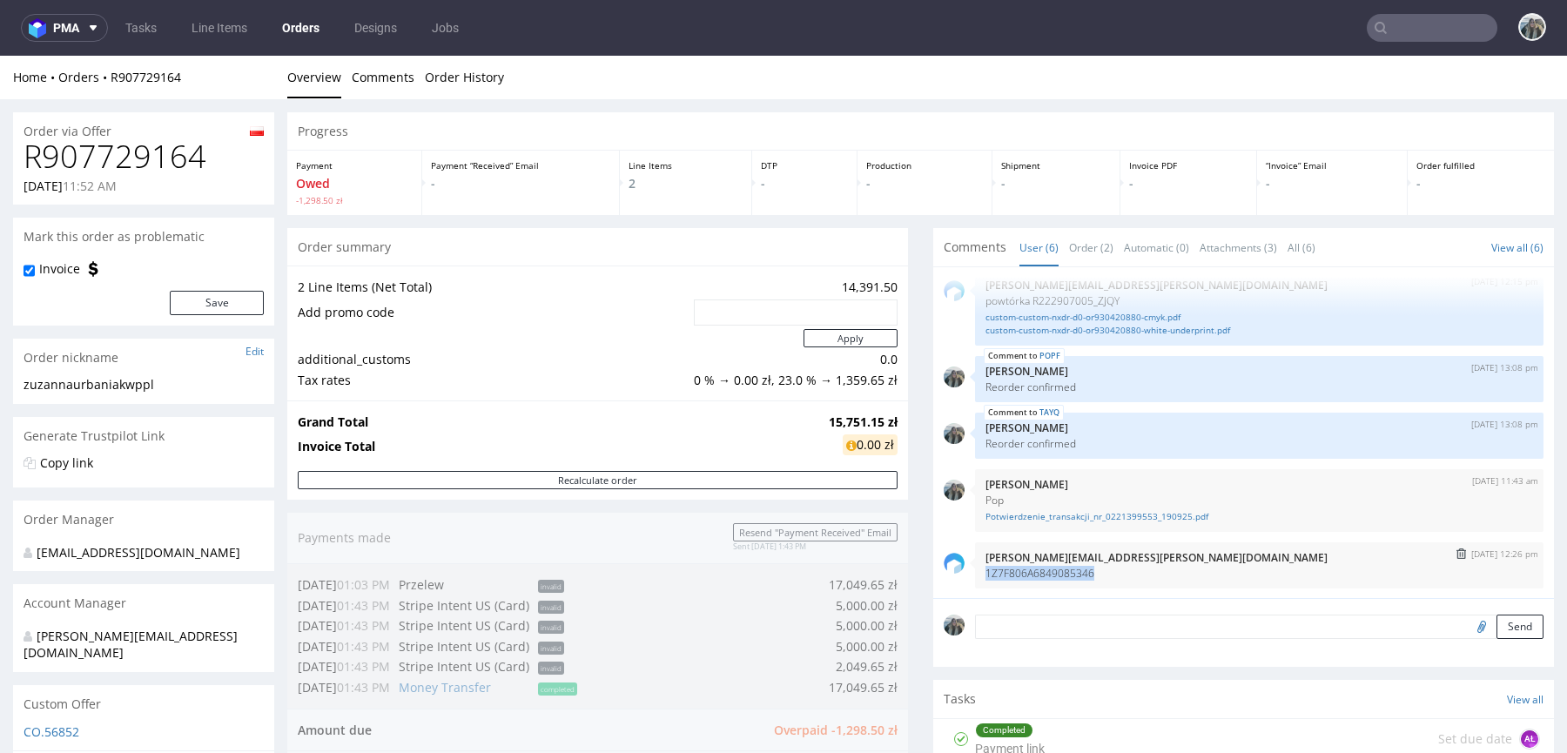
copy p "1Z7F806A6849085346"
click at [104, 85] on div "Home Orders R907729164 Overview Comments Order History" at bounding box center [783, 78] width 1567 height 44
copy link "R907729164"
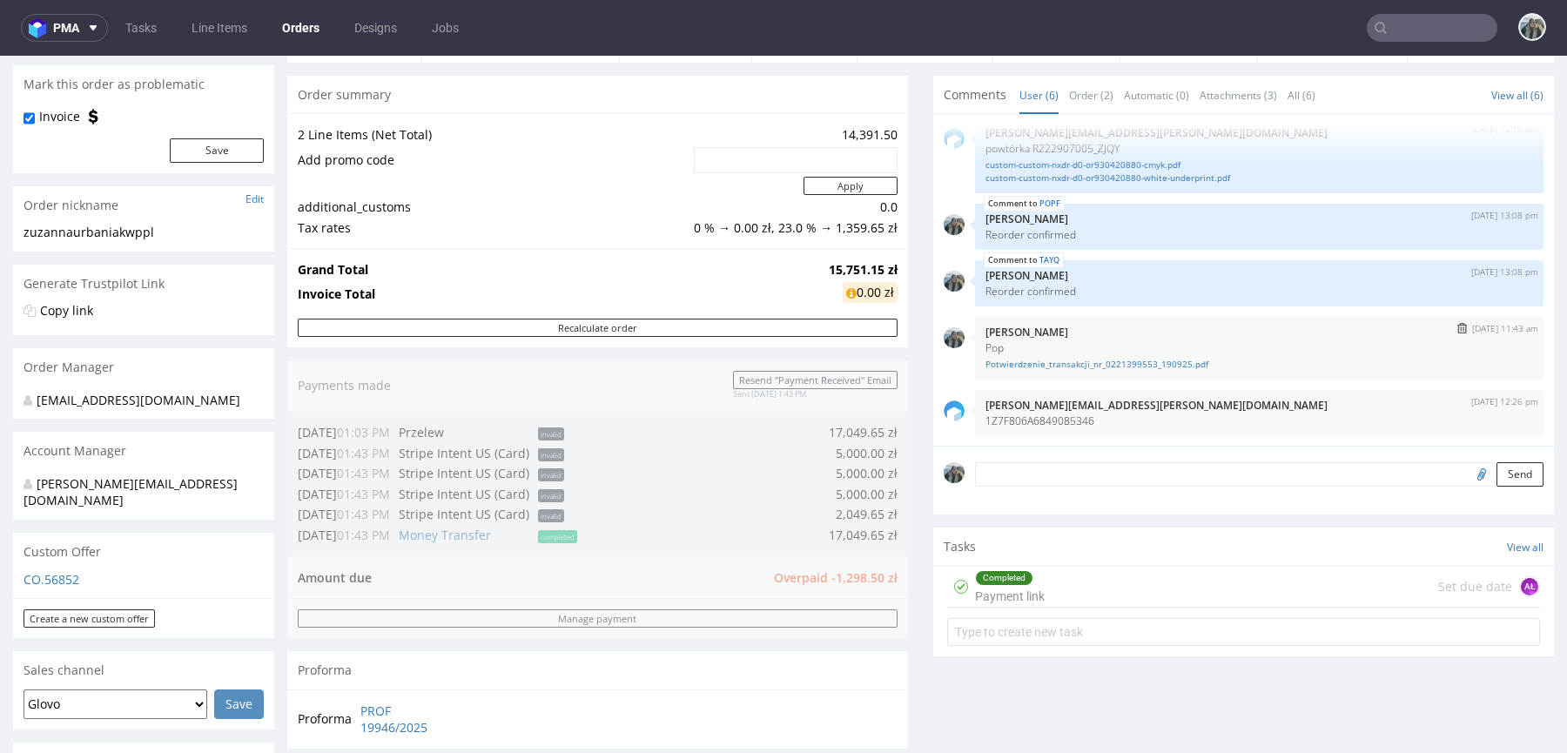
scroll to position [154, 0]
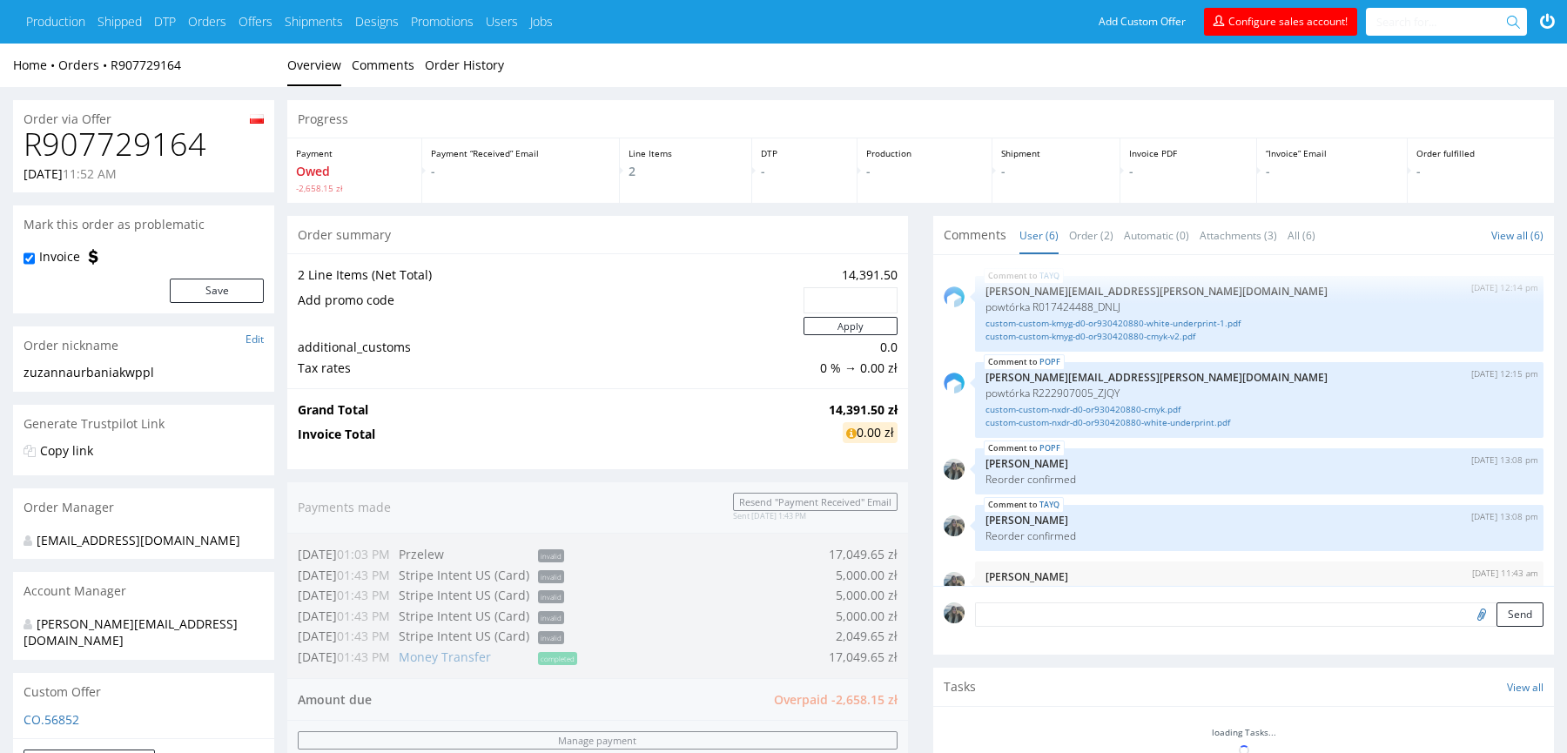
scroll to position [104, 0]
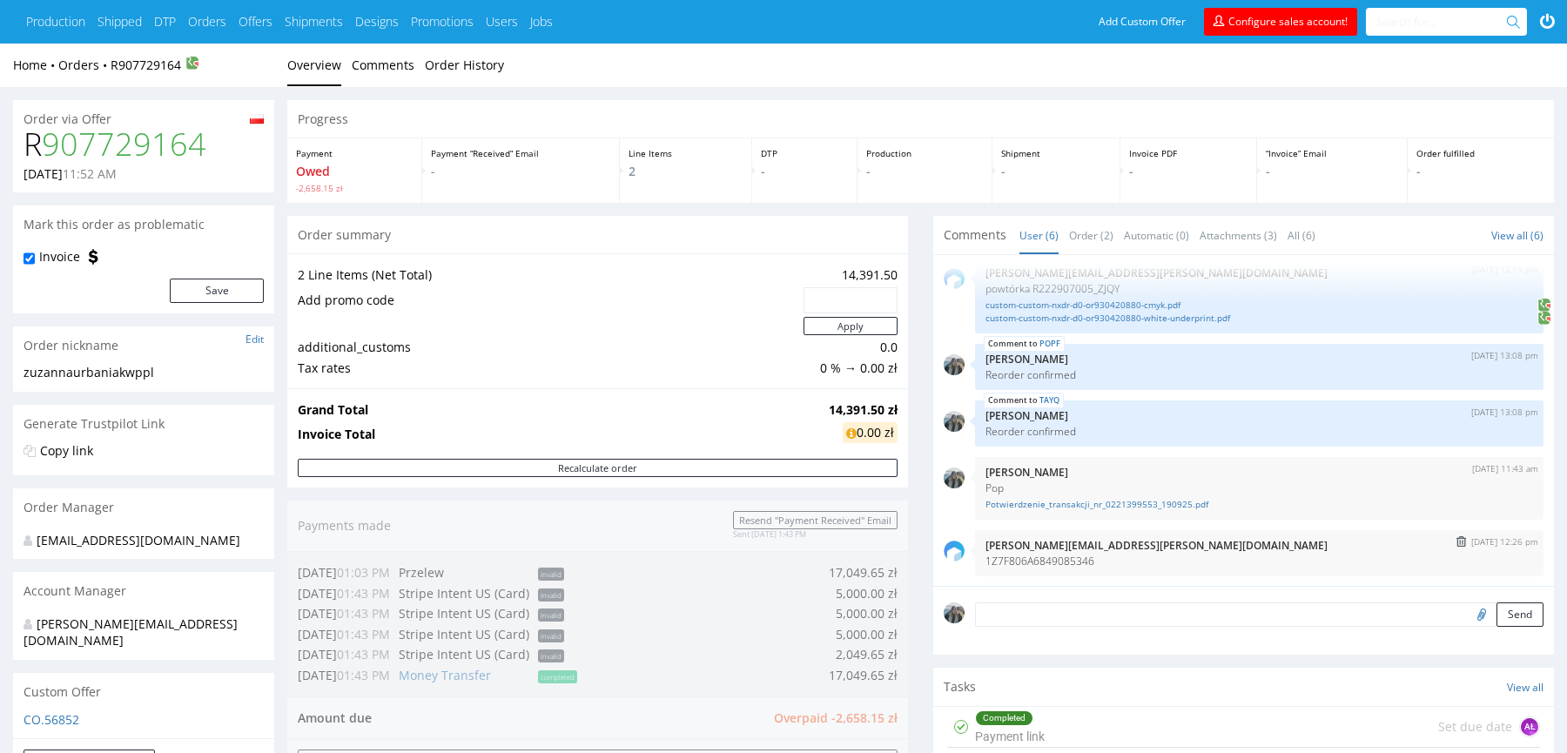
click at [1046, 563] on p "1Z7F806A6849085346" at bounding box center [1260, 561] width 548 height 13
copy p "1Z7F806A6849085346"
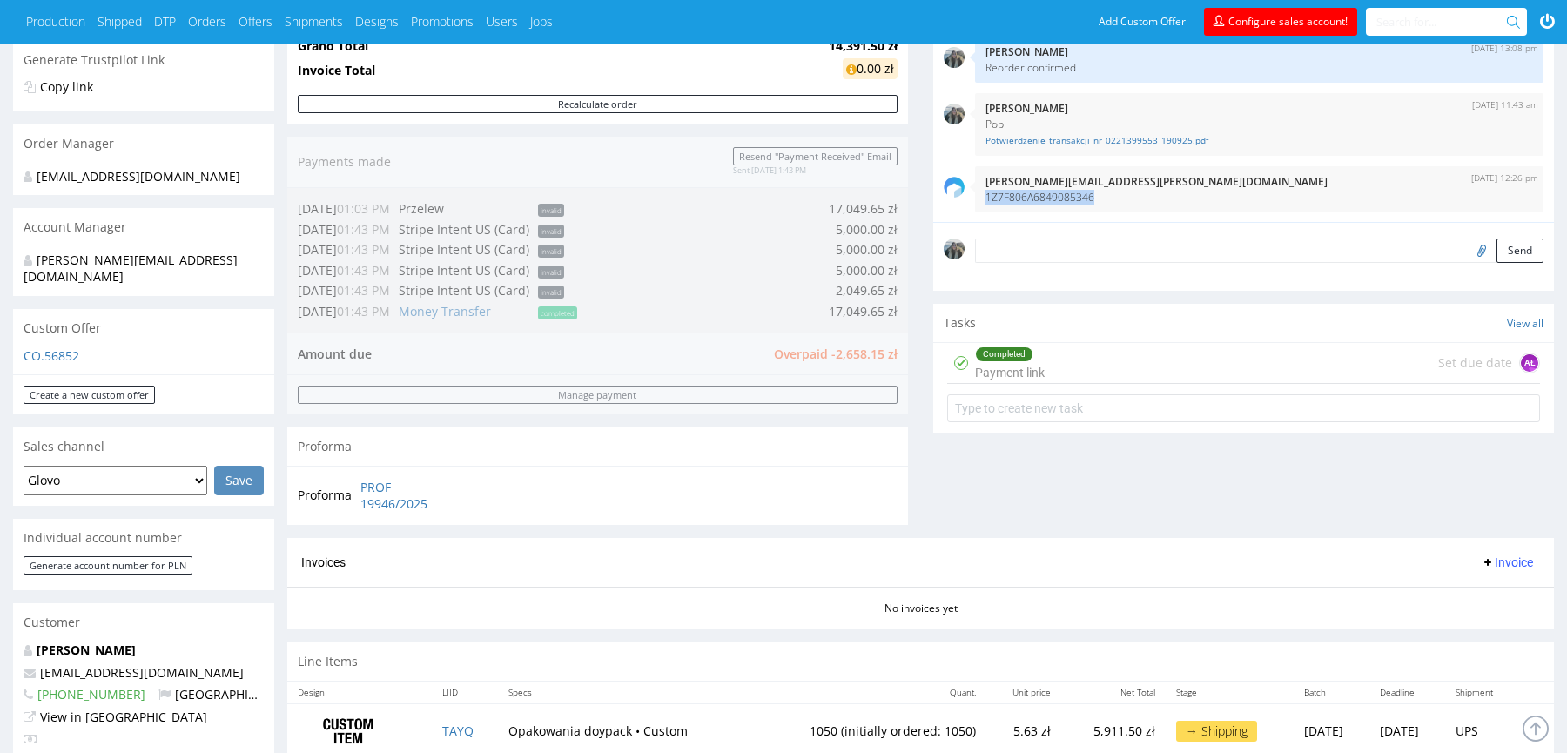
scroll to position [462, 0]
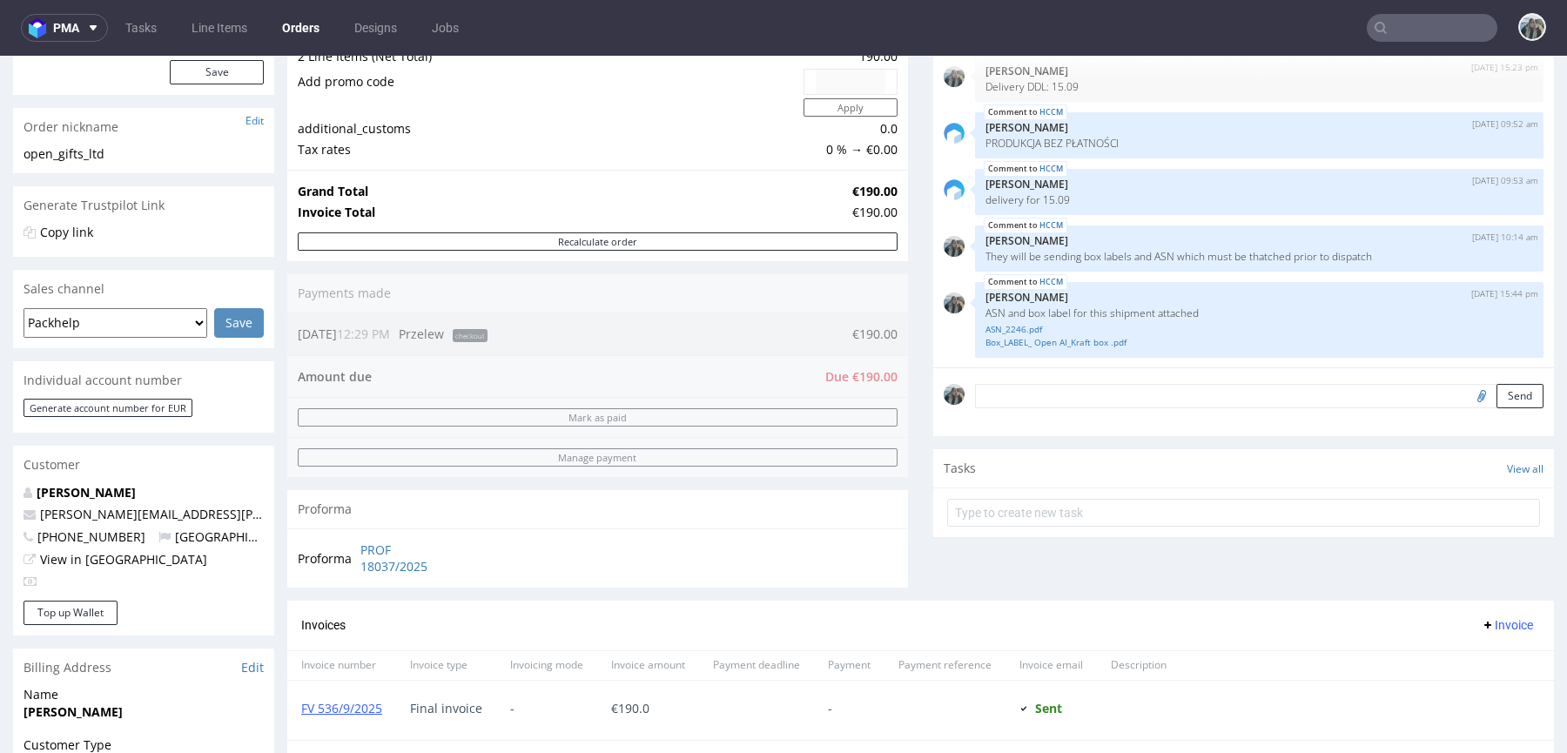
scroll to position [323, 0]
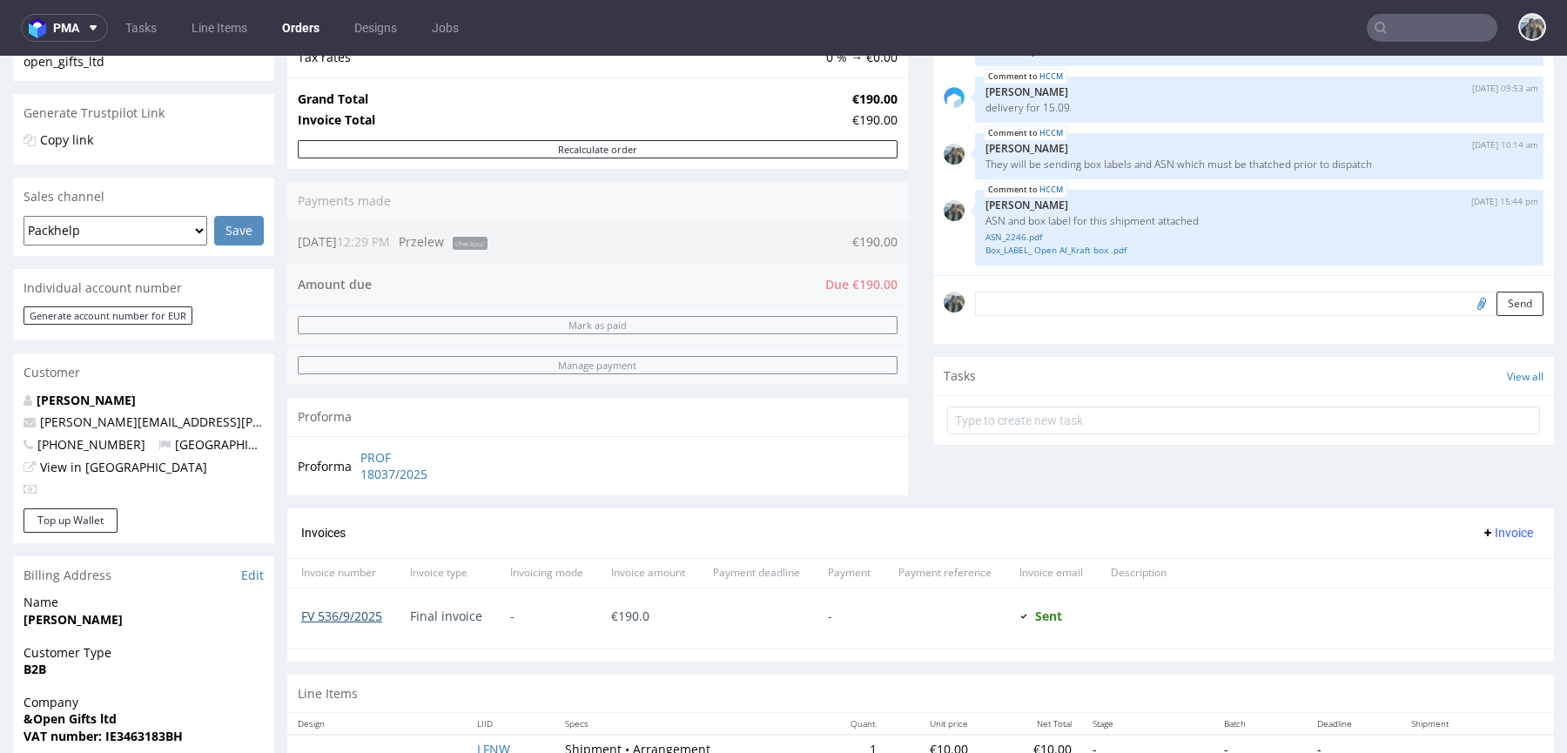
click at [336, 608] on link "FV 536/9/2025" at bounding box center [341, 616] width 81 height 17
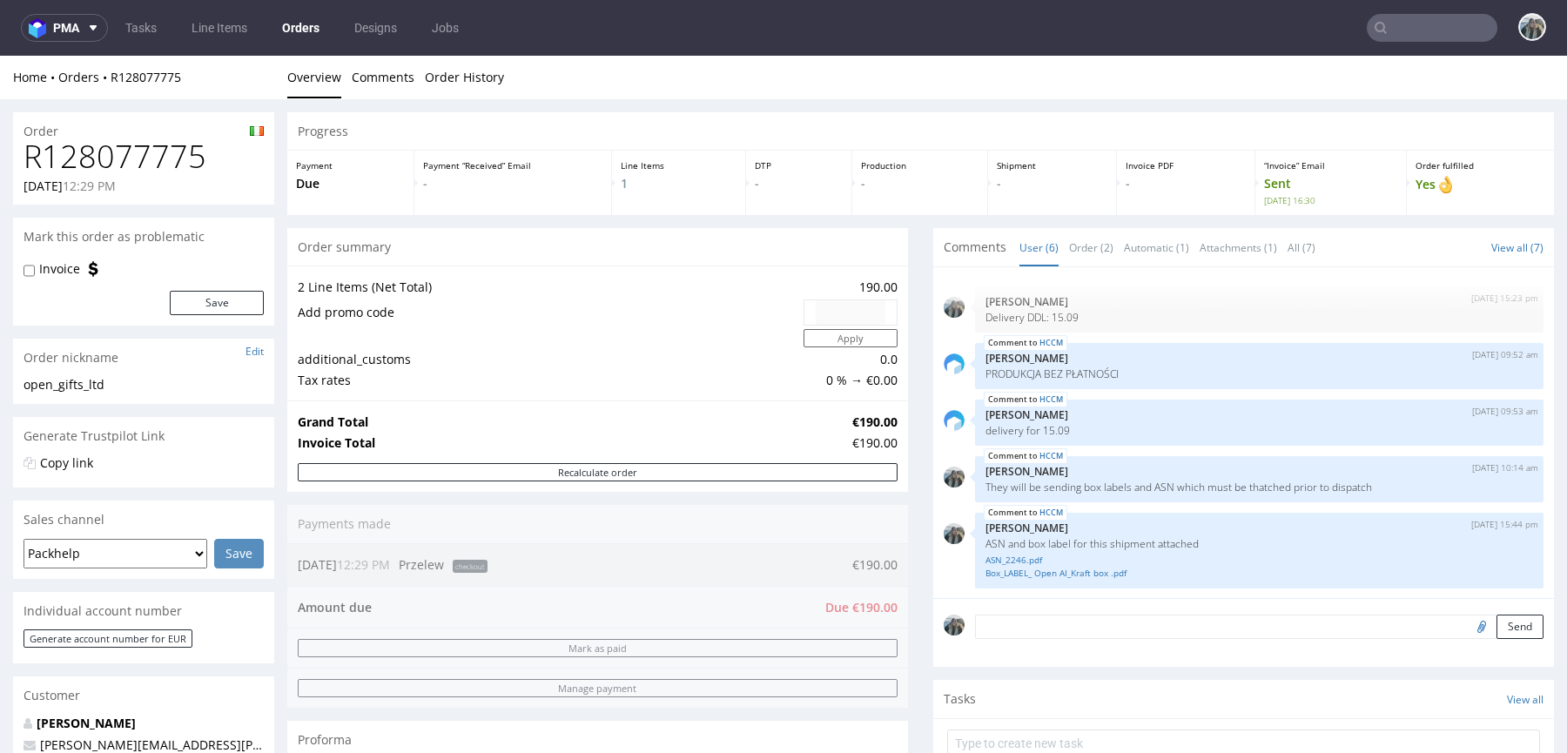
click at [131, 156] on h1 "R128077775" at bounding box center [144, 156] width 240 height 35
drag, startPoint x: 131, startPoint y: 156, endPoint x: 717, endPoint y: 95, distance: 590.0
click at [131, 156] on h1 "R128077775" at bounding box center [144, 156] width 240 height 35
copy h1 "R128077775"
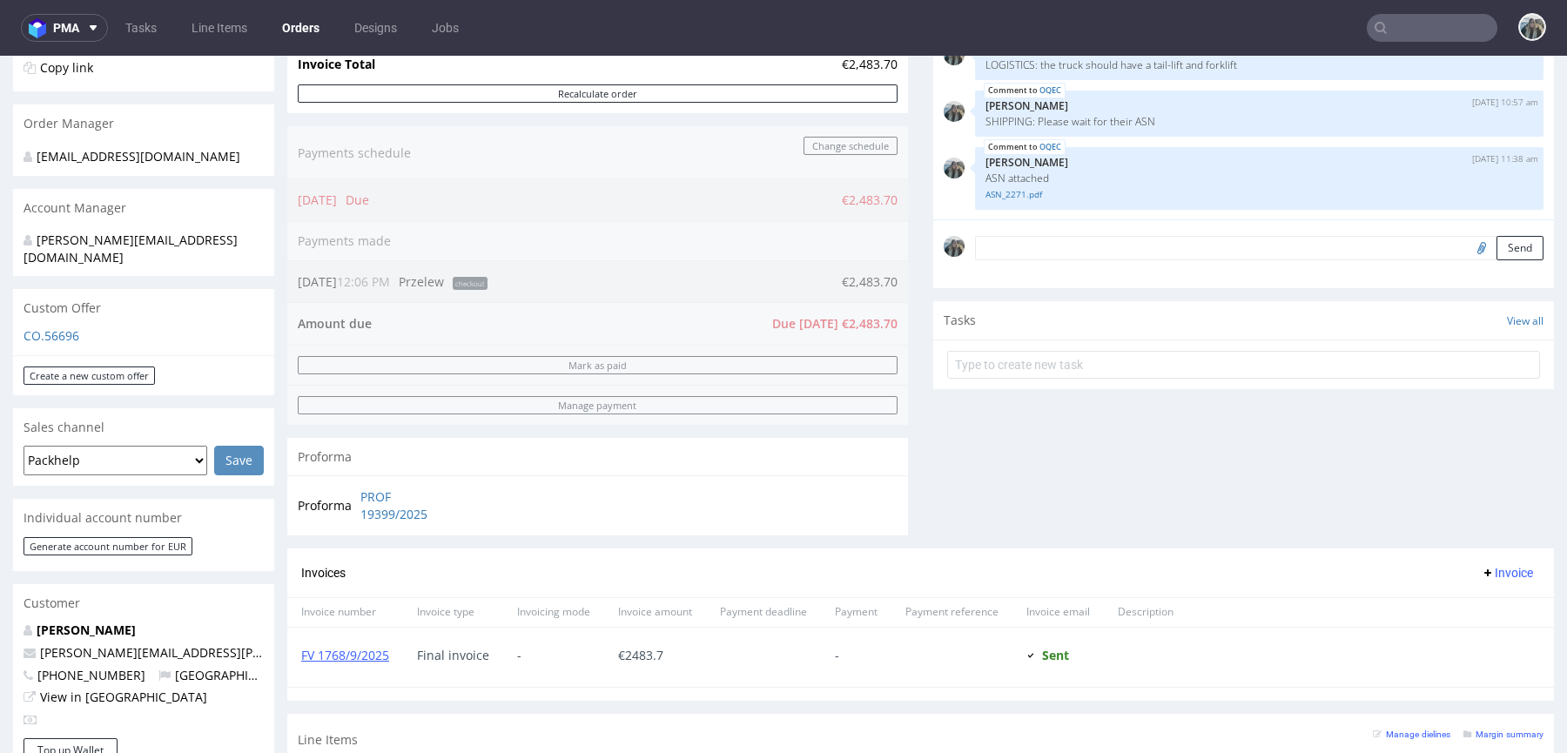
scroll to position [380, 0]
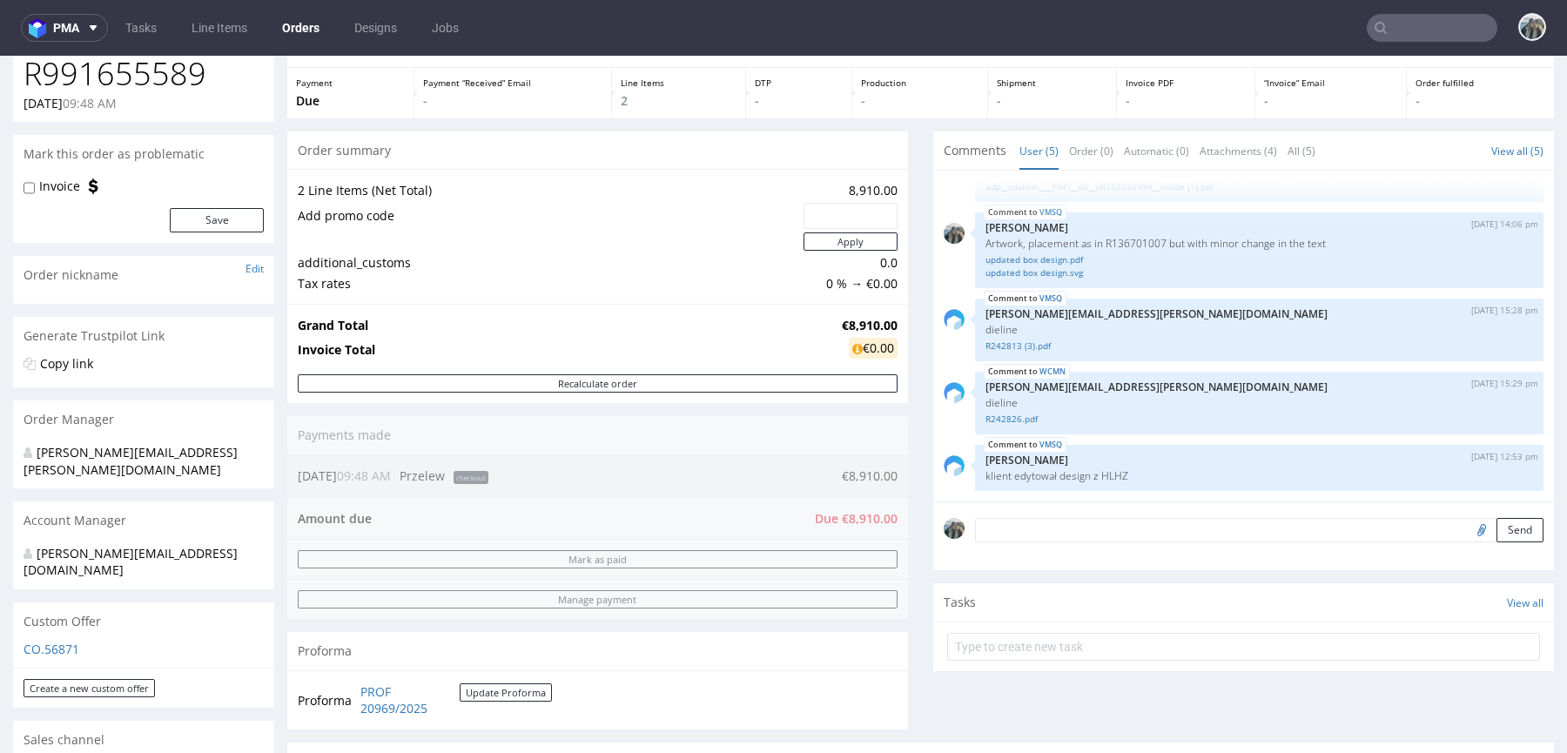
scroll to position [84, 0]
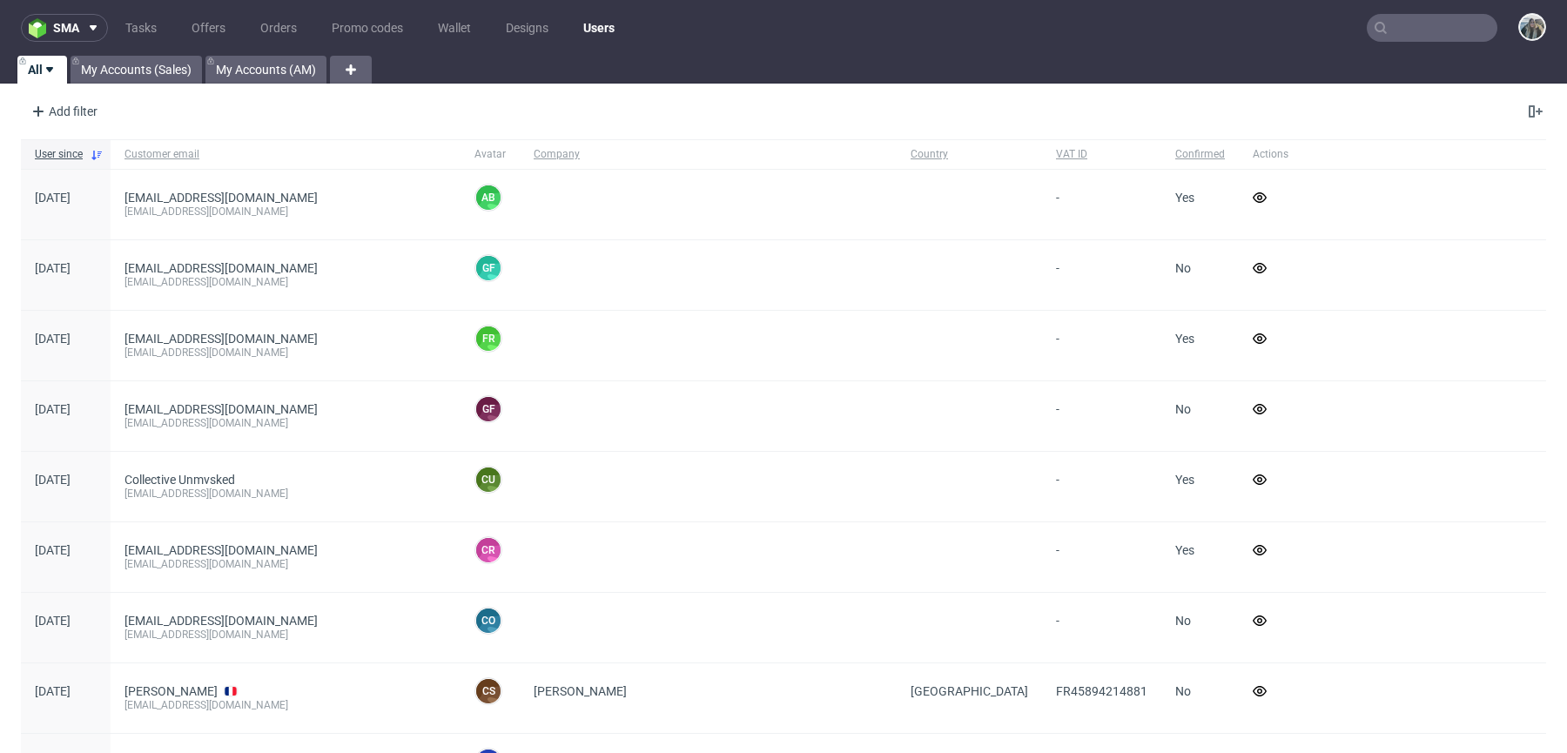
click at [1405, 27] on input "text" at bounding box center [1432, 28] width 131 height 28
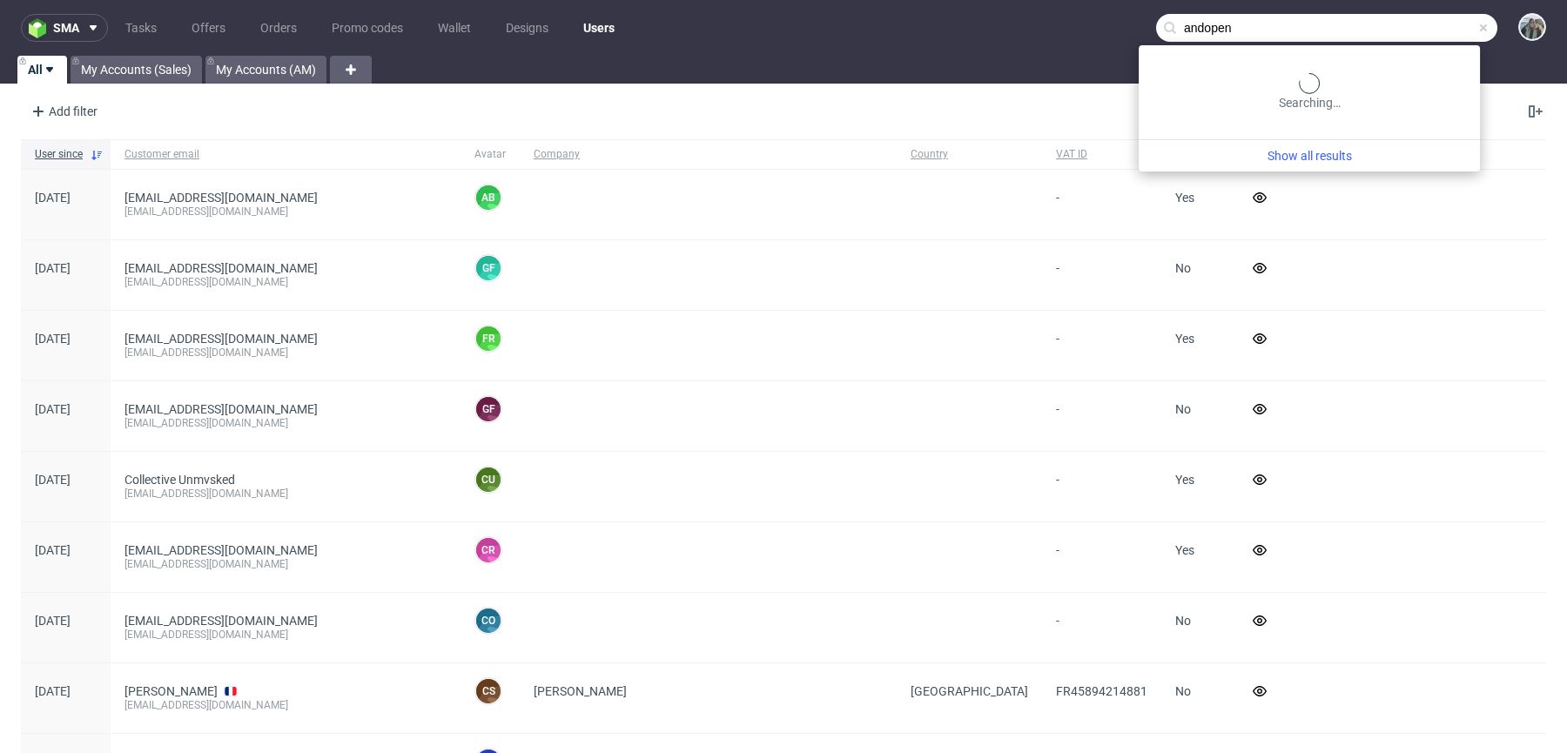
type input "andopen"
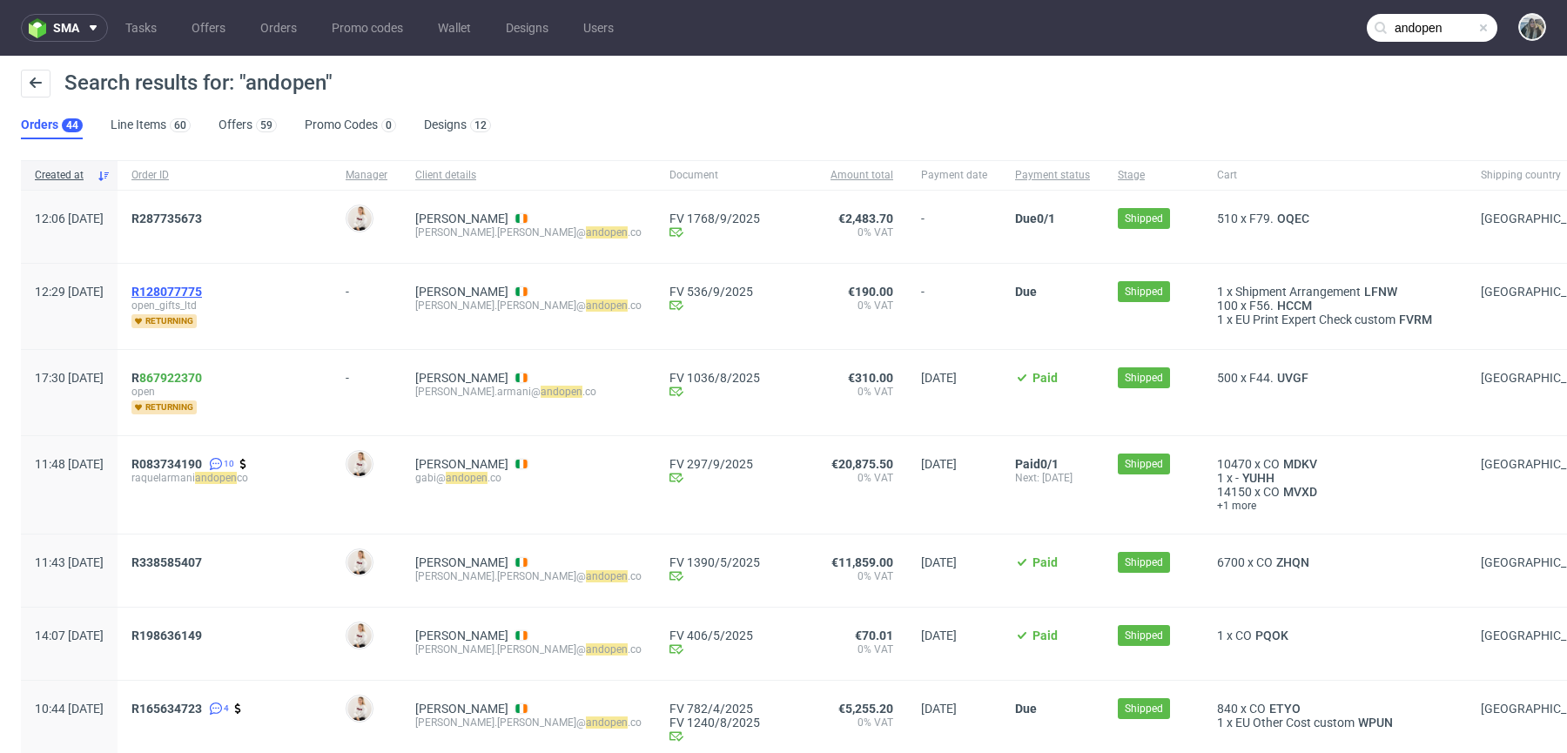
click at [202, 289] on span "R128077775" at bounding box center [166, 292] width 71 height 14
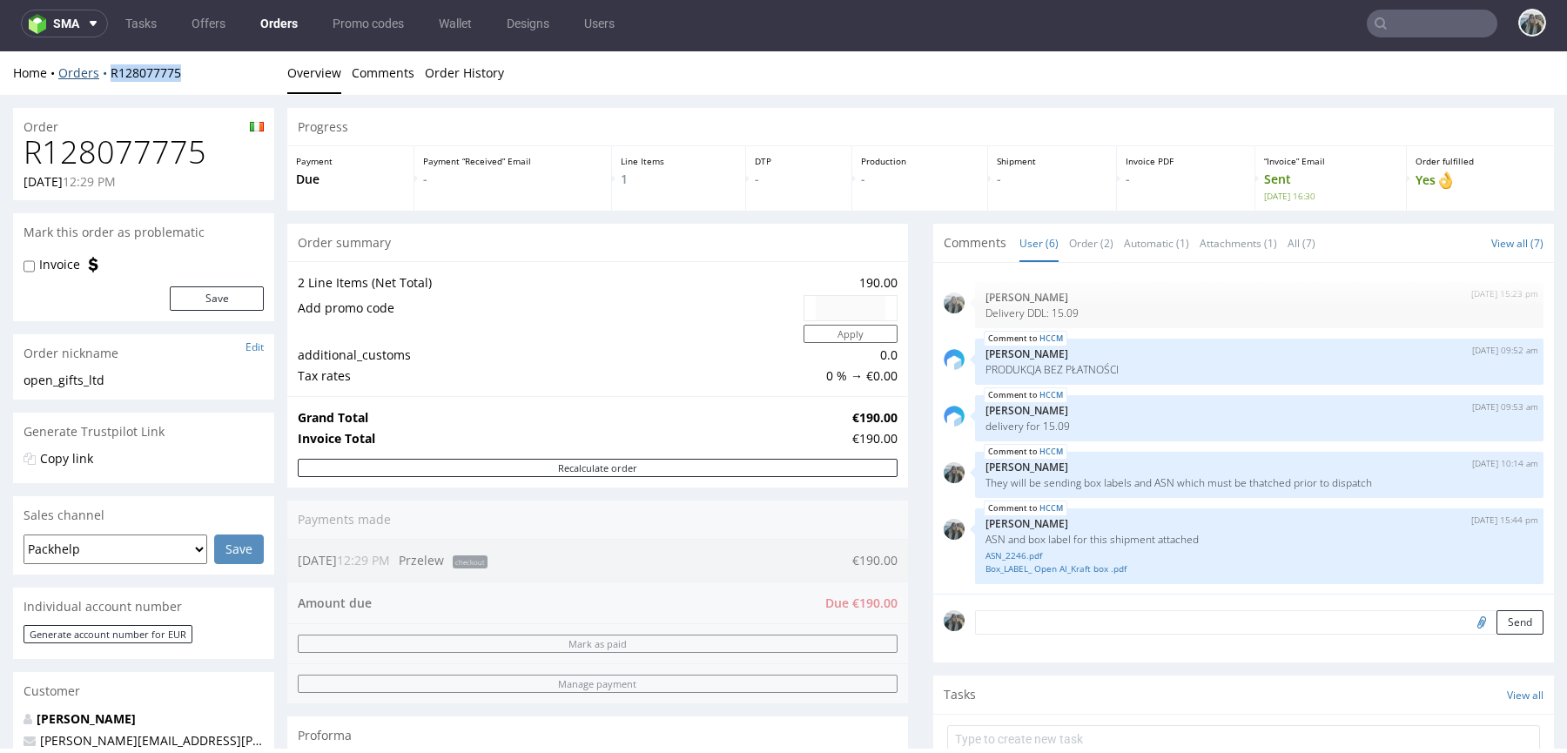
drag, startPoint x: 106, startPoint y: 92, endPoint x: 106, endPoint y: 73, distance: 19.2
click at [106, 73] on div "Home Orders R128077775 Overview Comments Order History" at bounding box center [783, 73] width 1567 height 44
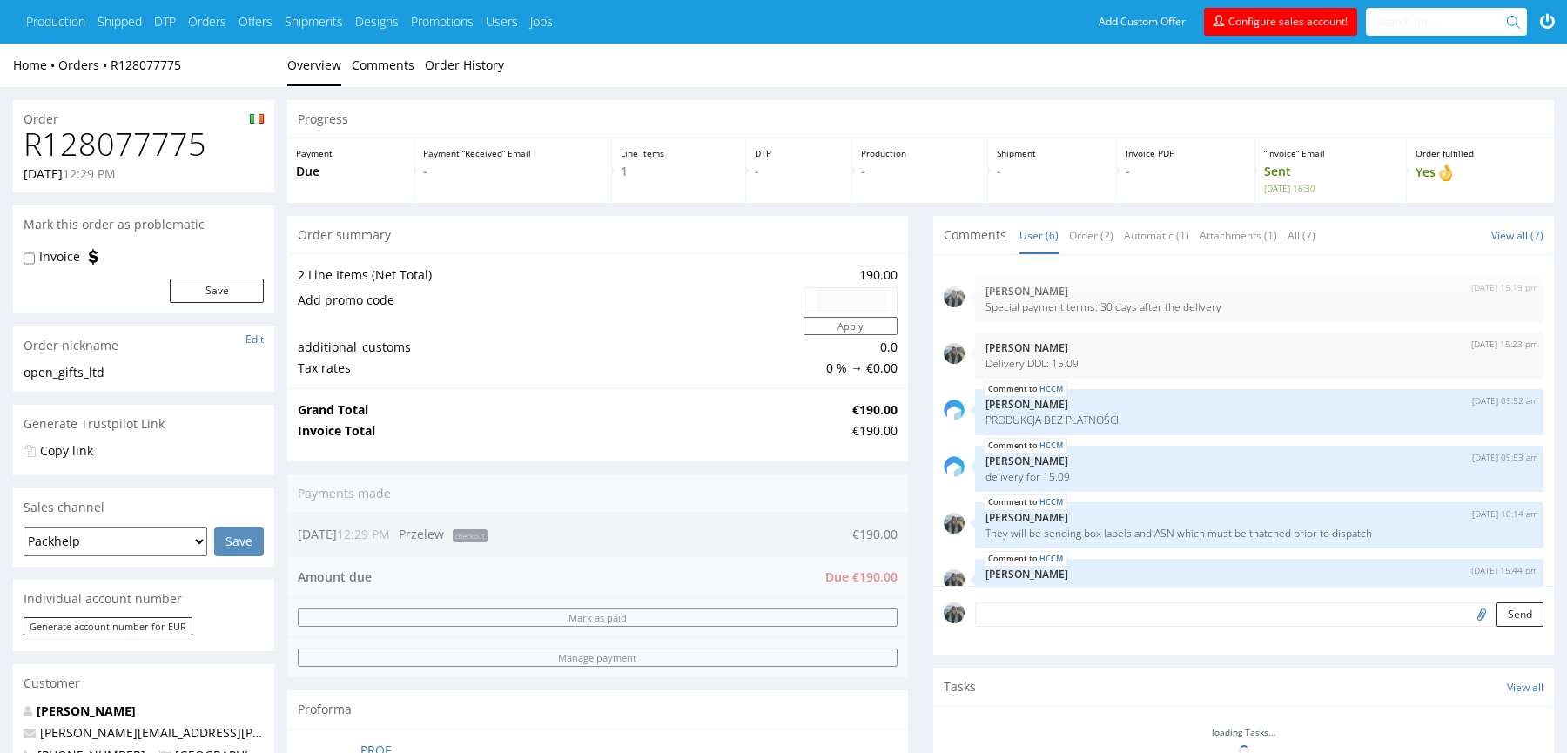
scroll to position [58, 0]
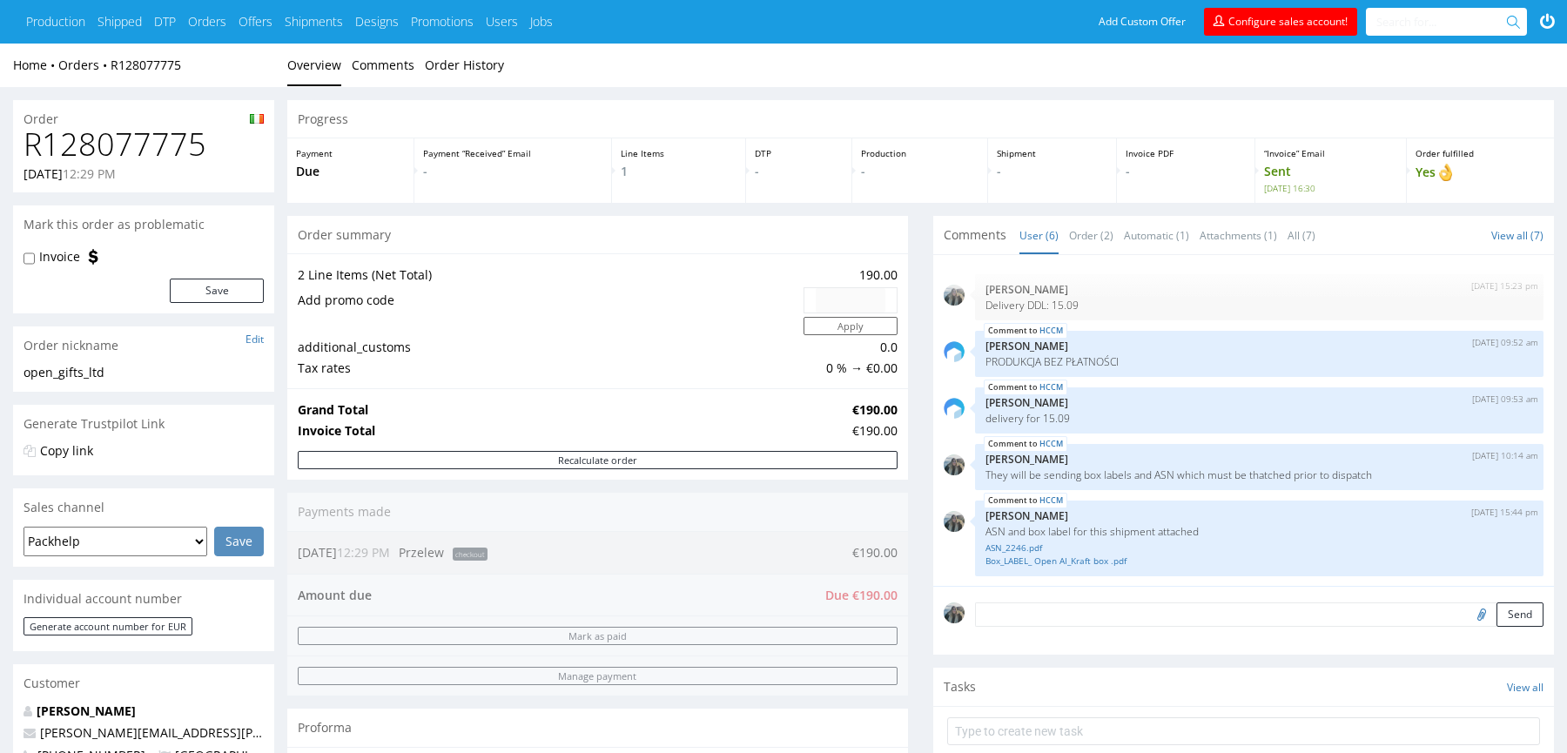
click at [180, 135] on h1 "R128077775" at bounding box center [144, 144] width 240 height 35
copy h1 "R128077775"
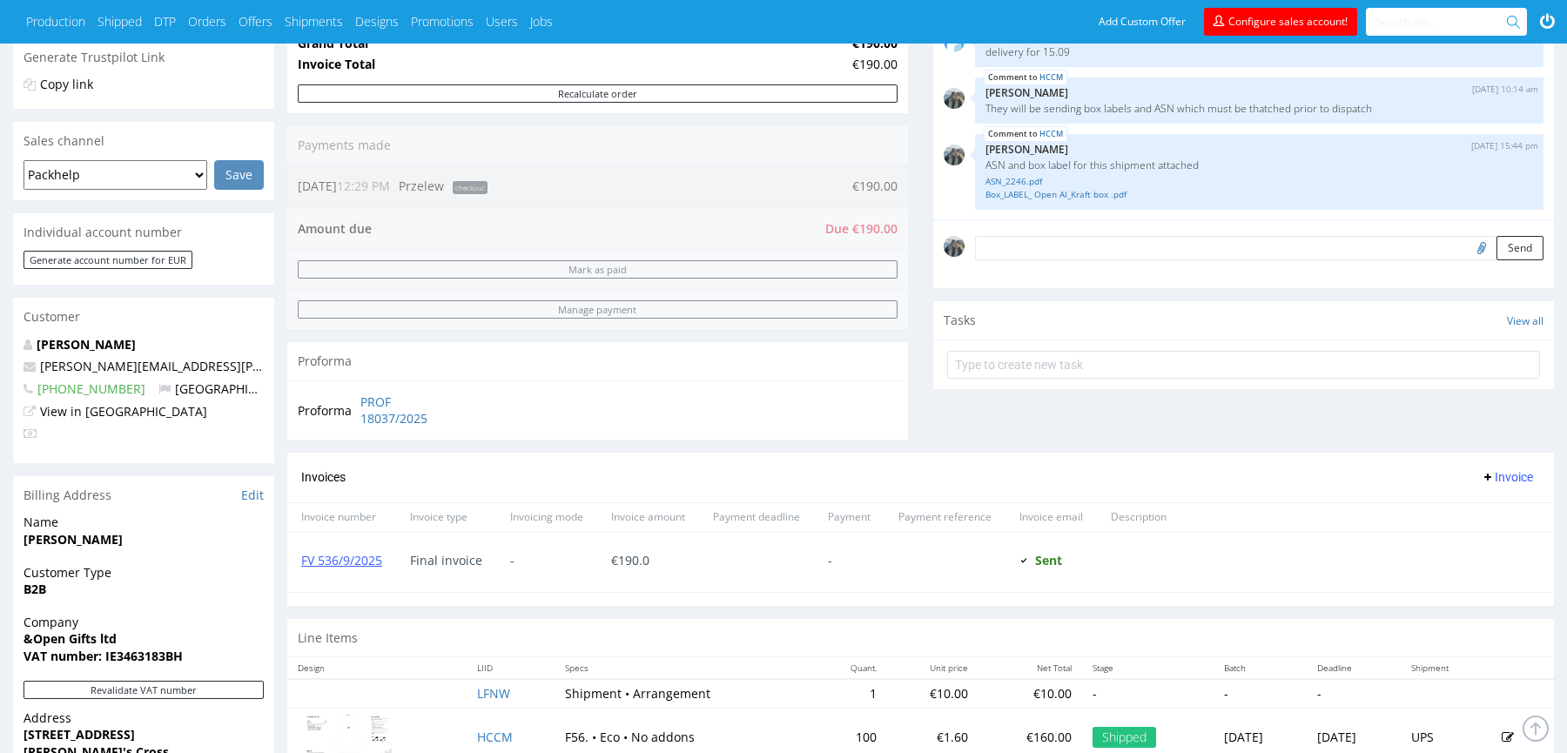
scroll to position [103, 0]
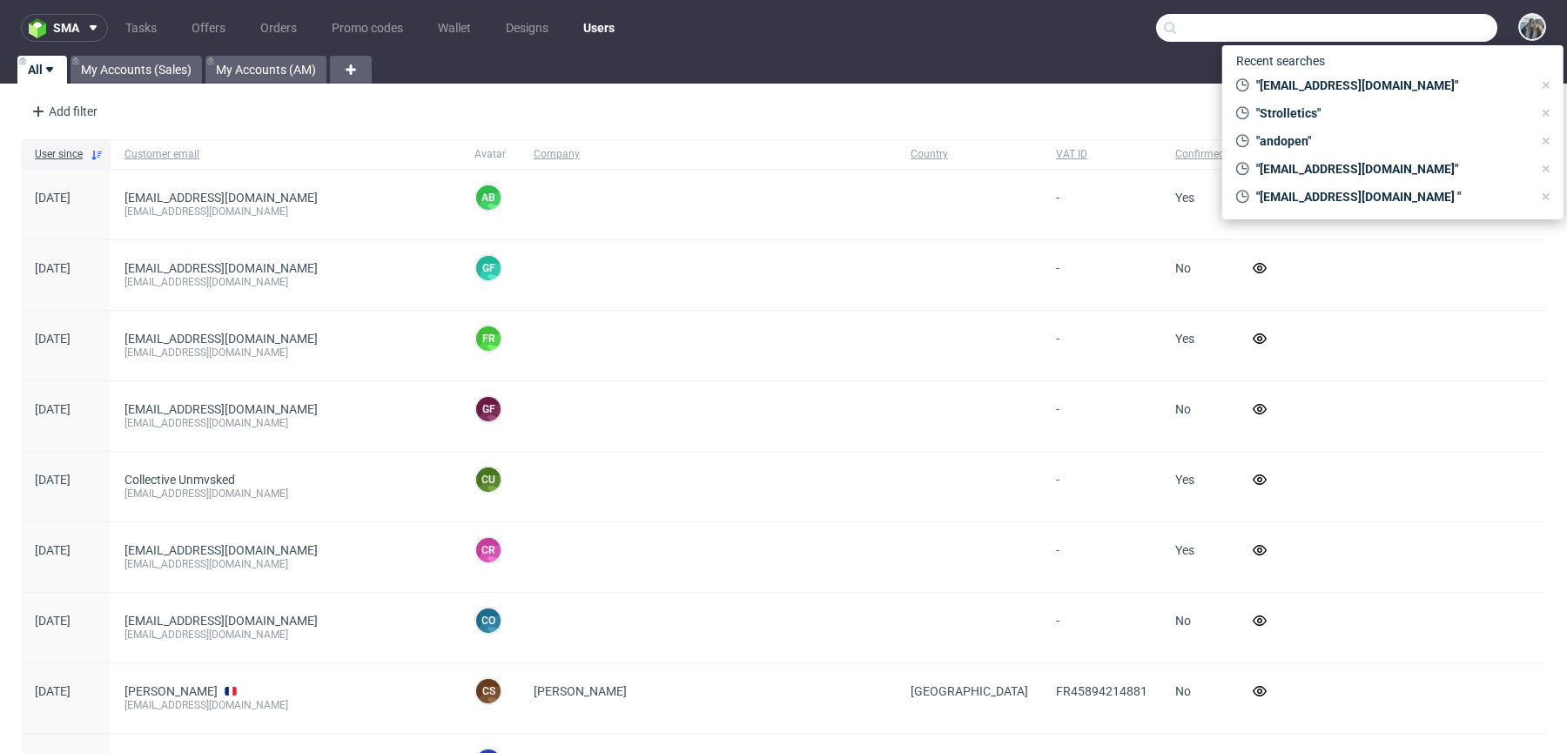
click at [1404, 31] on input "text" at bounding box center [1326, 28] width 341 height 28
paste input "Strolletics"
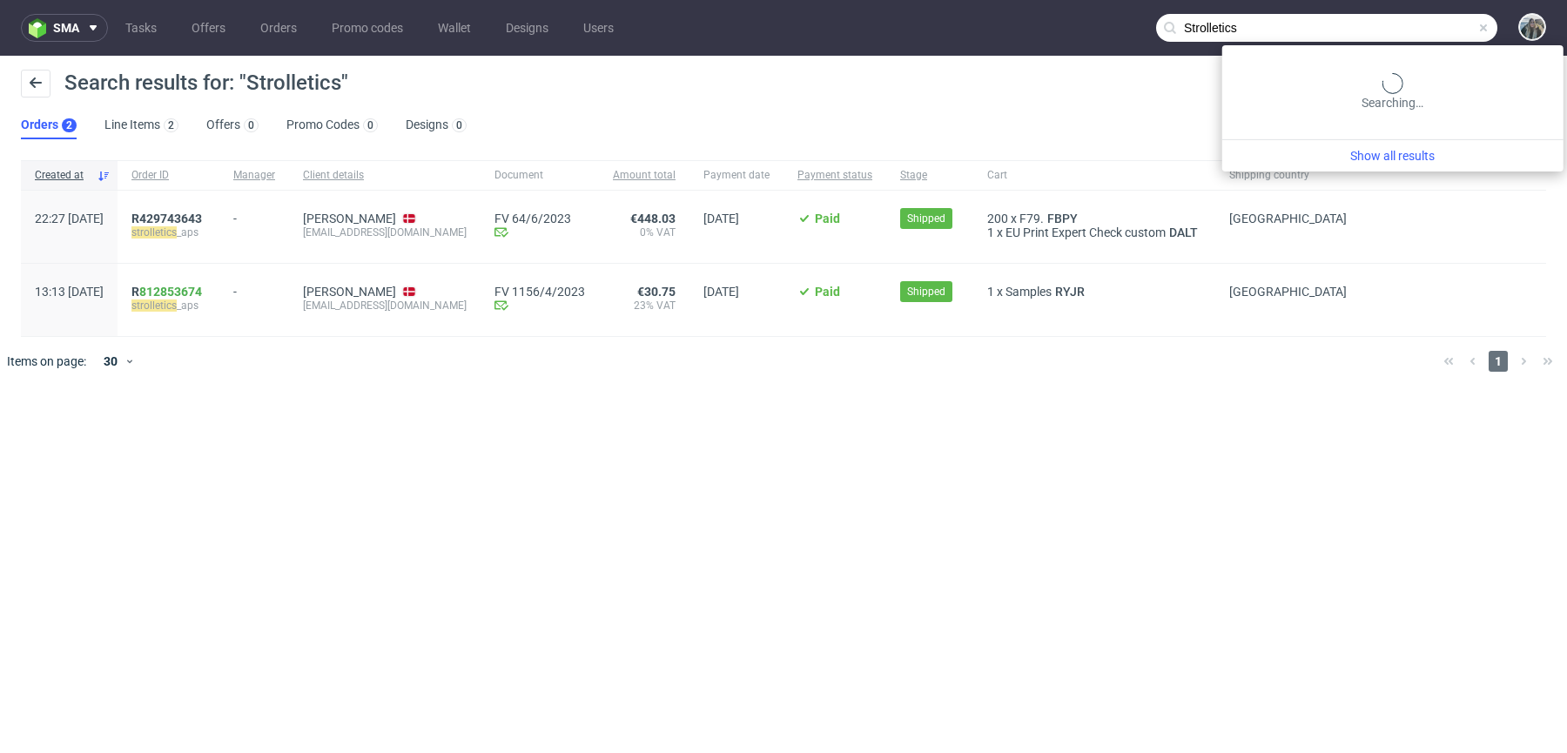
click at [1414, 32] on input "Strolletics" at bounding box center [1326, 28] width 341 height 28
paste input "[EMAIL_ADDRESS][DOMAIN_NAME]"
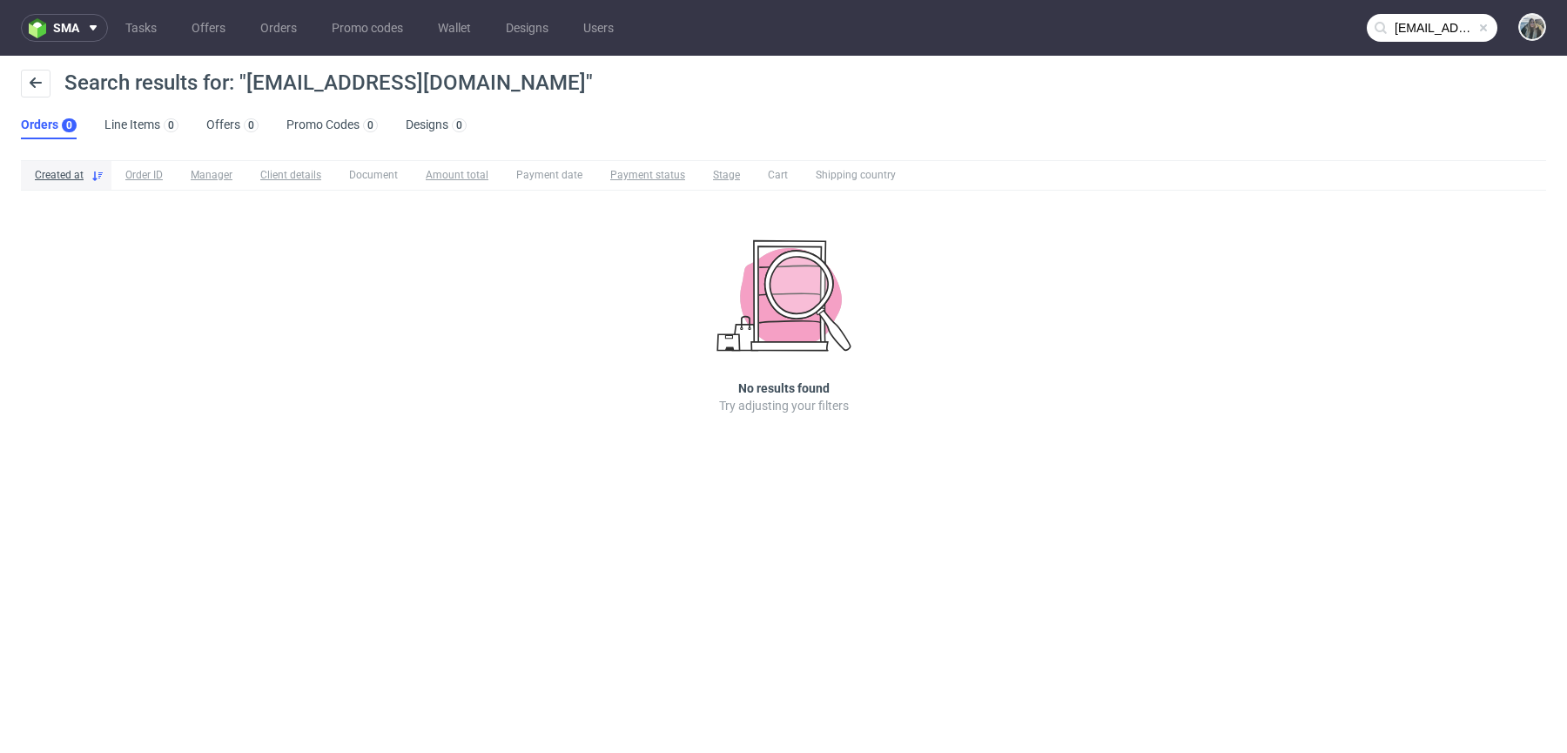
click at [1430, 24] on input "[EMAIL_ADDRESS][DOMAIN_NAME]" at bounding box center [1432, 28] width 131 height 28
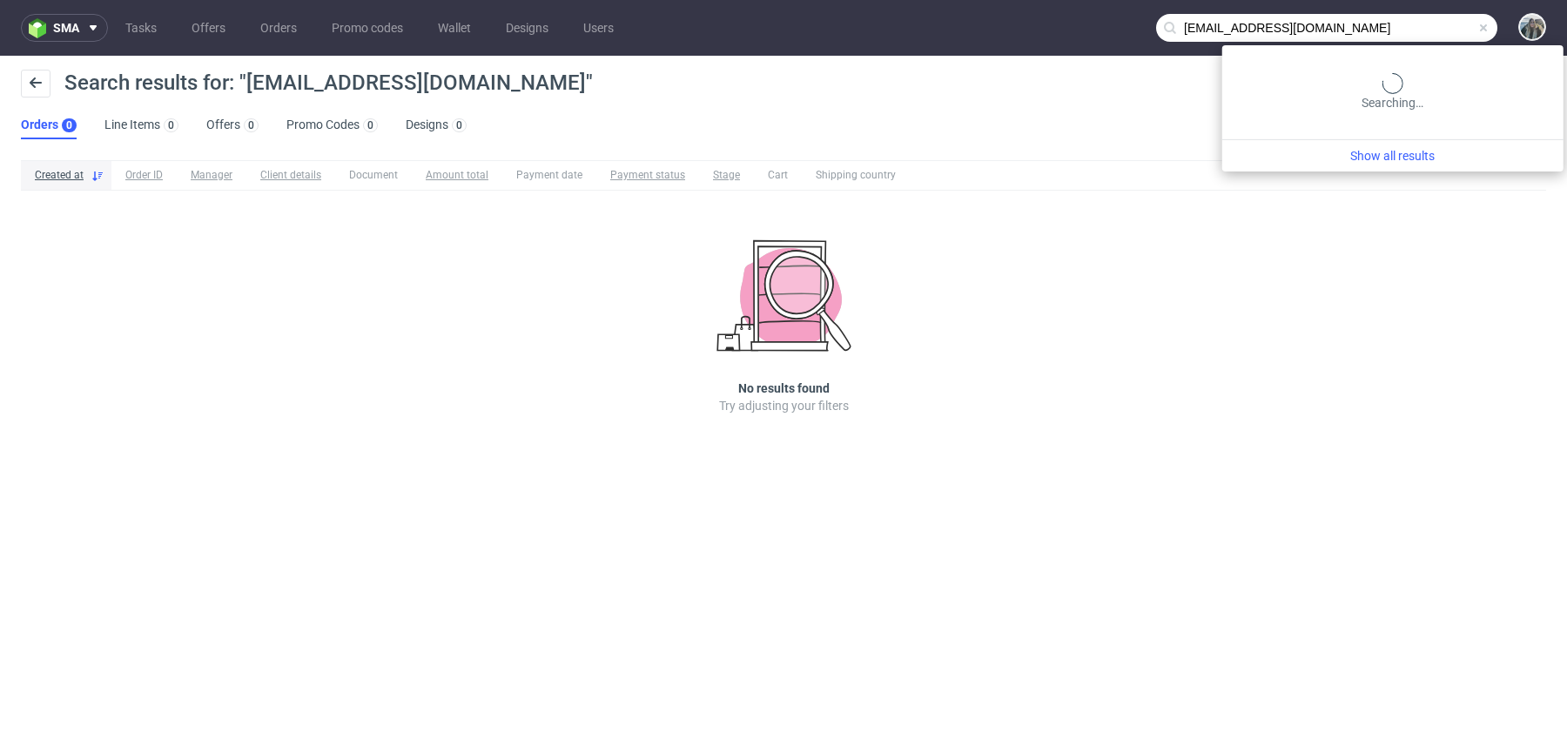
paste input "FREEJOGGER"
type input "FREEJOGGER FREEJOGGER"
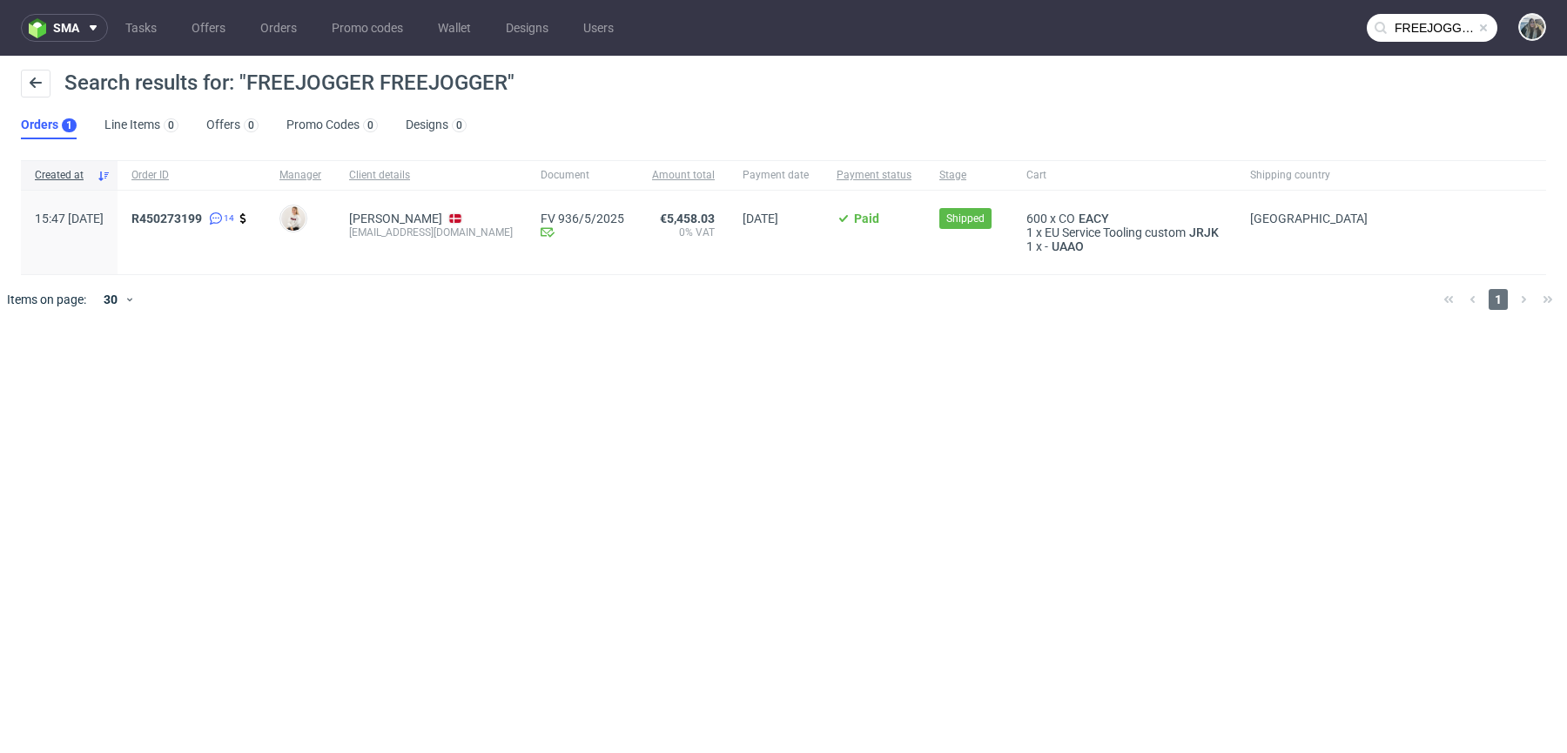
click at [1430, 25] on input "FREEJOGGER FREEJOGGER" at bounding box center [1432, 28] width 131 height 28
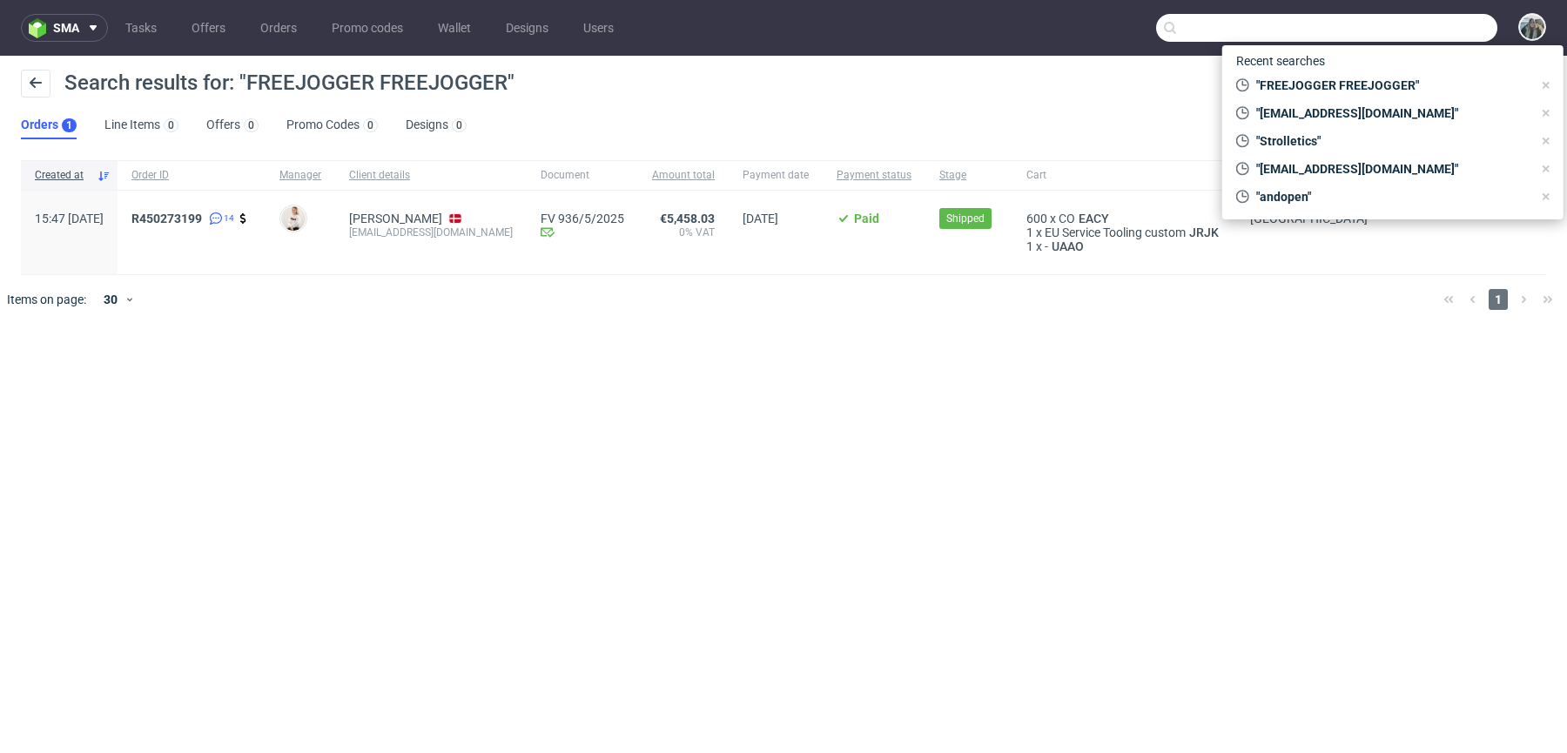
click at [1215, 23] on input "text" at bounding box center [1326, 28] width 341 height 28
paste input "Strolletics"
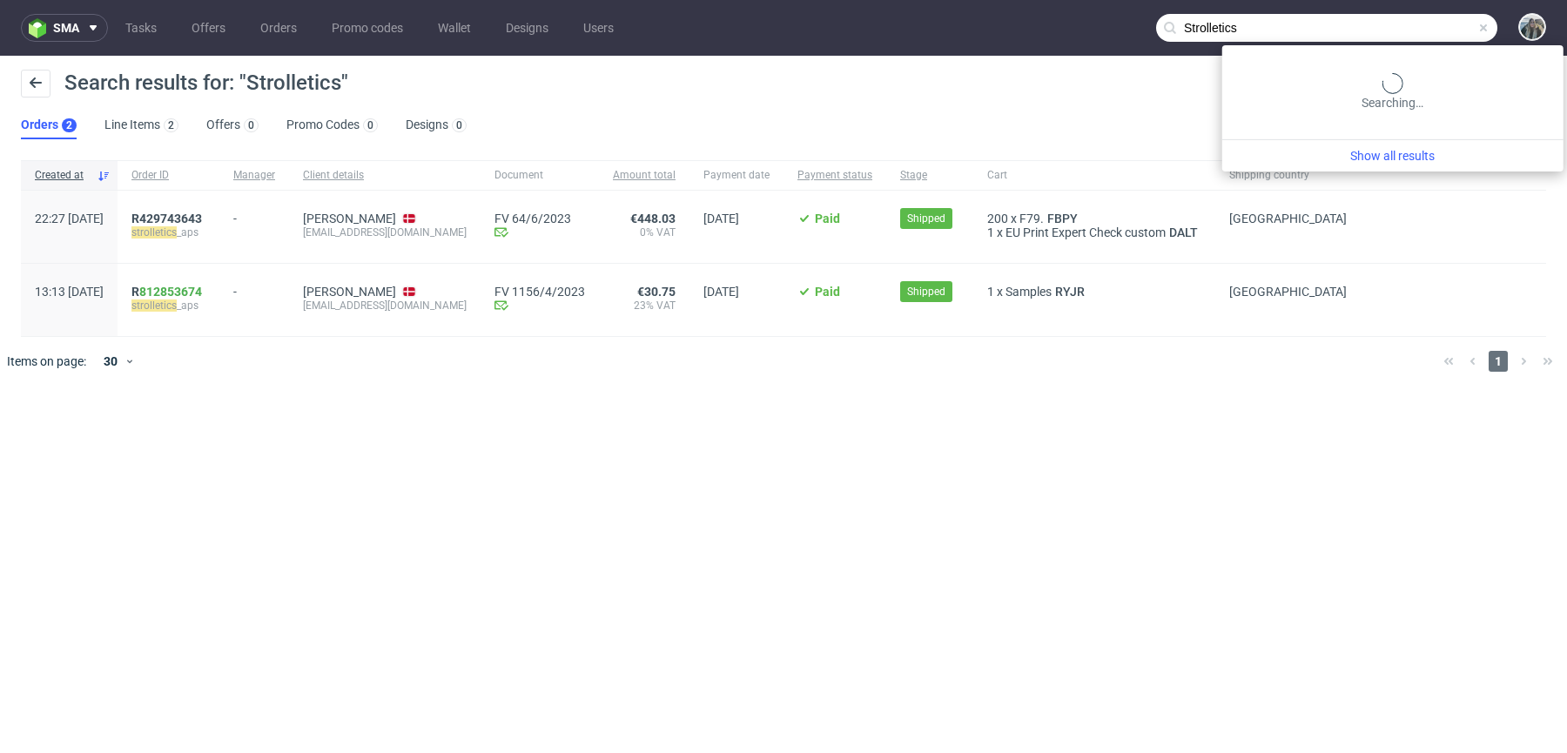
click at [1424, 30] on input "Strolletics" at bounding box center [1326, 28] width 341 height 28
paste input "awesomehamperco"
type input "awesomehamperco"
